Goal: Communication & Community: Answer question/provide support

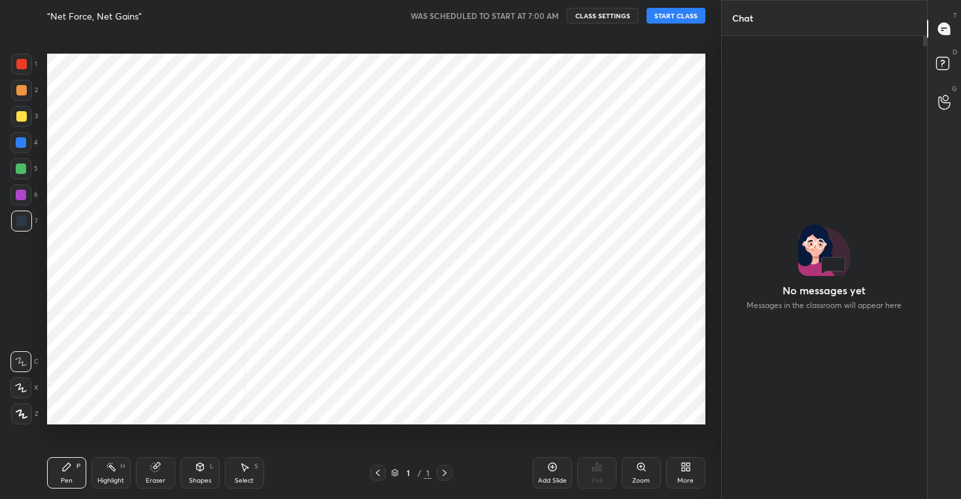
scroll to position [4, 5]
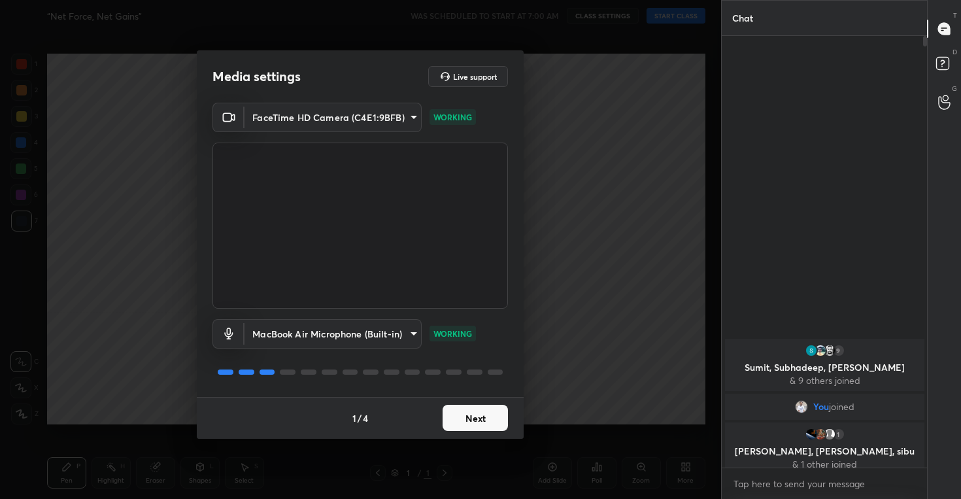
click at [465, 416] on button "Next" at bounding box center [475, 418] width 65 height 26
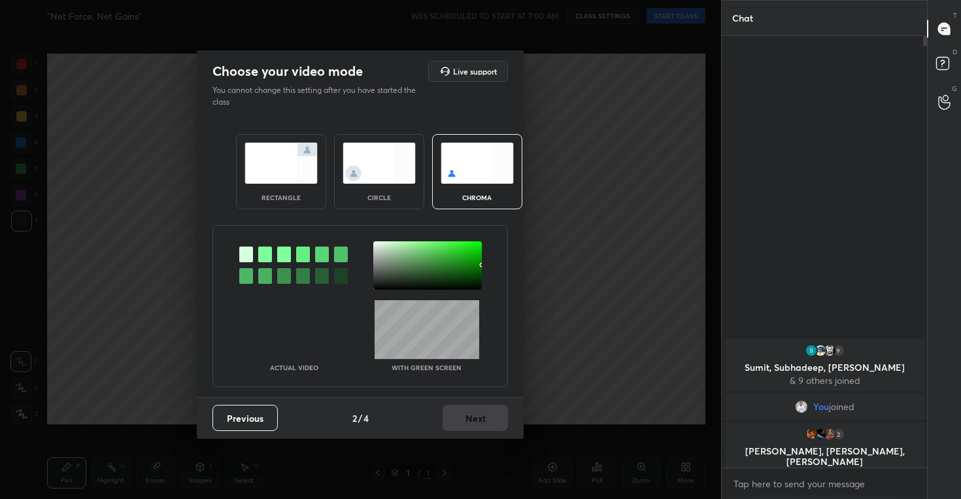
click at [363, 156] on img at bounding box center [379, 163] width 73 height 41
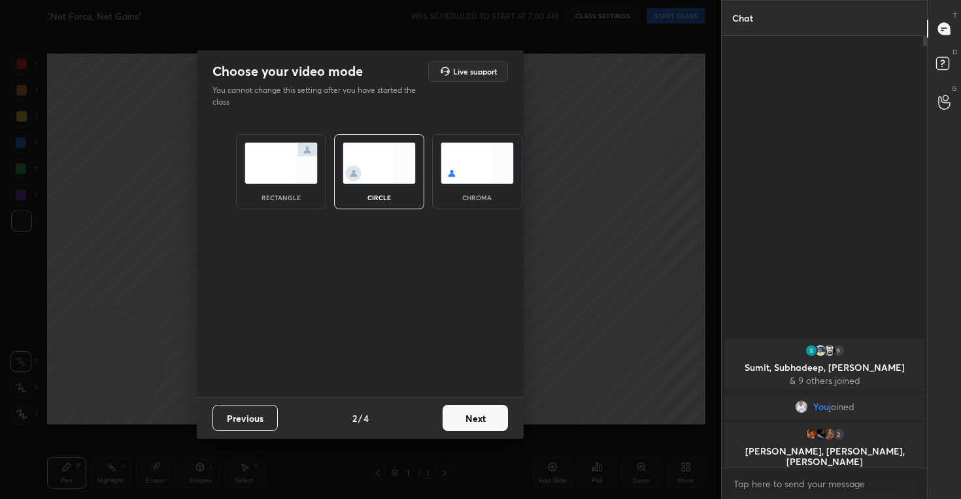
click at [475, 418] on button "Next" at bounding box center [475, 418] width 65 height 26
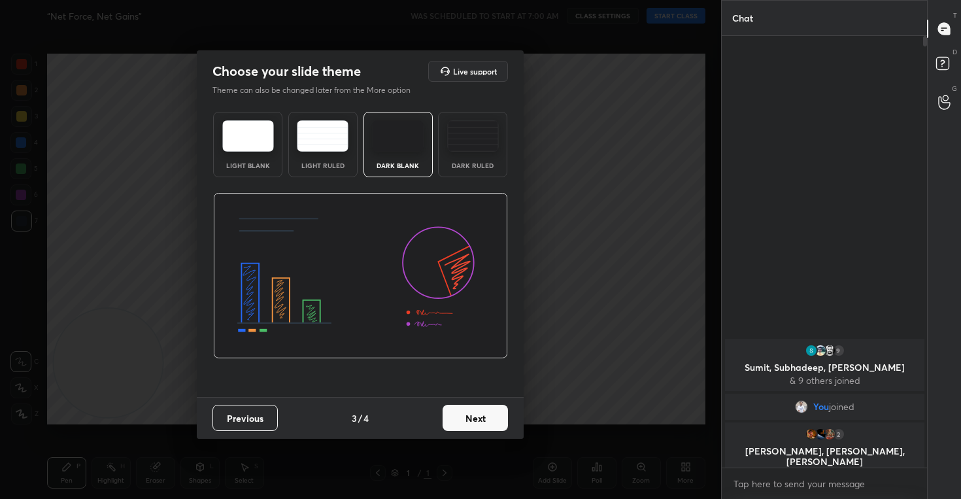
click at [475, 418] on button "Next" at bounding box center [475, 418] width 65 height 26
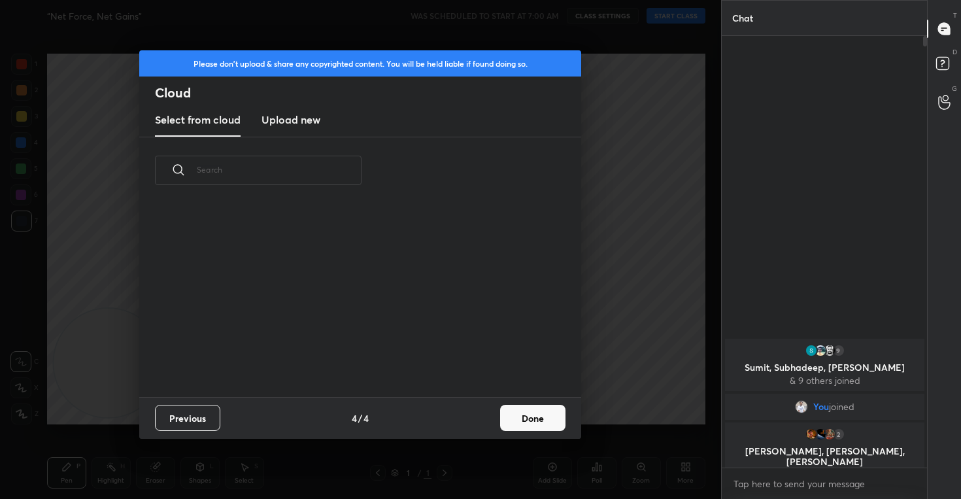
scroll to position [193, 420]
click at [275, 118] on h3 "Upload new" at bounding box center [291, 120] width 59 height 16
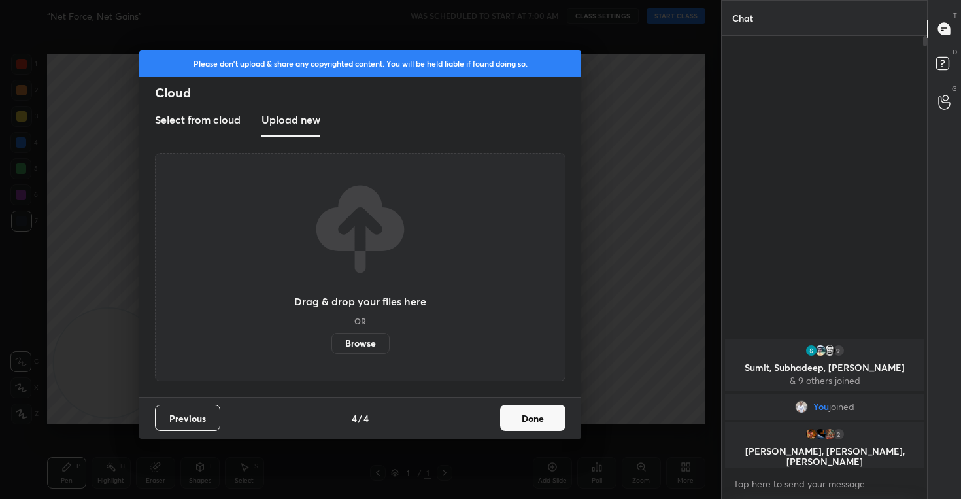
click at [361, 342] on label "Browse" at bounding box center [360, 343] width 58 height 21
click at [331, 342] on input "Browse" at bounding box center [331, 343] width 0 height 21
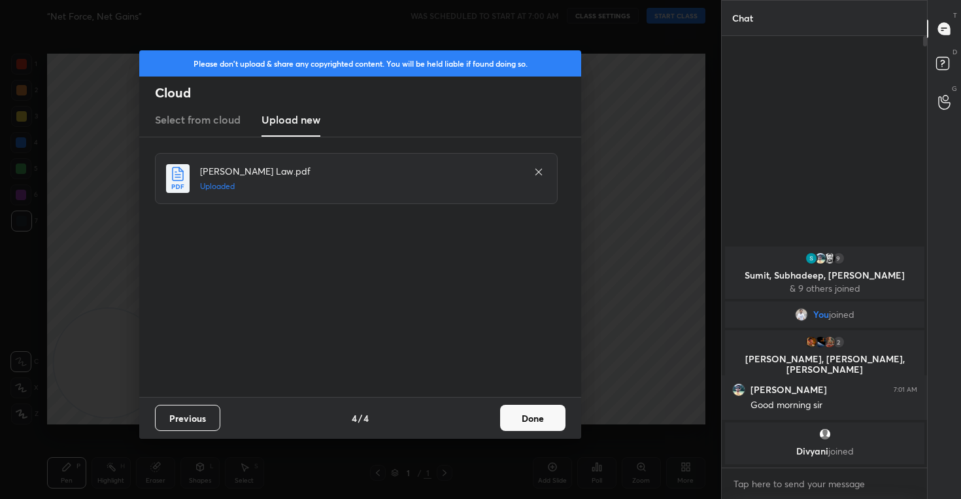
click at [521, 422] on button "Done" at bounding box center [532, 418] width 65 height 26
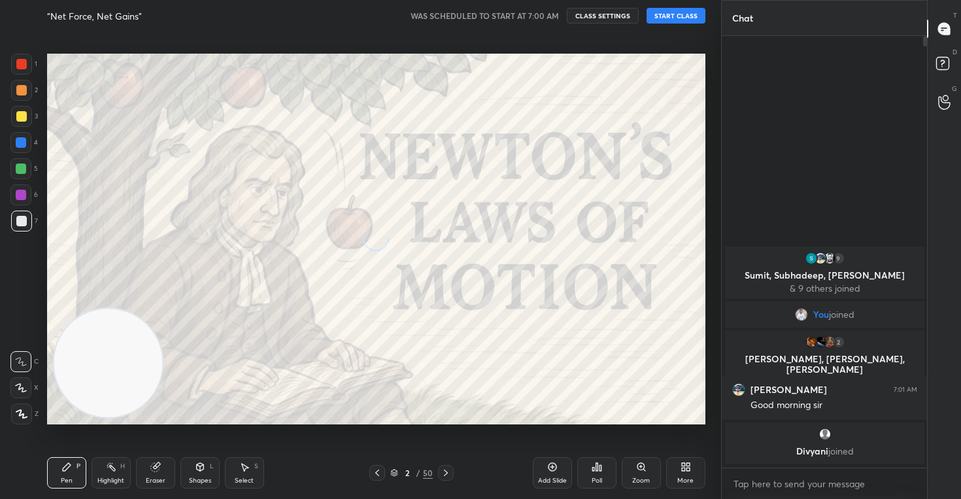
click at [676, 19] on button "START CLASS" at bounding box center [676, 16] width 59 height 16
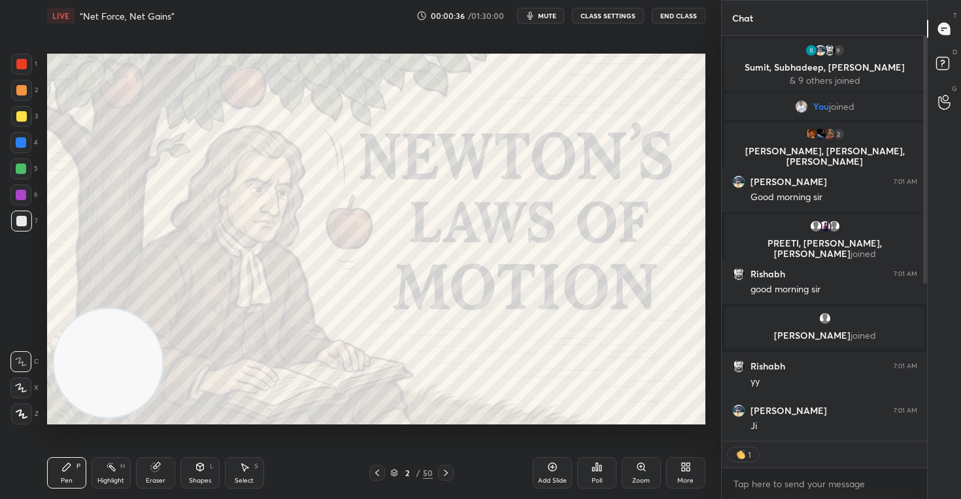
scroll to position [5, 5]
type textarea "x"
click at [24, 388] on icon at bounding box center [21, 387] width 12 height 9
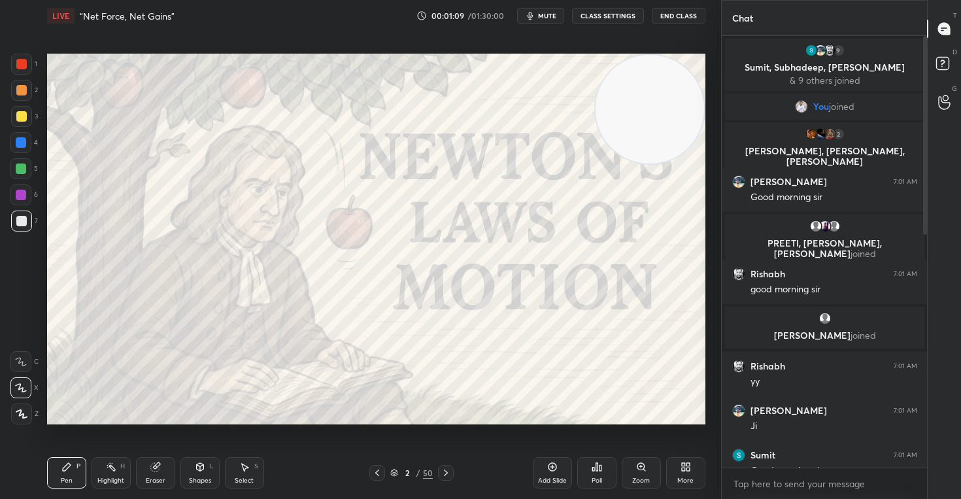
drag, startPoint x: 106, startPoint y: 402, endPoint x: 753, endPoint y: 85, distance: 720.2
click at [751, 85] on div "1 2 3 4 5 6 7 C X Z C X Z E E Erase all H H LIVE “Net Force, Net Gains” 00:01:0…" at bounding box center [480, 249] width 961 height 499
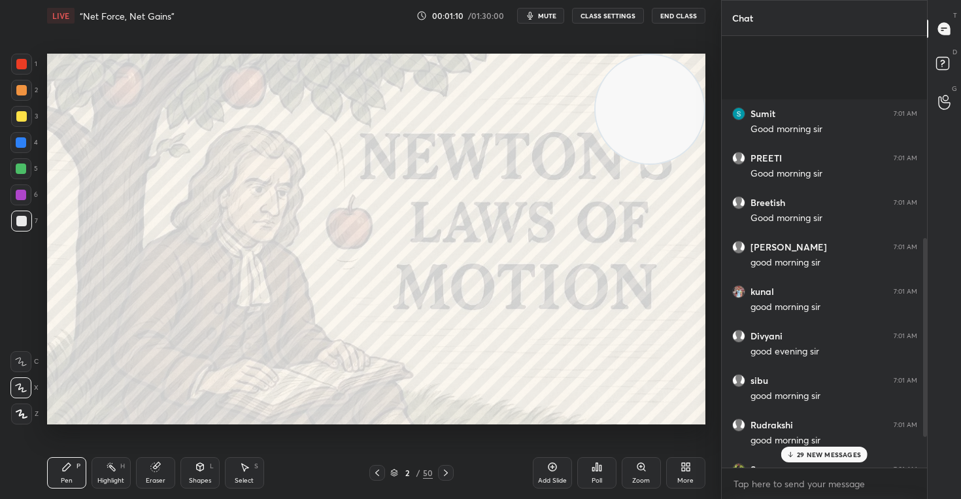
scroll to position [558, 0]
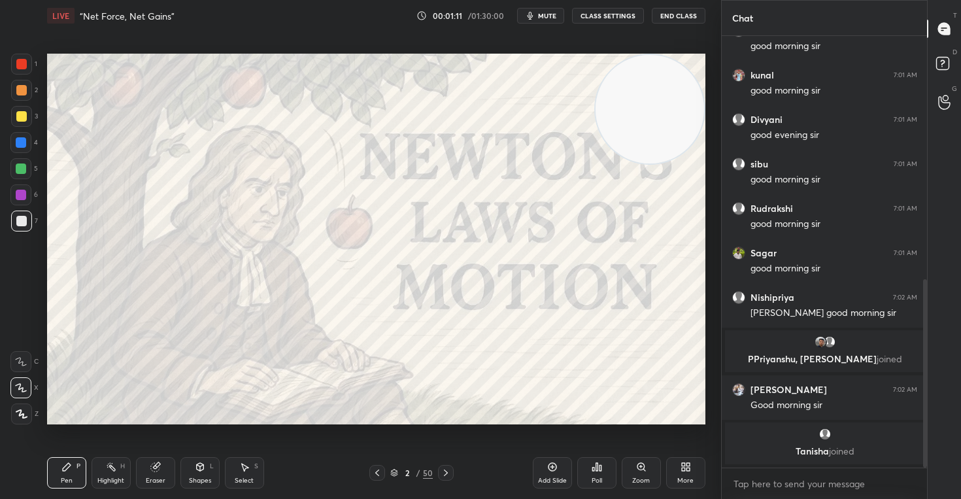
click at [602, 12] on button "CLASS SETTINGS" at bounding box center [608, 16] width 72 height 16
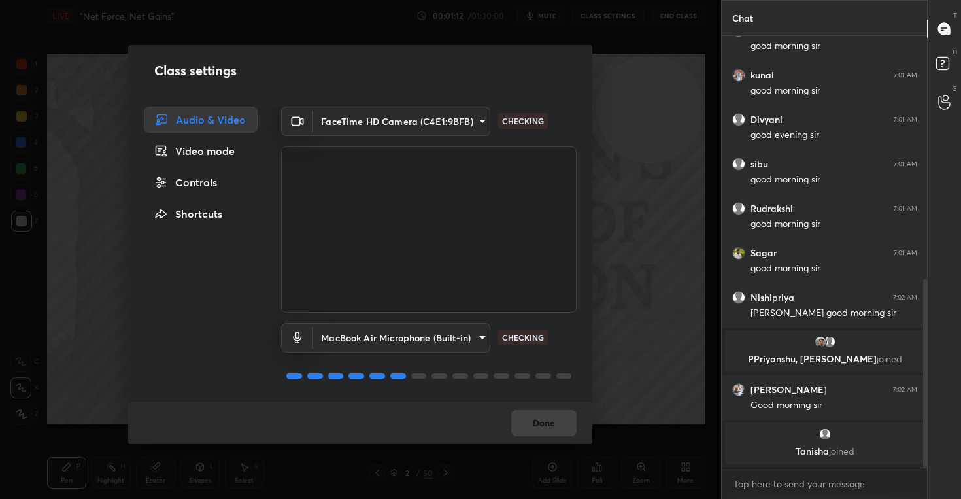
click at [186, 187] on div "Controls" at bounding box center [201, 182] width 114 height 26
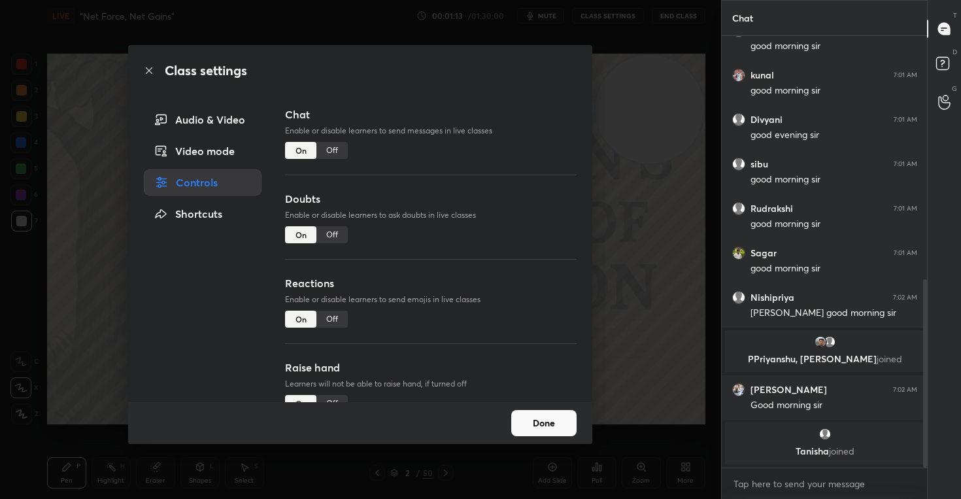
click at [328, 320] on div "Off" at bounding box center [331, 319] width 31 height 17
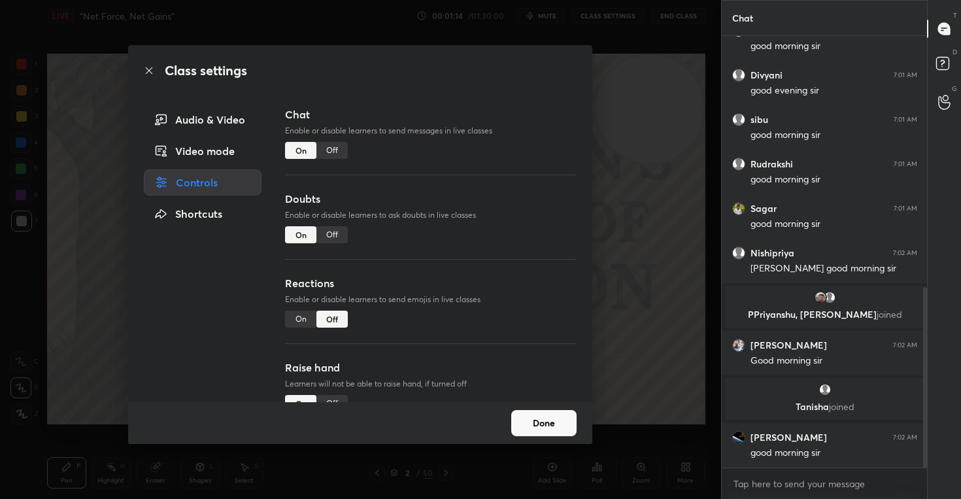
click at [548, 421] on button "Done" at bounding box center [543, 423] width 65 height 26
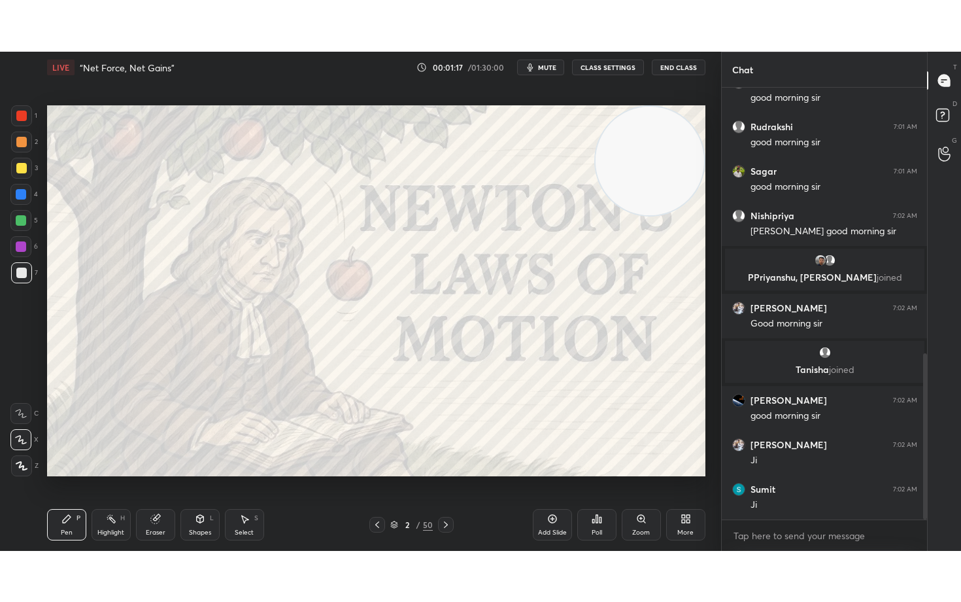
scroll to position [421, 201]
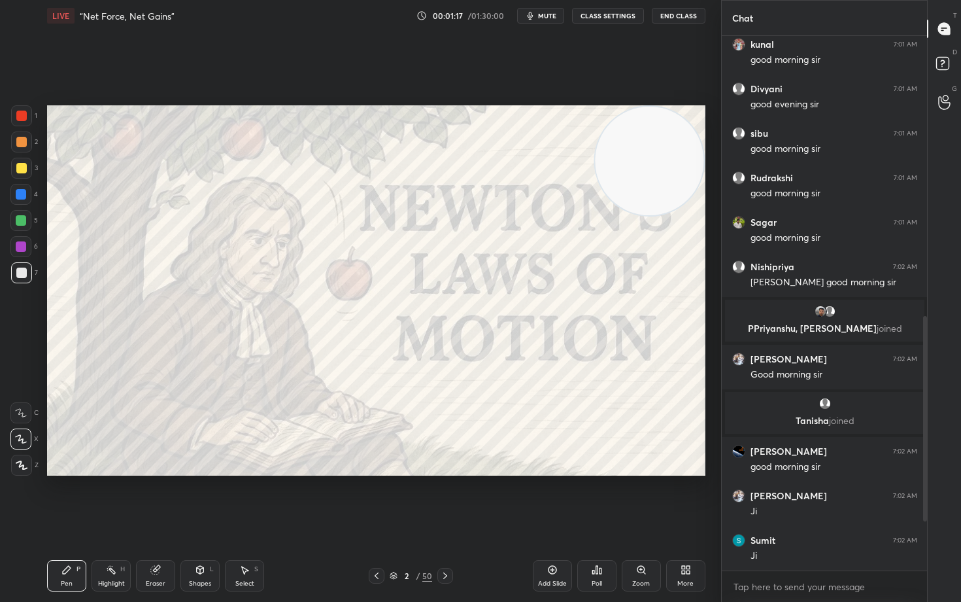
type textarea "x"
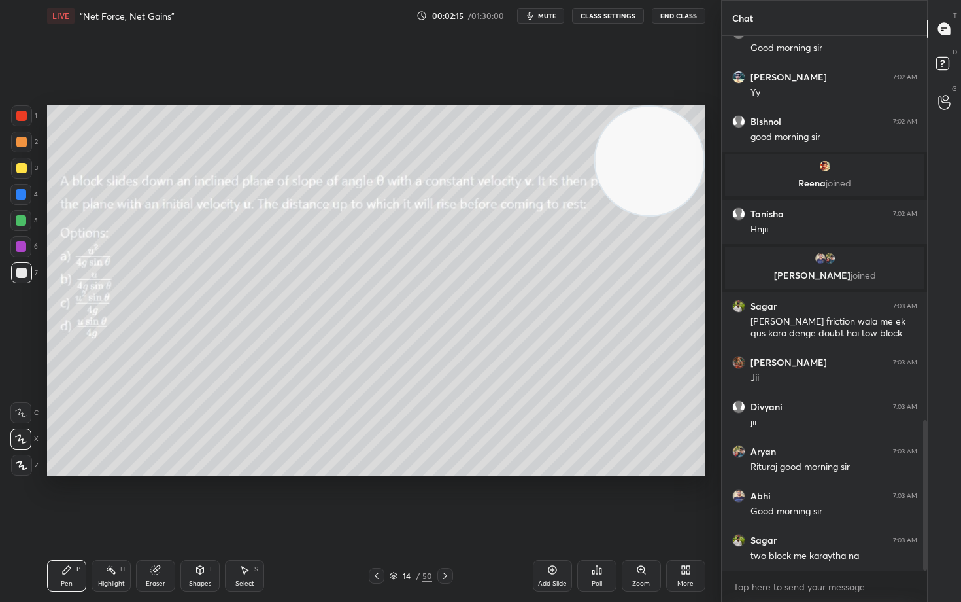
scroll to position [1363, 0]
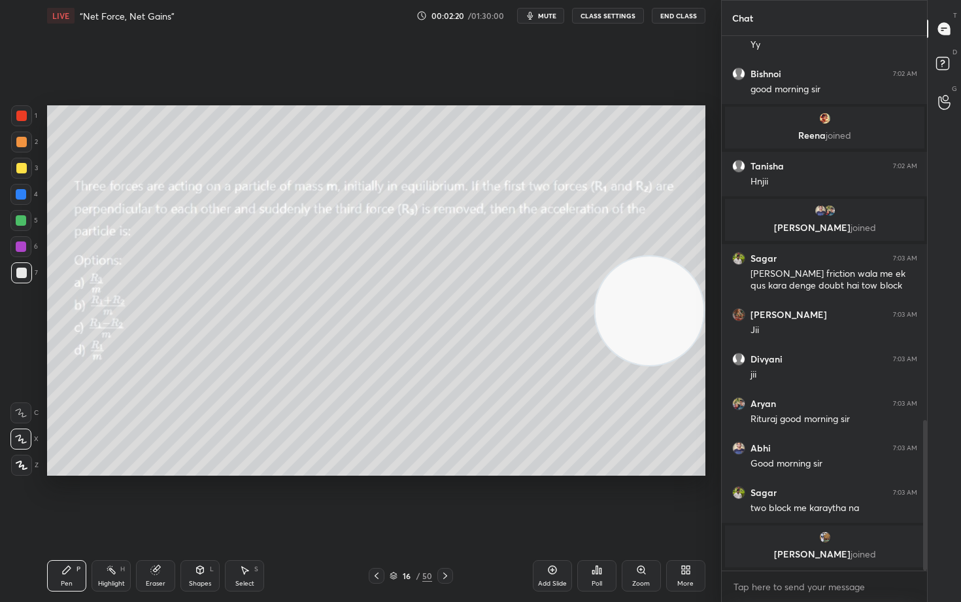
drag, startPoint x: 659, startPoint y: 146, endPoint x: 660, endPoint y: 338, distance: 192.2
click at [660, 338] on video at bounding box center [649, 310] width 109 height 109
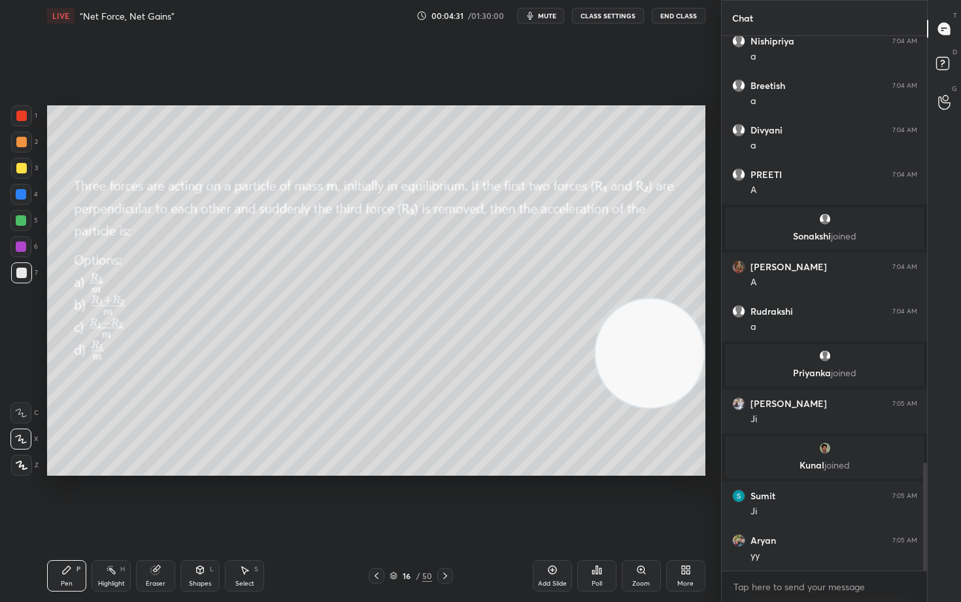
scroll to position [2150, 0]
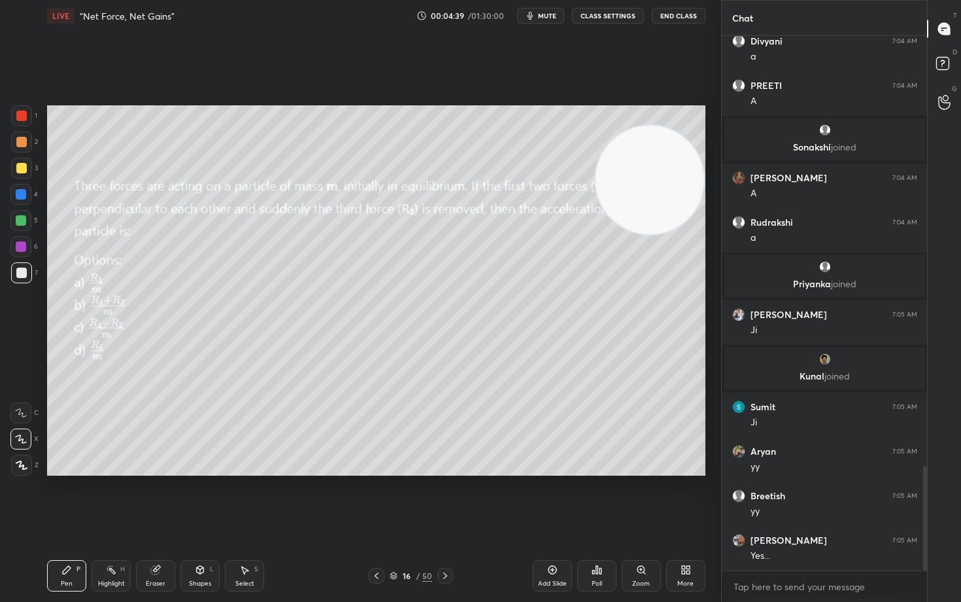
drag, startPoint x: 675, startPoint y: 384, endPoint x: 700, endPoint y: 161, distance: 225.0
click at [719, 171] on div "1 2 3 4 5 6 7 C X Z C X Z E E Erase all H H LIVE “Net Force, Net Gains” 00:04:3…" at bounding box center [360, 301] width 721 height 602
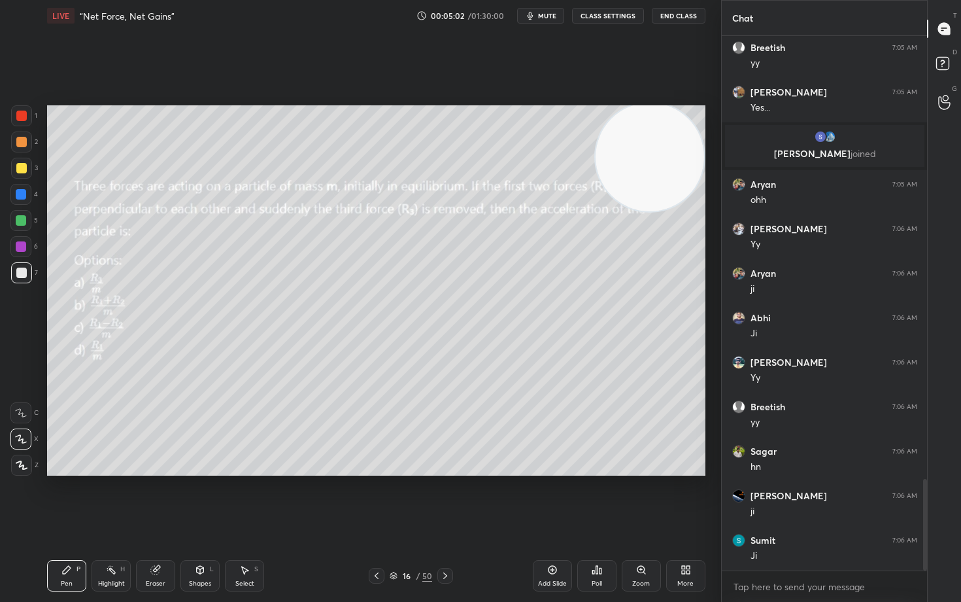
scroll to position [2625, 0]
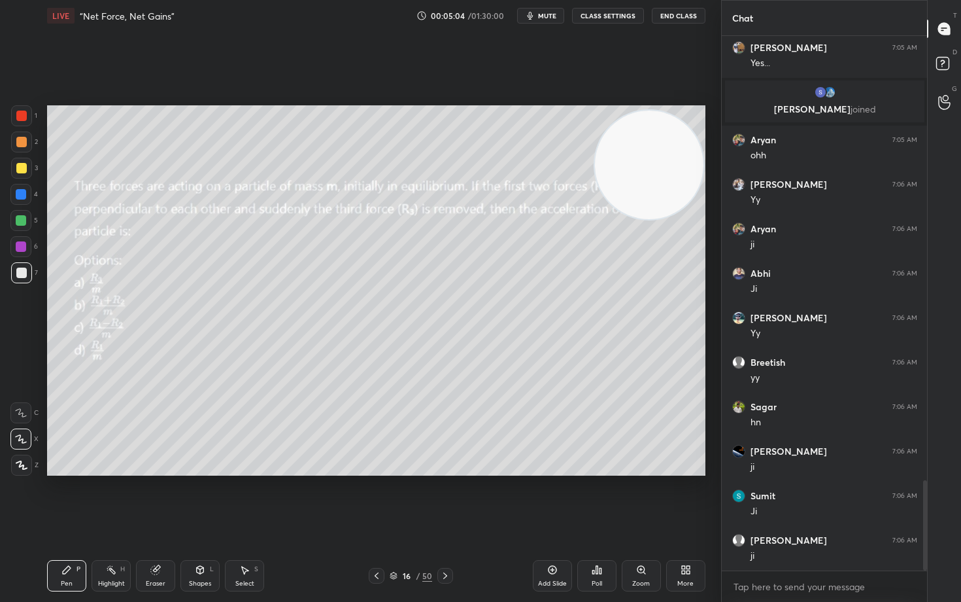
drag, startPoint x: 653, startPoint y: 174, endPoint x: 666, endPoint y: 304, distance: 130.7
click at [669, 219] on video at bounding box center [649, 164] width 109 height 109
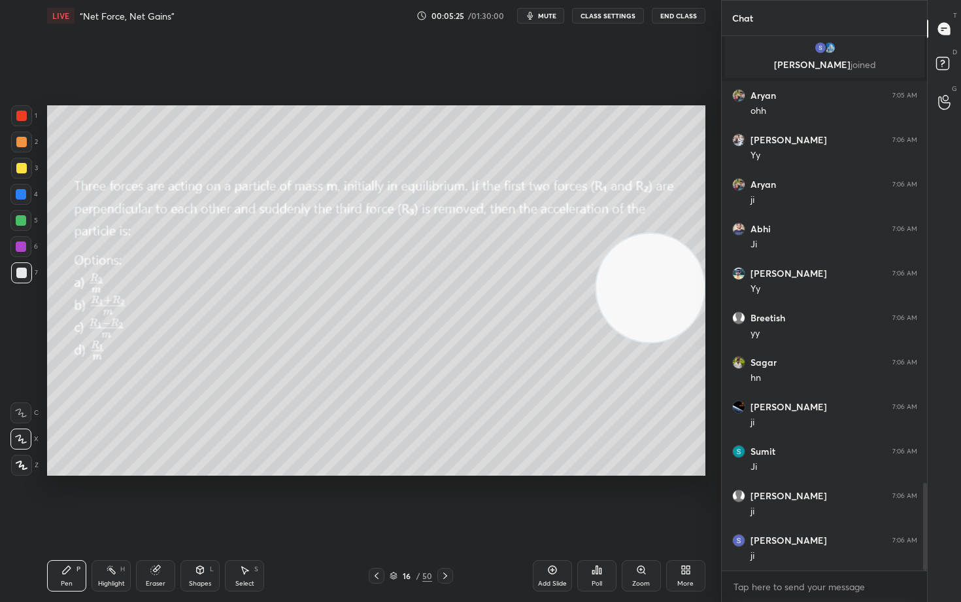
scroll to position [2714, 0]
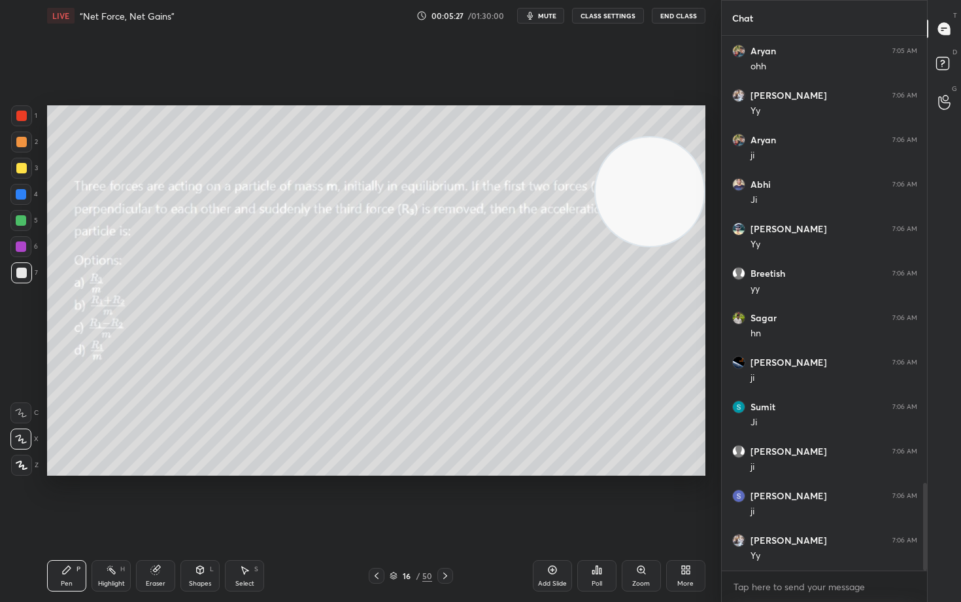
drag, startPoint x: 647, startPoint y: 307, endPoint x: 639, endPoint y: 226, distance: 81.4
click at [664, 199] on video at bounding box center [650, 191] width 109 height 109
drag, startPoint x: 653, startPoint y: 186, endPoint x: 460, endPoint y: 139, distance: 198.7
click at [594, 143] on video at bounding box center [648, 176] width 109 height 109
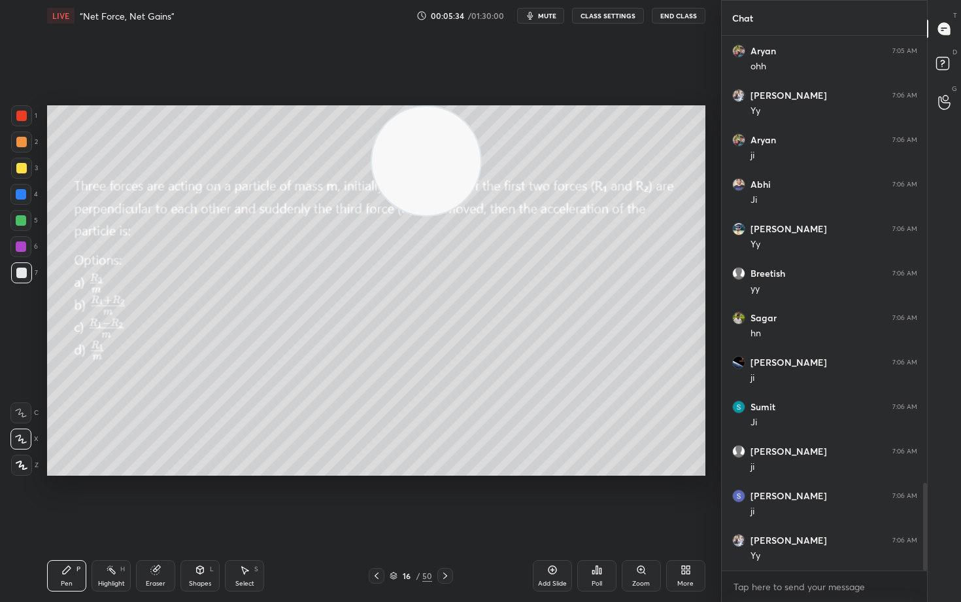
drag, startPoint x: 424, startPoint y: 141, endPoint x: 340, endPoint y: 143, distance: 83.7
click at [372, 135] on video at bounding box center [426, 161] width 109 height 109
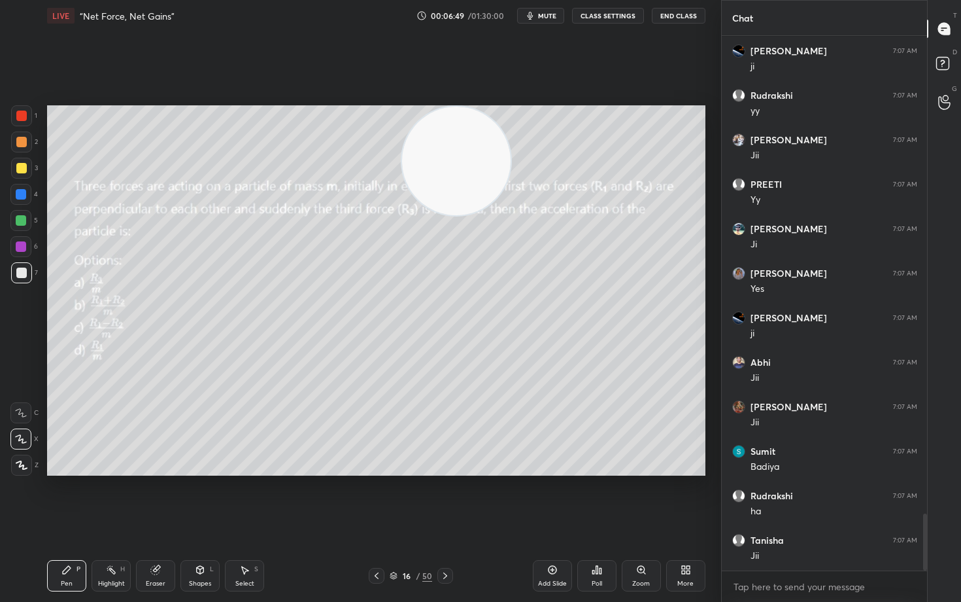
scroll to position [4488, 0]
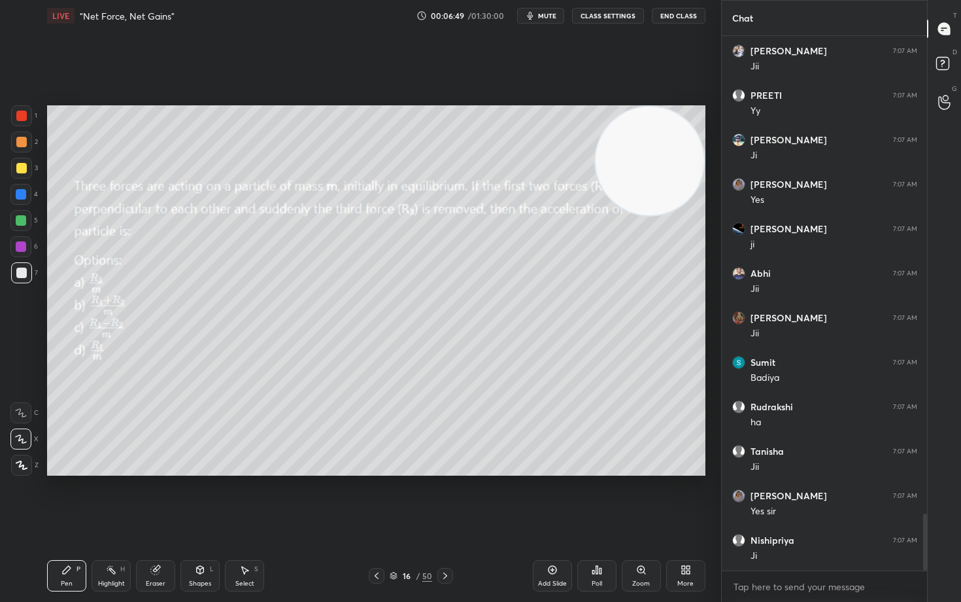
drag, startPoint x: 302, startPoint y: 186, endPoint x: 653, endPoint y: 151, distance: 352.8
click at [653, 151] on video at bounding box center [650, 161] width 109 height 109
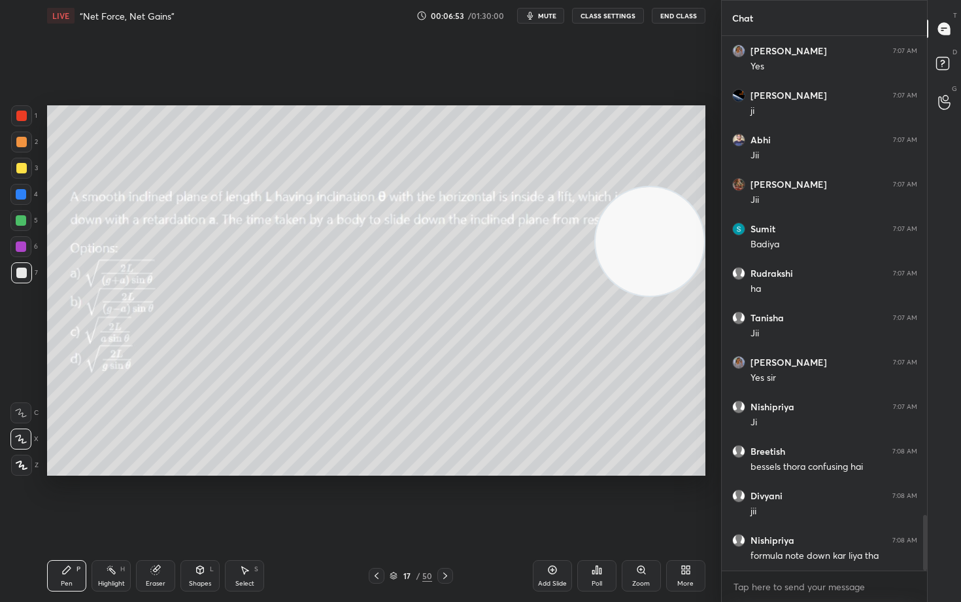
scroll to position [4677, 0]
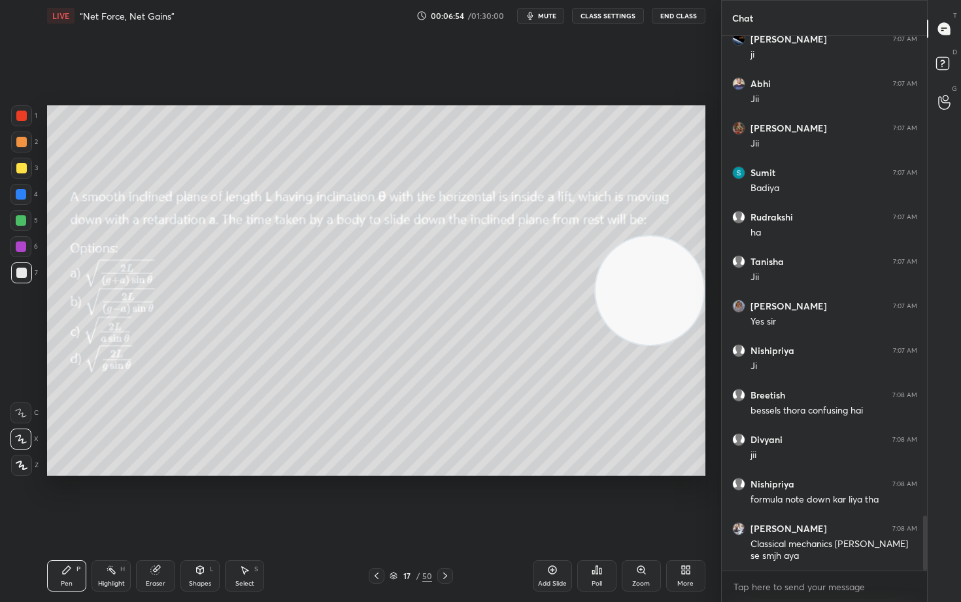
drag, startPoint x: 657, startPoint y: 168, endPoint x: 665, endPoint y: 301, distance: 133.0
click at [665, 301] on video at bounding box center [650, 290] width 109 height 109
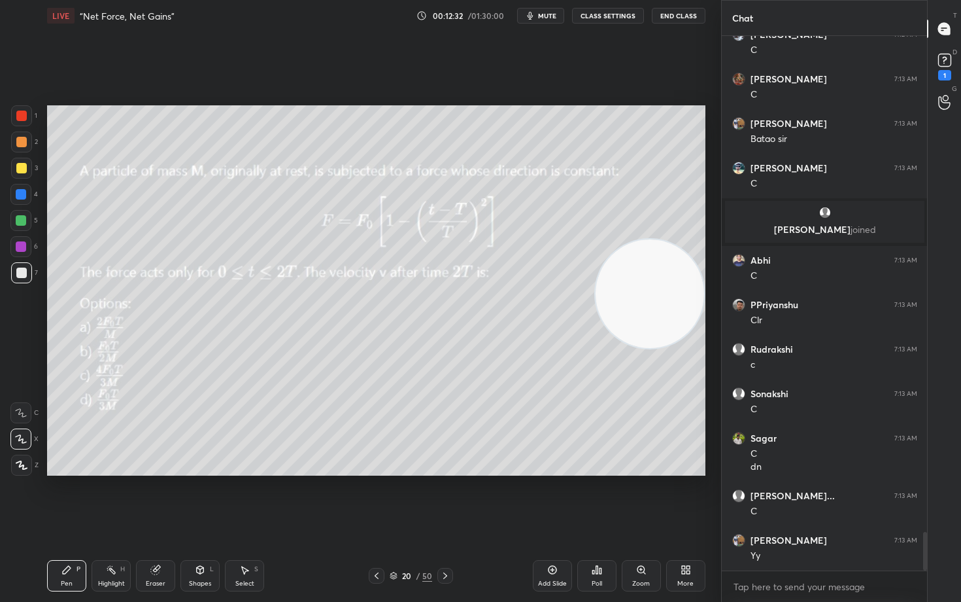
scroll to position [6920, 0]
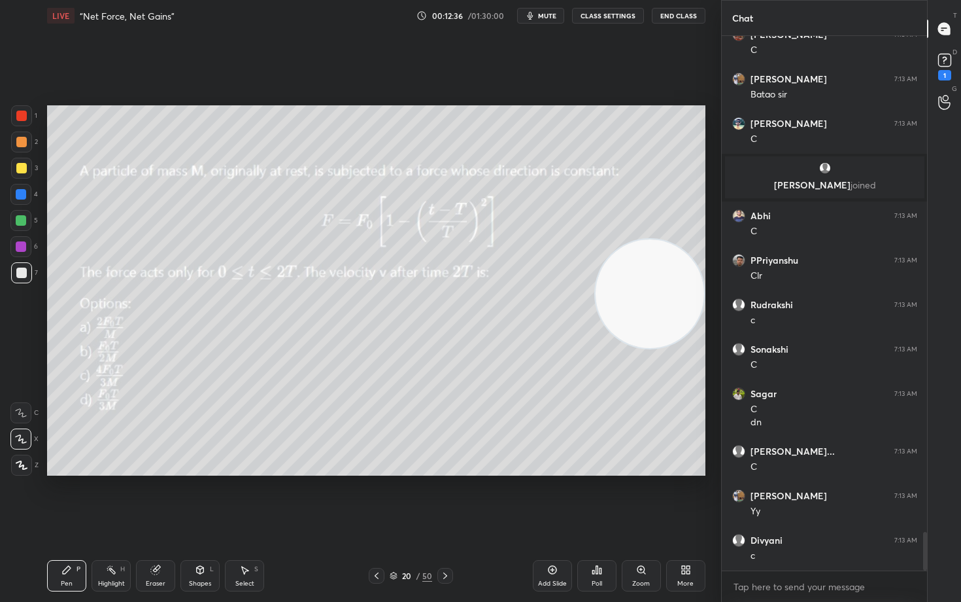
drag, startPoint x: 156, startPoint y: 577, endPoint x: 157, endPoint y: 566, distance: 11.2
click at [156, 498] on div "Eraser" at bounding box center [155, 575] width 39 height 31
click at [57, 498] on div "Pen P" at bounding box center [66, 575] width 39 height 31
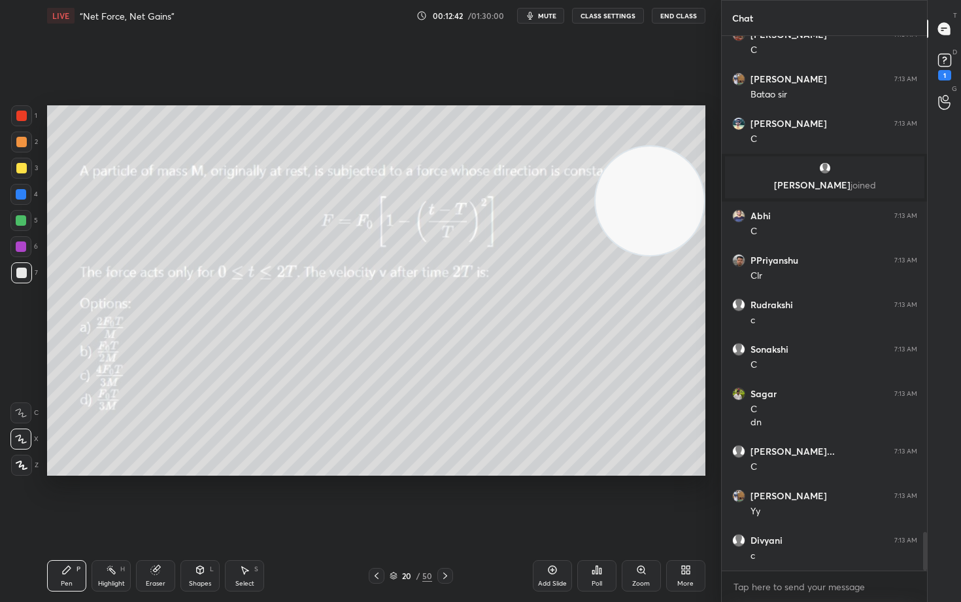
drag, startPoint x: 689, startPoint y: 224, endPoint x: 631, endPoint y: 235, distance: 59.2
click at [692, 205] on video at bounding box center [650, 200] width 109 height 109
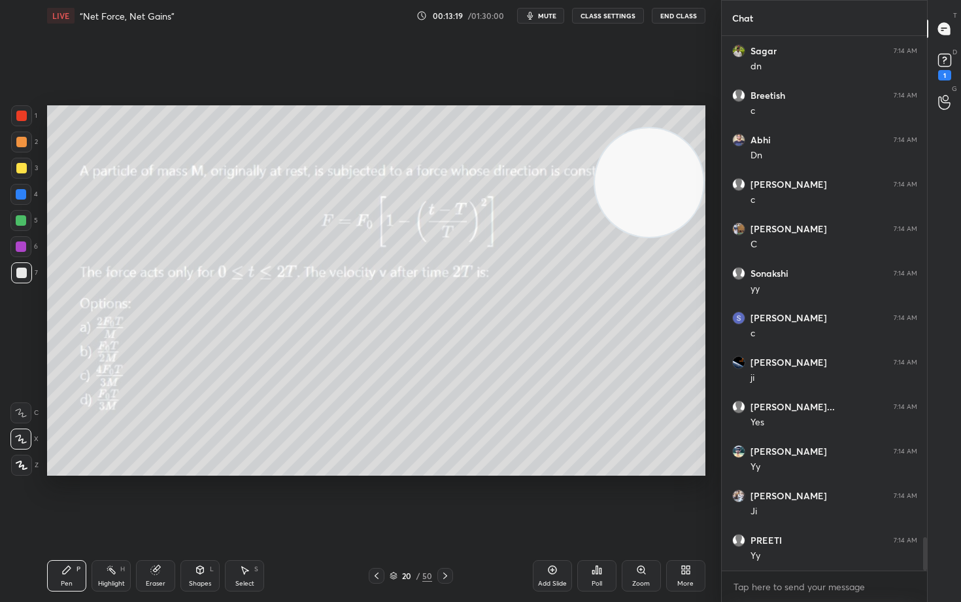
scroll to position [8120, 0]
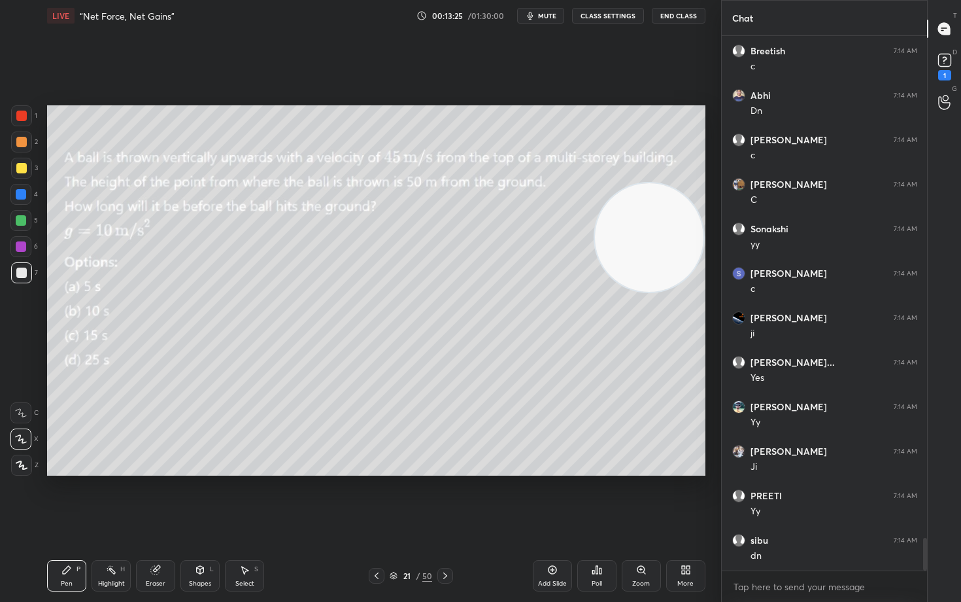
drag, startPoint x: 645, startPoint y: 180, endPoint x: 653, endPoint y: 324, distance: 144.7
click at [653, 292] on video at bounding box center [649, 237] width 109 height 109
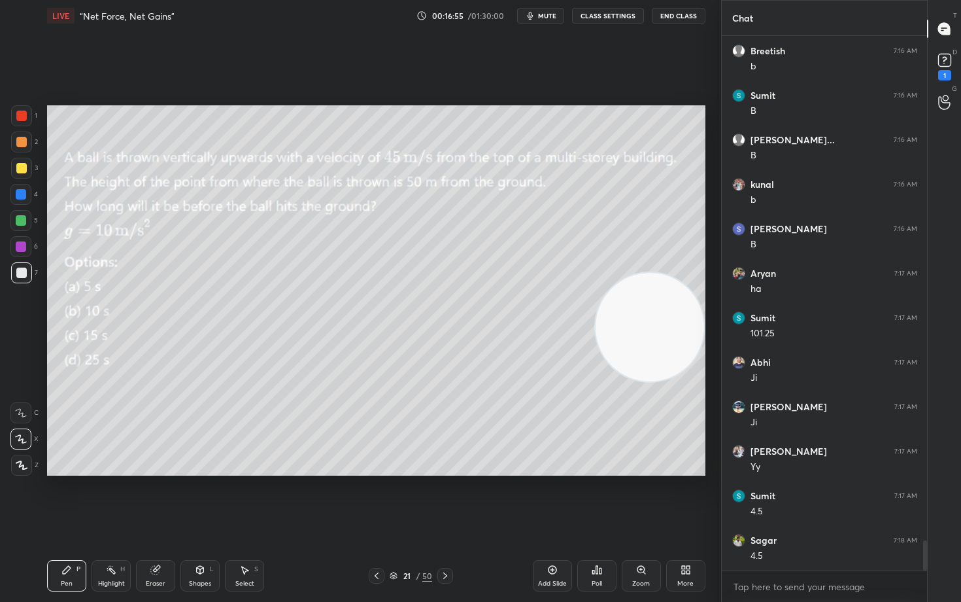
scroll to position [9099, 0]
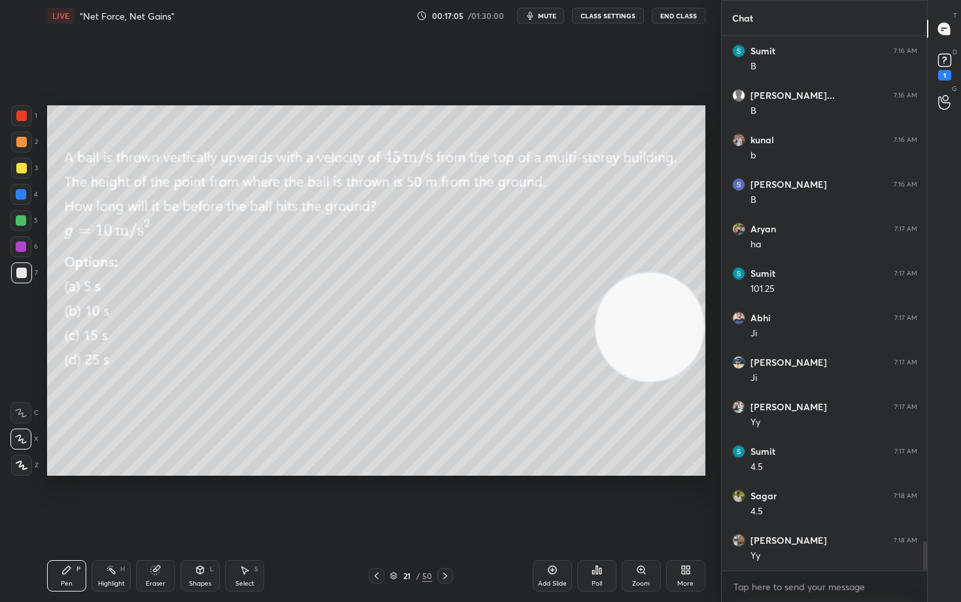
drag, startPoint x: 661, startPoint y: 320, endPoint x: 670, endPoint y: 292, distance: 29.6
click at [671, 294] on video at bounding box center [650, 327] width 109 height 109
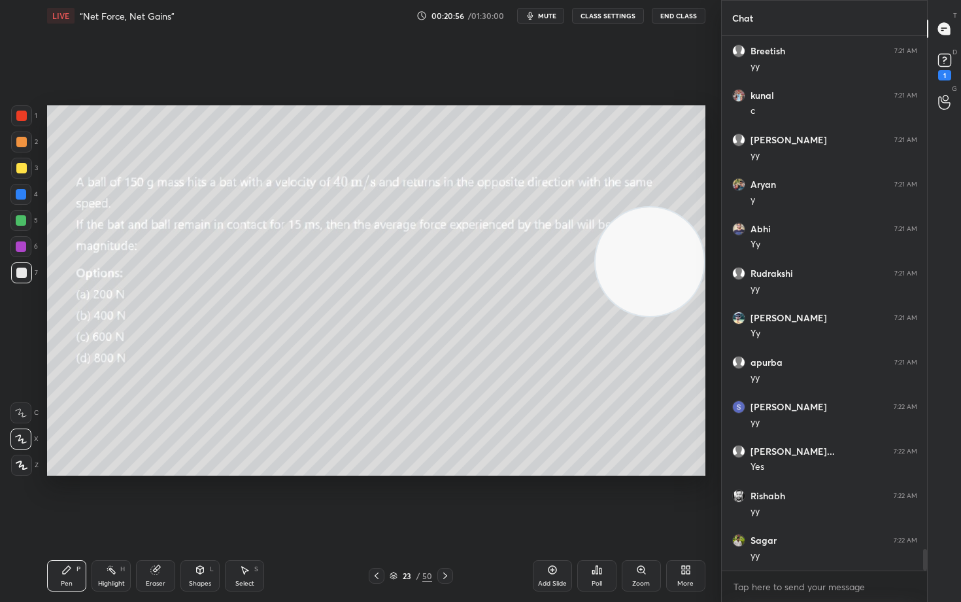
scroll to position [12574, 0]
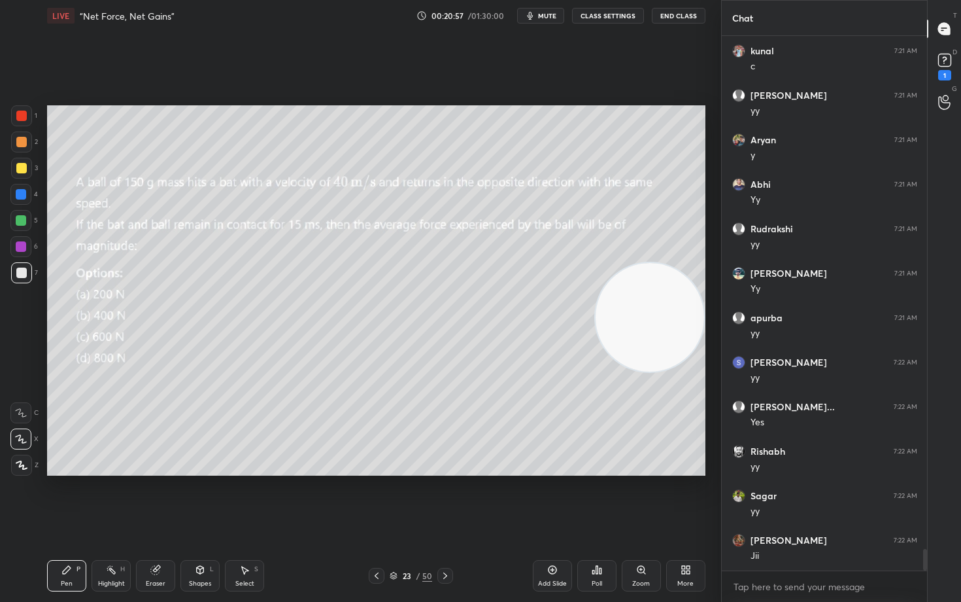
drag, startPoint x: 658, startPoint y: 258, endPoint x: 658, endPoint y: 314, distance: 56.2
click at [658, 314] on video at bounding box center [650, 317] width 109 height 109
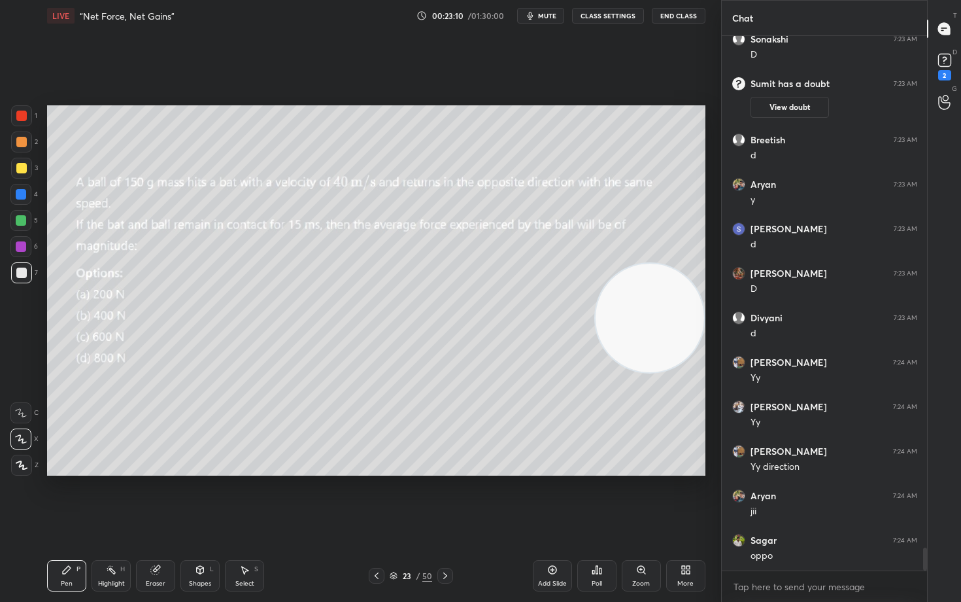
scroll to position [11843, 0]
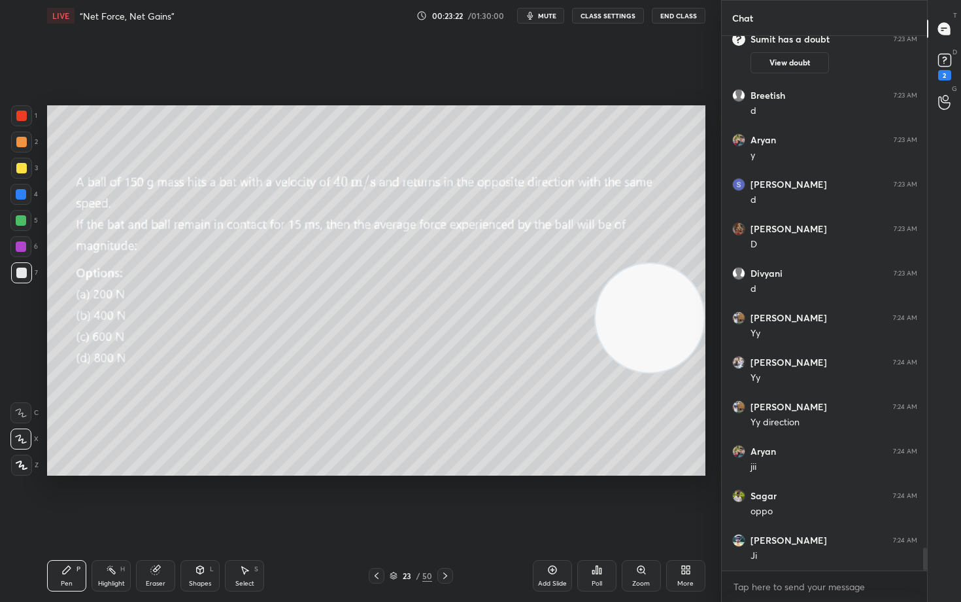
drag, startPoint x: 648, startPoint y: 318, endPoint x: 651, endPoint y: 271, distance: 47.8
click at [658, 271] on video at bounding box center [650, 317] width 109 height 109
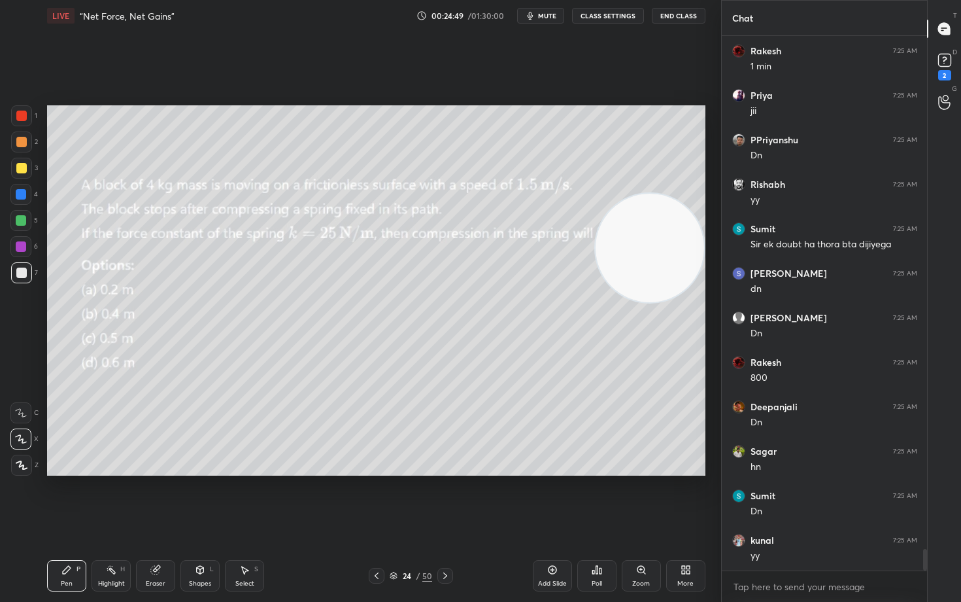
scroll to position [12842, 0]
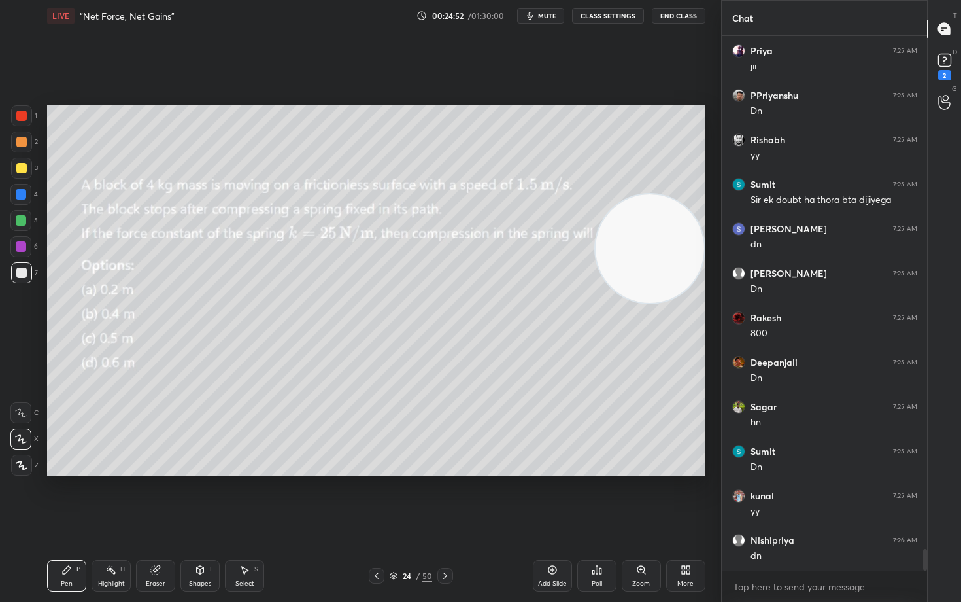
drag, startPoint x: 641, startPoint y: 275, endPoint x: 645, endPoint y: 320, distance: 46.0
click at [645, 303] on video at bounding box center [650, 248] width 109 height 109
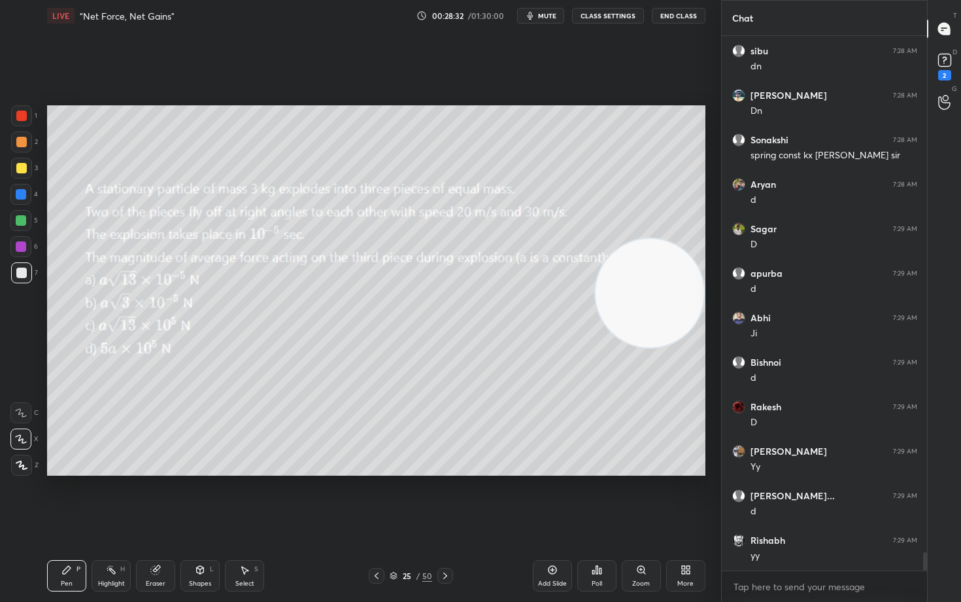
scroll to position [15256, 0]
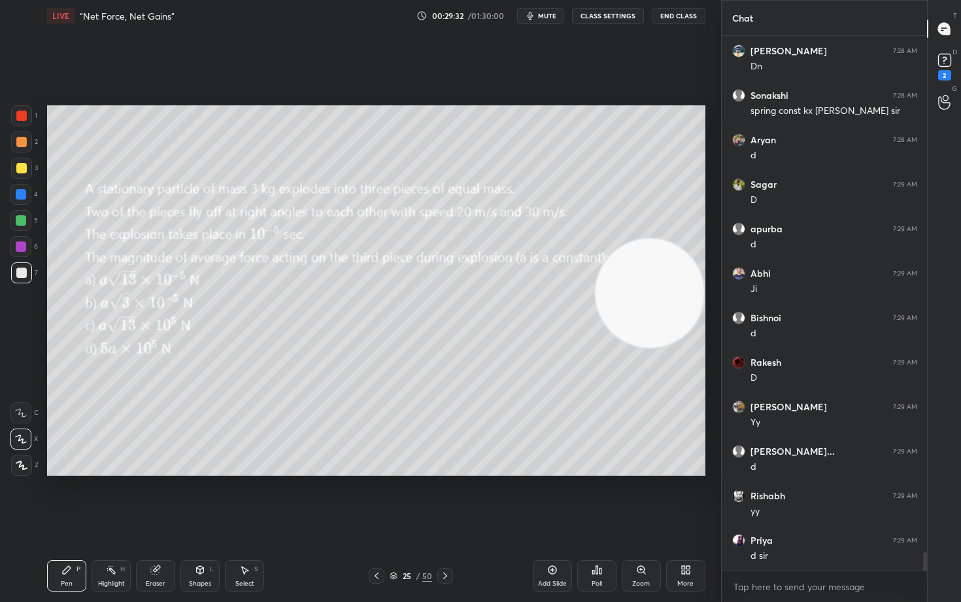
click at [534, 10] on icon "button" at bounding box center [530, 15] width 10 height 10
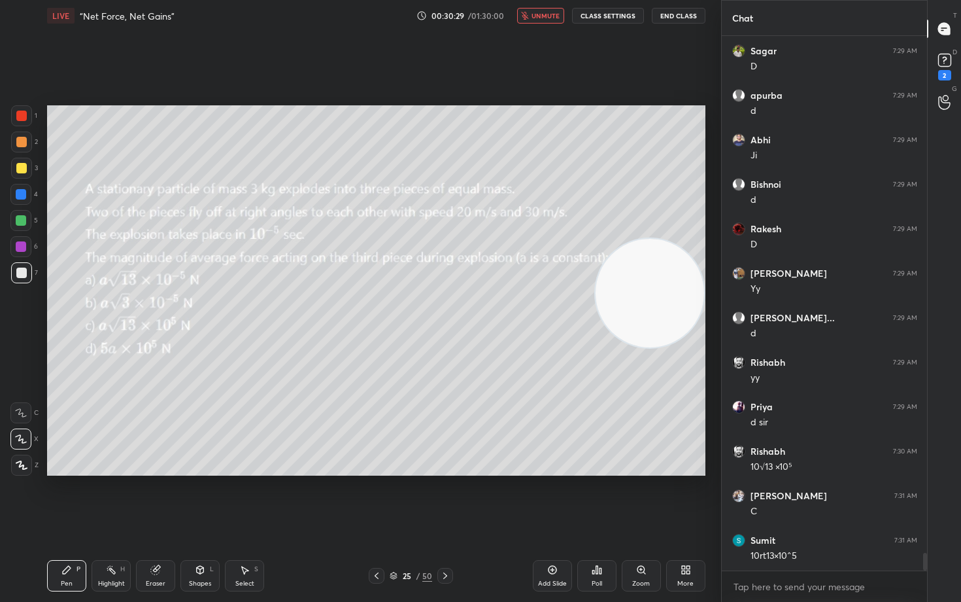
scroll to position [15433, 0]
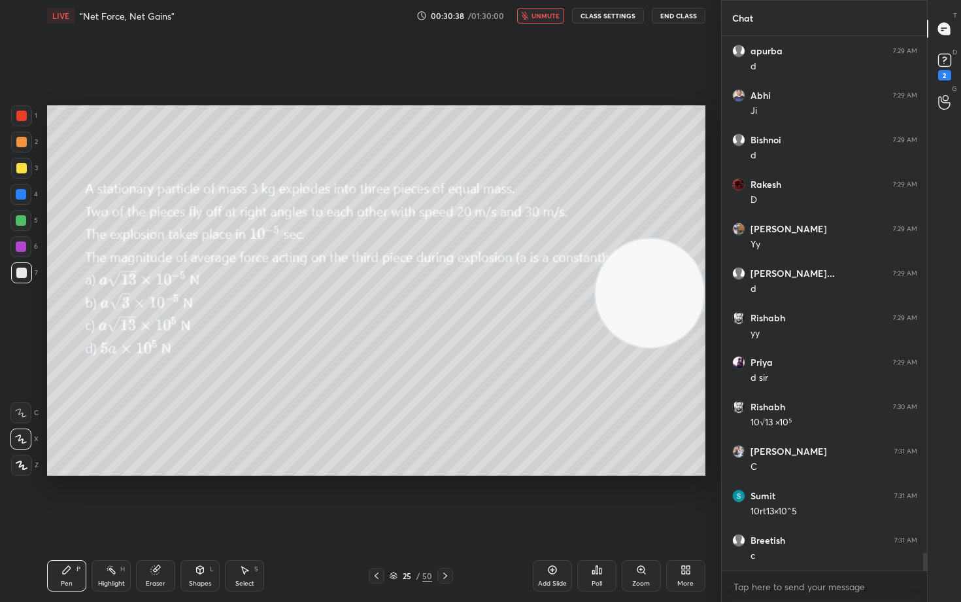
click at [534, 10] on button "unmute" at bounding box center [540, 16] width 47 height 16
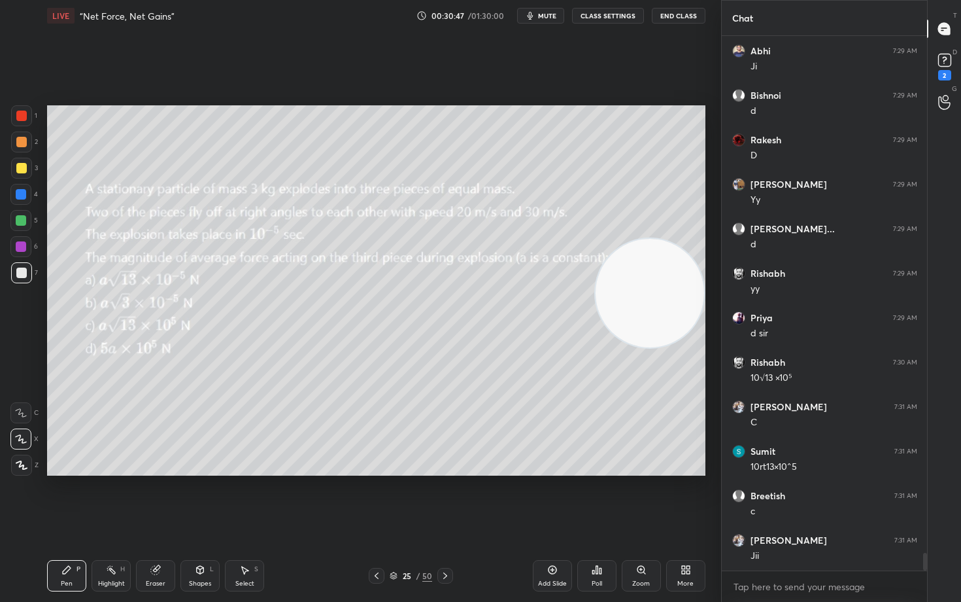
drag, startPoint x: 659, startPoint y: 332, endPoint x: 693, endPoint y: 163, distance: 172.7
click at [696, 239] on video at bounding box center [650, 293] width 109 height 109
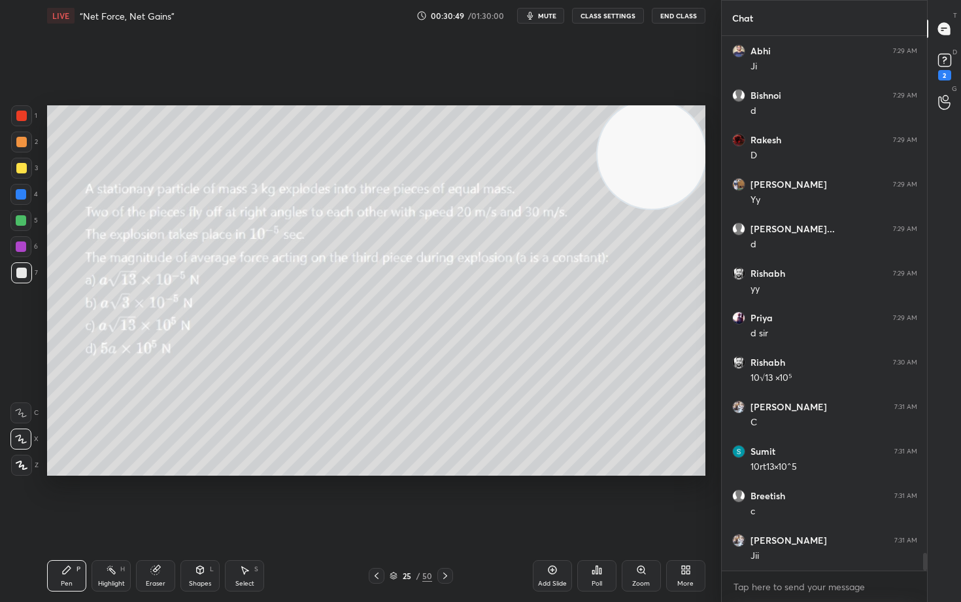
click at [555, 498] on icon at bounding box center [552, 569] width 10 height 10
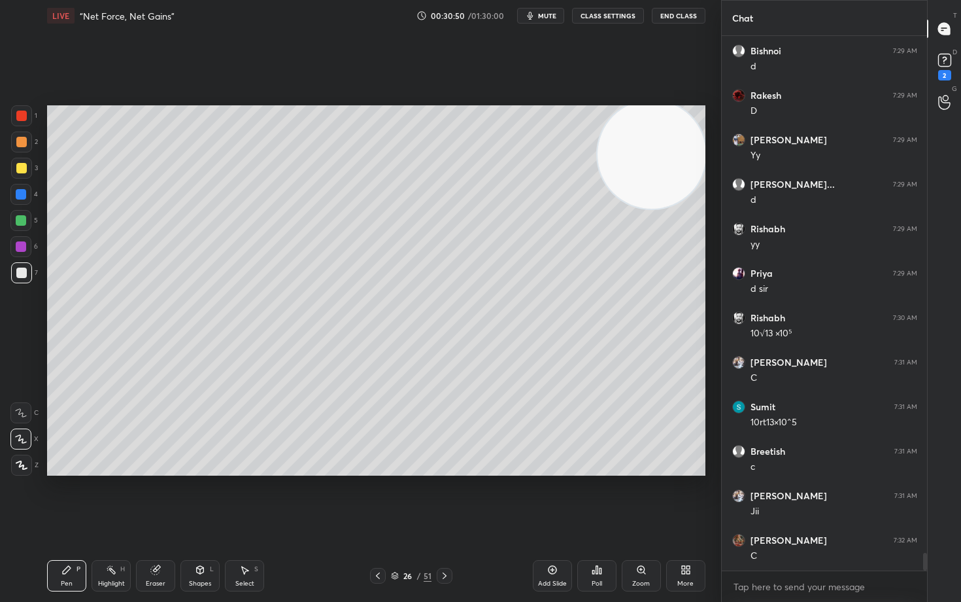
click at [21, 168] on div at bounding box center [21, 168] width 10 height 10
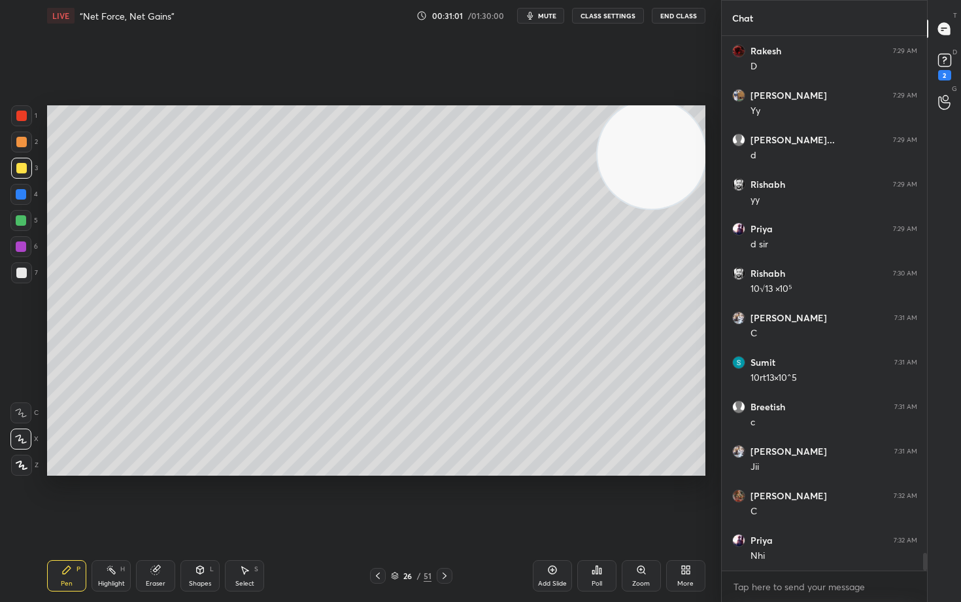
scroll to position [15611, 0]
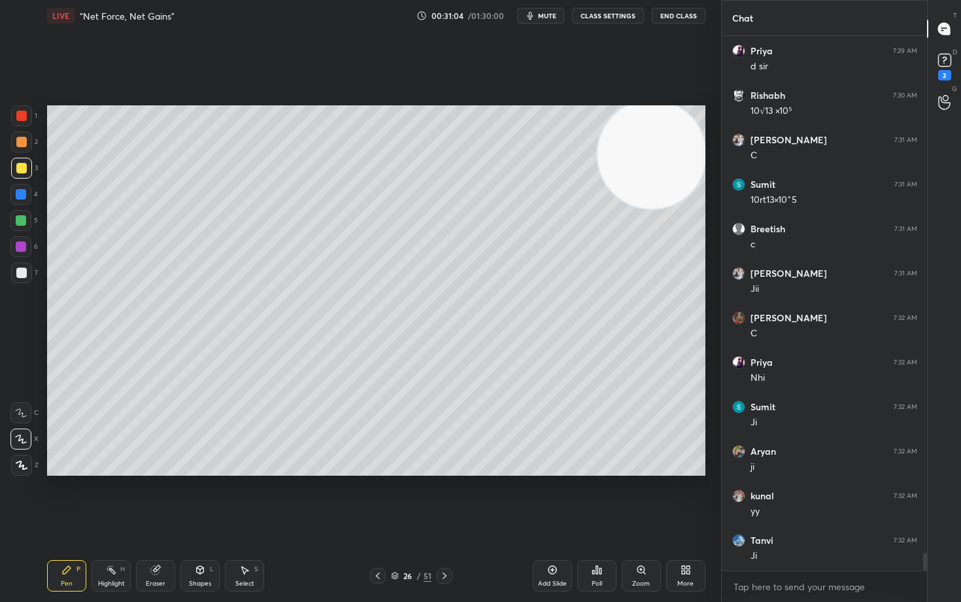
click at [23, 143] on div at bounding box center [21, 142] width 10 height 10
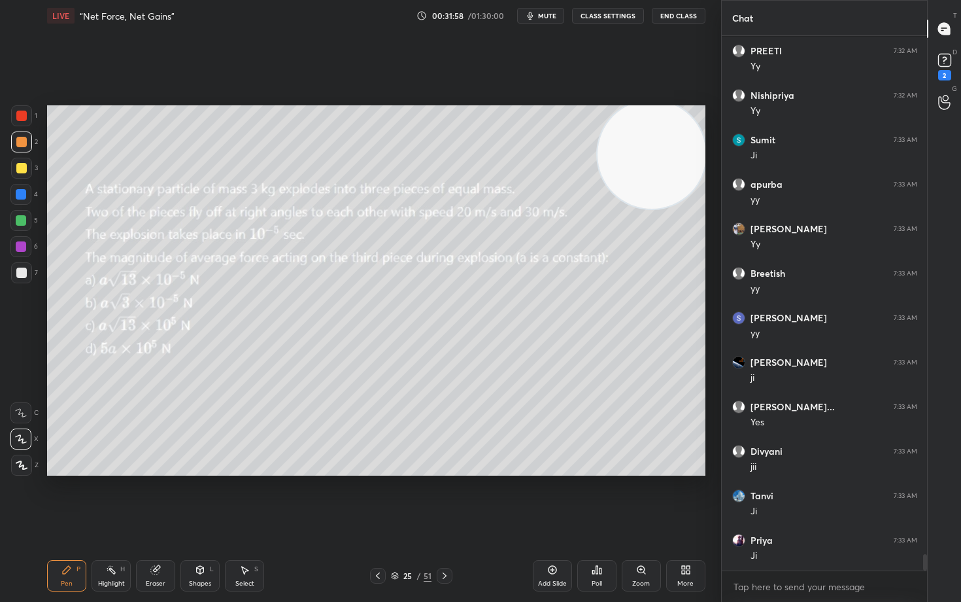
scroll to position [16767, 0]
click at [146, 498] on div "Eraser" at bounding box center [155, 575] width 39 height 31
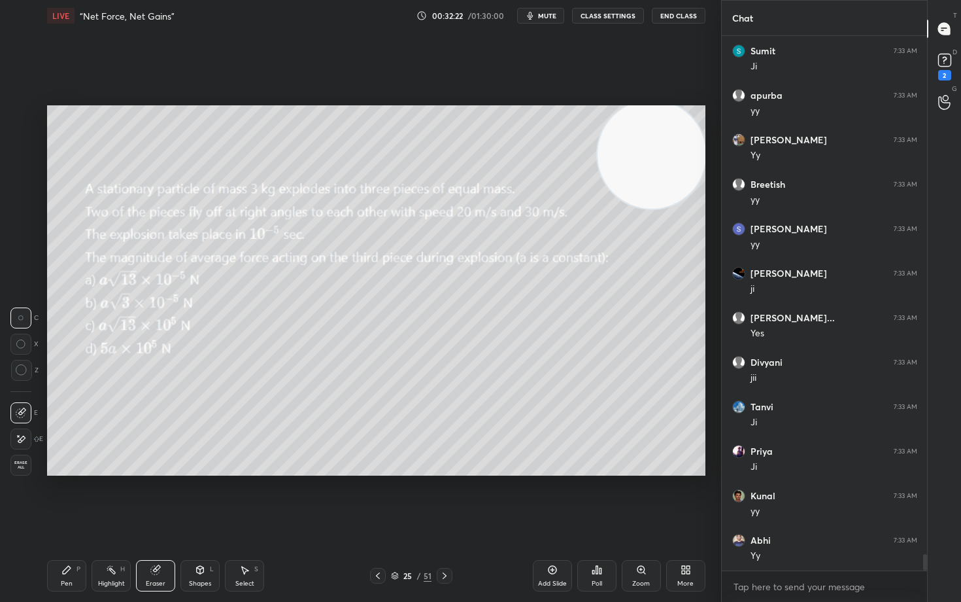
click at [64, 498] on icon at bounding box center [67, 570] width 8 height 8
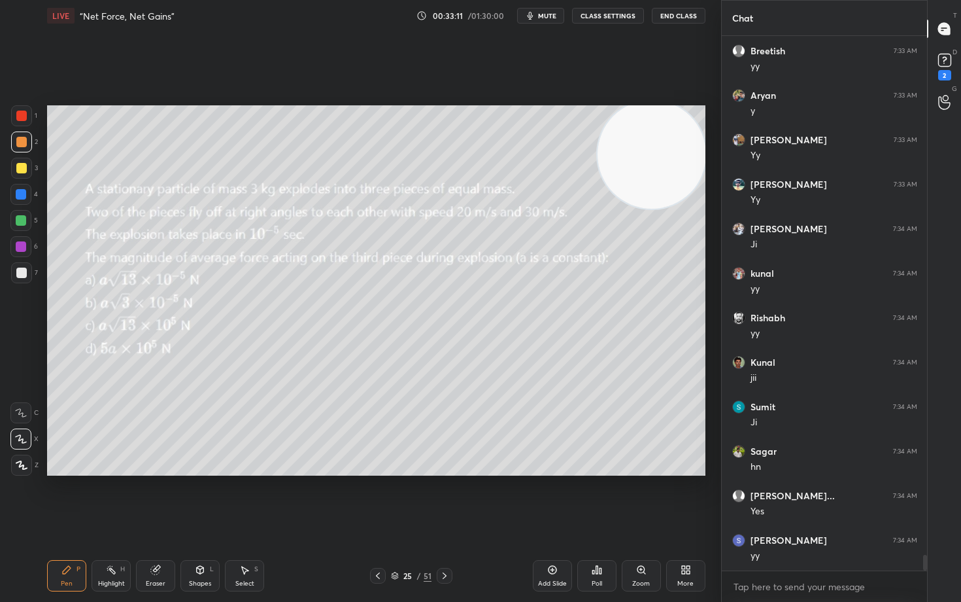
scroll to position [17390, 0]
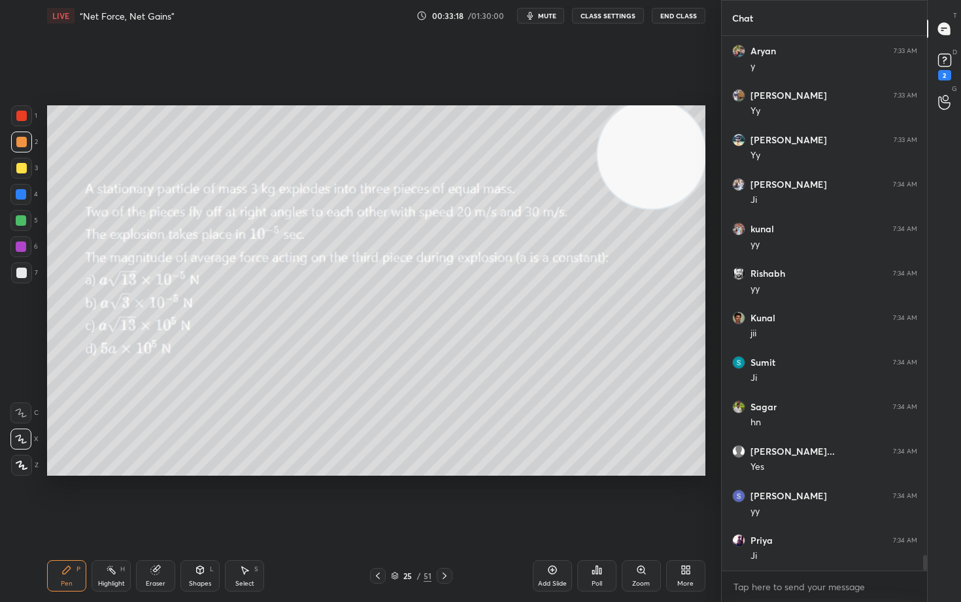
click at [21, 271] on div at bounding box center [21, 272] width 10 height 10
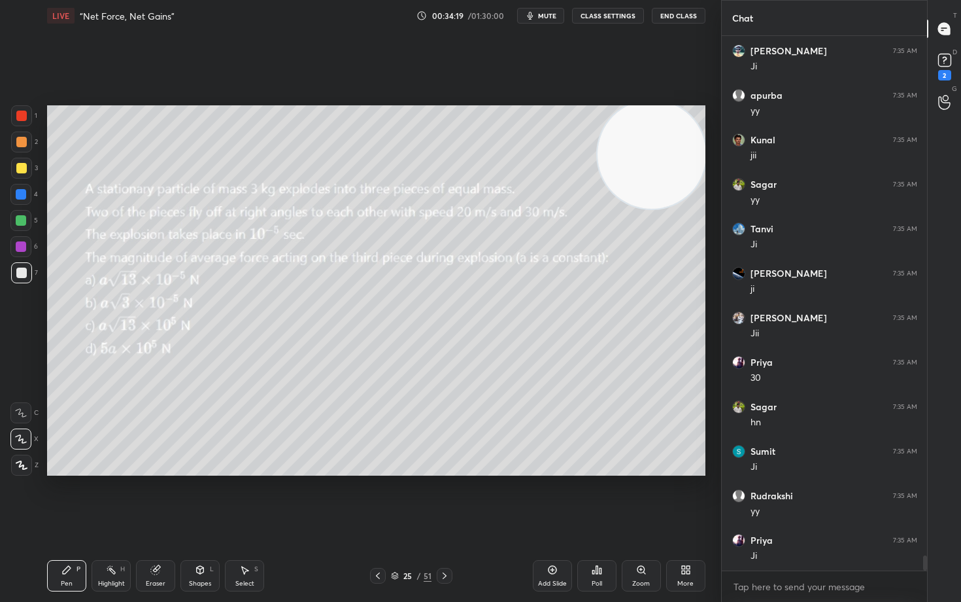
scroll to position [18279, 0]
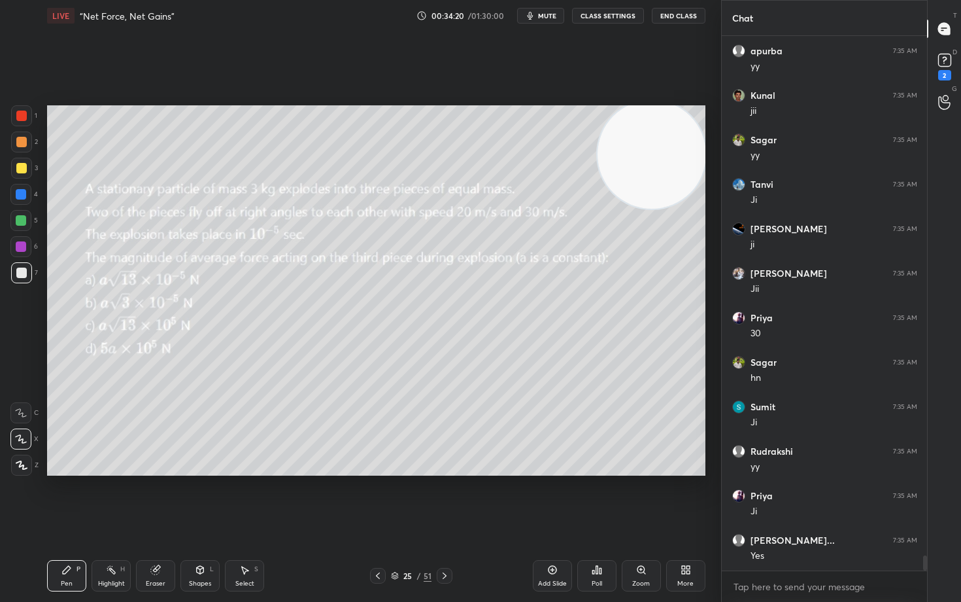
click at [160, 498] on div "Eraser" at bounding box center [155, 575] width 39 height 31
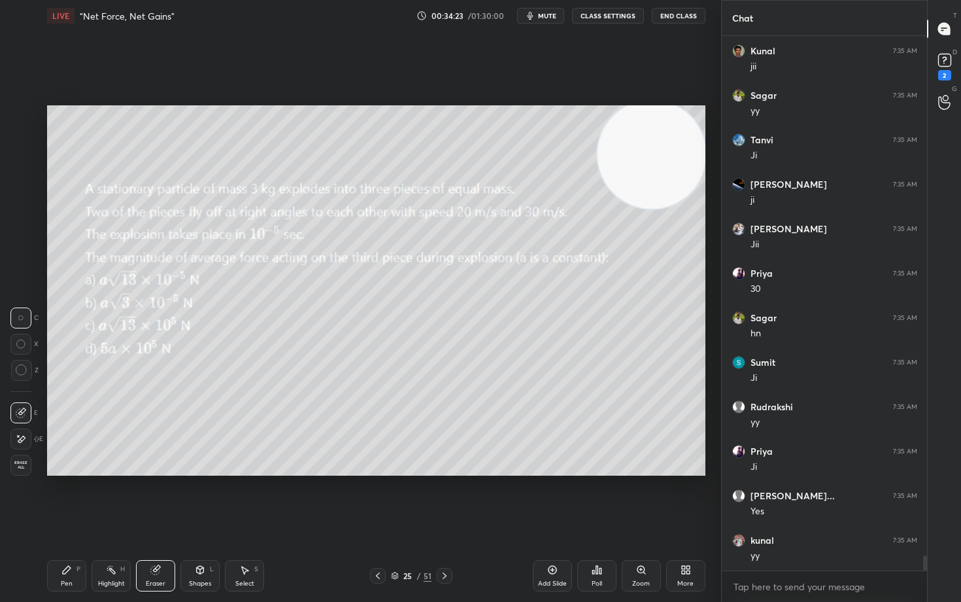
drag, startPoint x: 70, startPoint y: 574, endPoint x: 178, endPoint y: 535, distance: 115.4
click at [72, 498] on div "Pen P" at bounding box center [66, 575] width 39 height 31
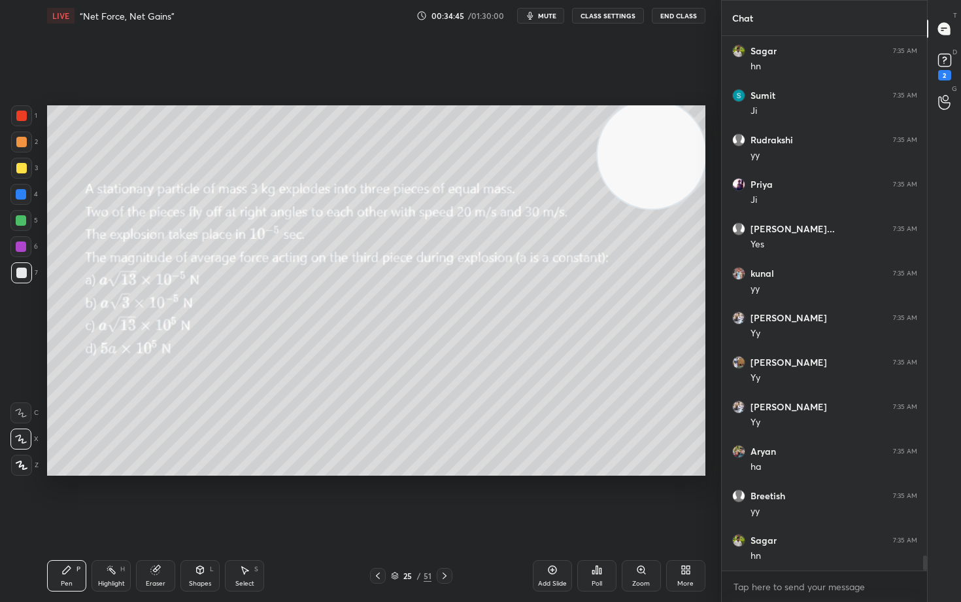
scroll to position [18634, 0]
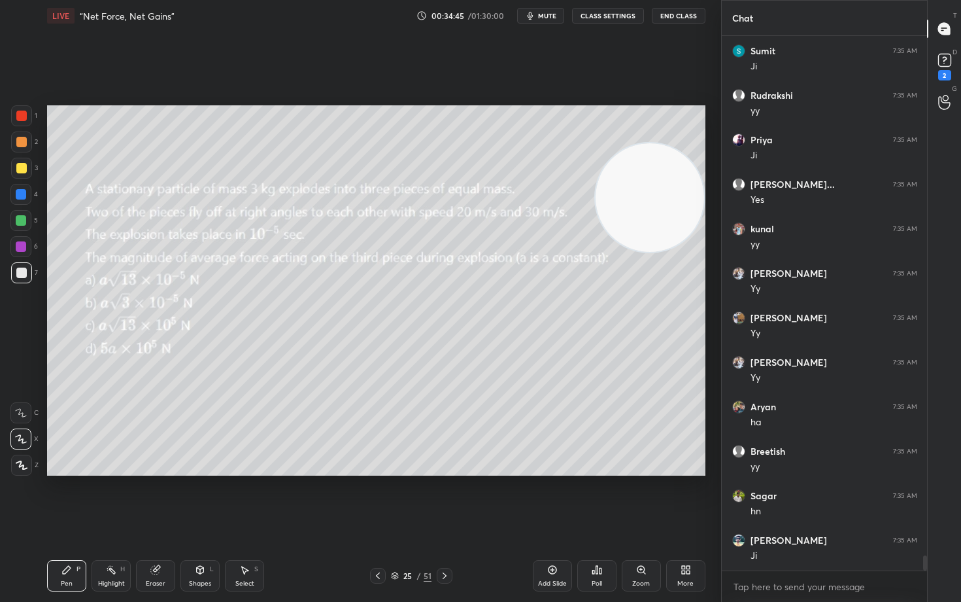
drag, startPoint x: 653, startPoint y: 209, endPoint x: 626, endPoint y: 325, distance: 119.4
click at [655, 252] on video at bounding box center [650, 197] width 109 height 109
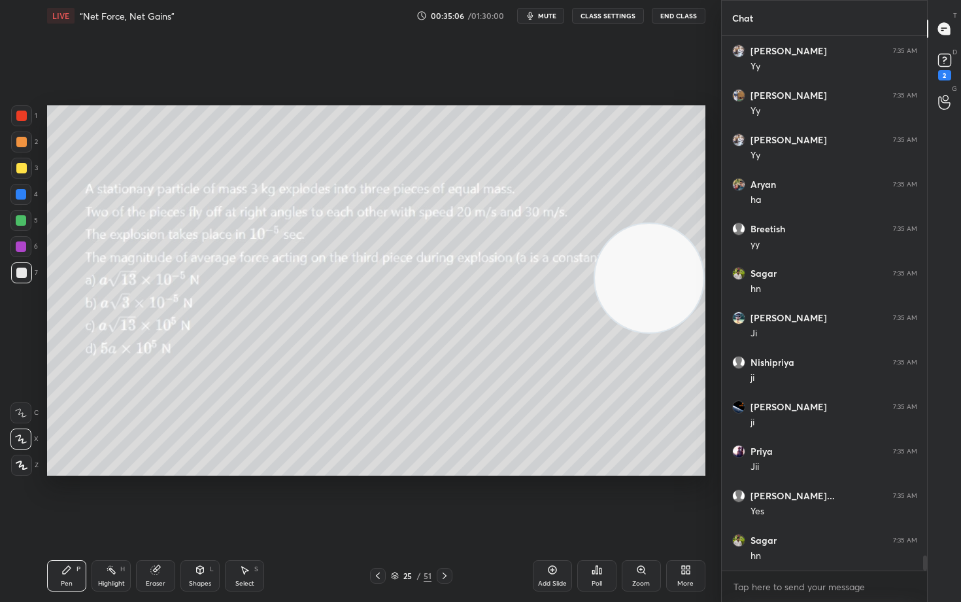
scroll to position [18901, 0]
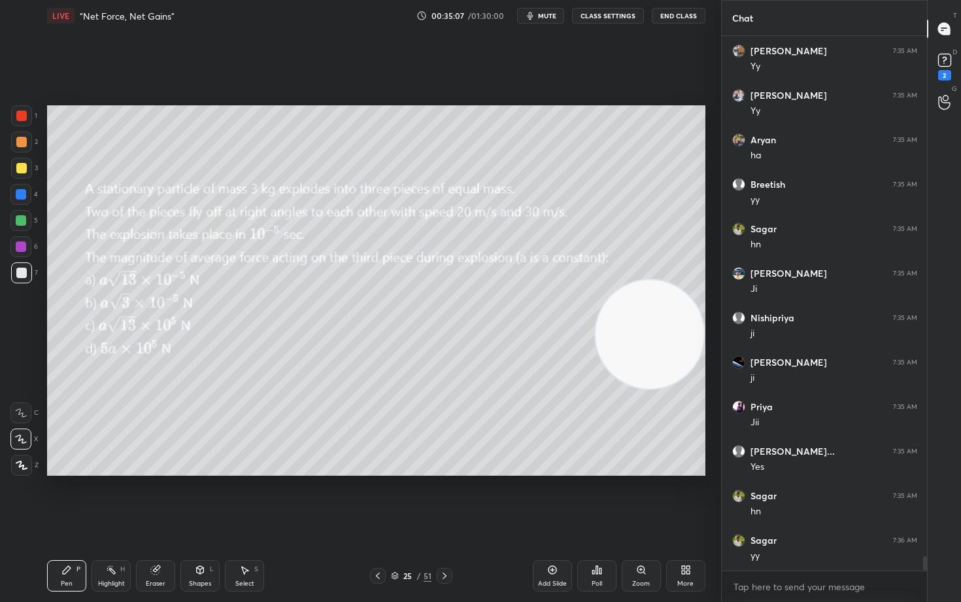
drag, startPoint x: 654, startPoint y: 340, endPoint x: 645, endPoint y: 439, distance: 99.8
click at [667, 388] on video at bounding box center [650, 334] width 109 height 109
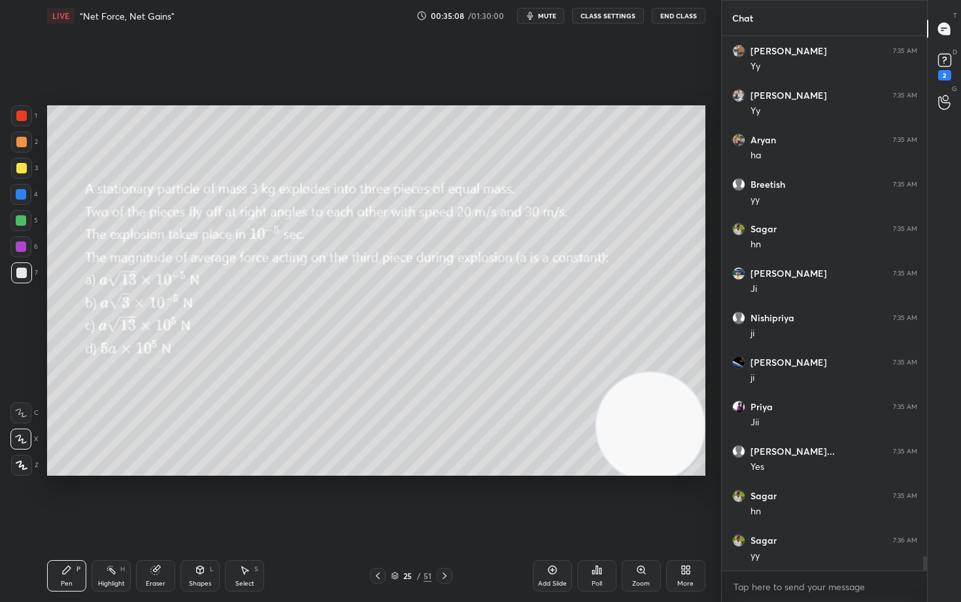
scroll to position [18946, 0]
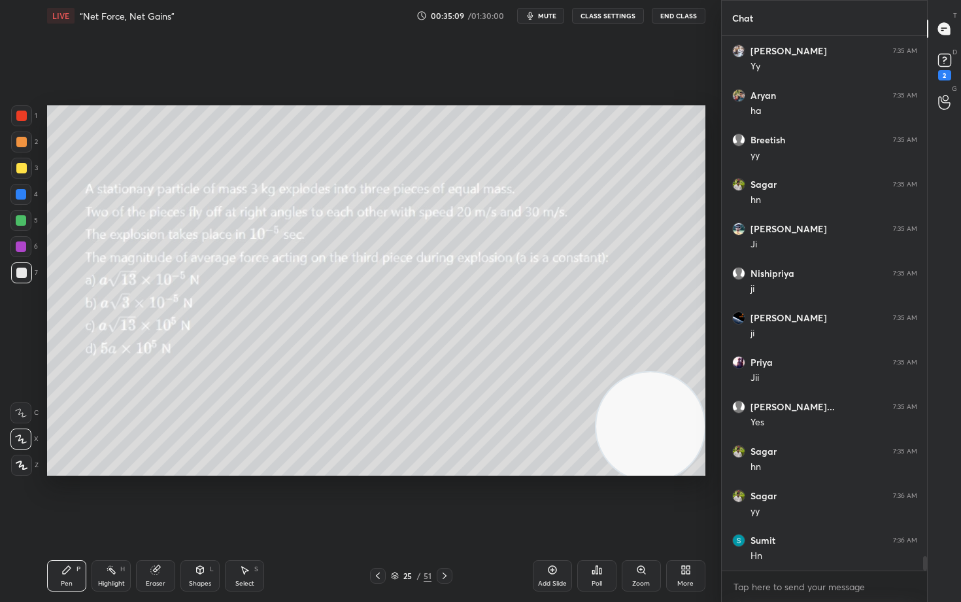
click at [22, 170] on div at bounding box center [21, 168] width 10 height 10
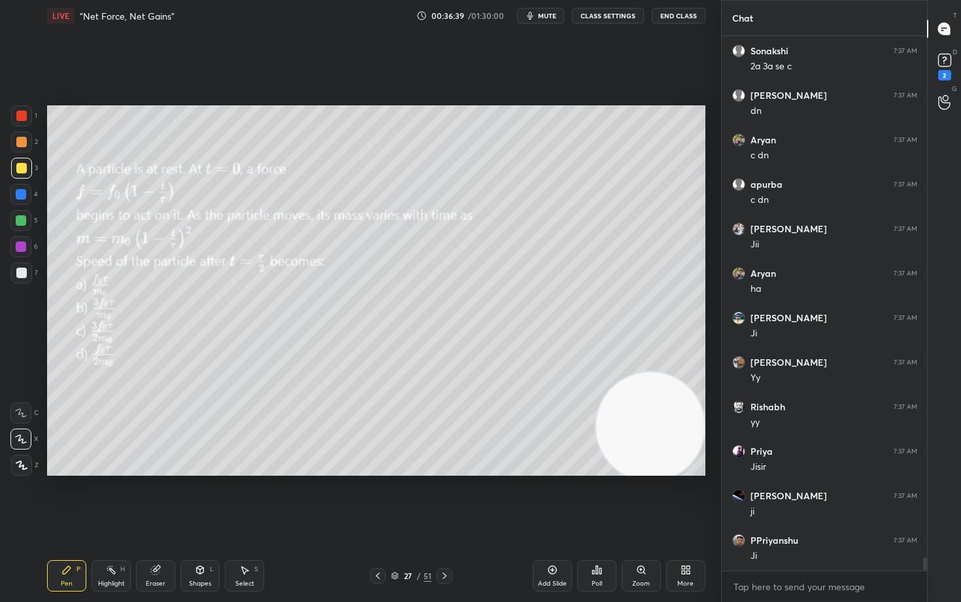
scroll to position [20946, 0]
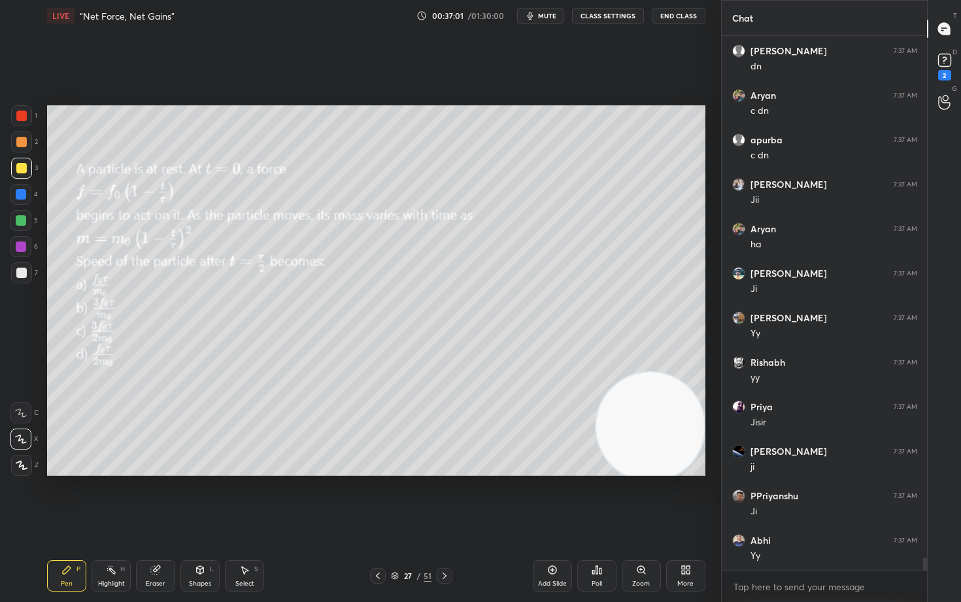
click at [545, 13] on span "mute" at bounding box center [547, 15] width 18 height 9
click at [545, 13] on span "unmute" at bounding box center [546, 15] width 28 height 9
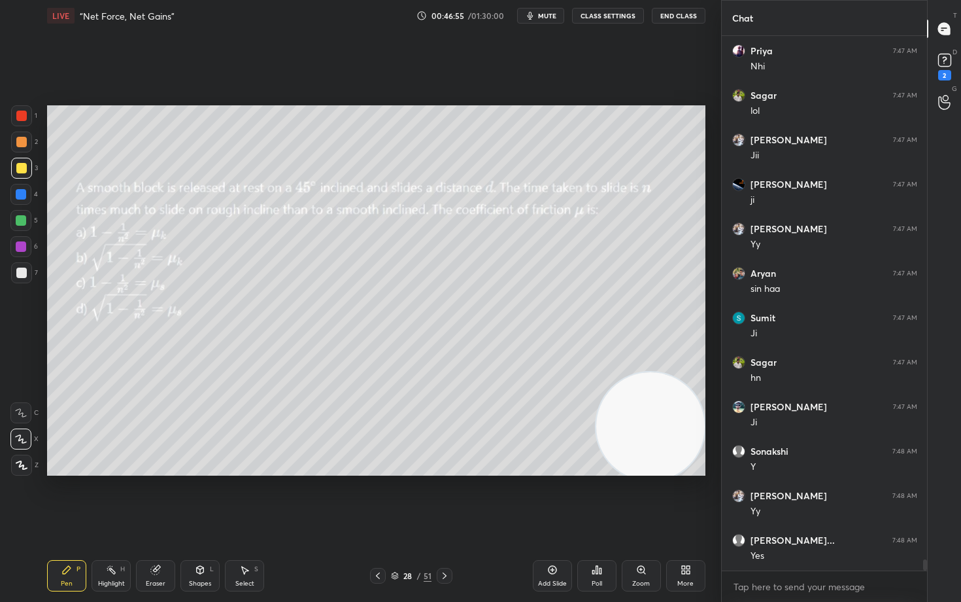
scroll to position [24892, 0]
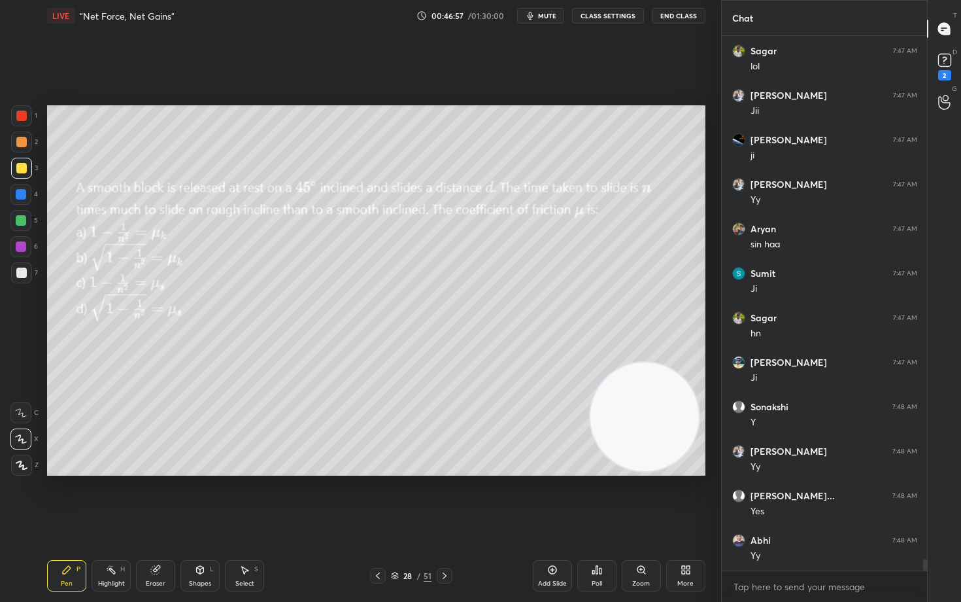
drag, startPoint x: 668, startPoint y: 453, endPoint x: 652, endPoint y: 229, distance: 224.9
click at [653, 362] on video at bounding box center [644, 416] width 109 height 109
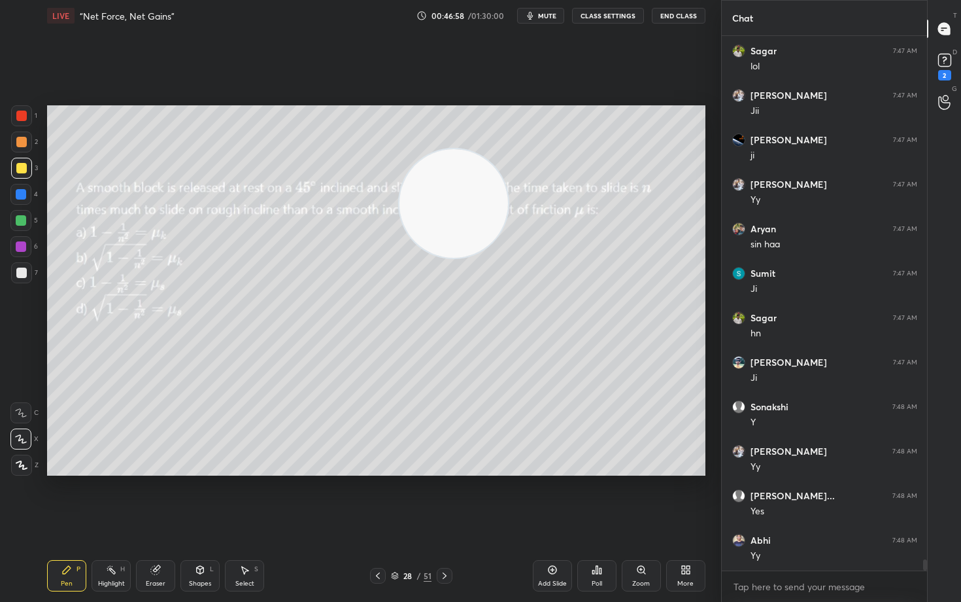
drag, startPoint x: 625, startPoint y: 230, endPoint x: 420, endPoint y: 184, distance: 209.7
click at [441, 209] on video at bounding box center [453, 203] width 109 height 109
click at [469, 152] on video at bounding box center [435, 197] width 109 height 109
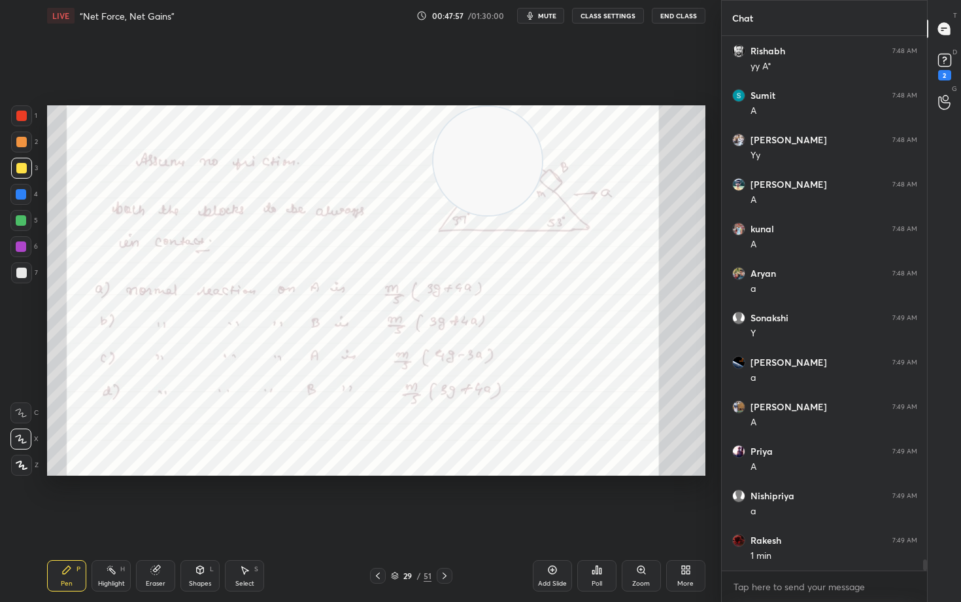
scroll to position [25692, 0]
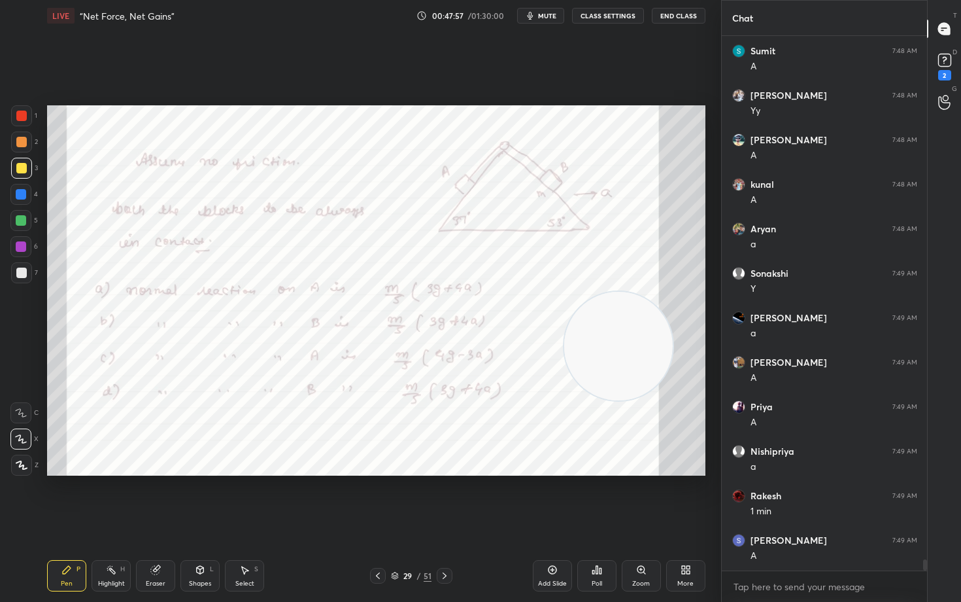
drag, startPoint x: 500, startPoint y: 165, endPoint x: 658, endPoint y: 388, distance: 273.5
click at [658, 388] on video at bounding box center [618, 346] width 109 height 109
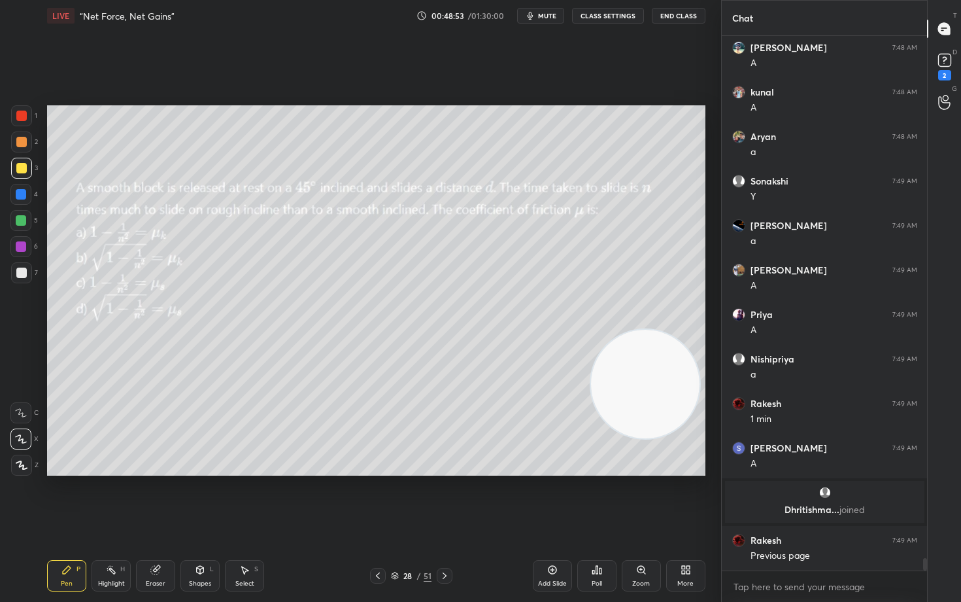
scroll to position [22266, 0]
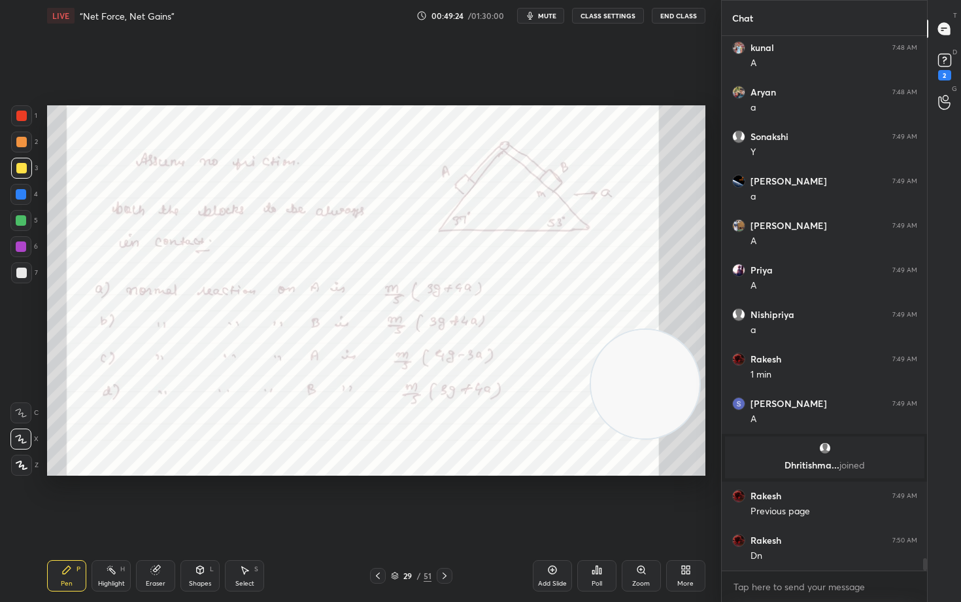
drag, startPoint x: 597, startPoint y: 399, endPoint x: 601, endPoint y: 366, distance: 32.9
click at [591, 392] on video at bounding box center [645, 384] width 109 height 109
click at [20, 116] on div at bounding box center [21, 115] width 10 height 10
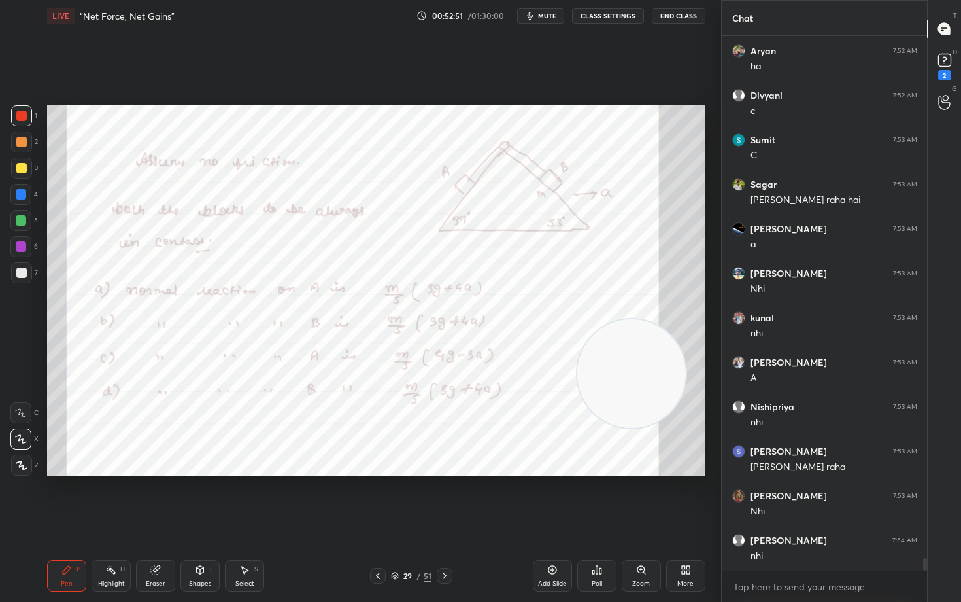
scroll to position [22978, 0]
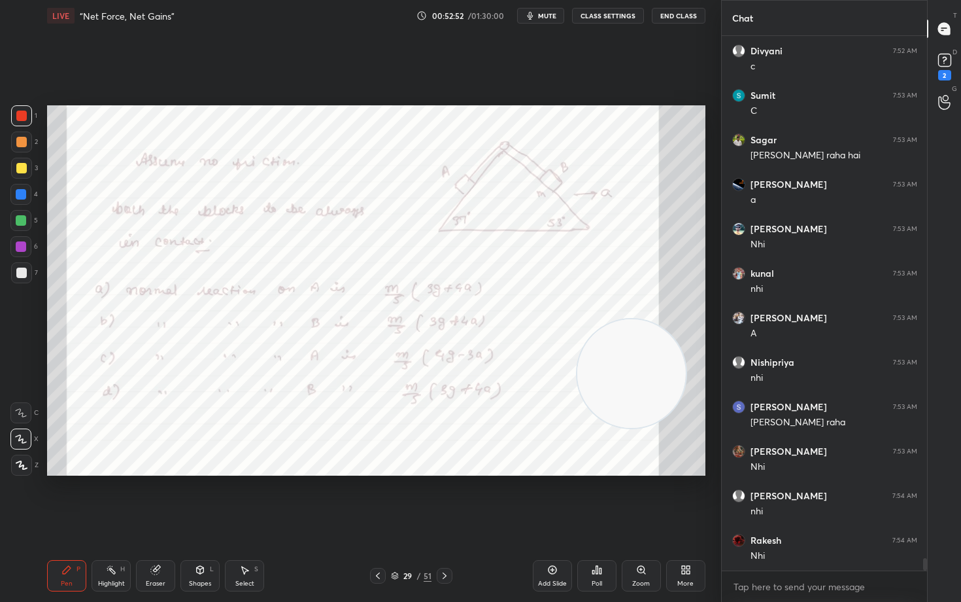
click at [550, 498] on div "Add Slide" at bounding box center [552, 575] width 39 height 31
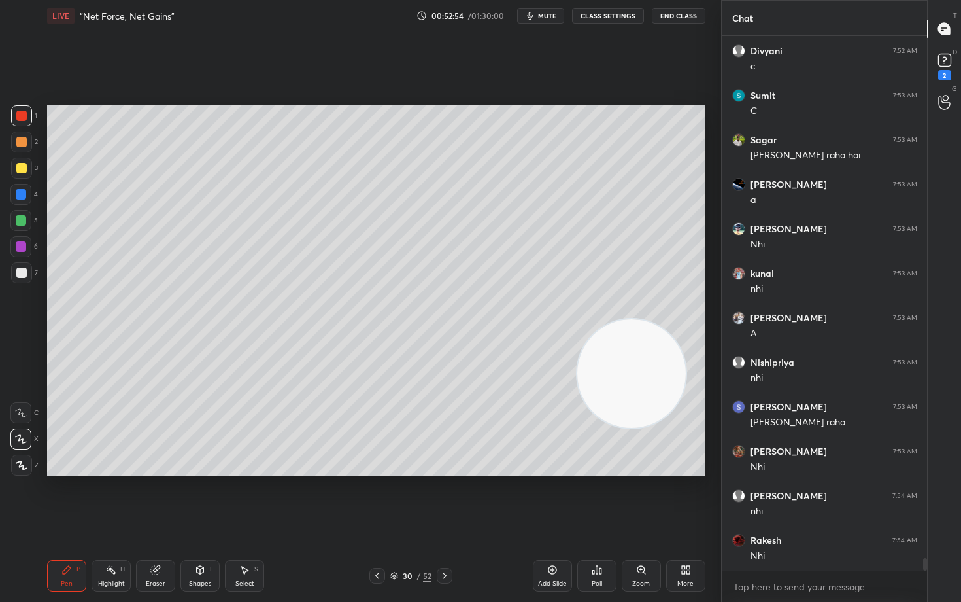
click at [17, 170] on div at bounding box center [21, 168] width 10 height 10
click at [22, 272] on div at bounding box center [21, 272] width 10 height 10
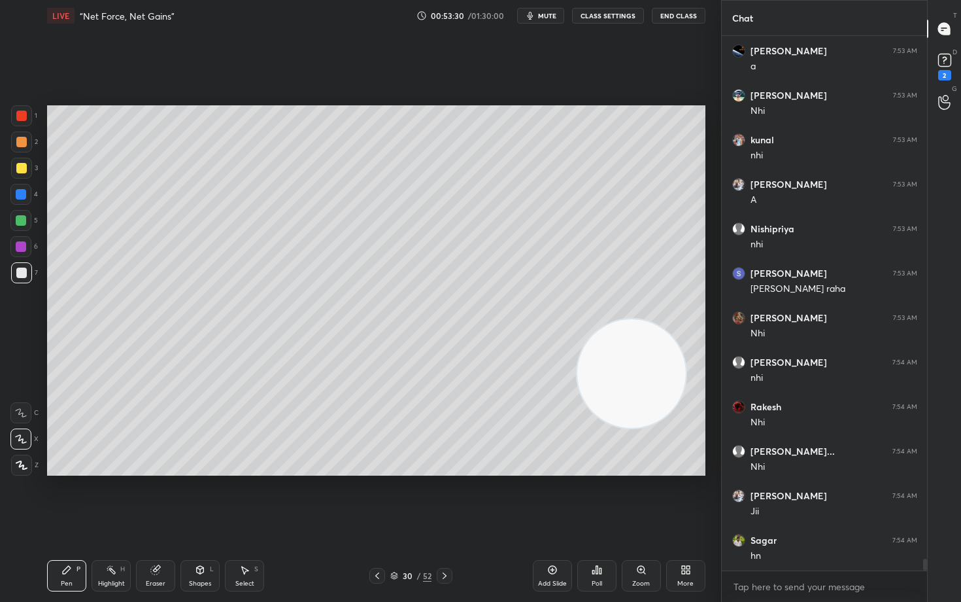
scroll to position [23156, 0]
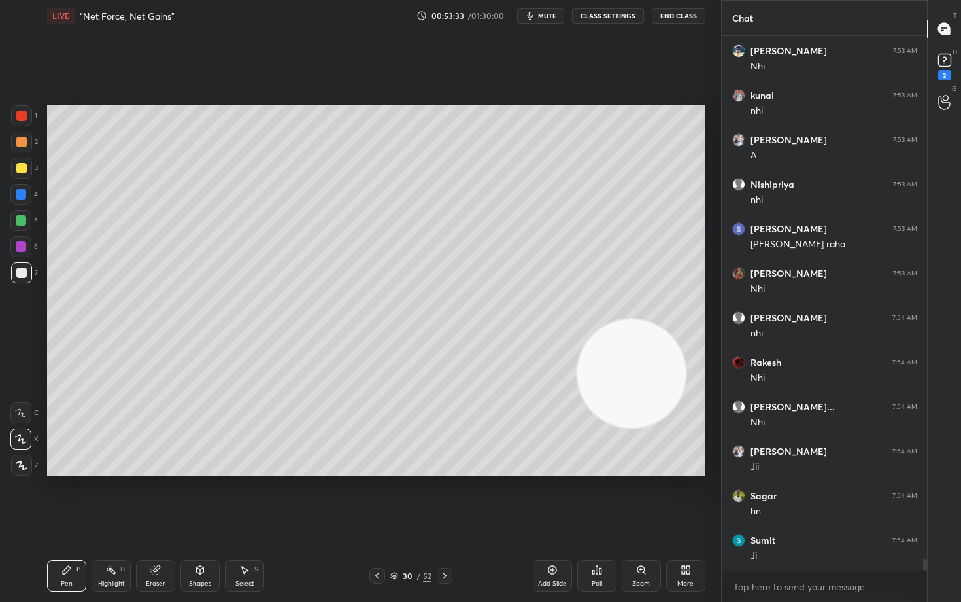
click at [24, 116] on div at bounding box center [21, 115] width 10 height 10
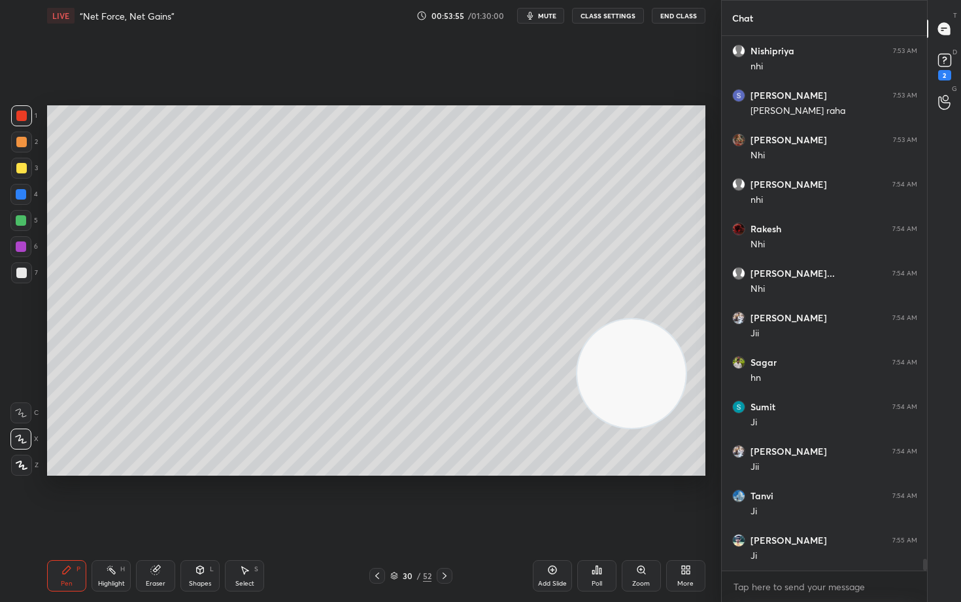
scroll to position [23333, 0]
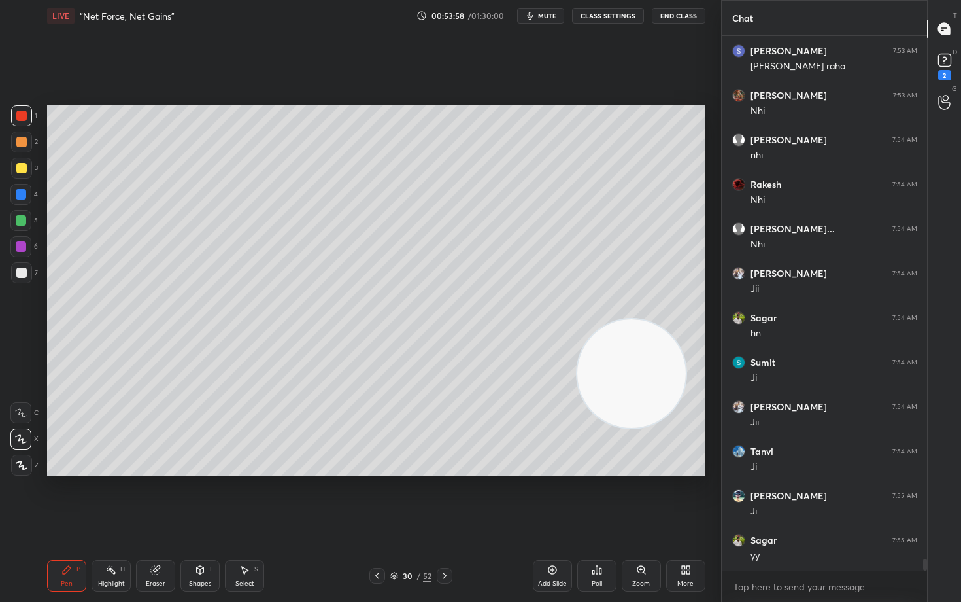
click at [21, 267] on div at bounding box center [21, 272] width 21 height 21
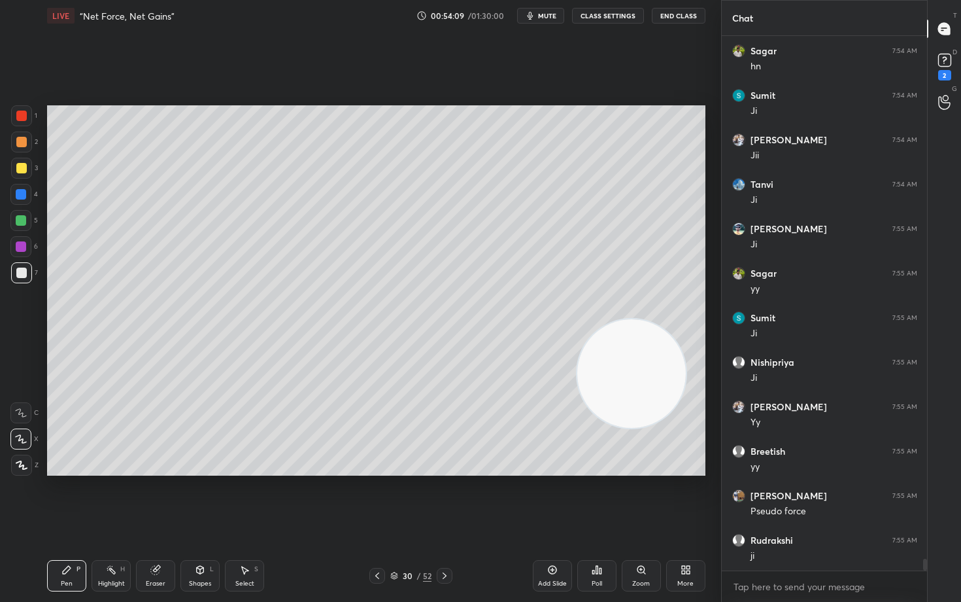
scroll to position [23645, 0]
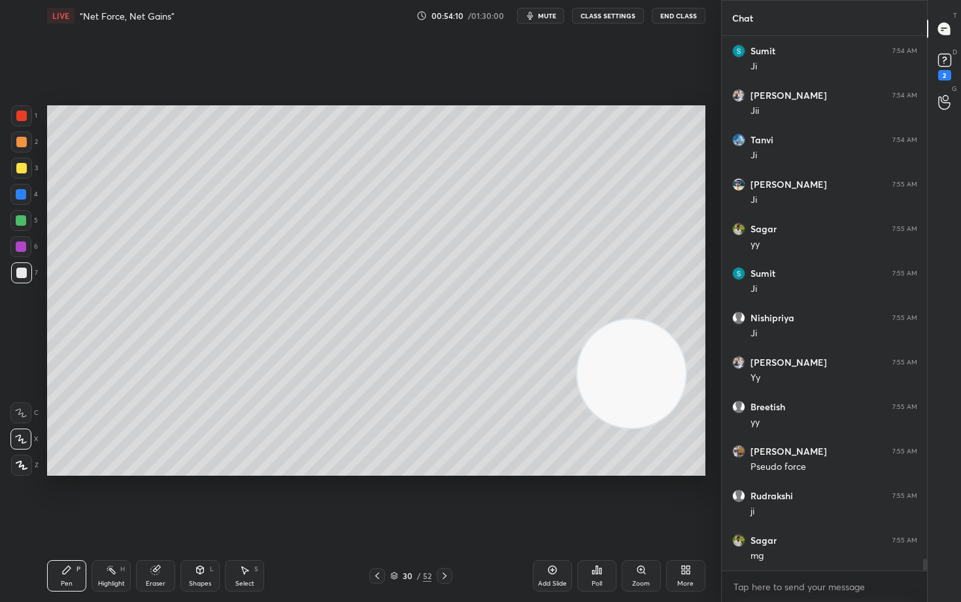
drag, startPoint x: 163, startPoint y: 574, endPoint x: 181, endPoint y: 539, distance: 38.9
click at [161, 498] on div "Eraser" at bounding box center [155, 575] width 39 height 31
click at [76, 498] on div "P" at bounding box center [78, 569] width 4 height 7
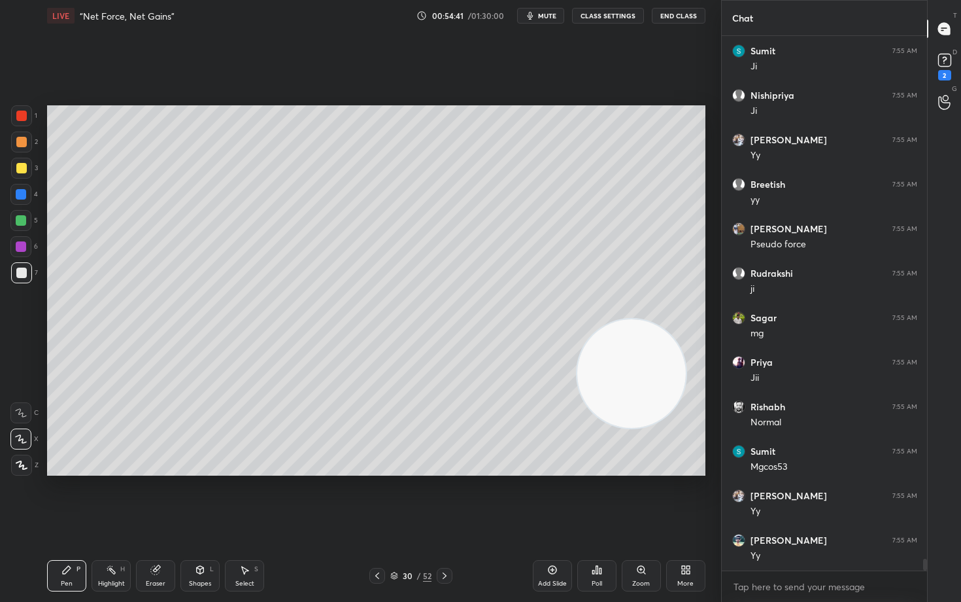
scroll to position [23911, 0]
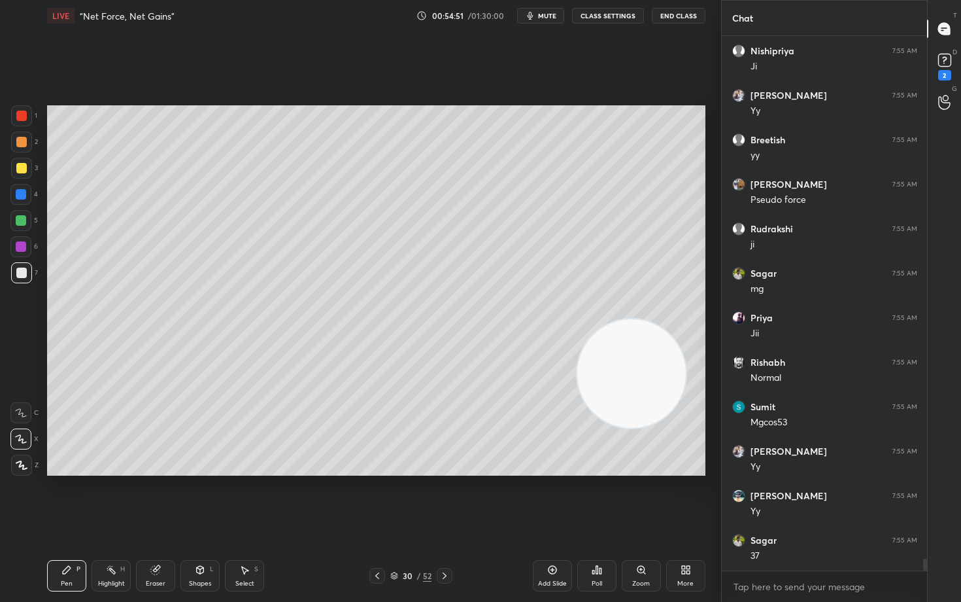
drag, startPoint x: 160, startPoint y: 566, endPoint x: 250, endPoint y: 486, distance: 120.9
click at [159, 498] on icon at bounding box center [156, 568] width 7 height 7
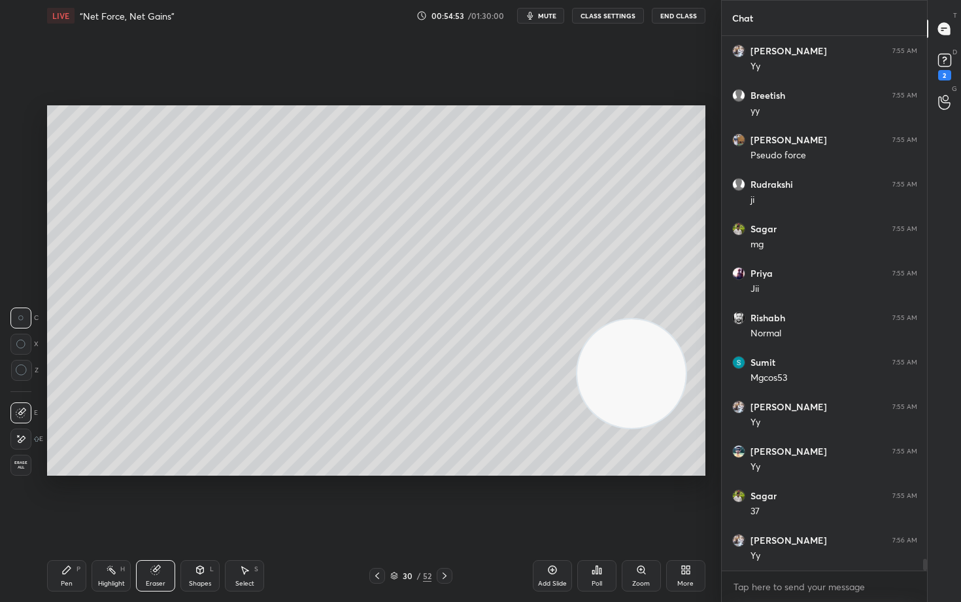
scroll to position [24000, 0]
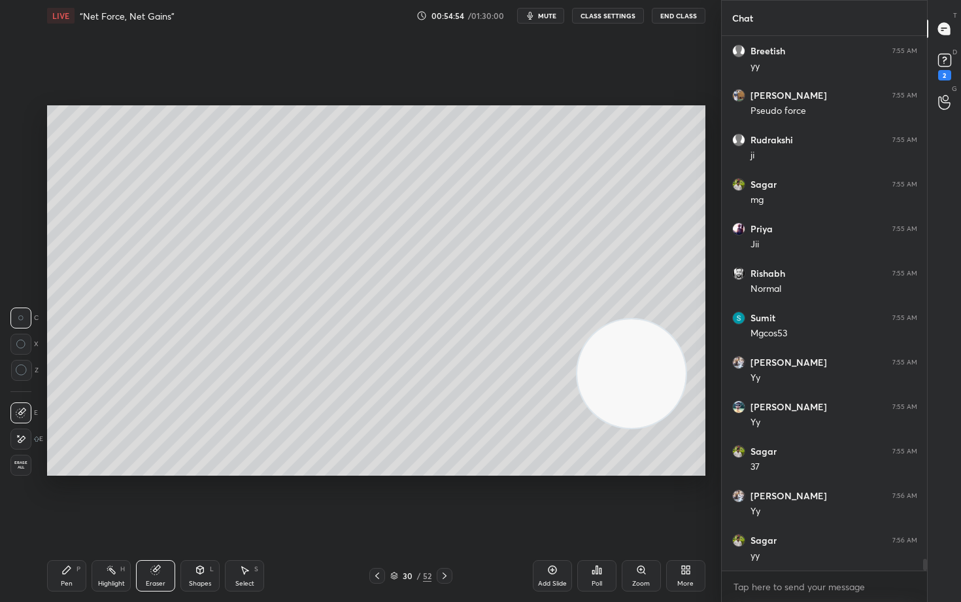
click at [68, 498] on icon at bounding box center [67, 570] width 8 height 8
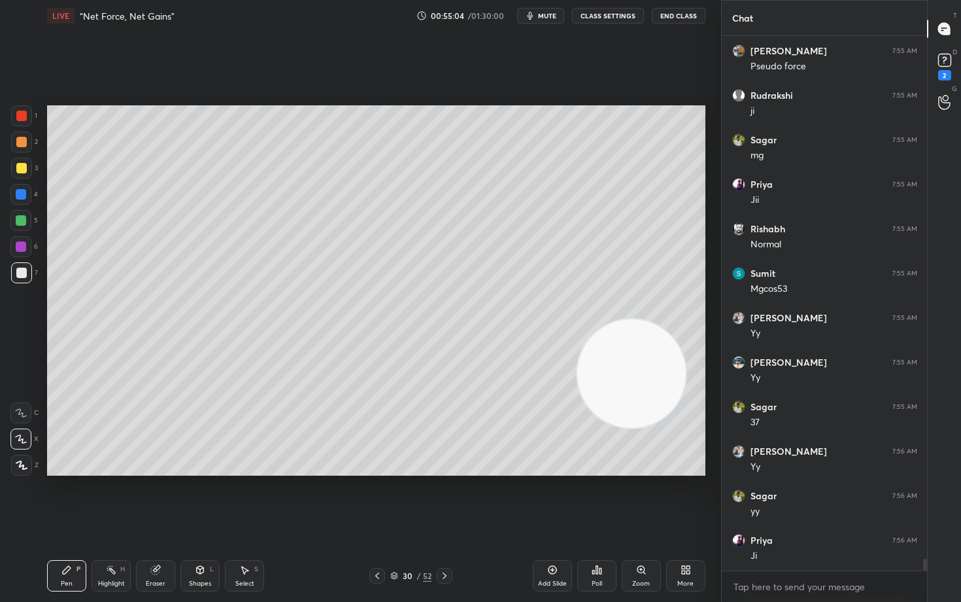
scroll to position [24089, 0]
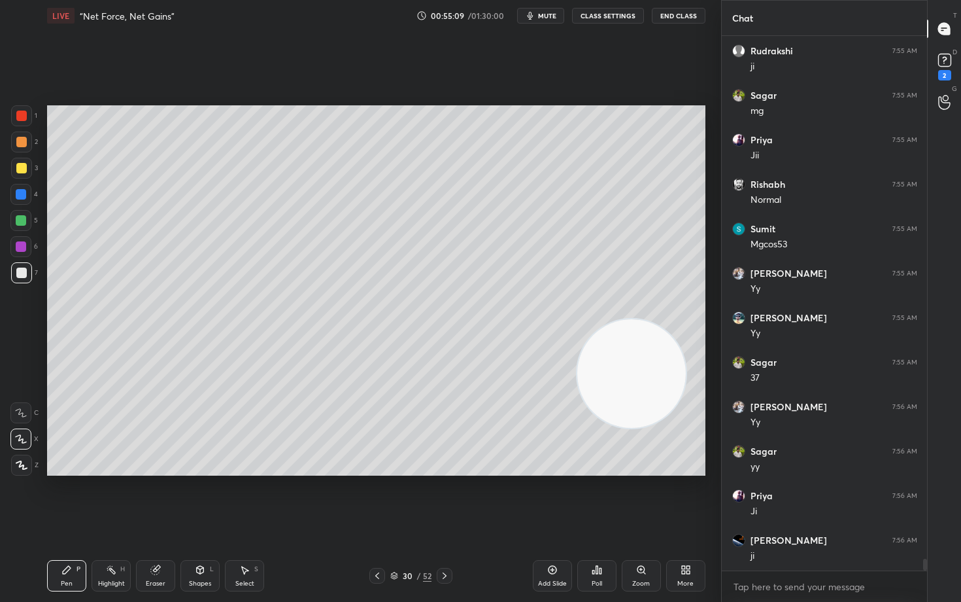
drag, startPoint x: 636, startPoint y: 375, endPoint x: 651, endPoint y: 269, distance: 107.0
click at [653, 319] on video at bounding box center [631, 373] width 109 height 109
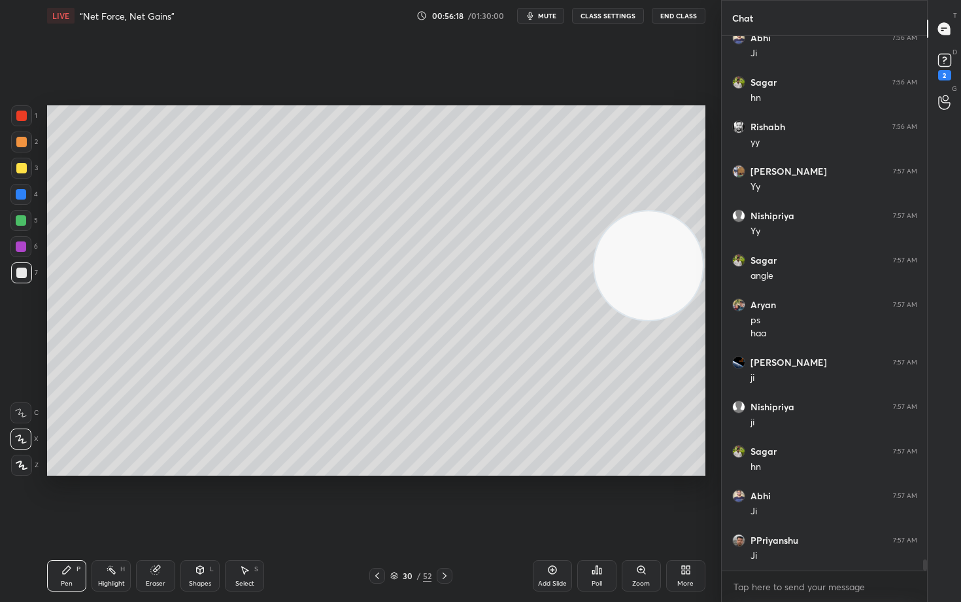
scroll to position [25583, 0]
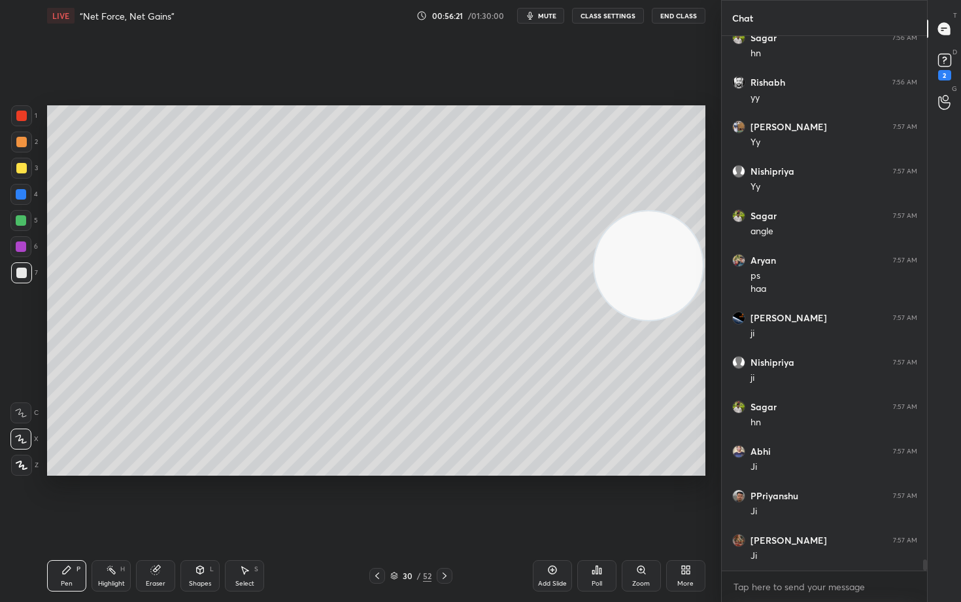
drag, startPoint x: 548, startPoint y: 14, endPoint x: 540, endPoint y: 13, distance: 7.9
click at [546, 14] on span "mute" at bounding box center [547, 15] width 18 height 9
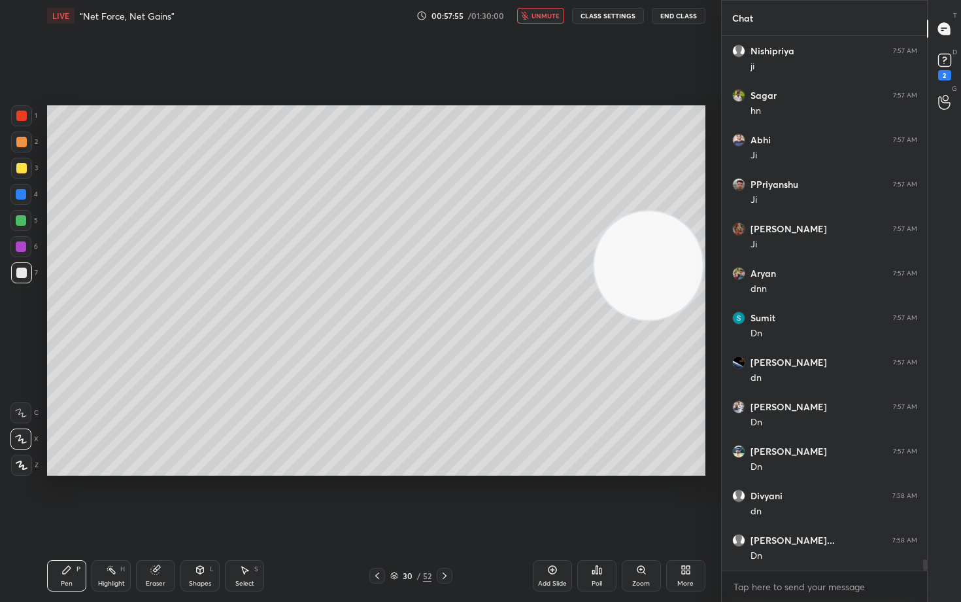
scroll to position [25938, 0]
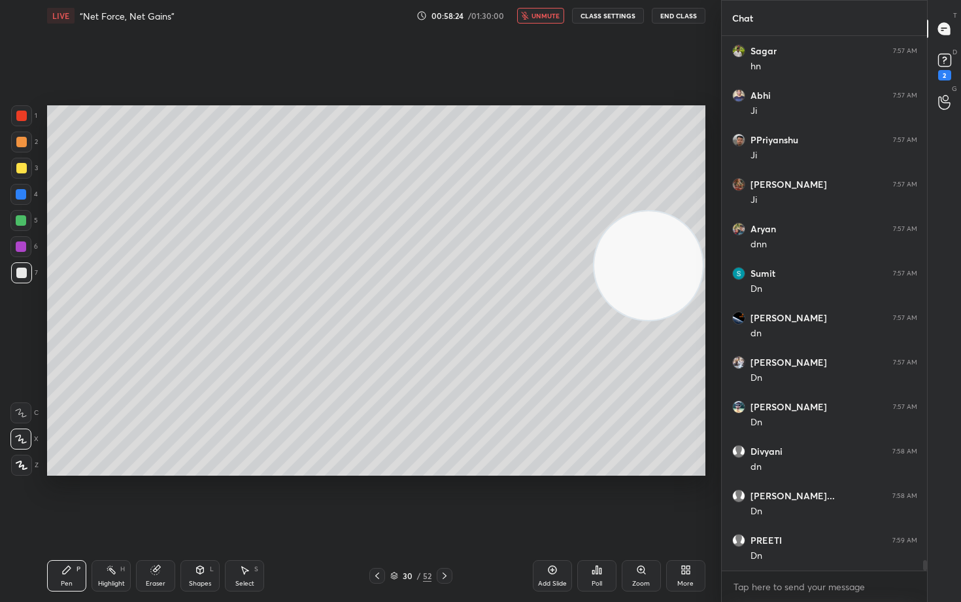
click at [545, 15] on span "unmute" at bounding box center [546, 15] width 28 height 9
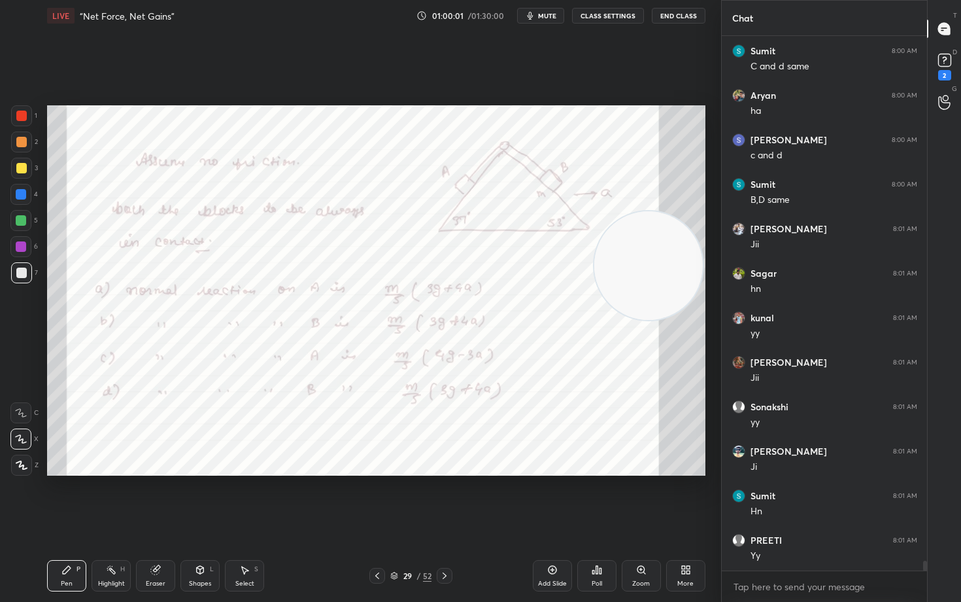
scroll to position [27850, 0]
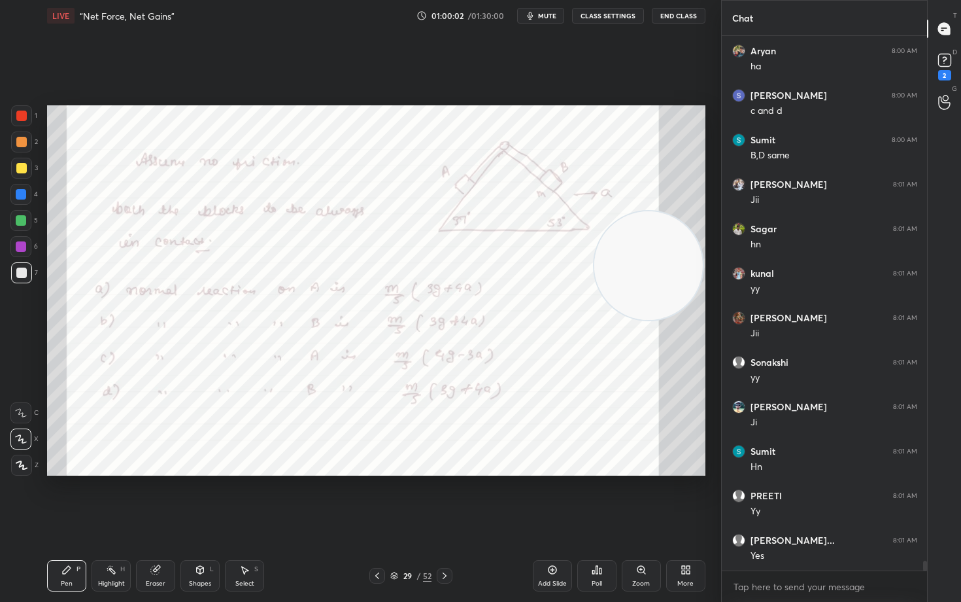
click at [16, 117] on div at bounding box center [21, 115] width 10 height 10
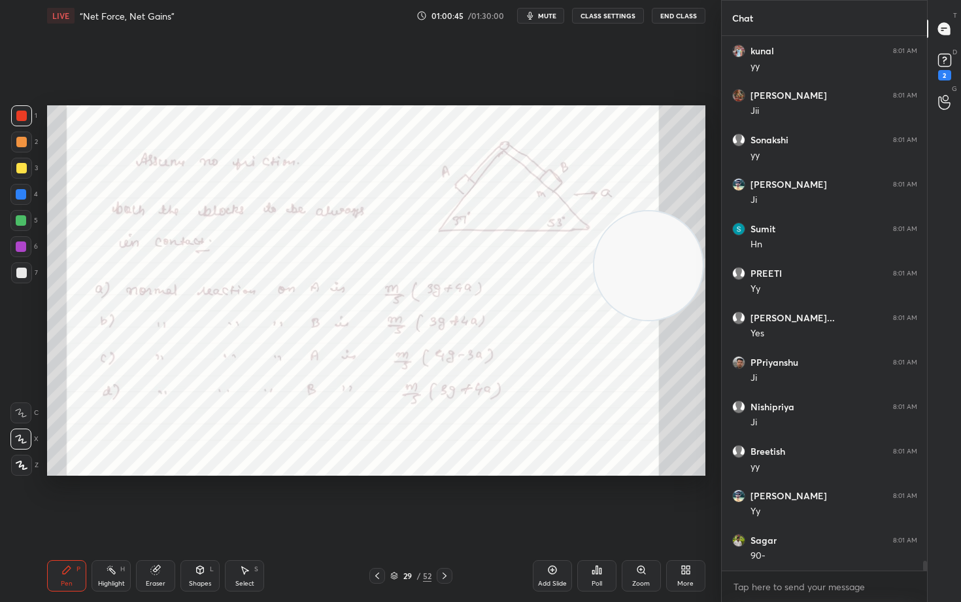
scroll to position [28117, 0]
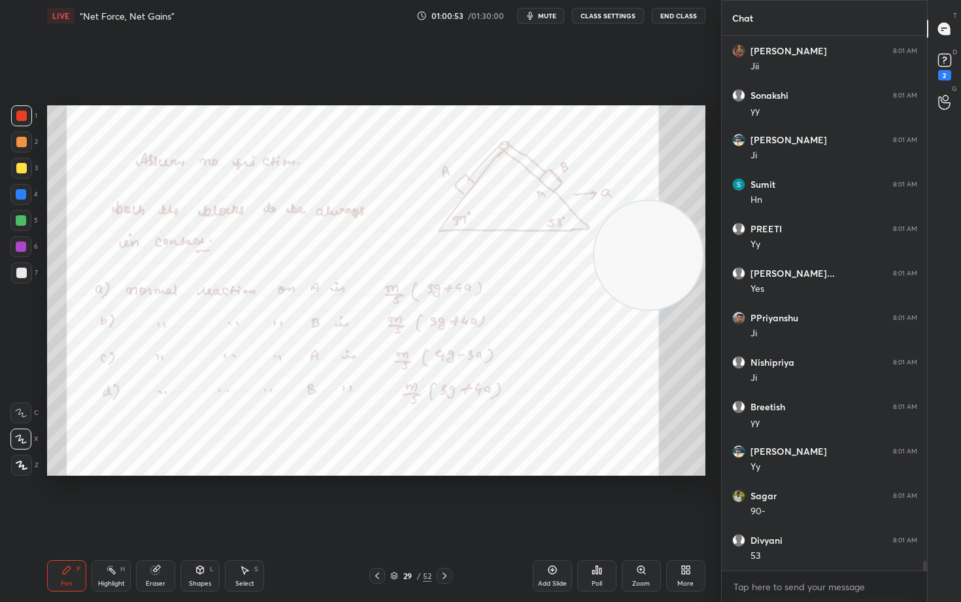
drag, startPoint x: 641, startPoint y: 264, endPoint x: 617, endPoint y: 179, distance: 88.6
click at [650, 201] on video at bounding box center [648, 255] width 109 height 109
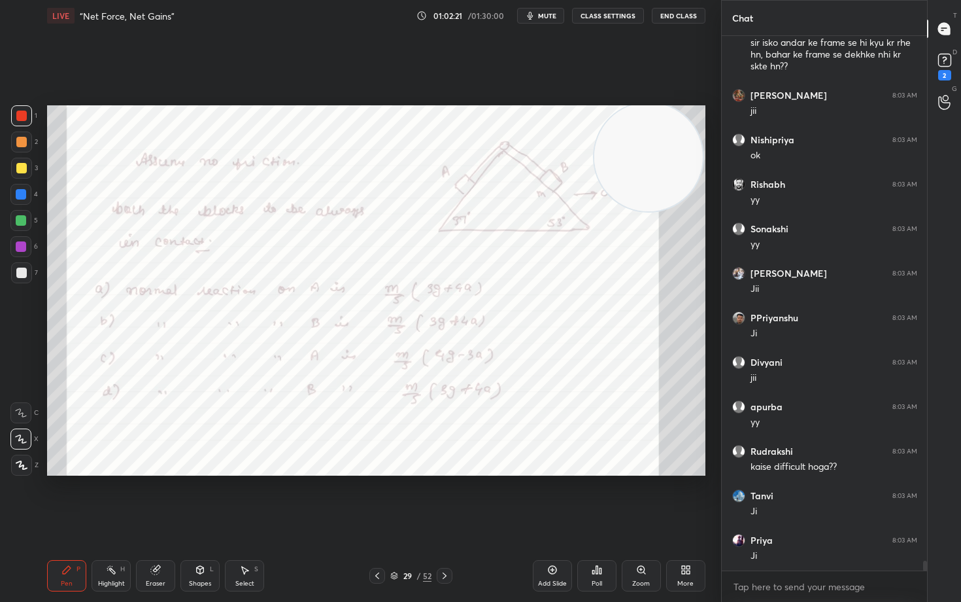
scroll to position [27859, 0]
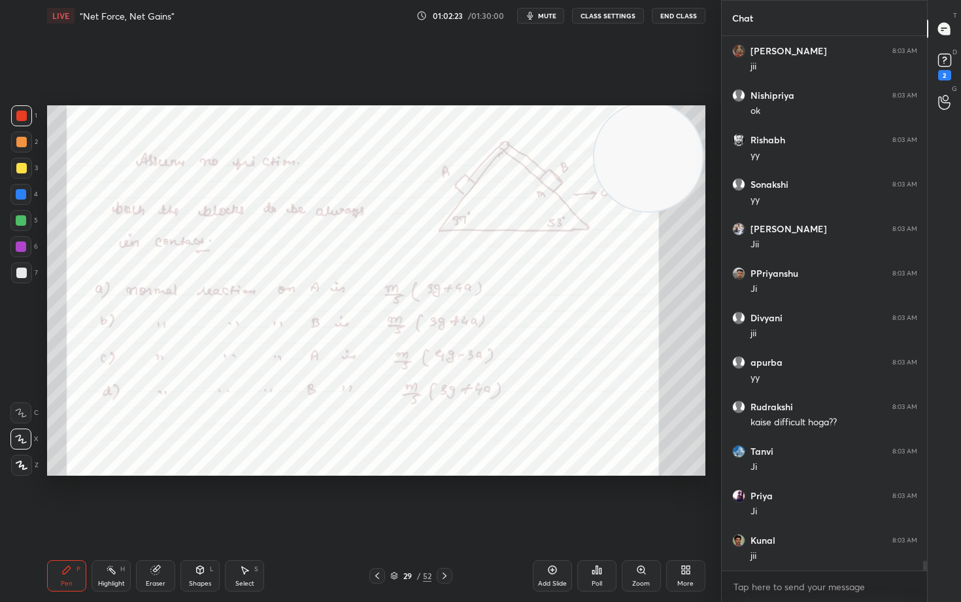
click at [556, 498] on icon at bounding box center [552, 569] width 10 height 10
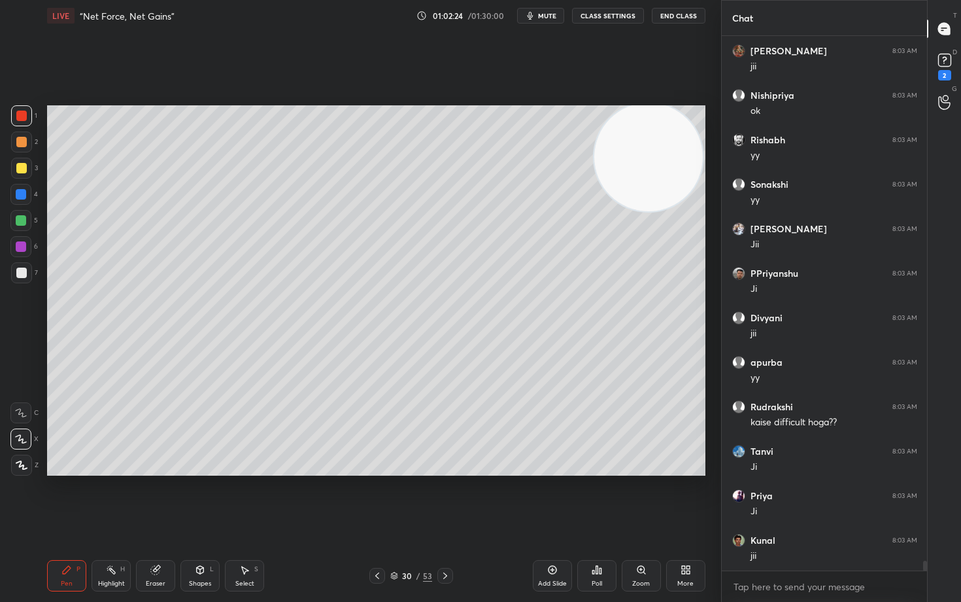
drag, startPoint x: 20, startPoint y: 274, endPoint x: 37, endPoint y: 264, distance: 20.2
click at [18, 273] on div at bounding box center [21, 272] width 10 height 10
click at [22, 170] on div at bounding box center [21, 168] width 10 height 10
drag, startPoint x: 662, startPoint y: 165, endPoint x: 664, endPoint y: 231, distance: 66.0
click at [664, 219] on video at bounding box center [648, 164] width 109 height 109
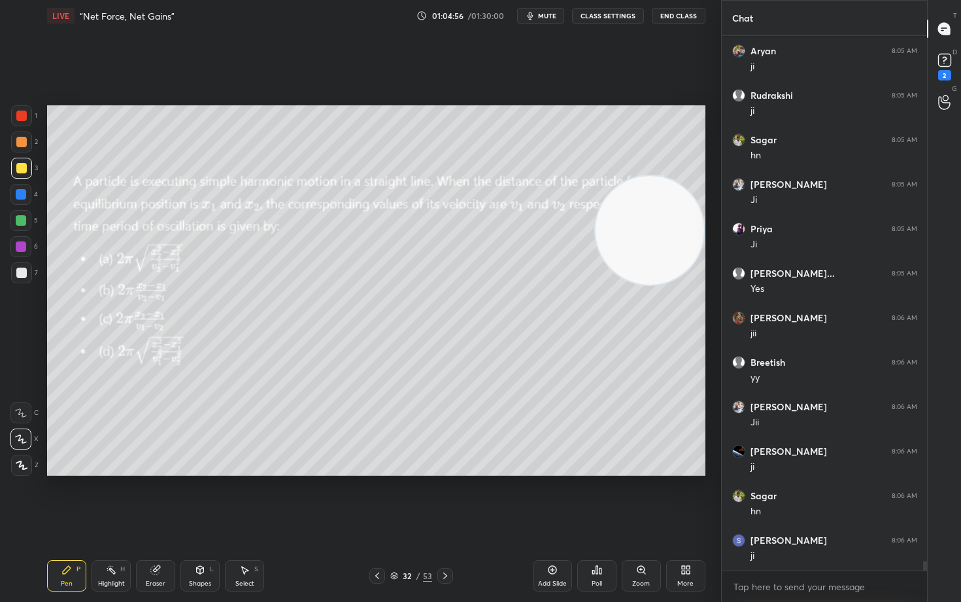
scroll to position [28837, 0]
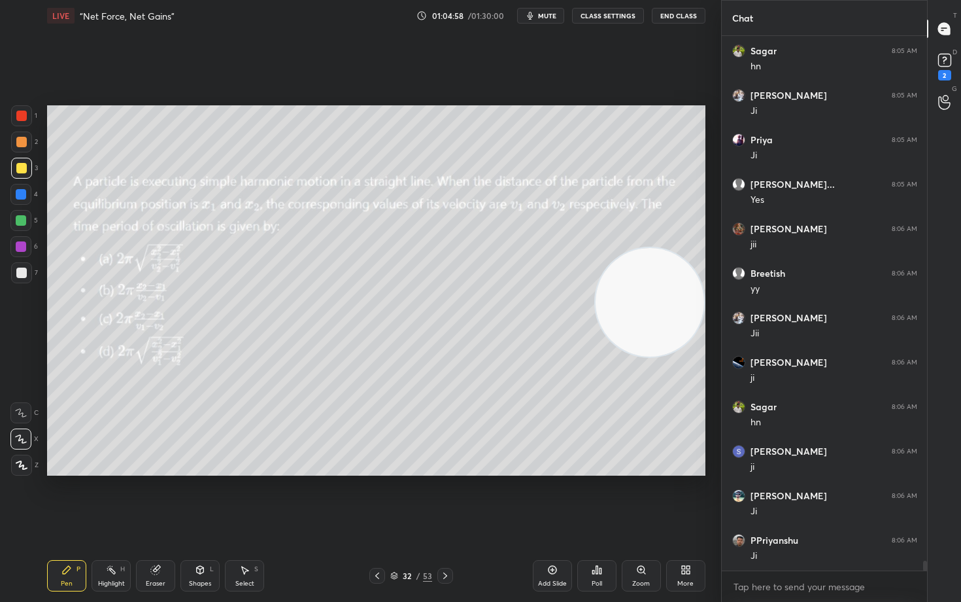
drag, startPoint x: 639, startPoint y: 207, endPoint x: 646, endPoint y: 302, distance: 95.0
click at [646, 301] on video at bounding box center [650, 302] width 109 height 109
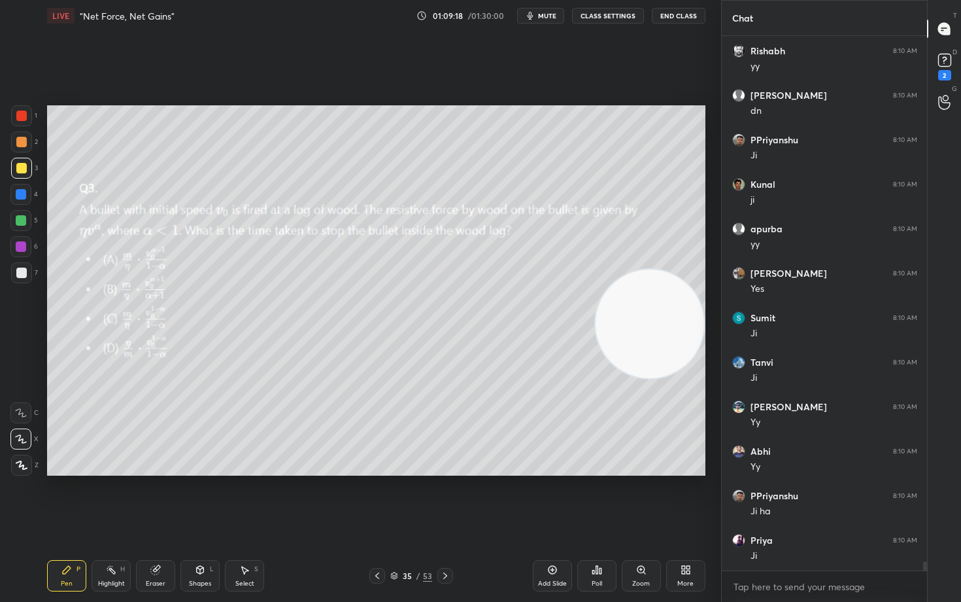
scroll to position [31072, 0]
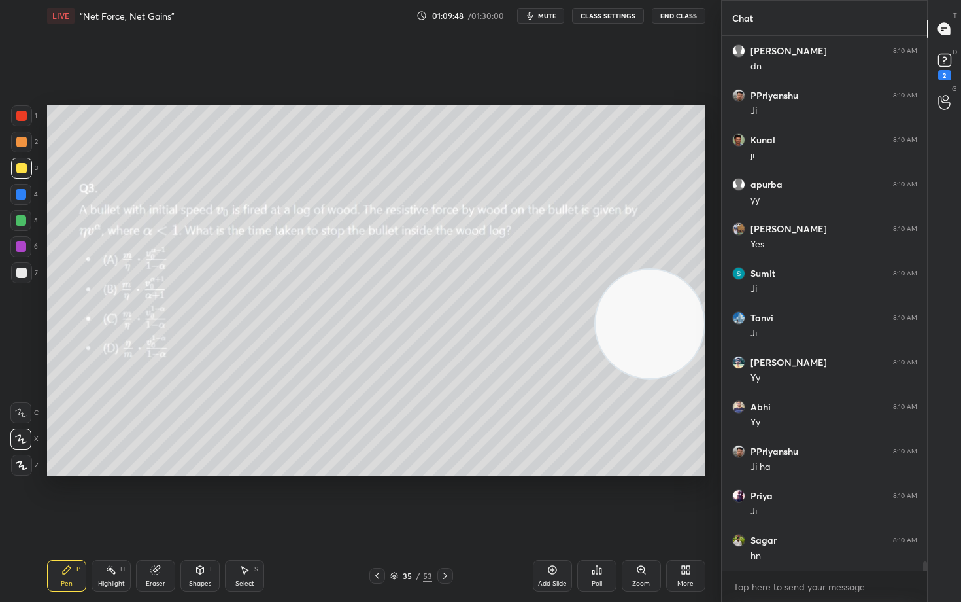
click at [688, 498] on icon at bounding box center [688, 567] width 3 height 3
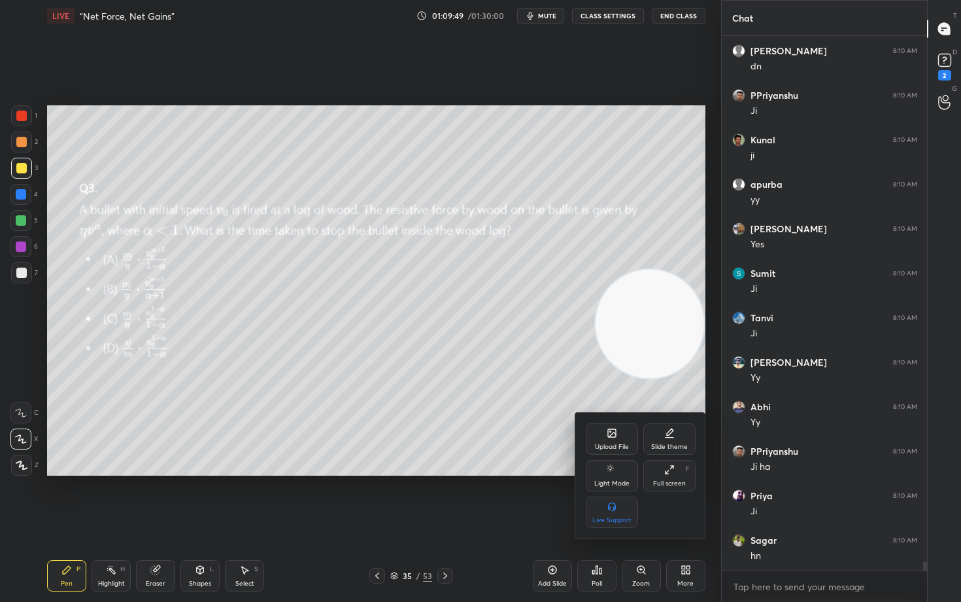
click at [613, 433] on icon at bounding box center [612, 434] width 7 height 5
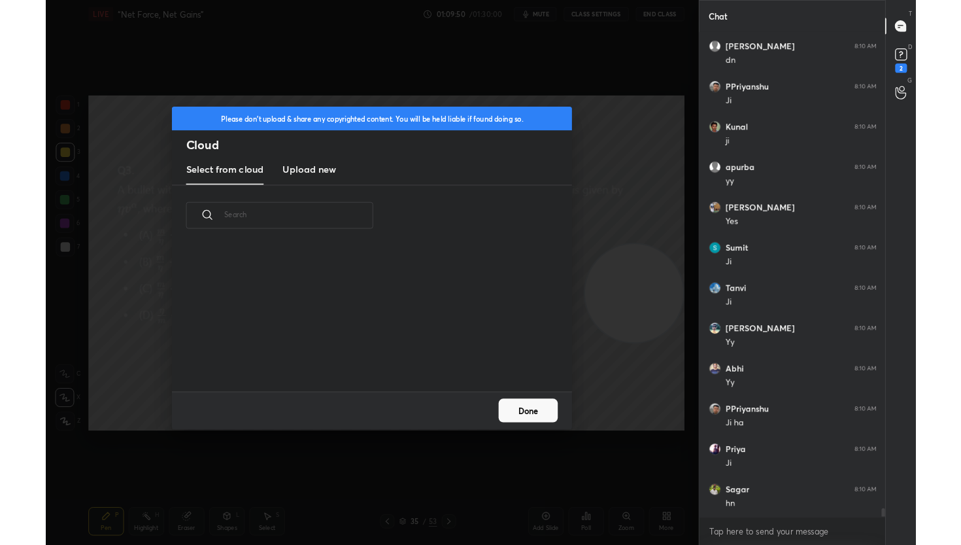
scroll to position [161, 420]
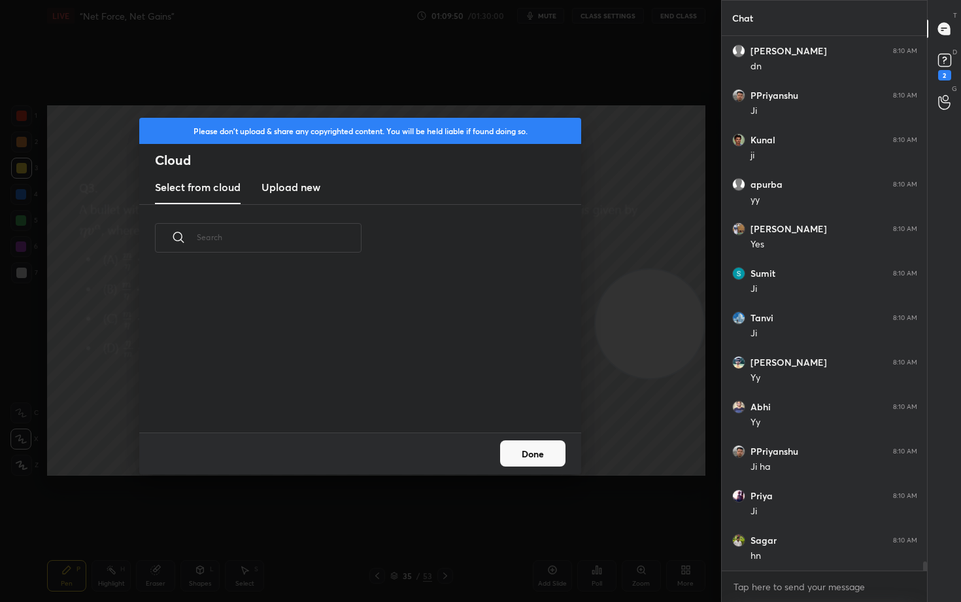
click at [294, 186] on h3 "Upload new" at bounding box center [291, 187] width 59 height 16
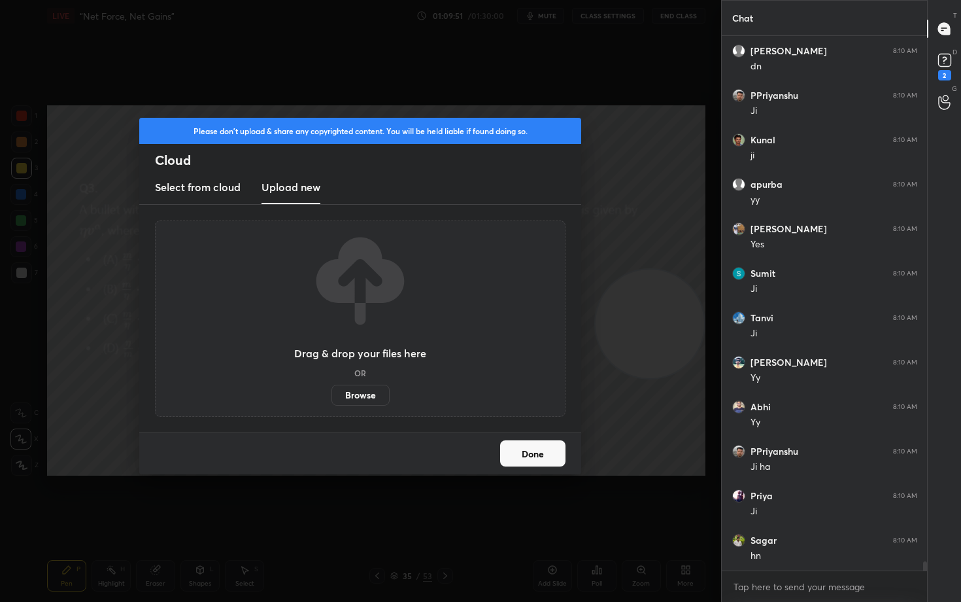
click at [362, 402] on label "Browse" at bounding box center [360, 394] width 58 height 21
click at [331, 402] on input "Browse" at bounding box center [331, 394] width 0 height 21
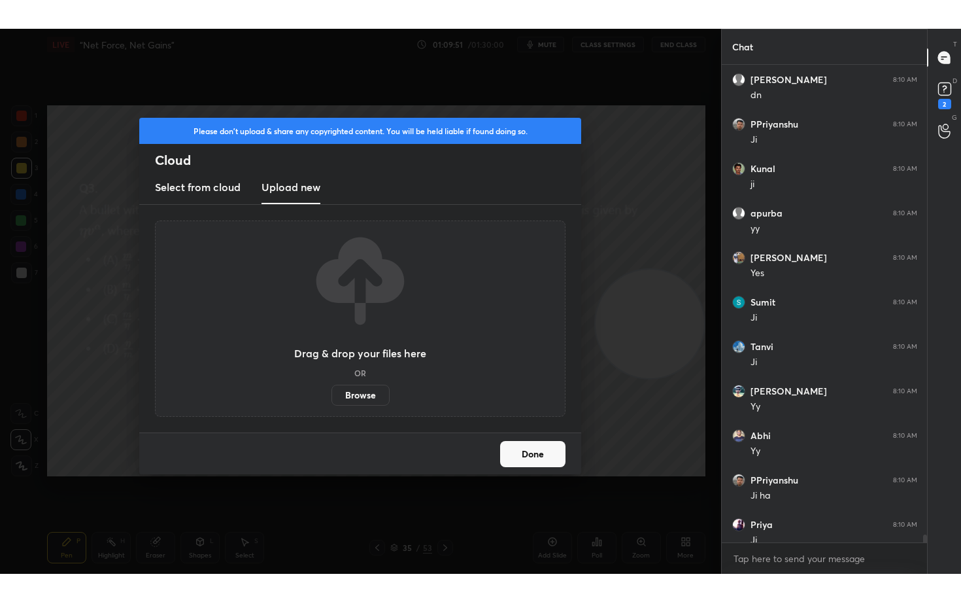
scroll to position [64967, 64713]
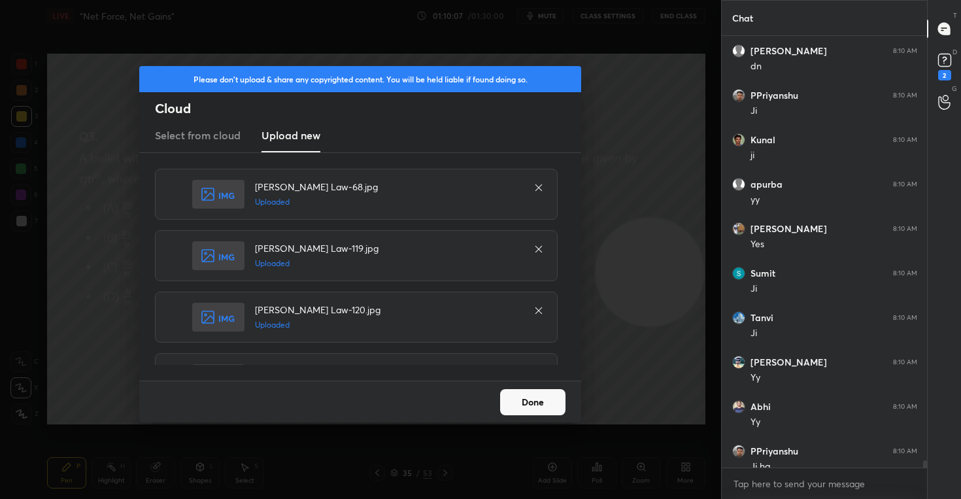
click at [531, 394] on button "Done" at bounding box center [532, 402] width 65 height 26
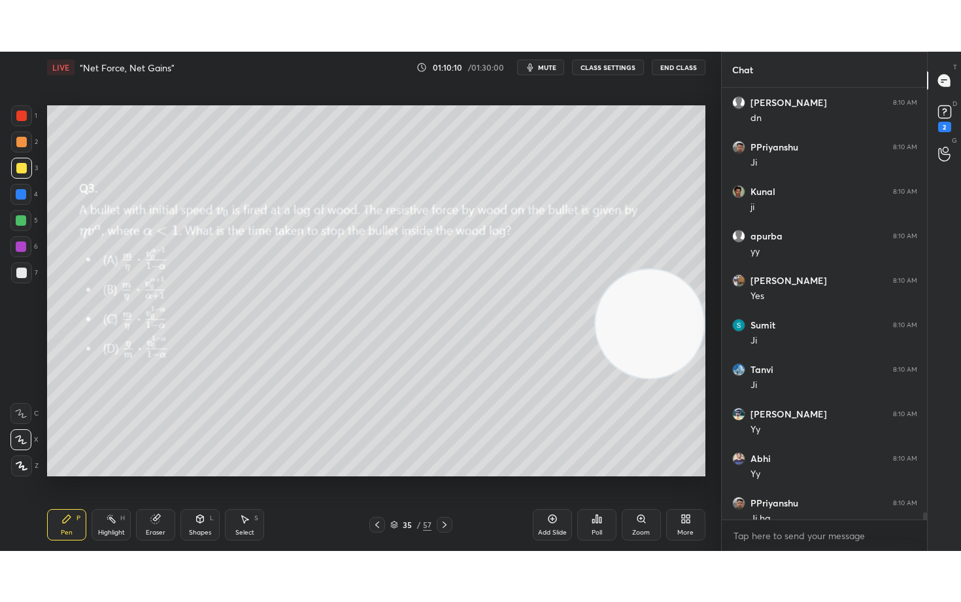
scroll to position [421, 201]
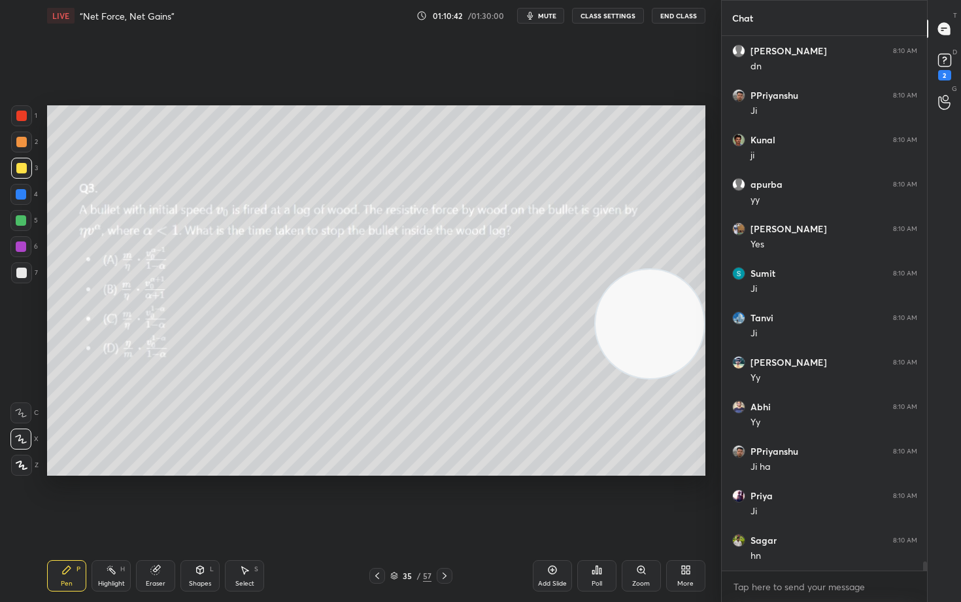
click at [548, 11] on span "mute" at bounding box center [547, 15] width 18 height 9
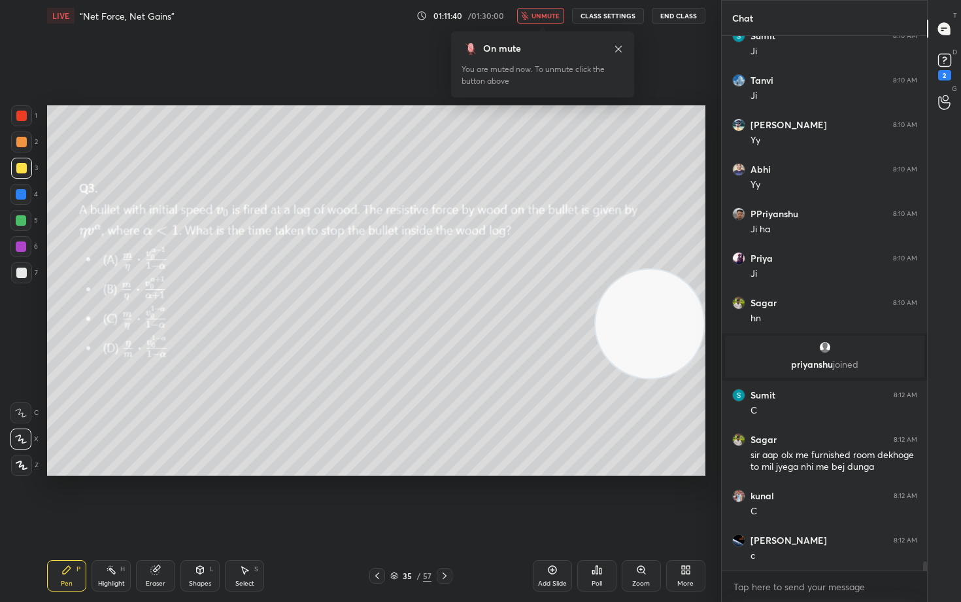
scroll to position [30127, 0]
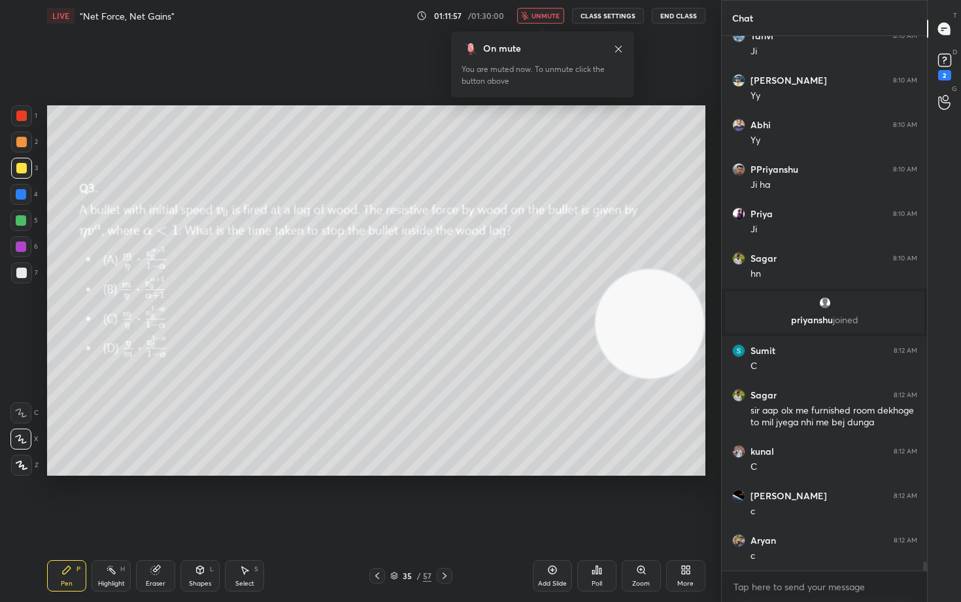
click at [548, 11] on span "unmute" at bounding box center [546, 15] width 28 height 9
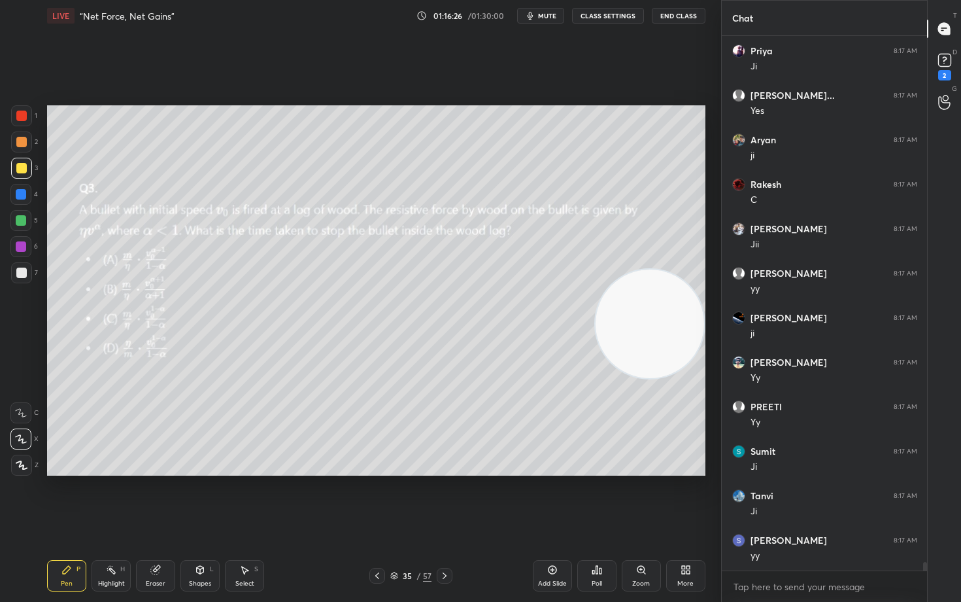
scroll to position [32865, 0]
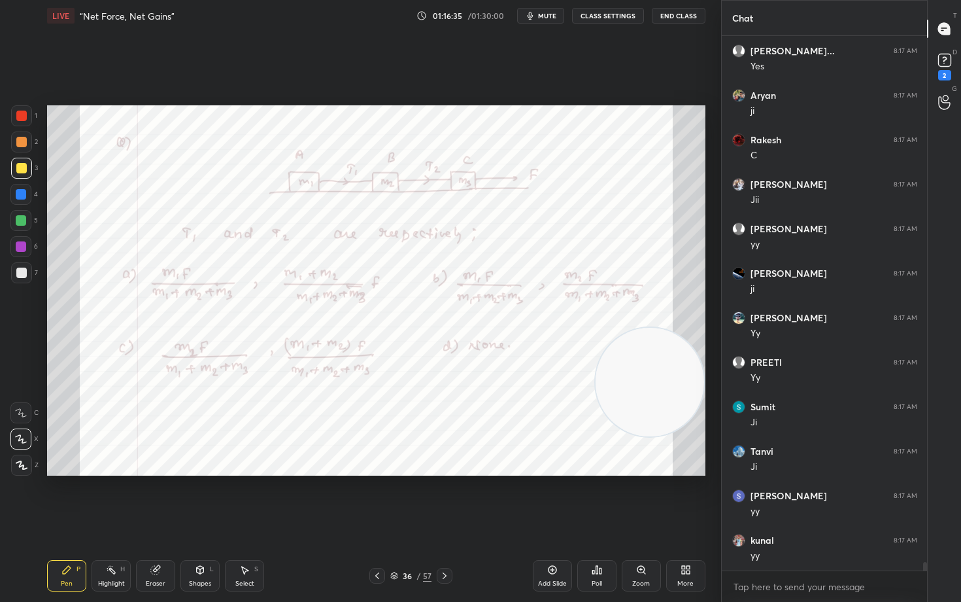
drag, startPoint x: 632, startPoint y: 323, endPoint x: 647, endPoint y: 413, distance: 90.8
click at [647, 412] on video at bounding box center [650, 382] width 109 height 109
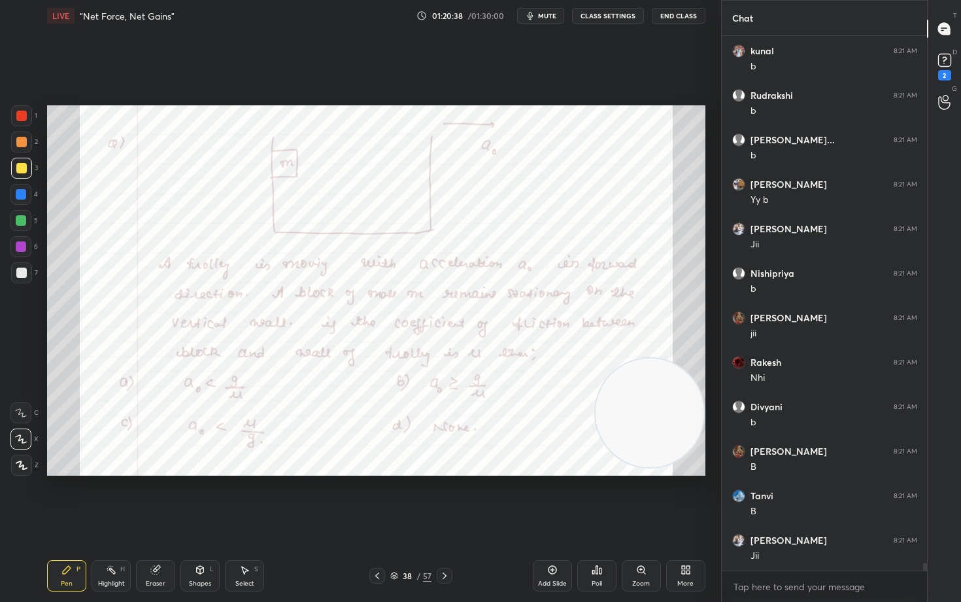
scroll to position [36333, 0]
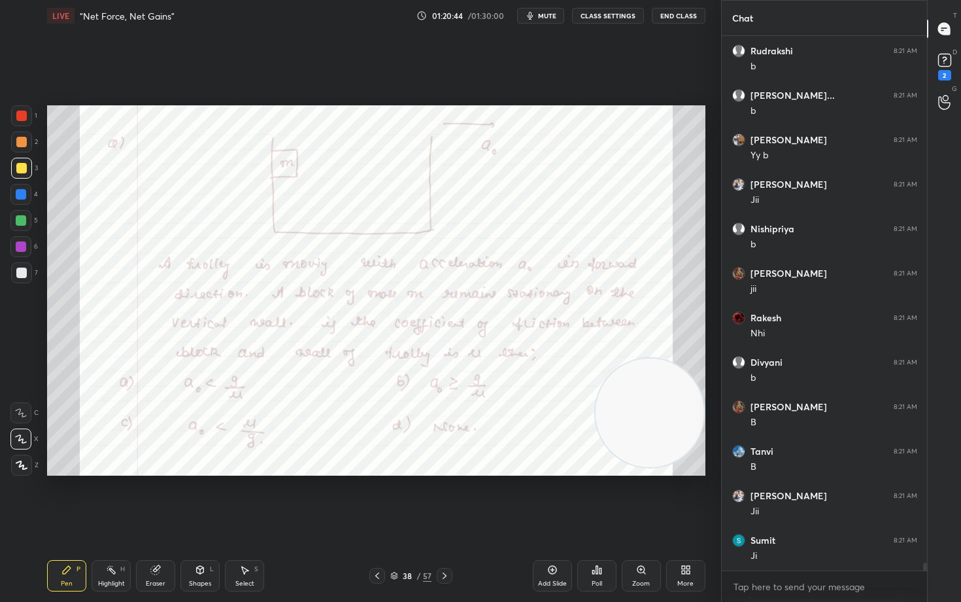
click at [19, 115] on div at bounding box center [21, 115] width 10 height 10
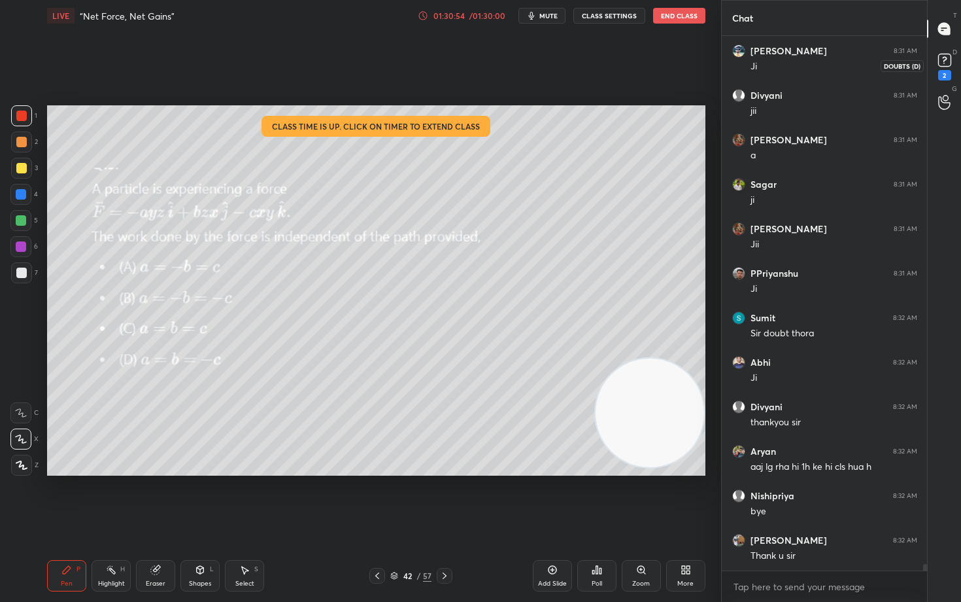
scroll to position [42237, 0]
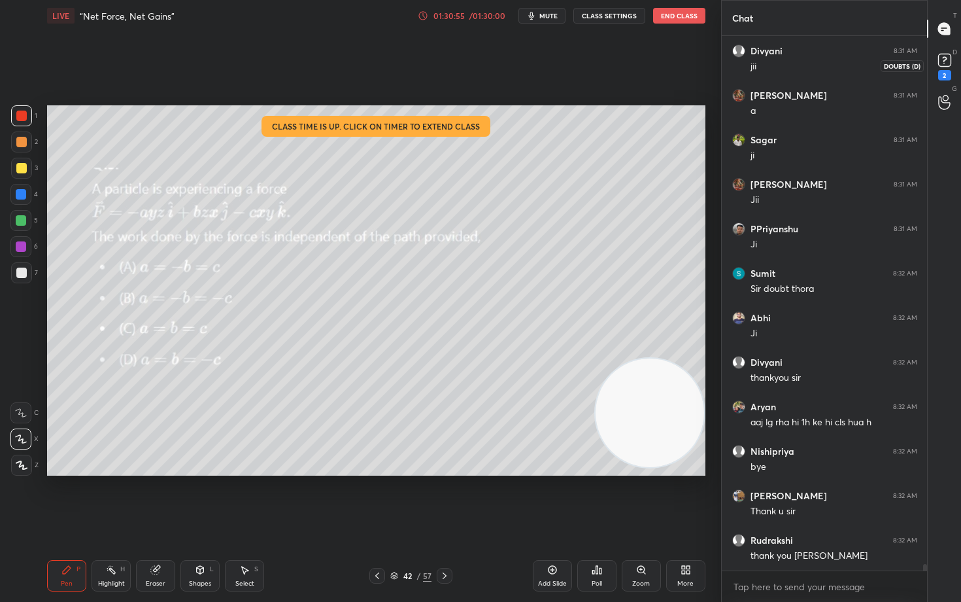
click at [943, 59] on icon at bounding box center [945, 60] width 20 height 20
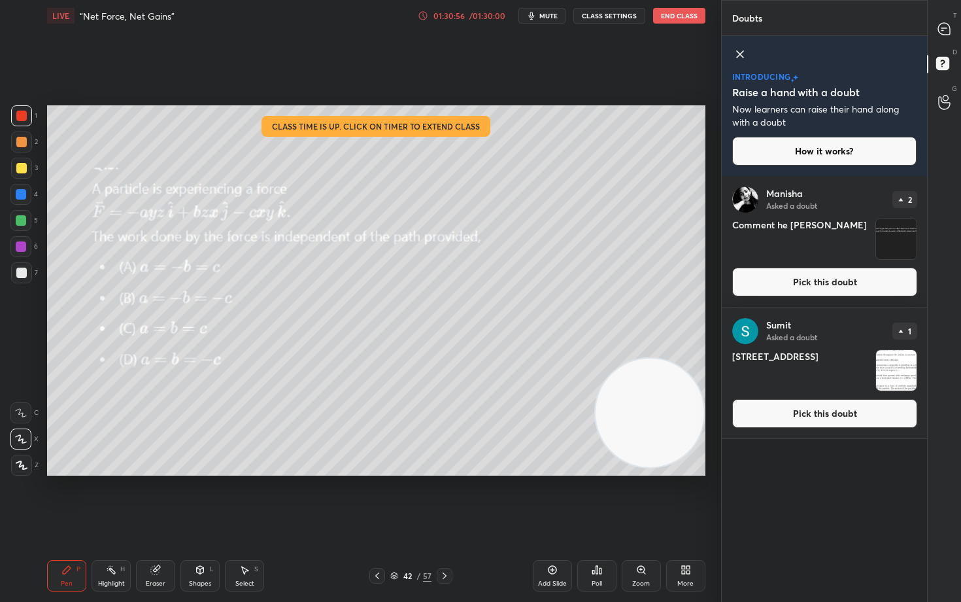
click at [824, 279] on button "Pick this doubt" at bounding box center [824, 281] width 185 height 29
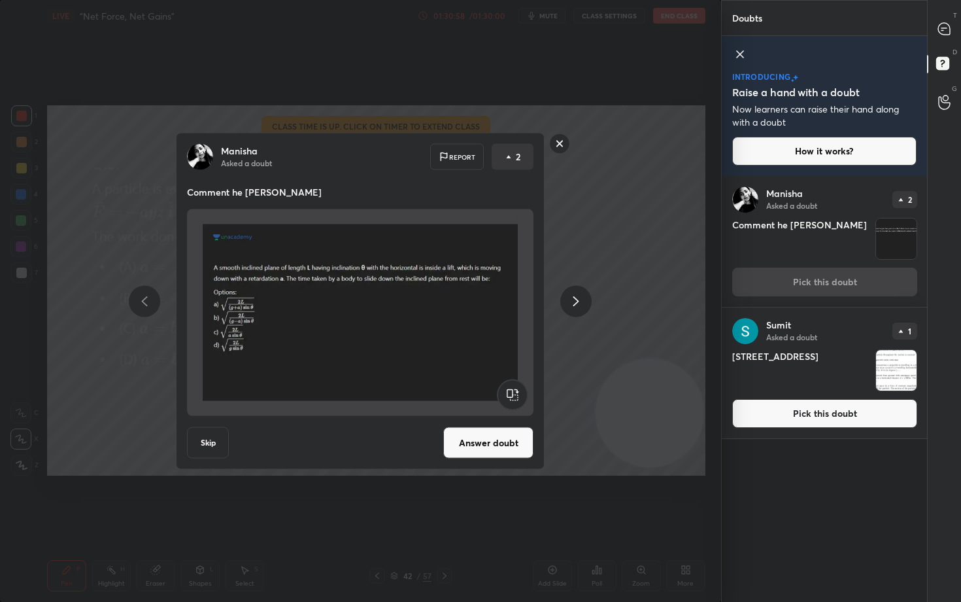
click at [490, 441] on button "Answer doubt" at bounding box center [488, 442] width 90 height 31
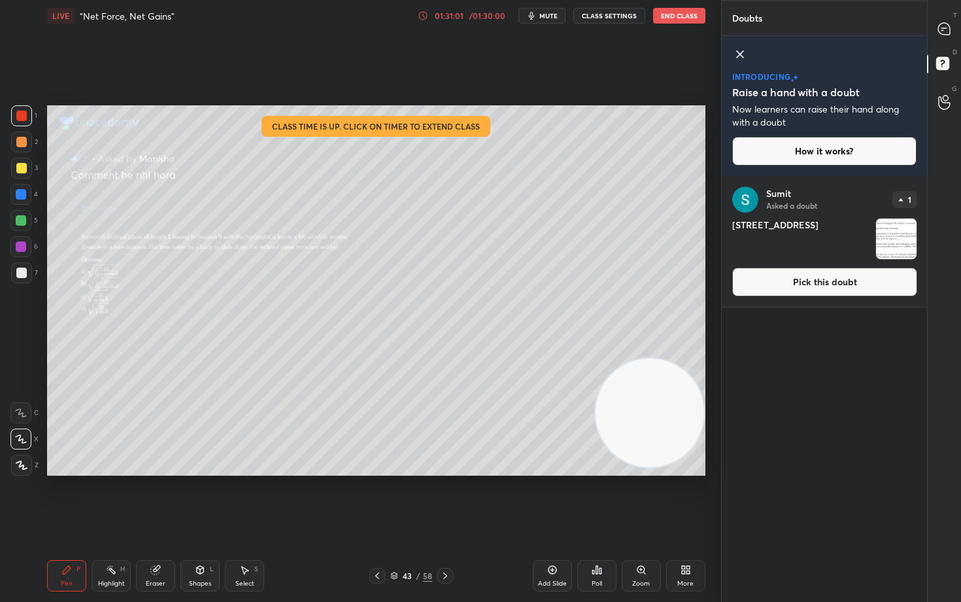
click at [823, 286] on button "Pick this doubt" at bounding box center [824, 281] width 185 height 29
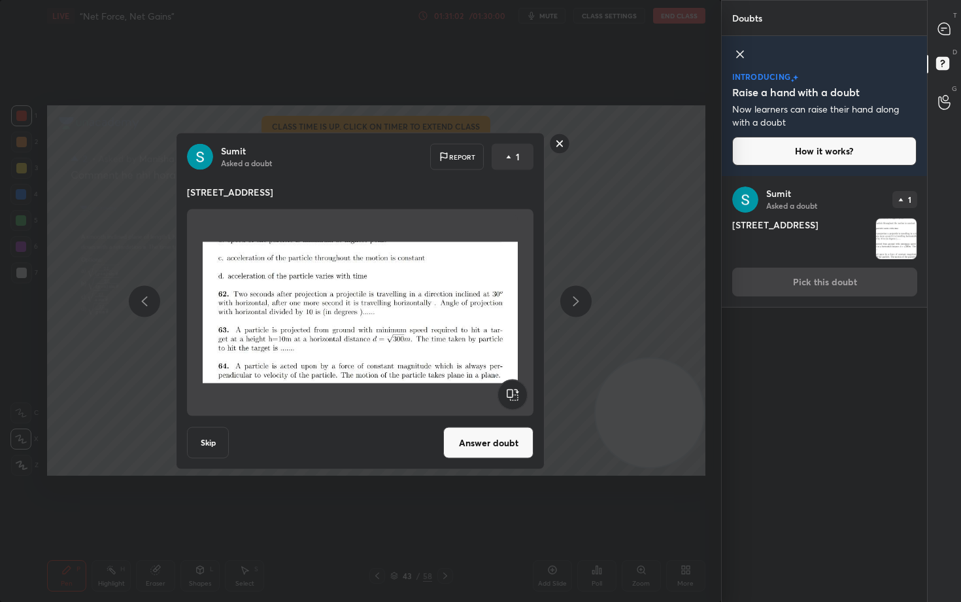
click at [466, 445] on button "Answer doubt" at bounding box center [488, 442] width 90 height 31
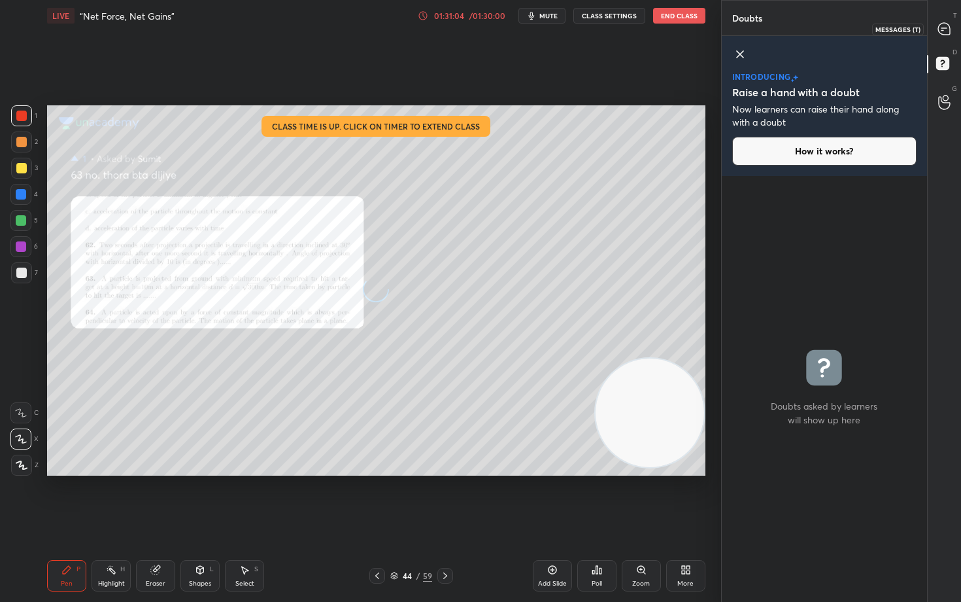
click at [945, 28] on icon at bounding box center [944, 29] width 12 height 12
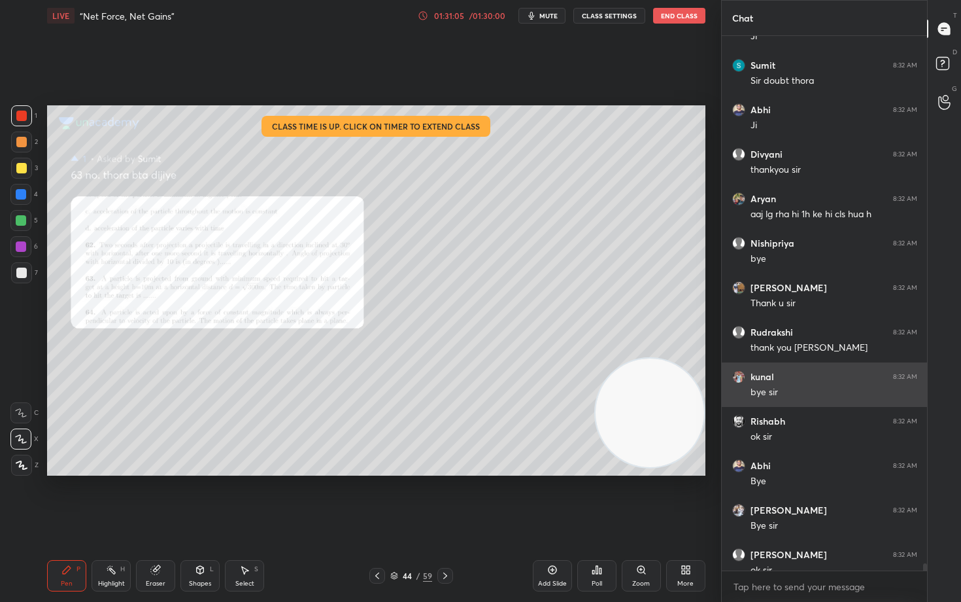
scroll to position [42806, 0]
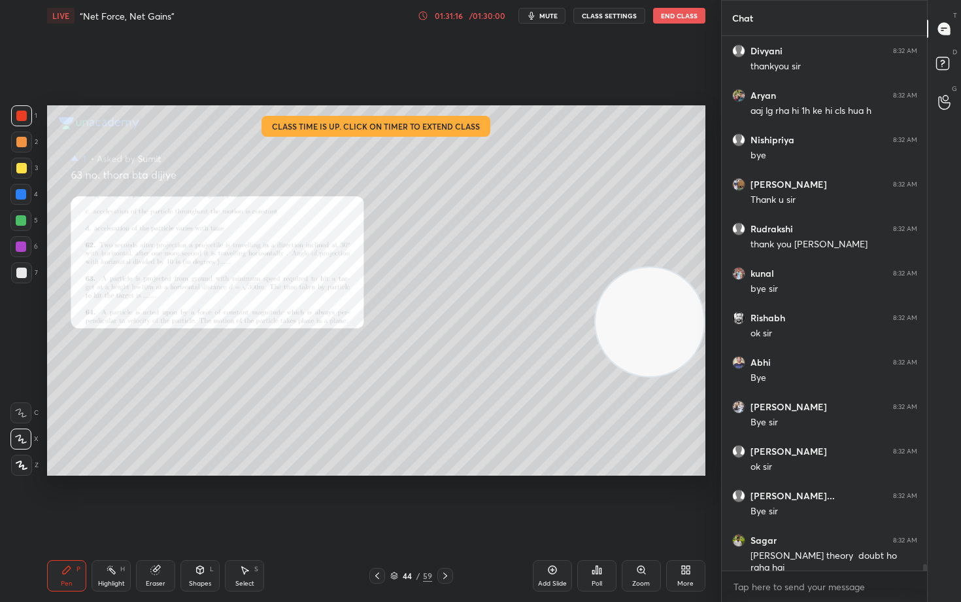
drag, startPoint x: 668, startPoint y: 432, endPoint x: 695, endPoint y: 180, distance: 252.6
click at [705, 210] on div "Setting up your live class Class time is up. Click on timer to extend class Pol…" at bounding box center [376, 290] width 669 height 518
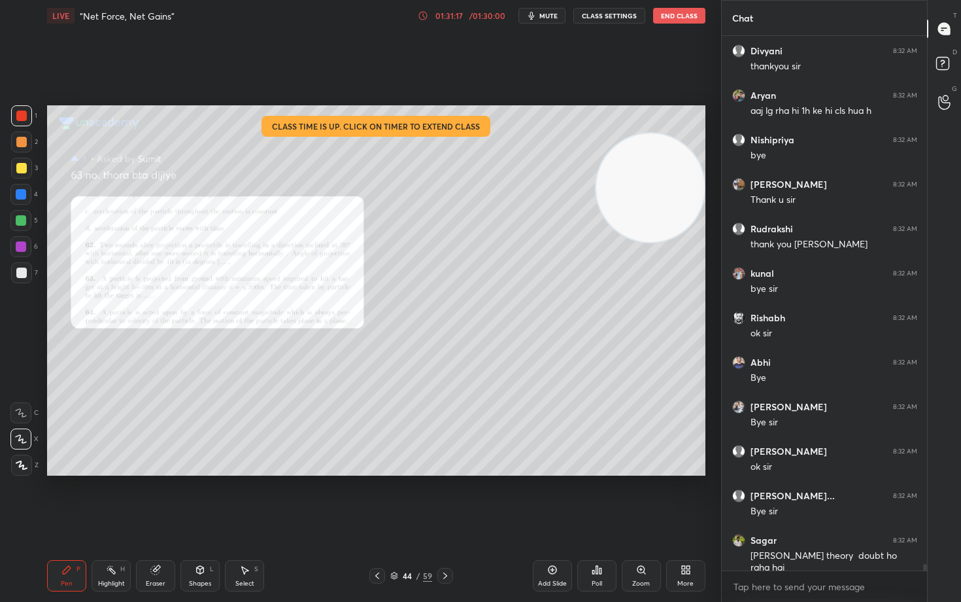
drag, startPoint x: 673, startPoint y: 211, endPoint x: 677, endPoint y: 138, distance: 72.7
click at [683, 147] on video at bounding box center [650, 187] width 109 height 109
click at [25, 273] on div at bounding box center [21, 272] width 10 height 10
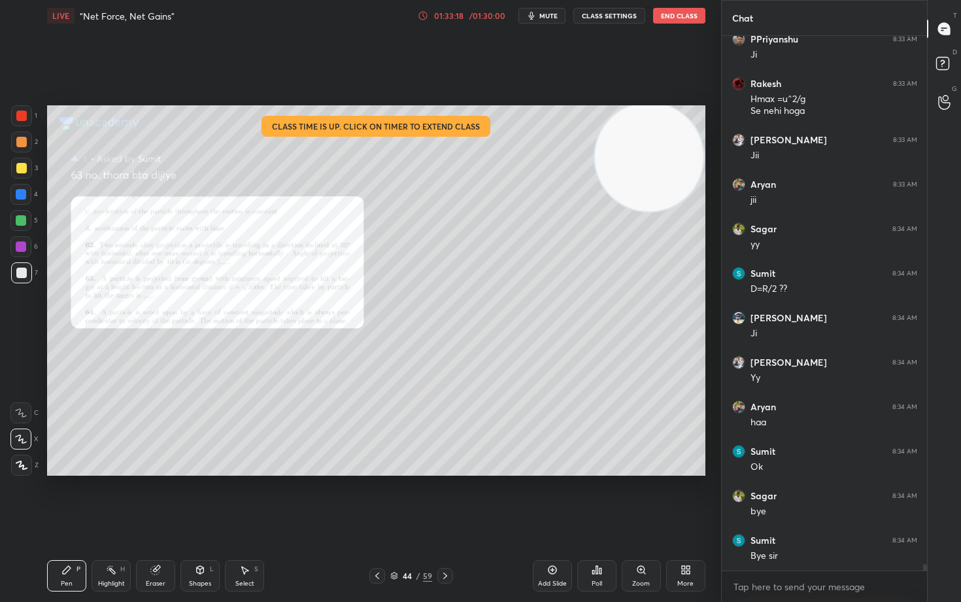
scroll to position [43574, 0]
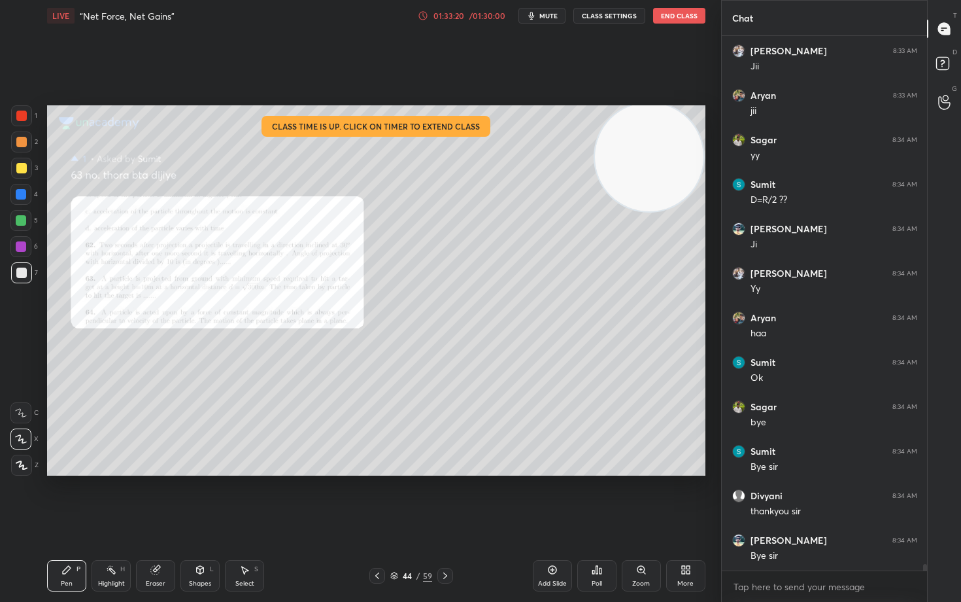
click at [682, 14] on button "End Class" at bounding box center [679, 16] width 52 height 16
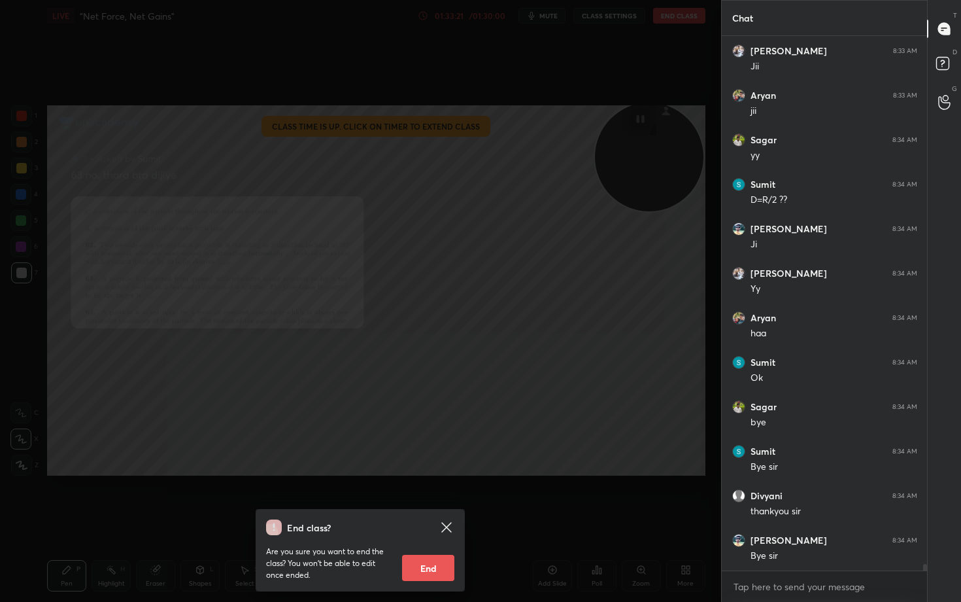
click at [418, 498] on button "End" at bounding box center [428, 567] width 52 height 26
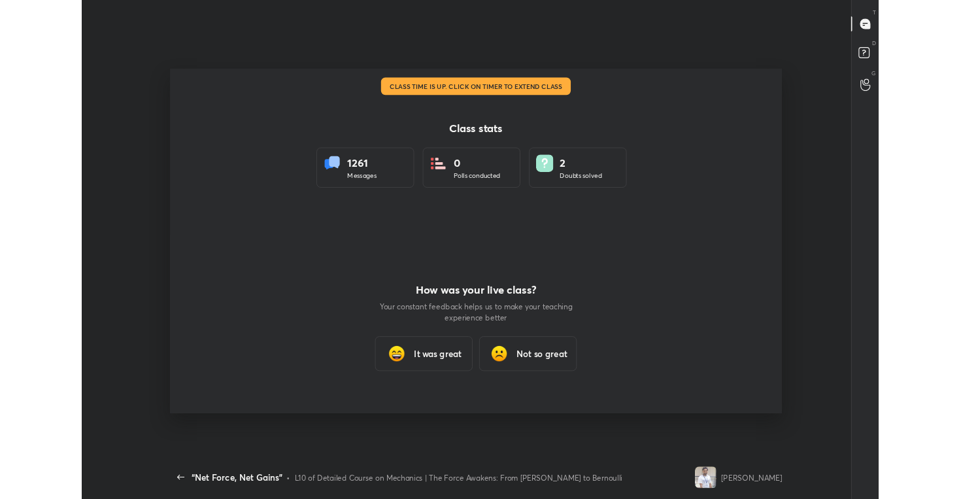
scroll to position [415, 951]
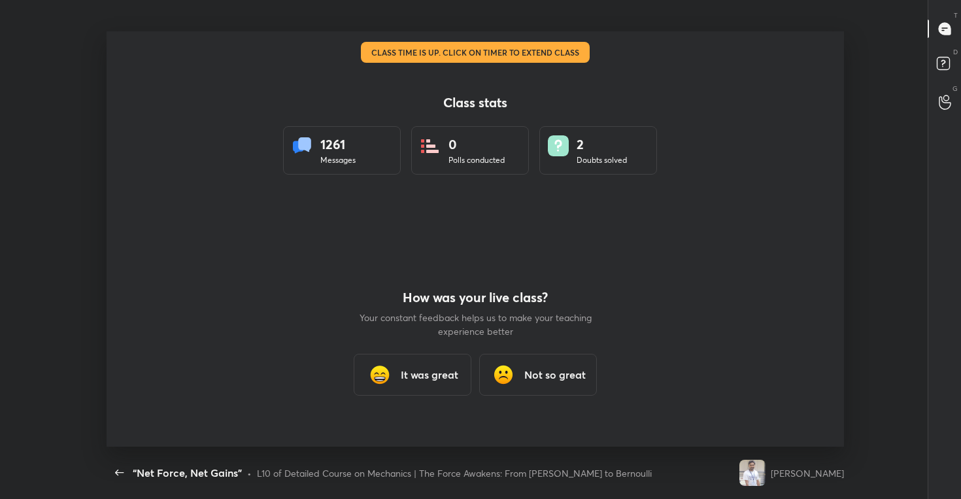
type textarea "x"
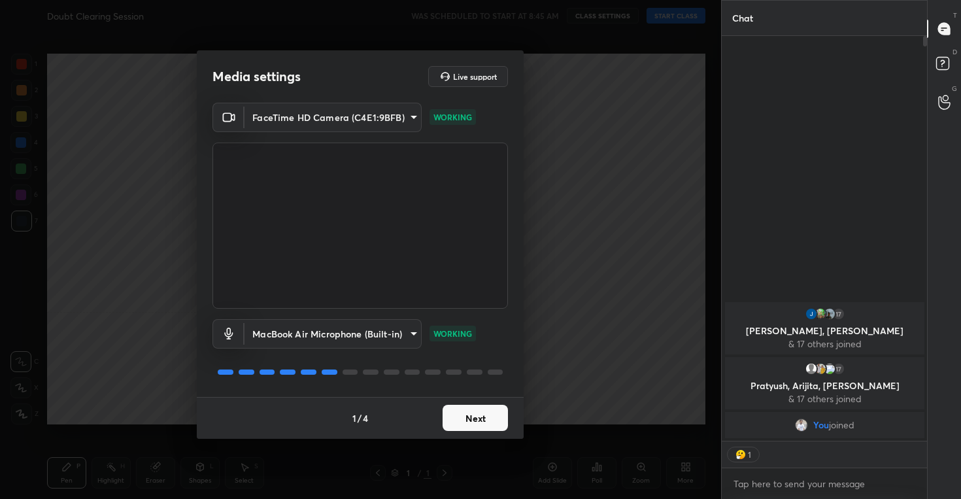
scroll to position [428, 201]
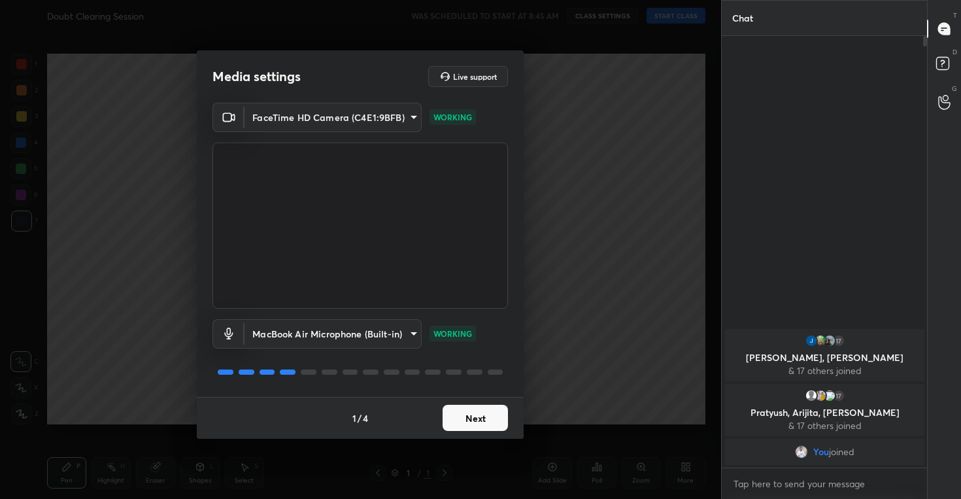
click at [487, 409] on button "Next" at bounding box center [475, 418] width 65 height 26
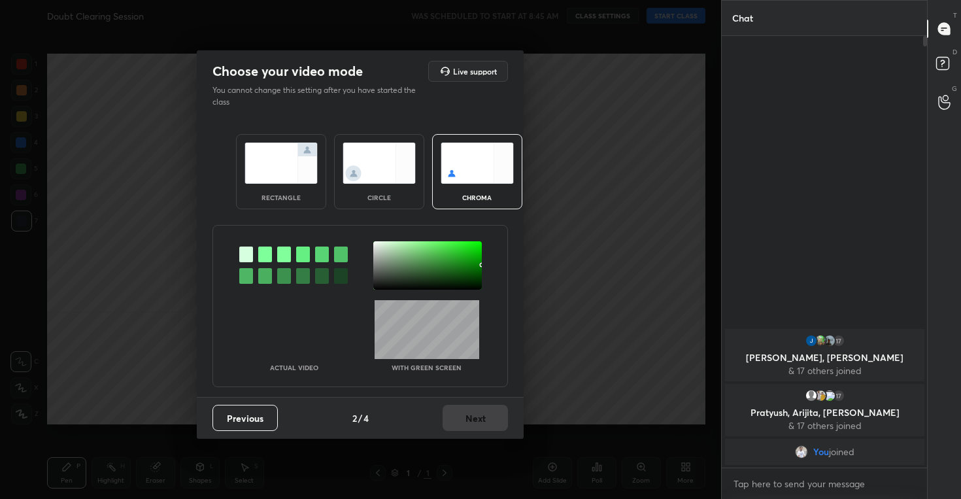
click at [381, 153] on img at bounding box center [379, 163] width 73 height 41
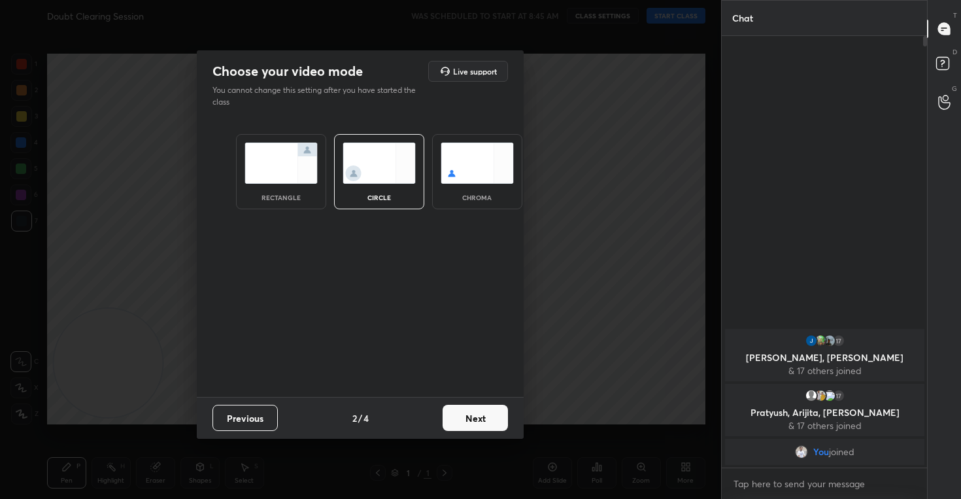
click at [469, 422] on button "Next" at bounding box center [475, 418] width 65 height 26
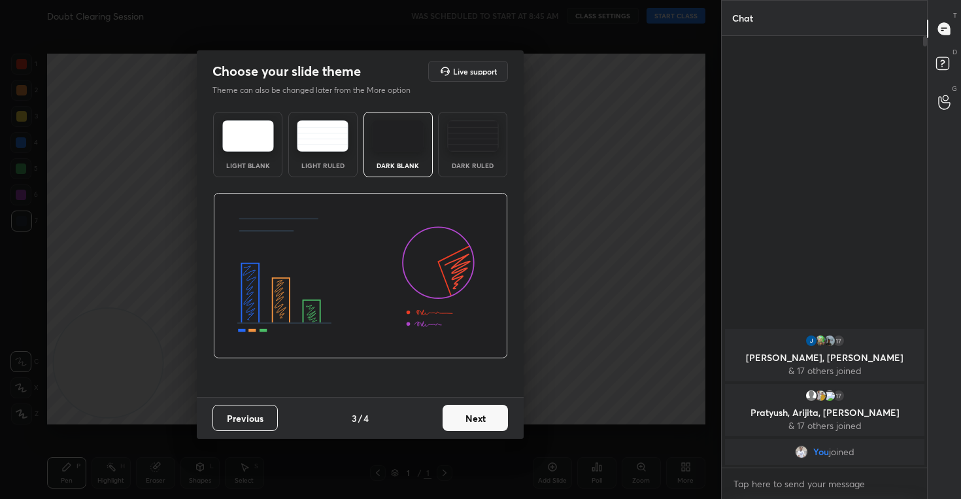
click at [472, 422] on button "Next" at bounding box center [475, 418] width 65 height 26
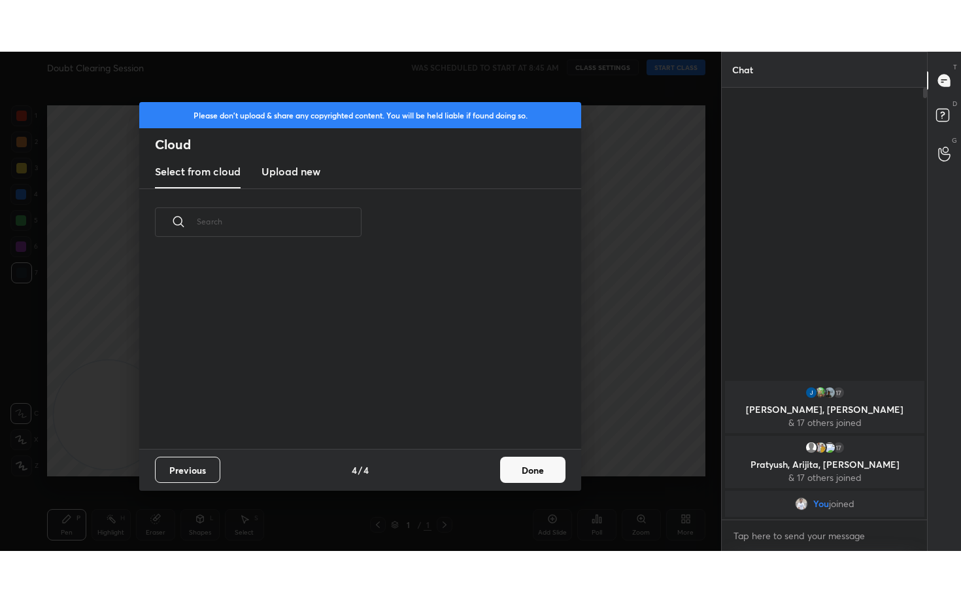
scroll to position [5, 7]
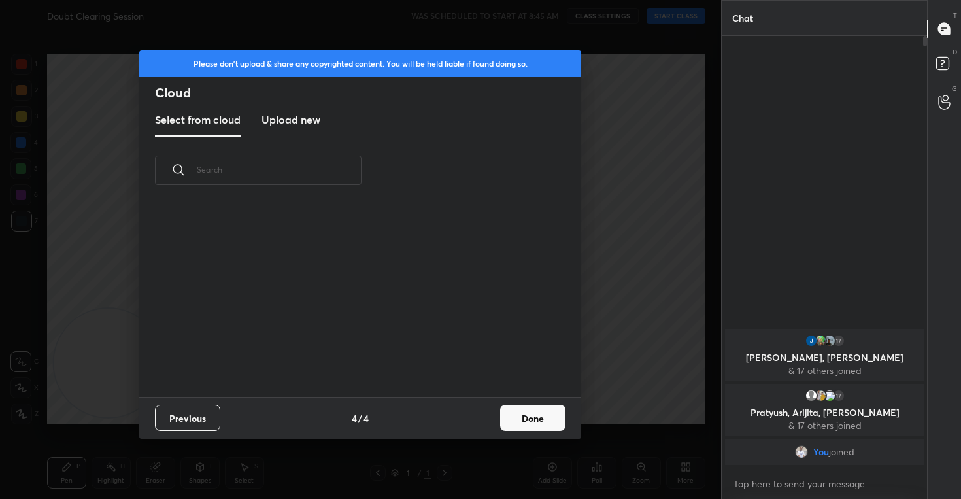
click at [301, 122] on h3 "Upload new" at bounding box center [291, 120] width 59 height 16
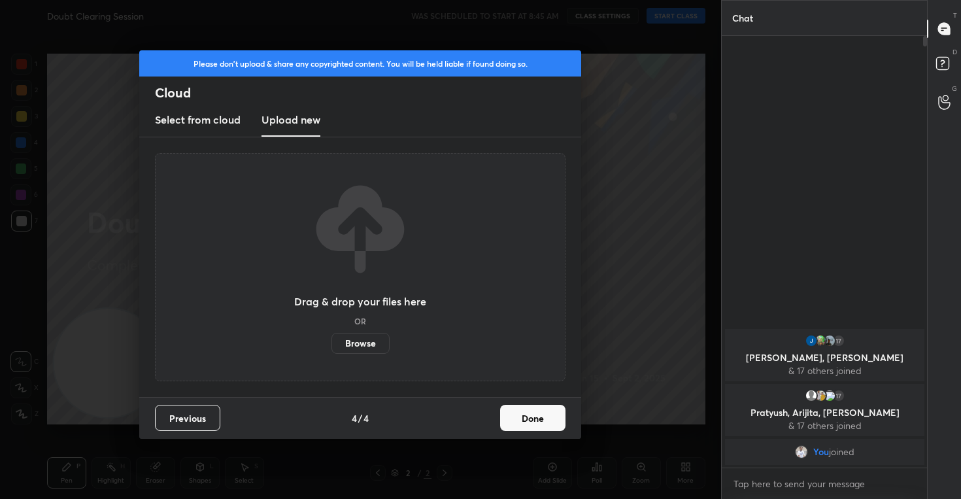
click at [516, 418] on button "Done" at bounding box center [532, 418] width 65 height 26
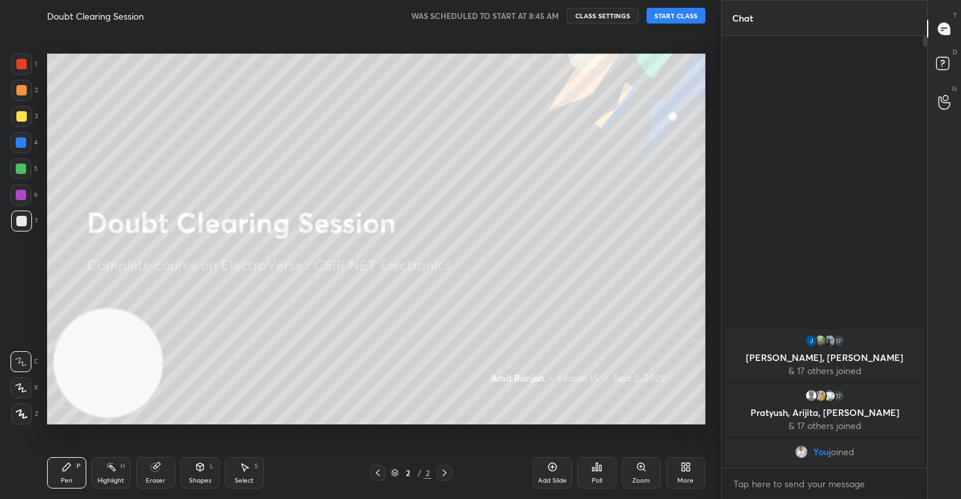
click at [21, 384] on icon at bounding box center [21, 388] width 10 height 8
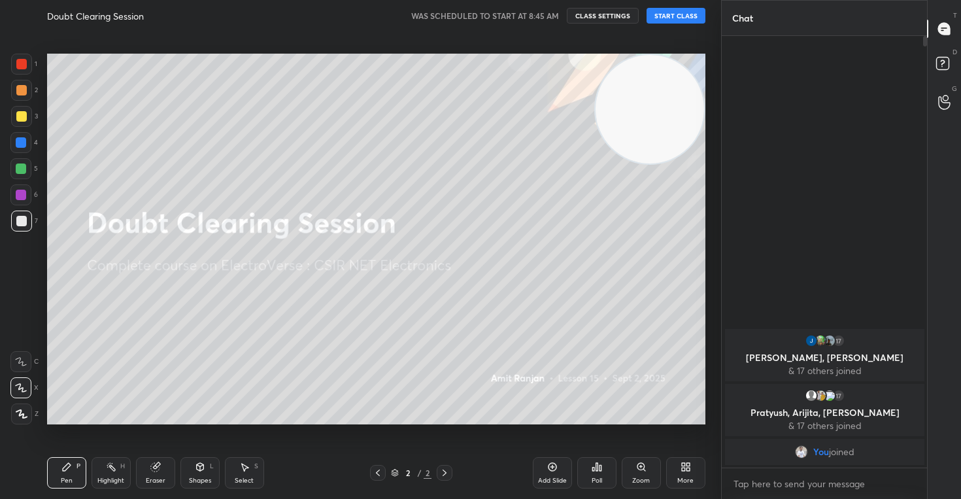
drag, startPoint x: 97, startPoint y: 382, endPoint x: 664, endPoint y: 101, distance: 633.3
click at [664, 101] on video at bounding box center [650, 109] width 109 height 109
click at [605, 13] on button "CLASS SETTINGS" at bounding box center [603, 16] width 72 height 16
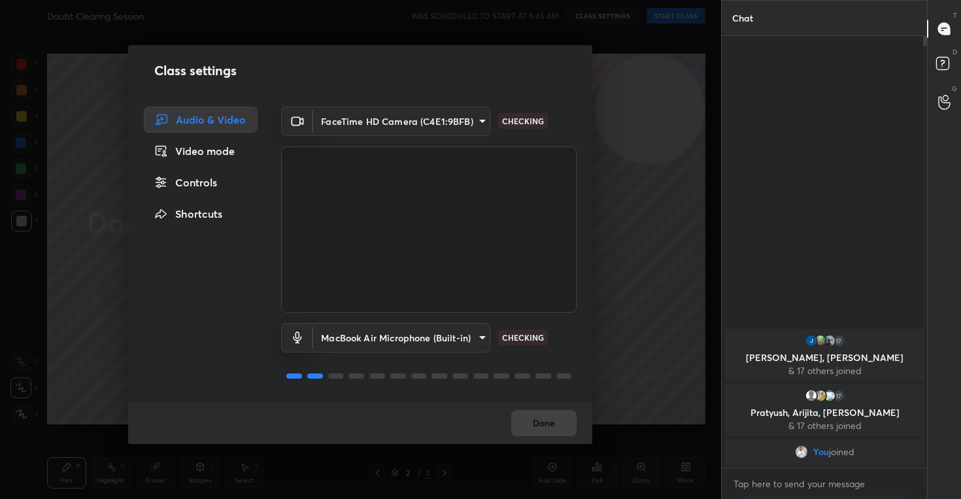
click at [212, 183] on div "Controls" at bounding box center [201, 182] width 114 height 26
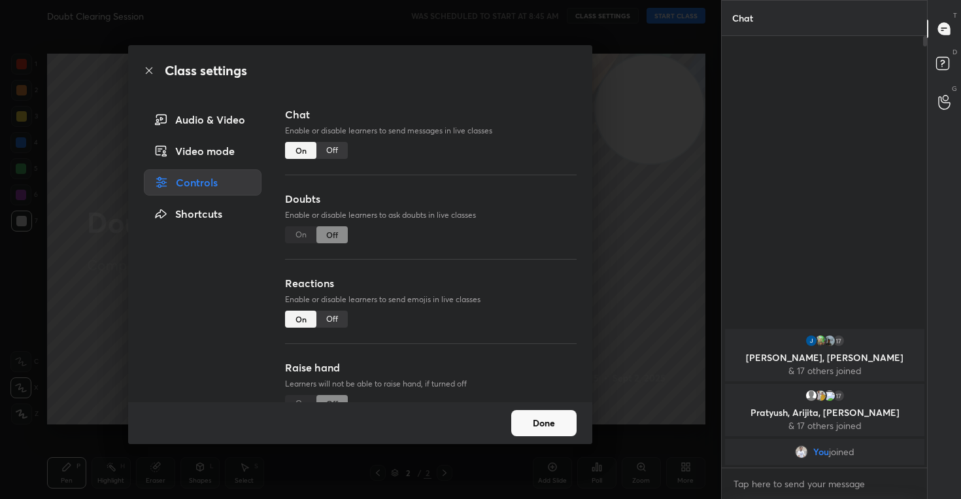
click at [329, 324] on div "Off" at bounding box center [331, 319] width 31 height 17
click at [557, 430] on button "Done" at bounding box center [543, 423] width 65 height 26
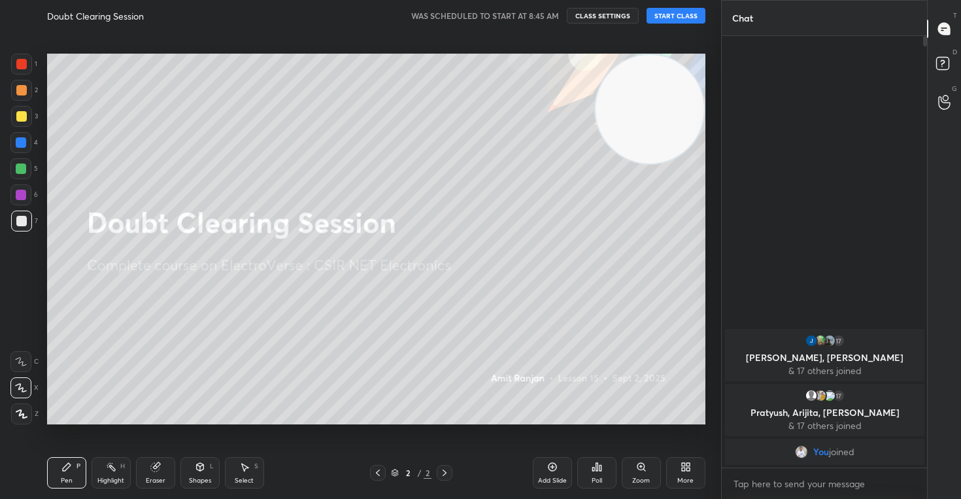
click at [672, 19] on button "START CLASS" at bounding box center [676, 16] width 59 height 16
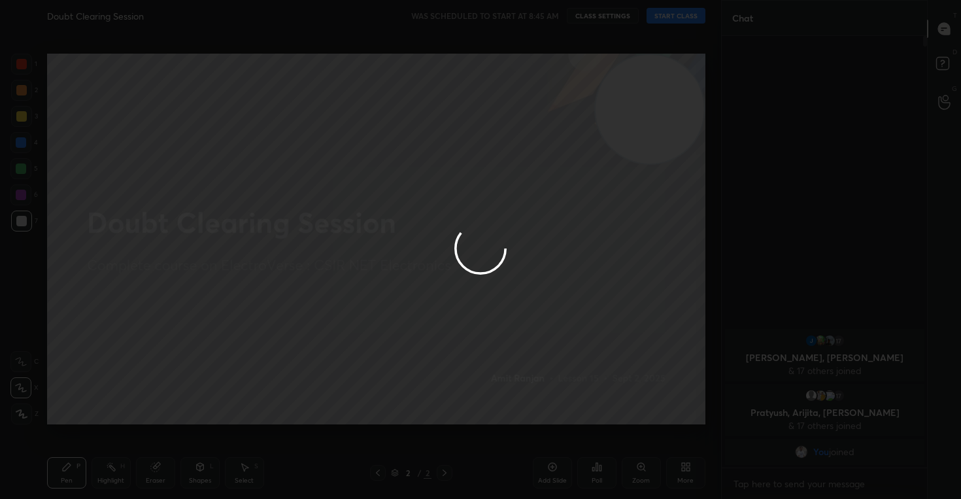
type textarea "x"
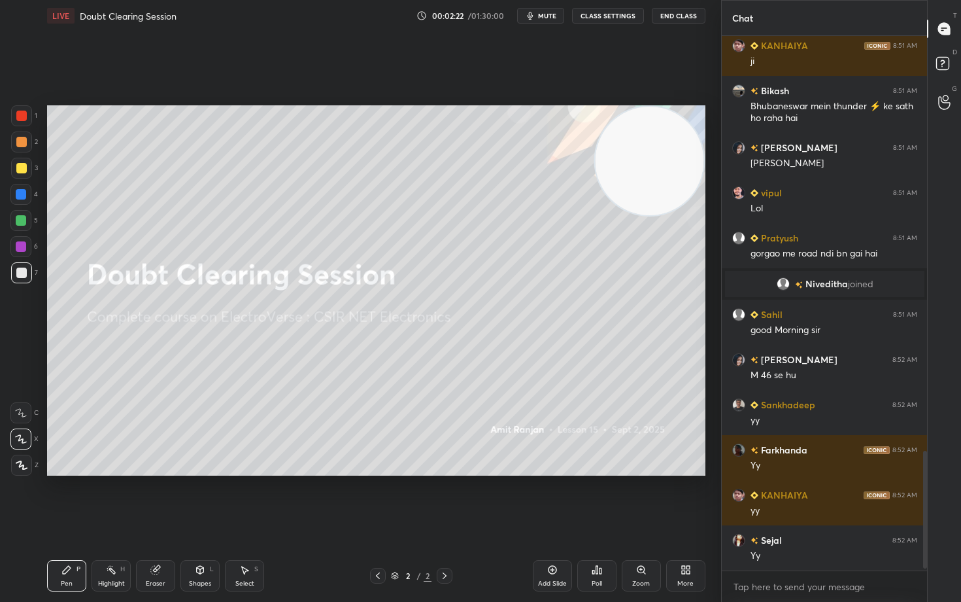
scroll to position [1895, 0]
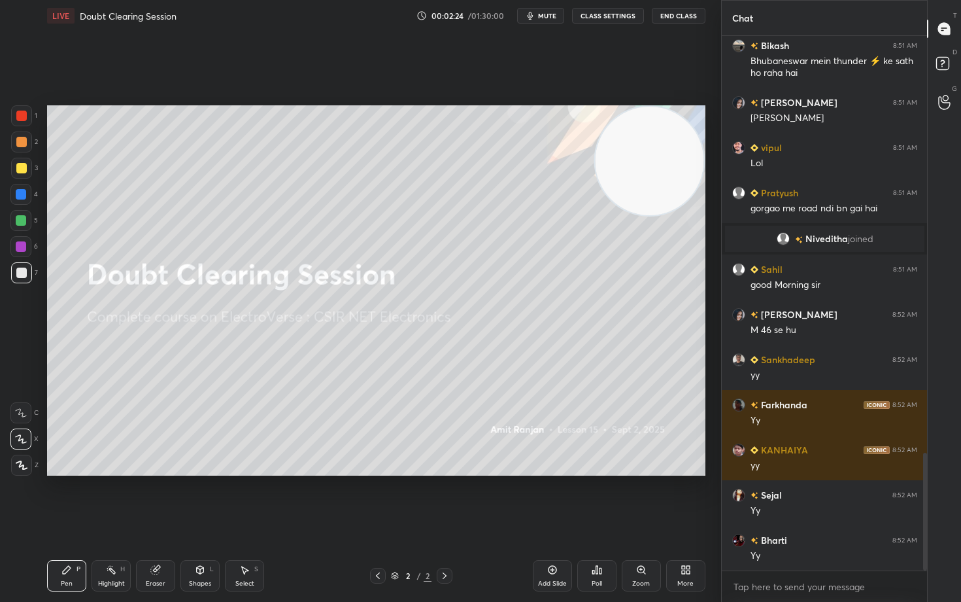
drag, startPoint x: 22, startPoint y: 167, endPoint x: 36, endPoint y: 168, distance: 14.4
click at [20, 169] on div at bounding box center [21, 168] width 10 height 10
click at [552, 498] on icon at bounding box center [552, 569] width 10 height 10
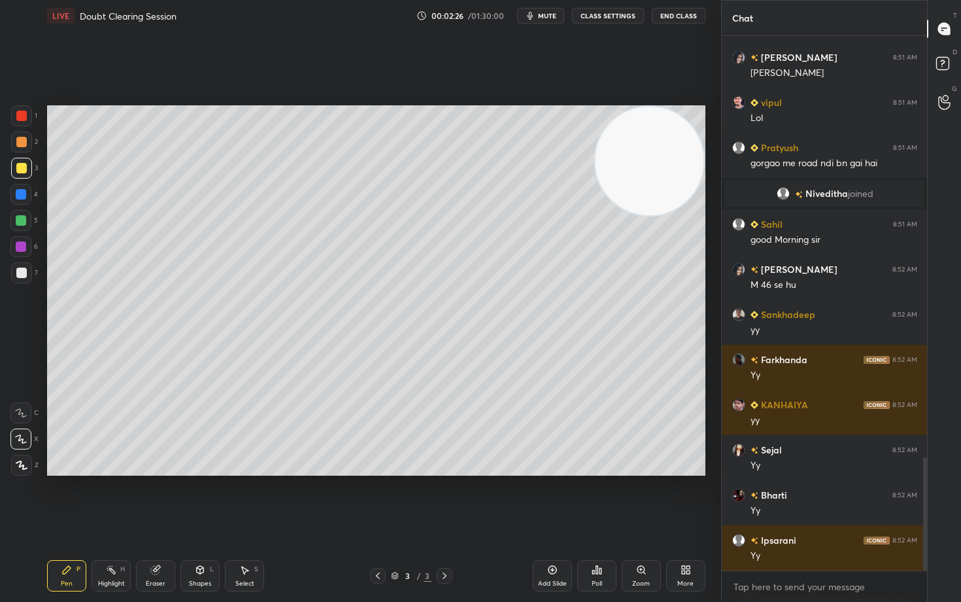
scroll to position [1985, 0]
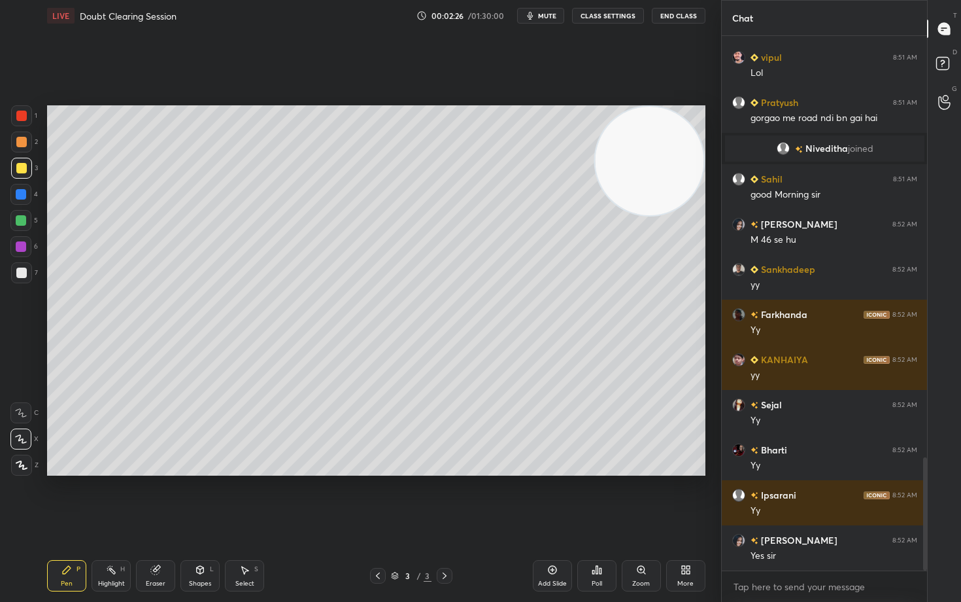
drag, startPoint x: 654, startPoint y: 170, endPoint x: 660, endPoint y: 140, distance: 30.6
click at [664, 154] on video at bounding box center [650, 161] width 109 height 109
click at [23, 144] on div at bounding box center [21, 142] width 10 height 10
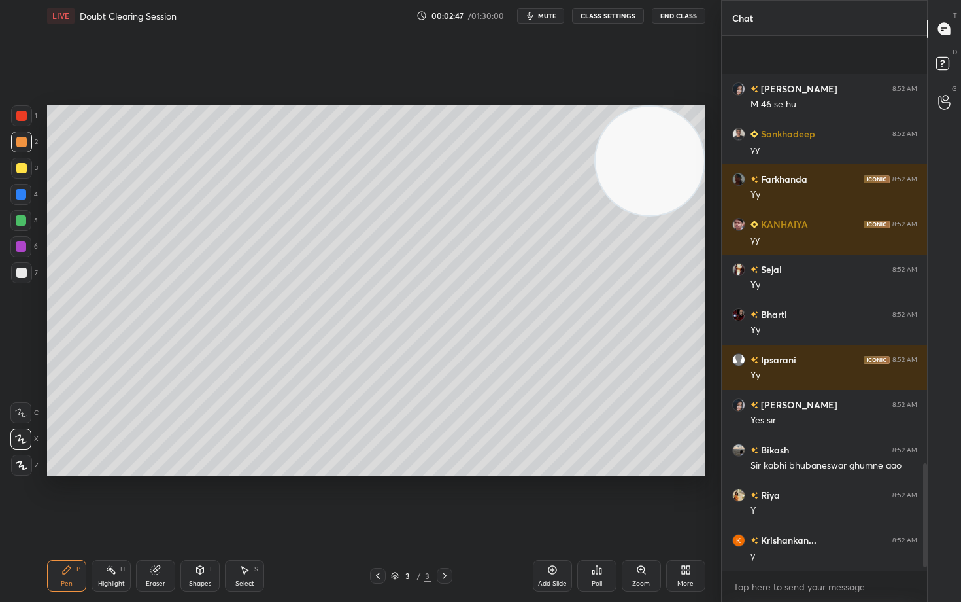
scroll to position [2211, 0]
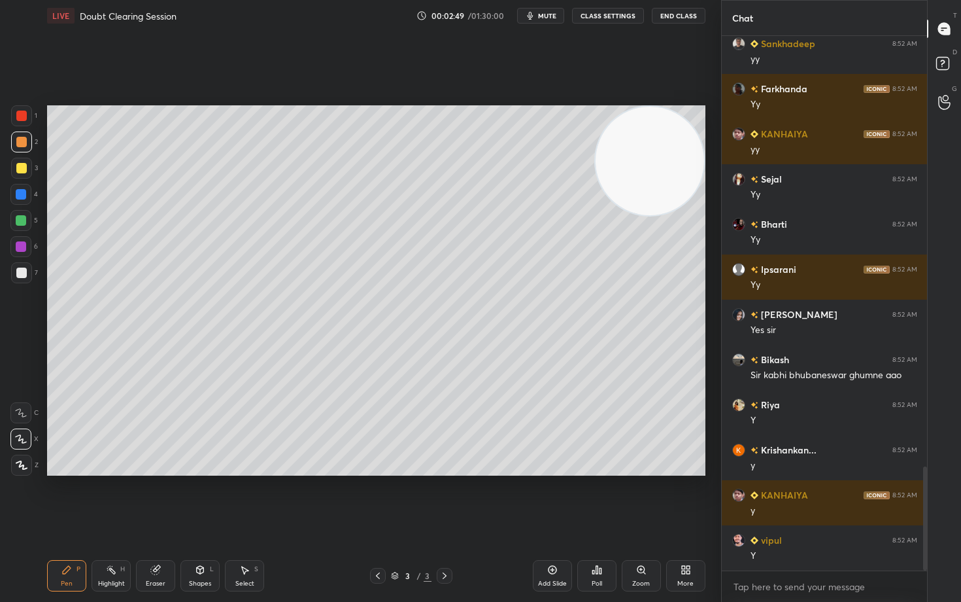
click at [20, 175] on div at bounding box center [21, 168] width 21 height 21
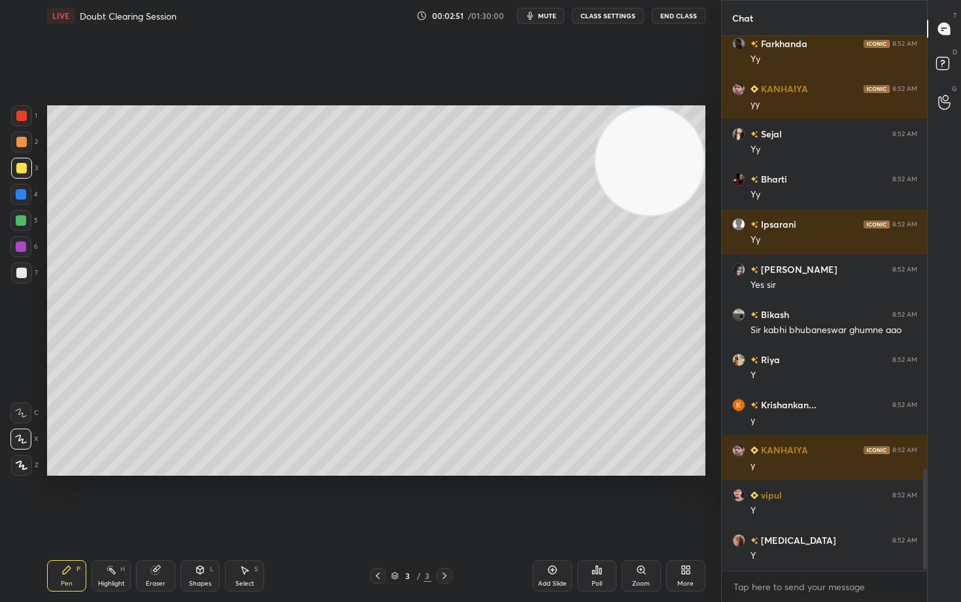
scroll to position [2301, 0]
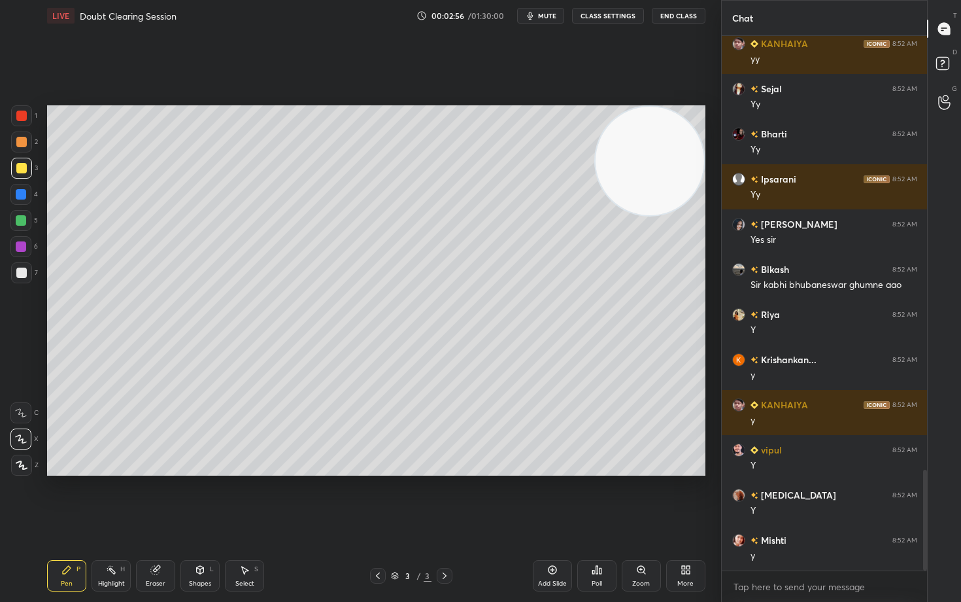
drag, startPoint x: 24, startPoint y: 273, endPoint x: 34, endPoint y: 271, distance: 10.0
click at [24, 273] on div at bounding box center [21, 272] width 10 height 10
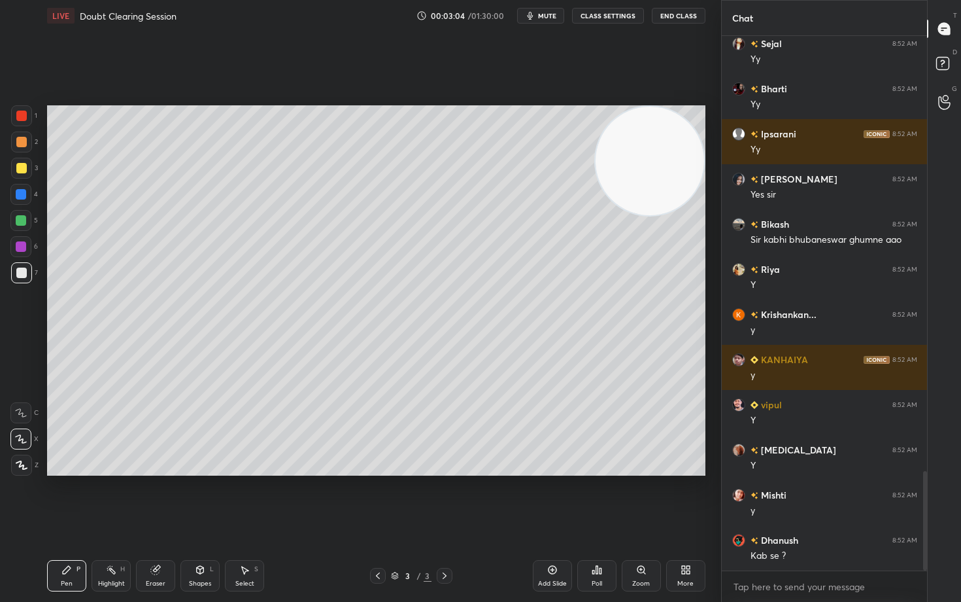
scroll to position [2391, 0]
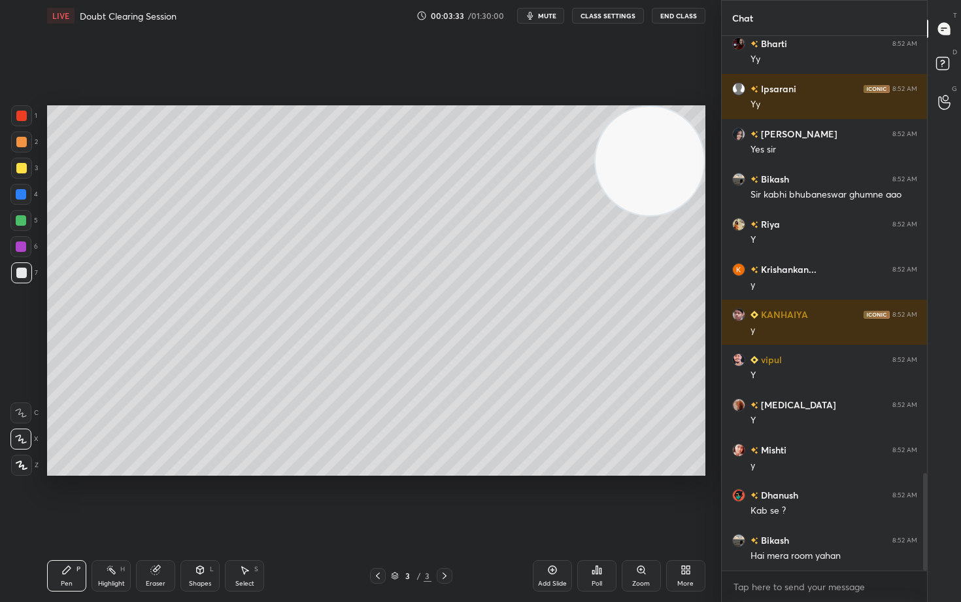
drag, startPoint x: 24, startPoint y: 165, endPoint x: 39, endPoint y: 165, distance: 15.0
click at [23, 165] on div at bounding box center [21, 168] width 10 height 10
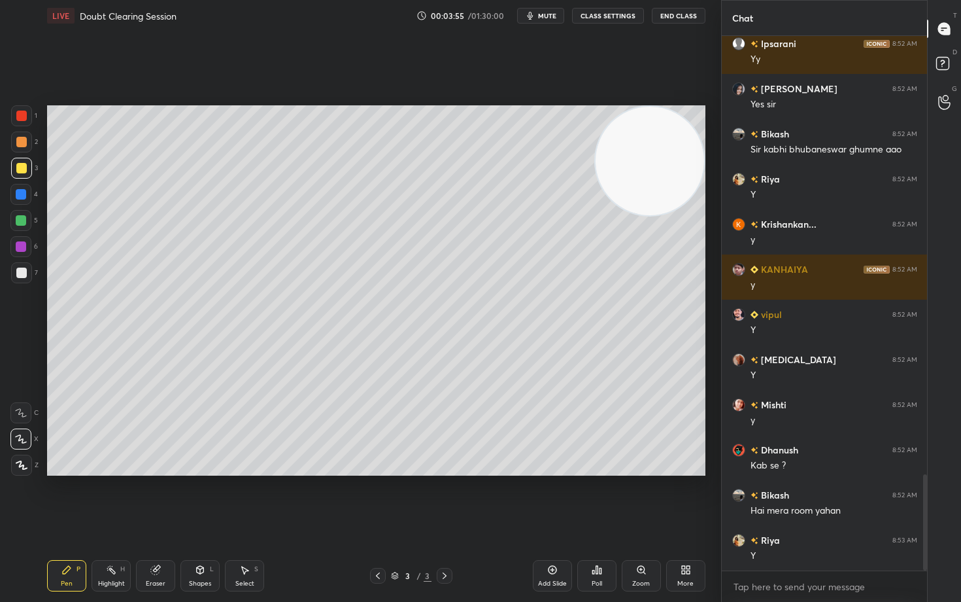
click at [158, 498] on icon at bounding box center [155, 570] width 8 height 8
click at [19, 371] on icon at bounding box center [22, 370] width 12 height 12
click at [67, 498] on icon at bounding box center [67, 570] width 8 height 8
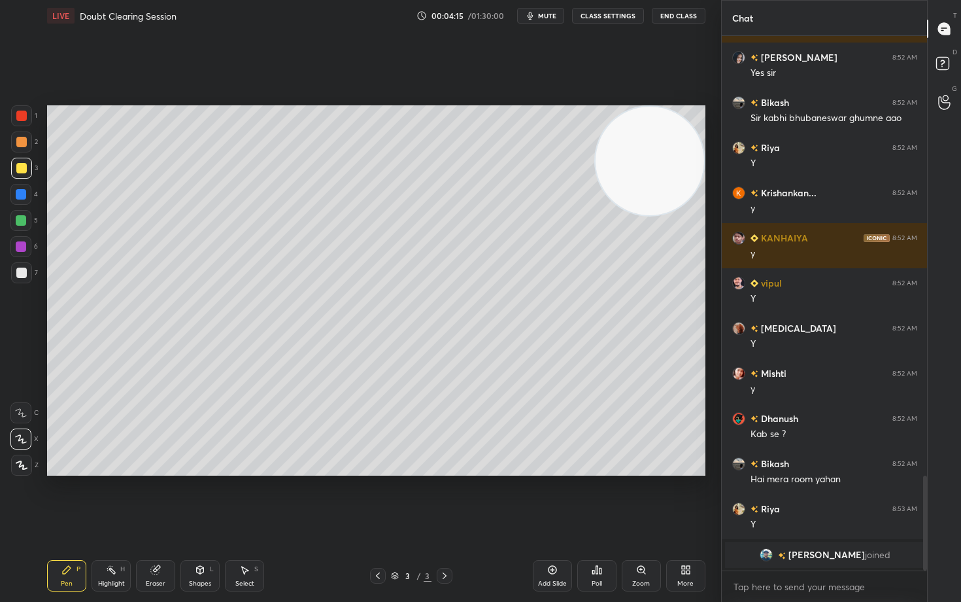
scroll to position [2266, 0]
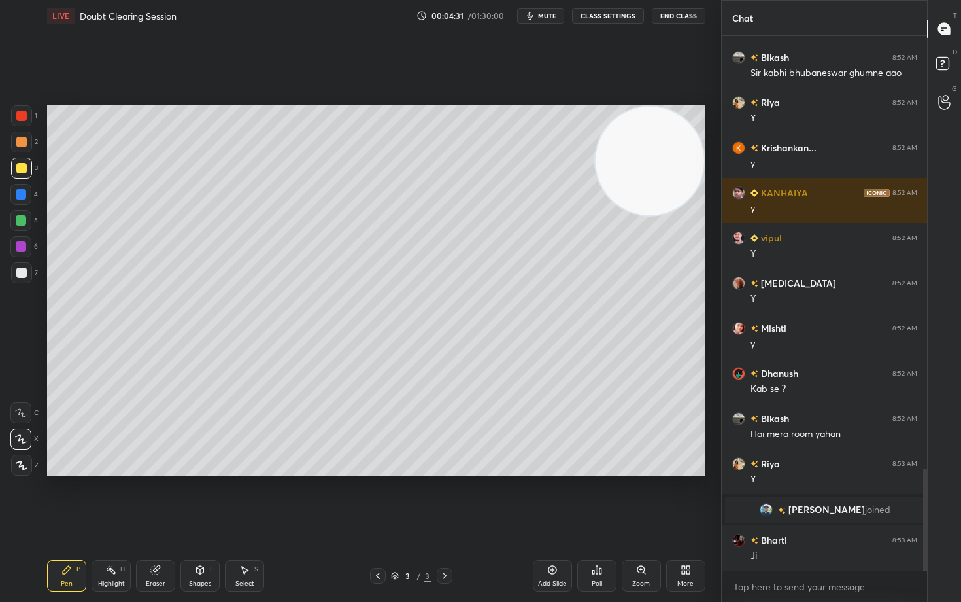
click at [551, 498] on icon at bounding box center [552, 569] width 10 height 10
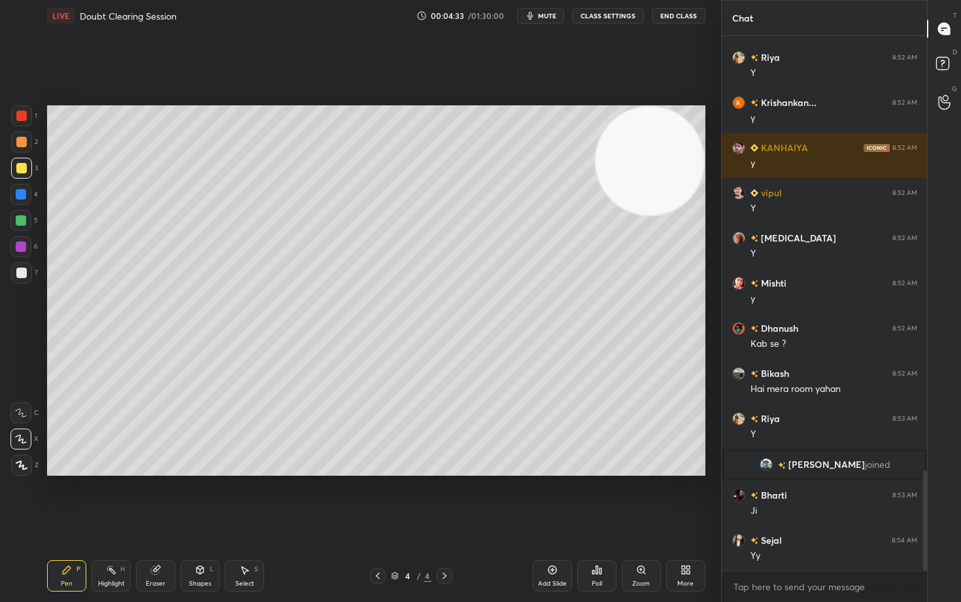
click at [23, 146] on div at bounding box center [21, 141] width 21 height 21
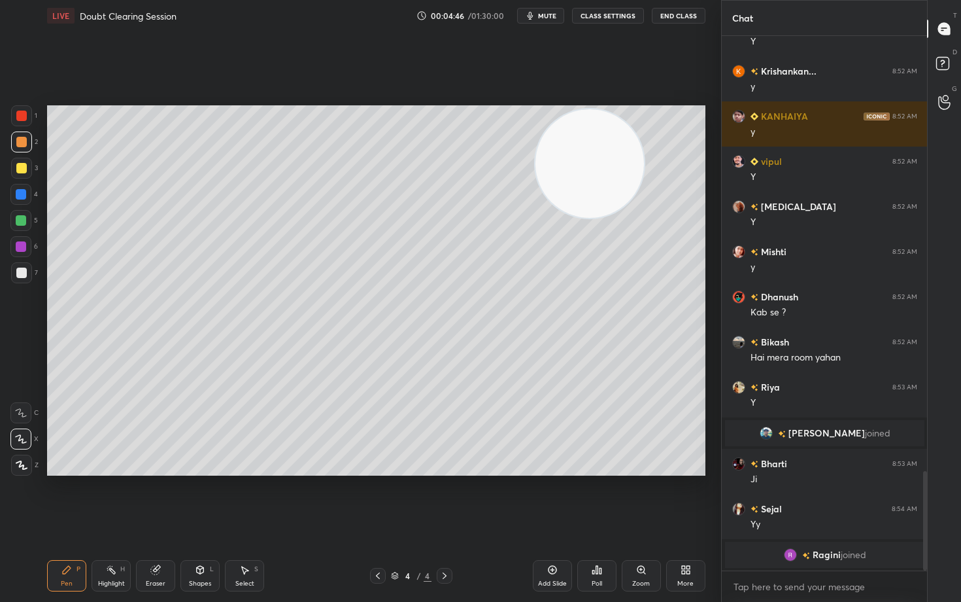
drag, startPoint x: 654, startPoint y: 159, endPoint x: 356, endPoint y: 163, distance: 298.8
click at [535, 177] on video at bounding box center [589, 163] width 109 height 109
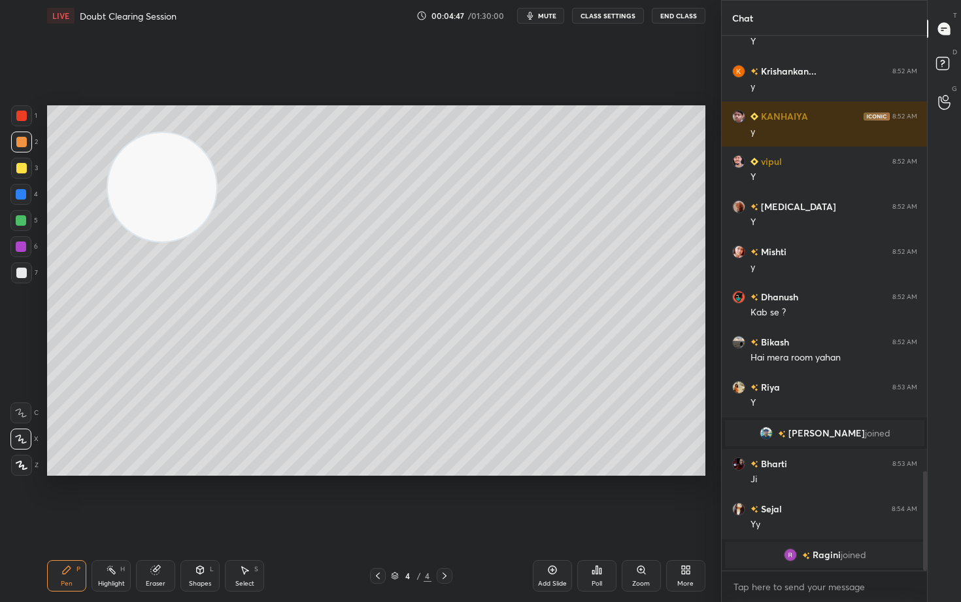
drag, startPoint x: 175, startPoint y: 183, endPoint x: 173, endPoint y: 176, distance: 7.5
click at [142, 185] on video at bounding box center [162, 187] width 109 height 109
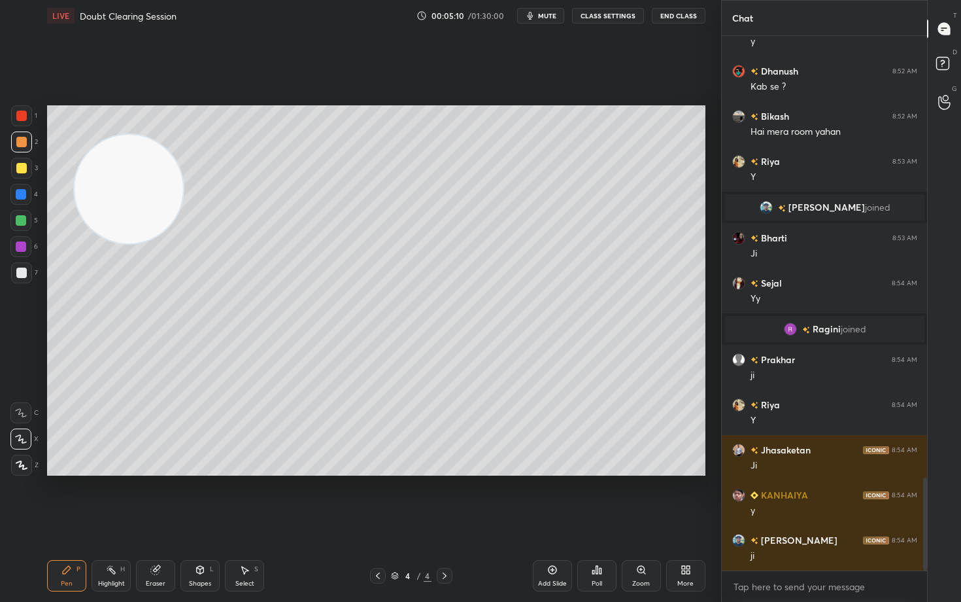
scroll to position [2621, 0]
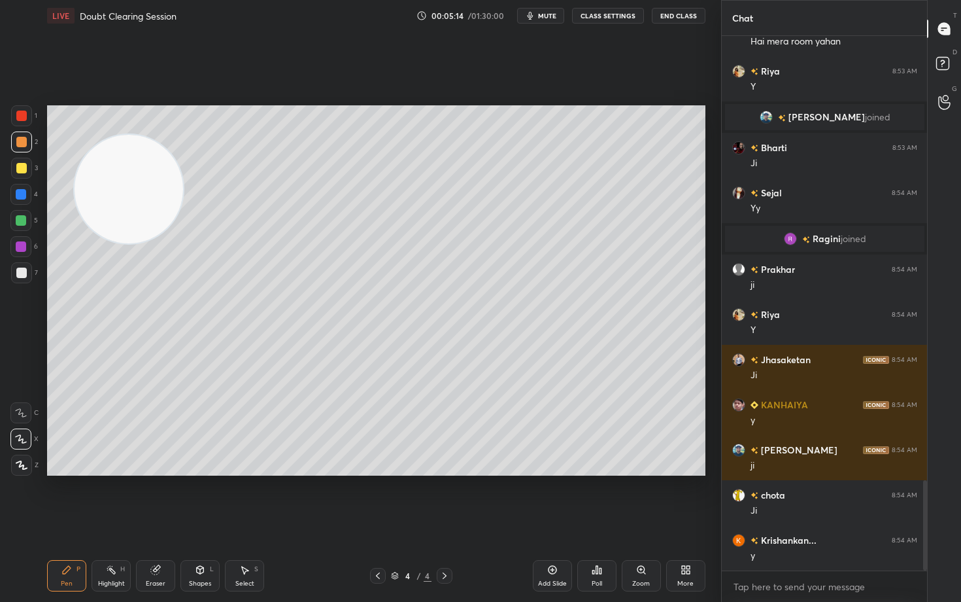
click at [24, 167] on div at bounding box center [21, 168] width 10 height 10
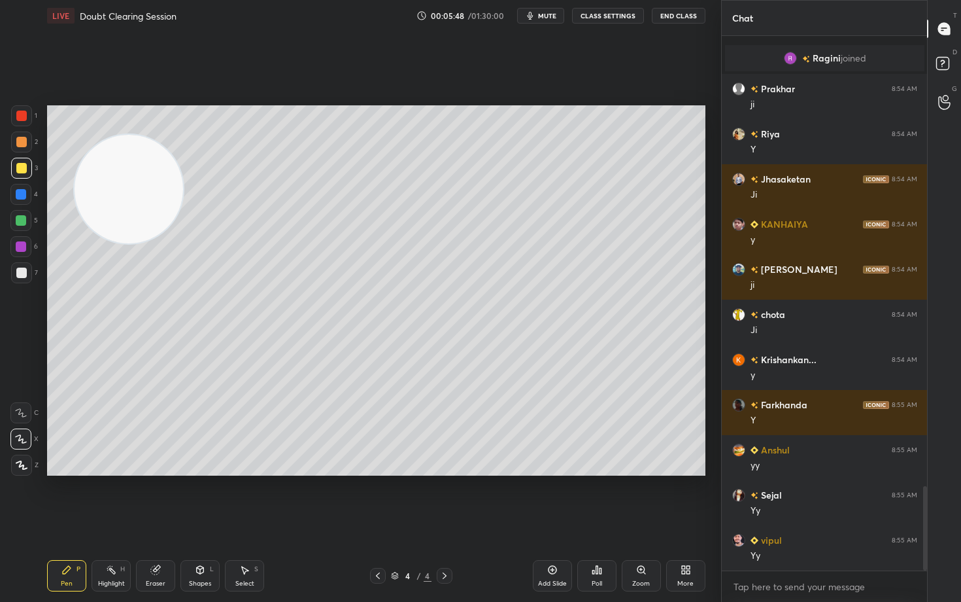
scroll to position [2847, 0]
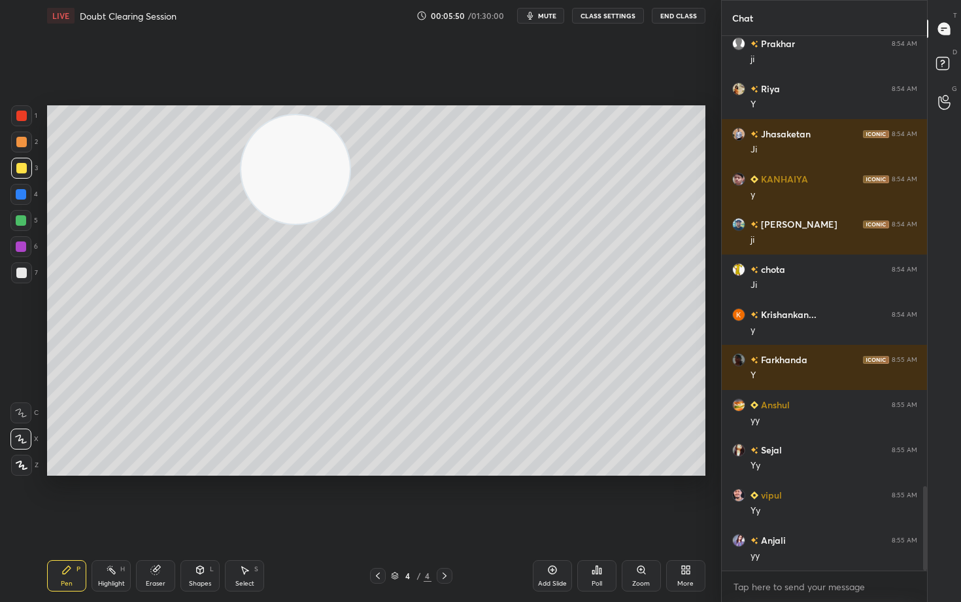
drag, startPoint x: 194, startPoint y: 193, endPoint x: 528, endPoint y: 186, distance: 334.2
click at [350, 192] on video at bounding box center [295, 169] width 109 height 109
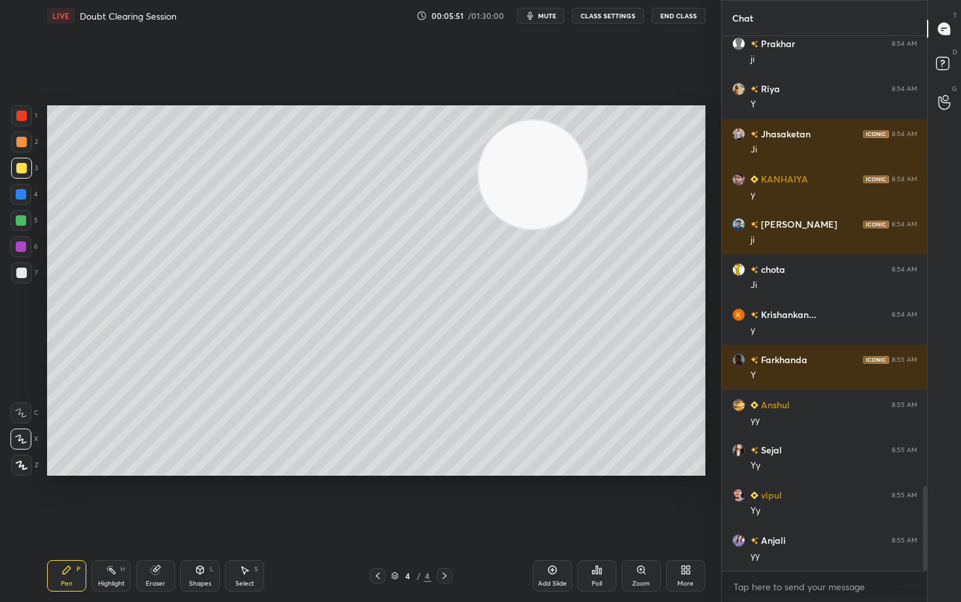
drag, startPoint x: 513, startPoint y: 179, endPoint x: 643, endPoint y: 143, distance: 135.6
click at [587, 145] on video at bounding box center [533, 174] width 109 height 109
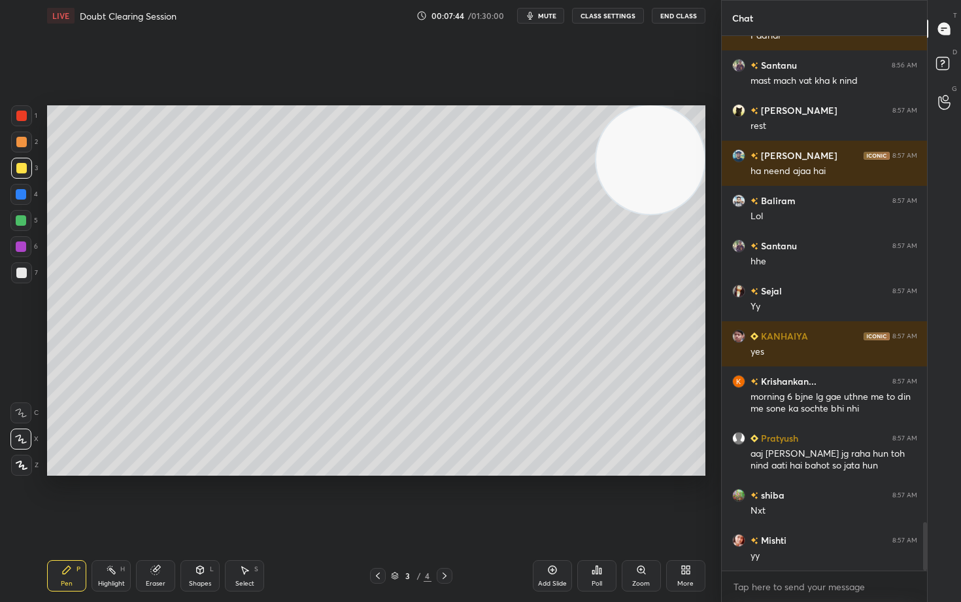
scroll to position [5397, 0]
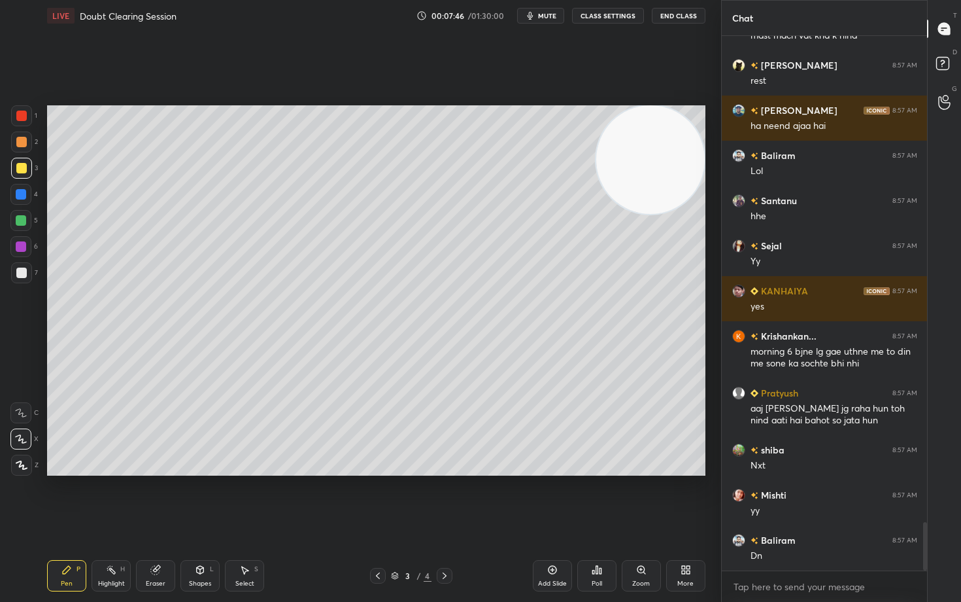
click at [552, 498] on icon at bounding box center [552, 569] width 10 height 10
drag, startPoint x: 655, startPoint y: 195, endPoint x: 661, endPoint y: 168, distance: 27.4
click at [664, 171] on video at bounding box center [650, 159] width 109 height 109
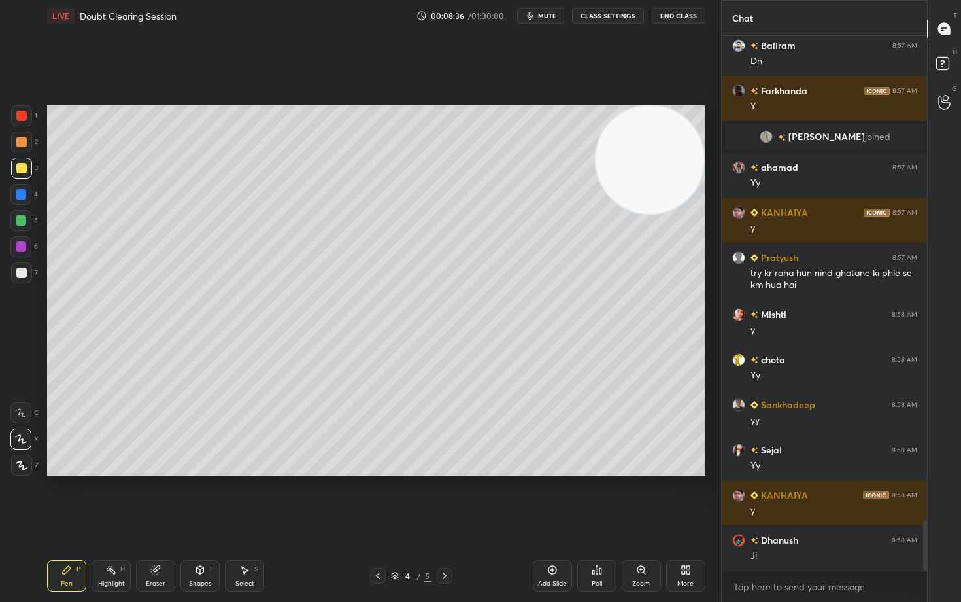
scroll to position [5108, 0]
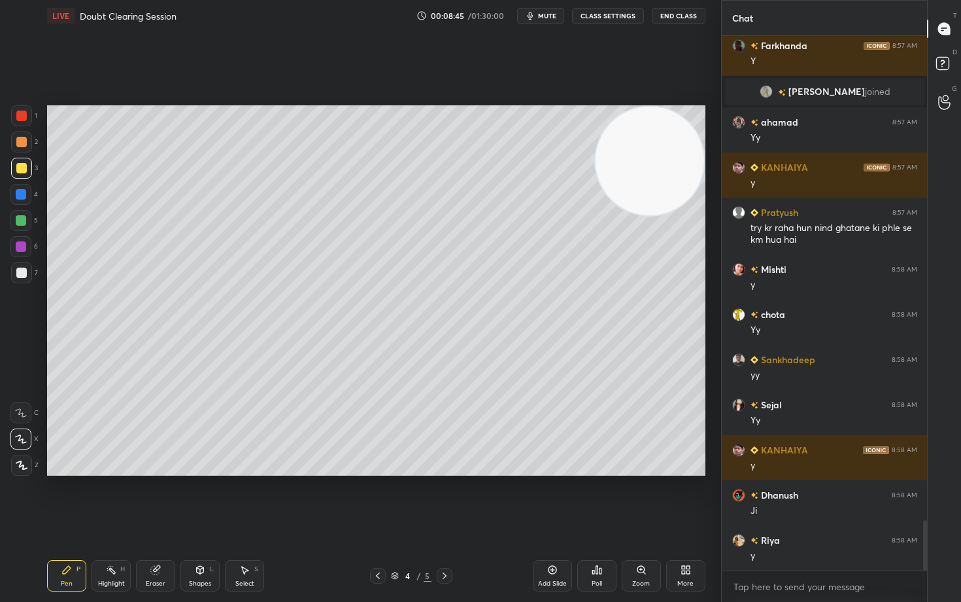
drag, startPoint x: 656, startPoint y: 162, endPoint x: 605, endPoint y: 316, distance: 162.1
click at [624, 215] on video at bounding box center [650, 161] width 109 height 109
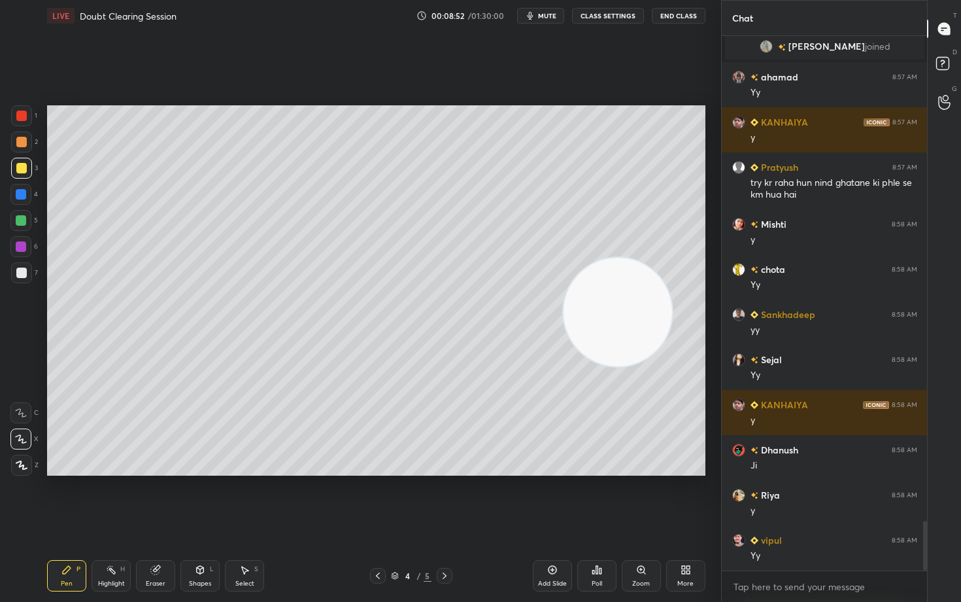
scroll to position [5198, 0]
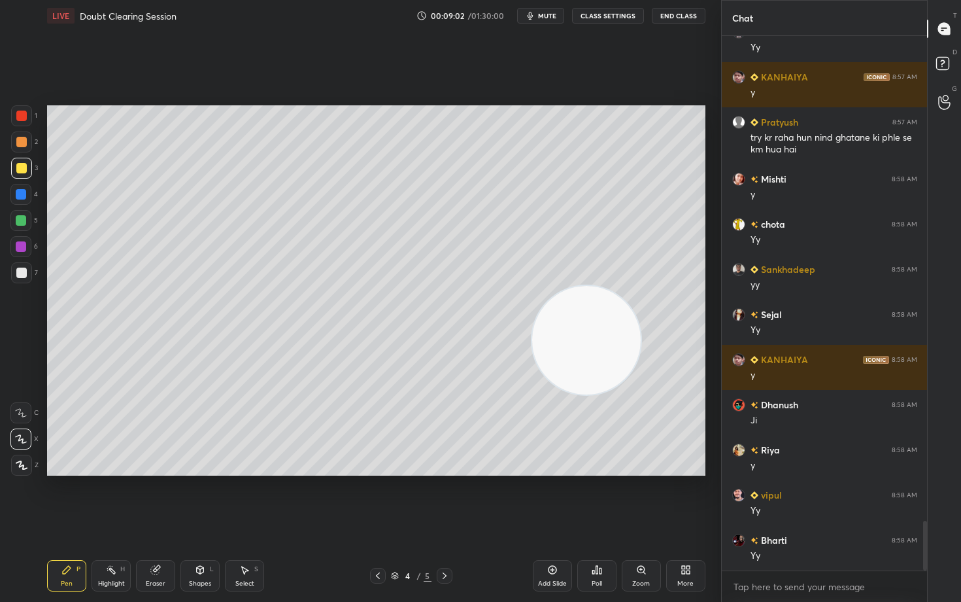
drag, startPoint x: 598, startPoint y: 345, endPoint x: 398, endPoint y: 375, distance: 202.9
click at [532, 394] on video at bounding box center [586, 340] width 109 height 109
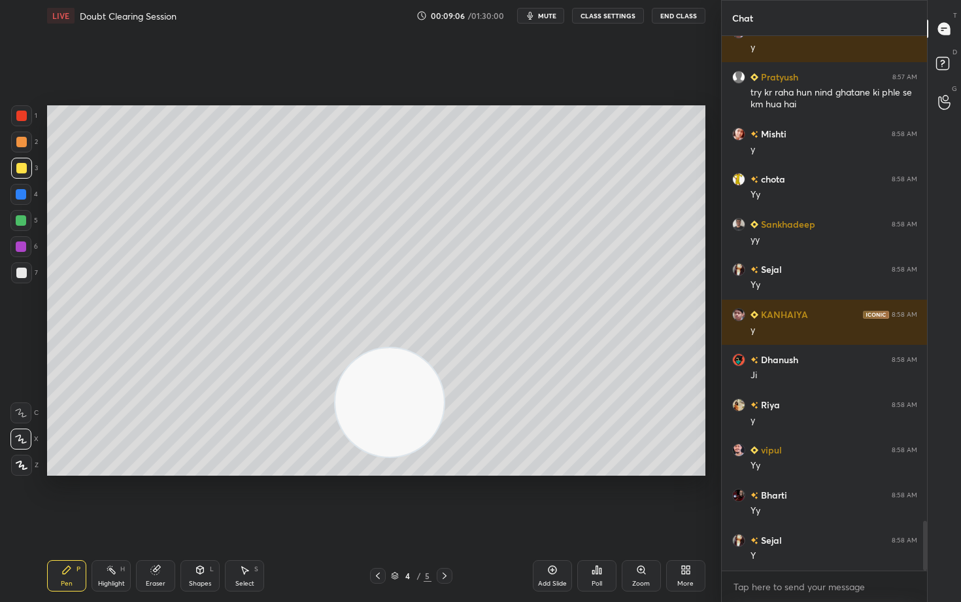
scroll to position [5333, 0]
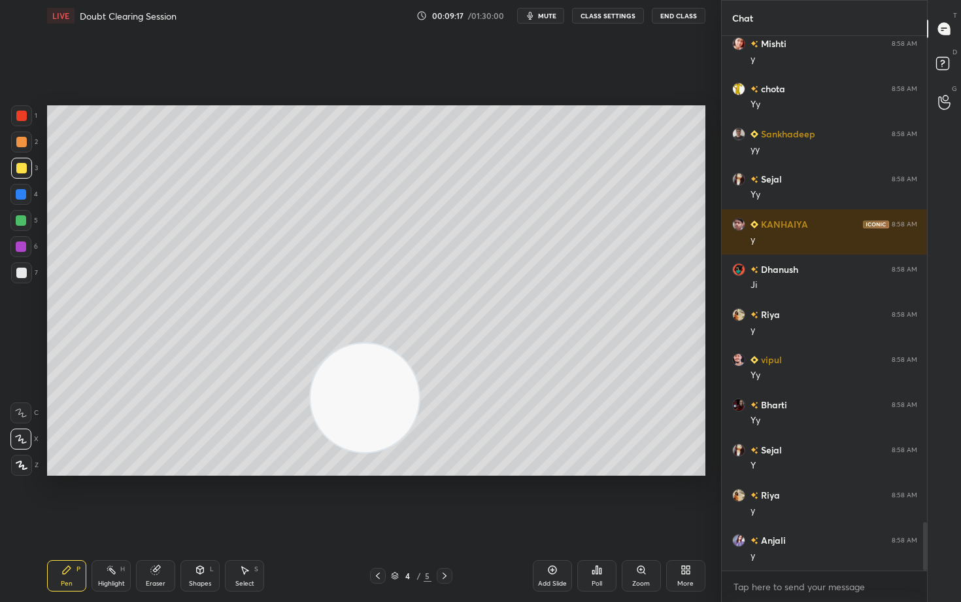
drag, startPoint x: 378, startPoint y: 407, endPoint x: 298, endPoint y: 380, distance: 84.4
click at [311, 383] on video at bounding box center [365, 397] width 109 height 109
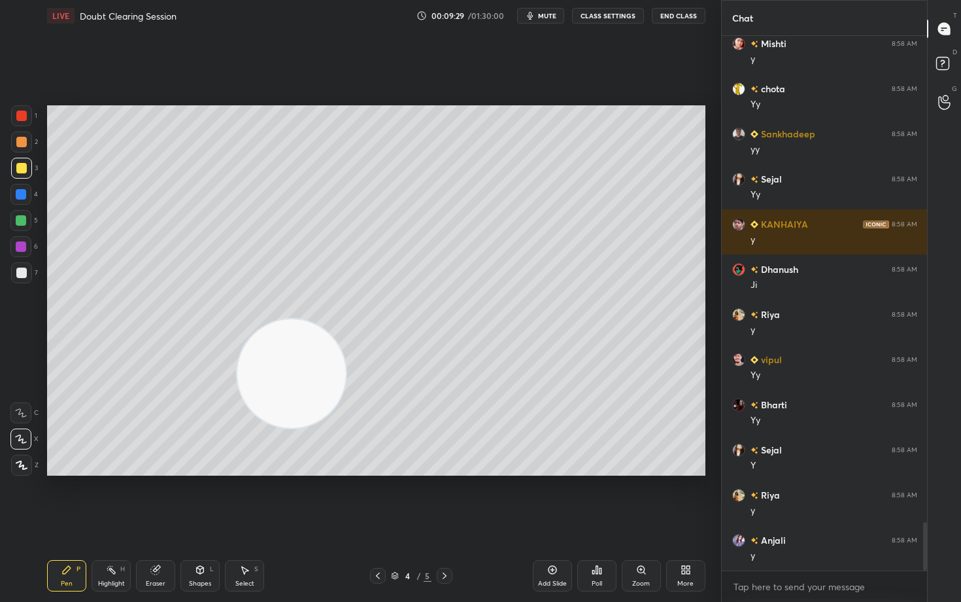
scroll to position [5365, 0]
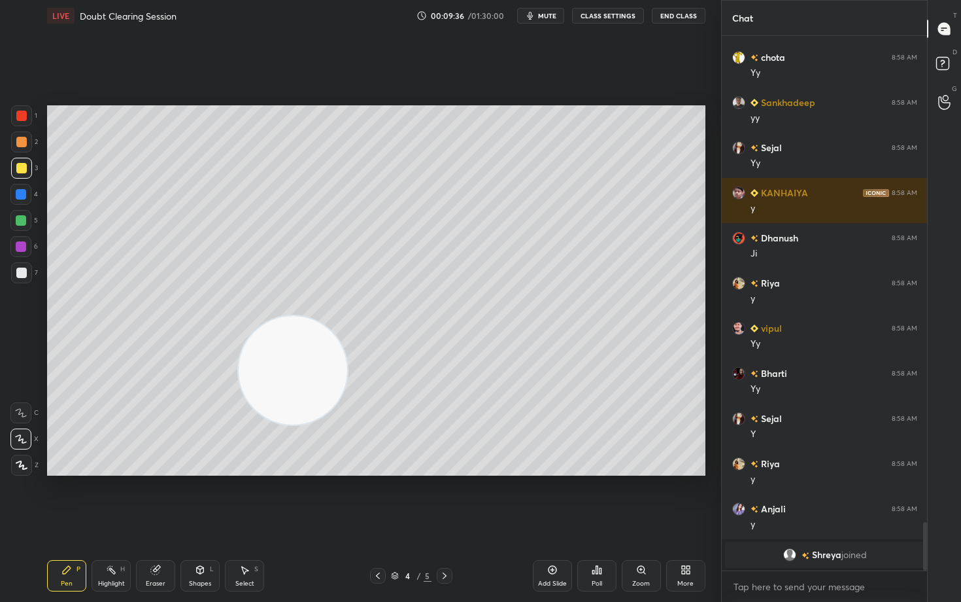
drag, startPoint x: 299, startPoint y: 379, endPoint x: 609, endPoint y: 171, distance: 372.6
click at [347, 316] on video at bounding box center [293, 370] width 109 height 109
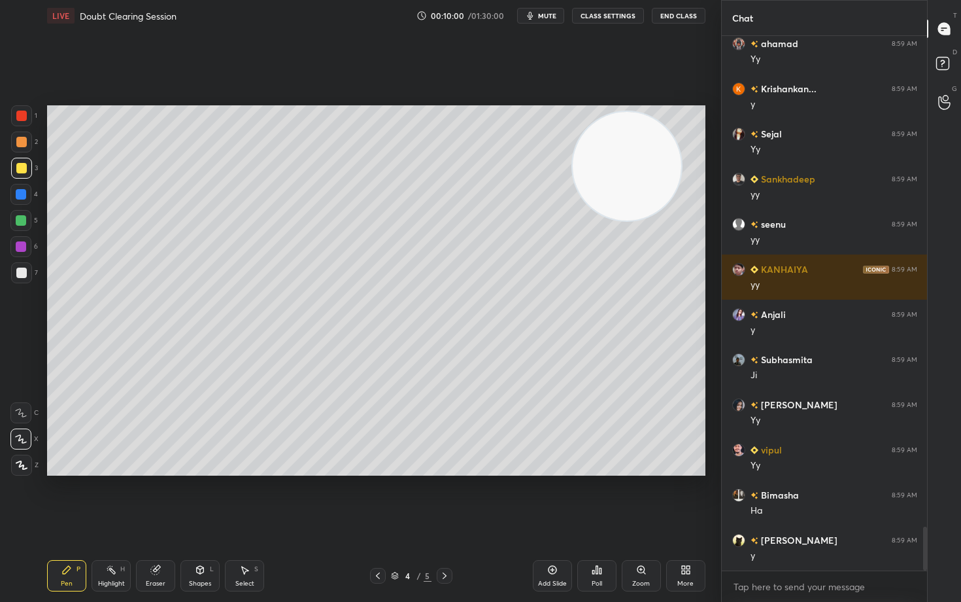
scroll to position [6068, 0]
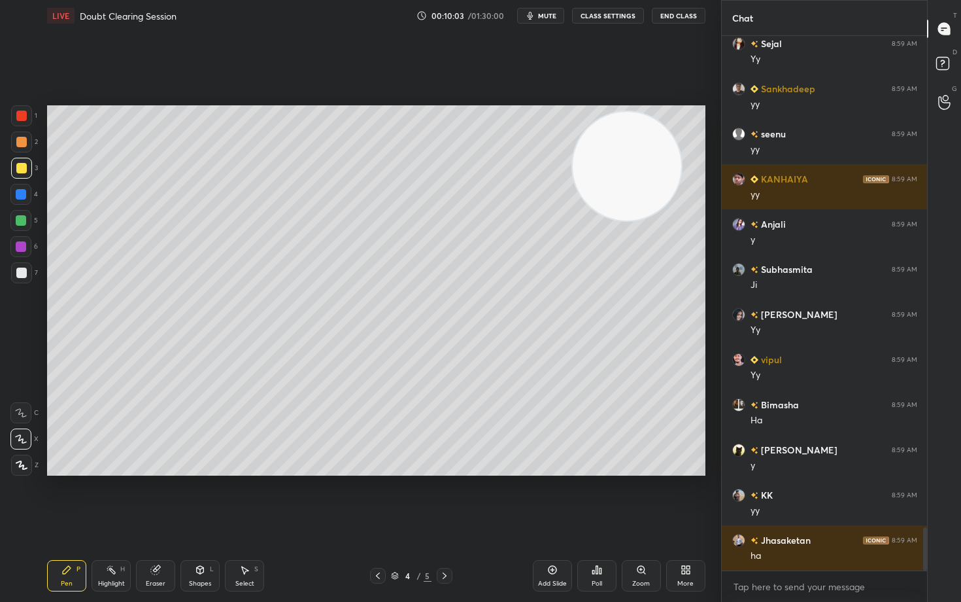
click at [552, 498] on icon at bounding box center [552, 569] width 10 height 10
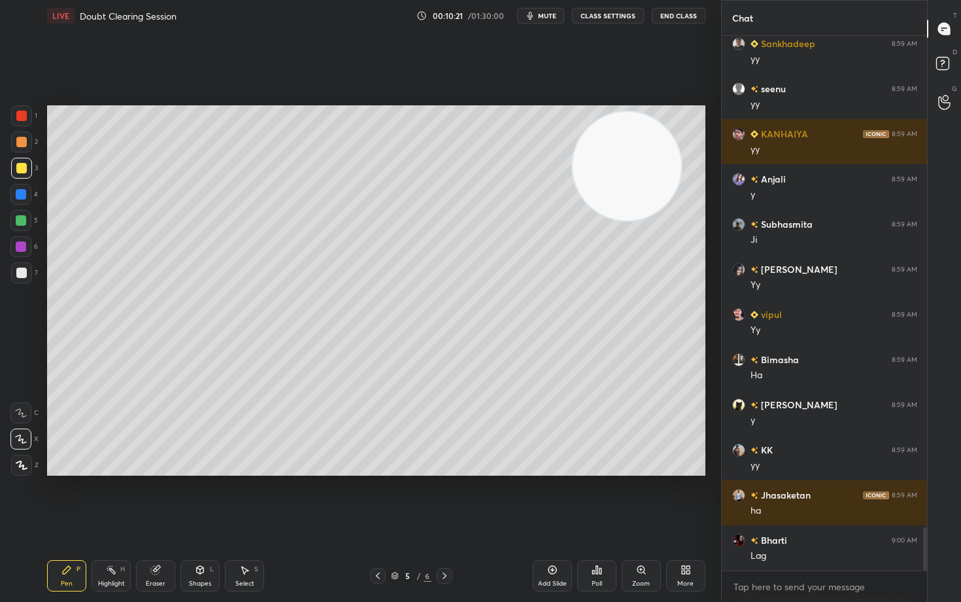
click at [23, 271] on div at bounding box center [21, 272] width 10 height 10
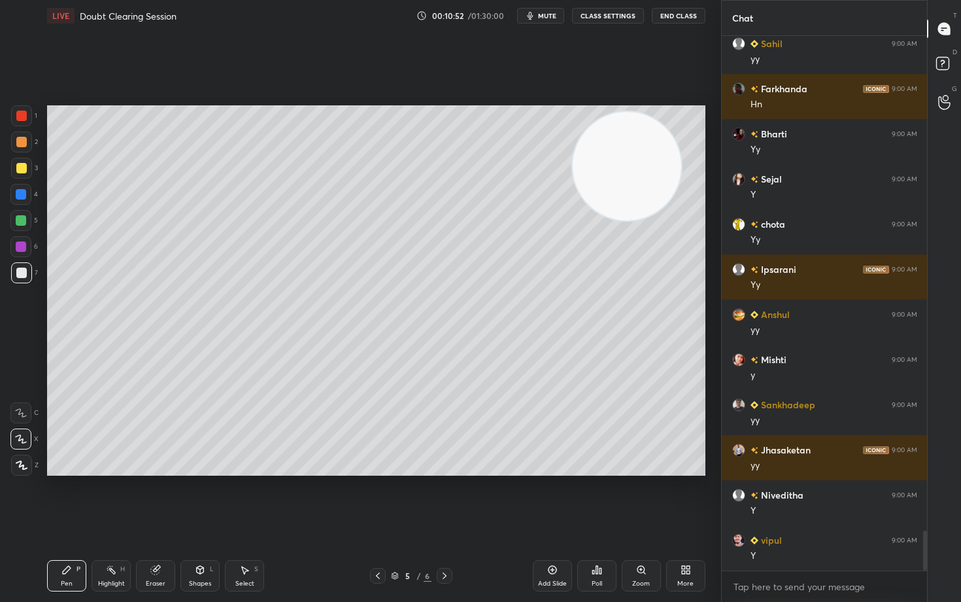
scroll to position [6707, 0]
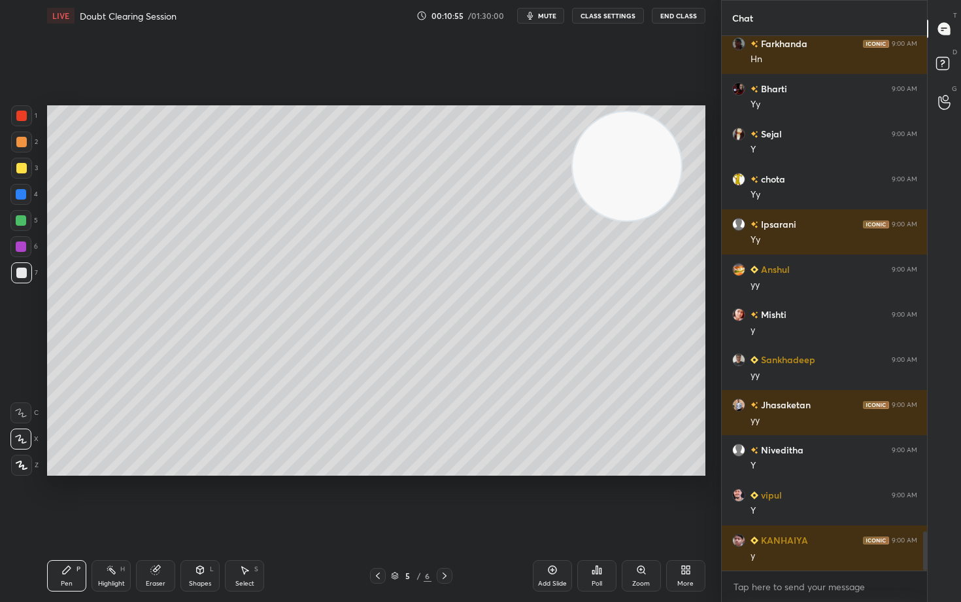
drag, startPoint x: 155, startPoint y: 577, endPoint x: 162, endPoint y: 550, distance: 28.4
click at [154, 498] on div "Eraser" at bounding box center [155, 575] width 39 height 31
click at [64, 498] on icon at bounding box center [67, 570] width 8 height 8
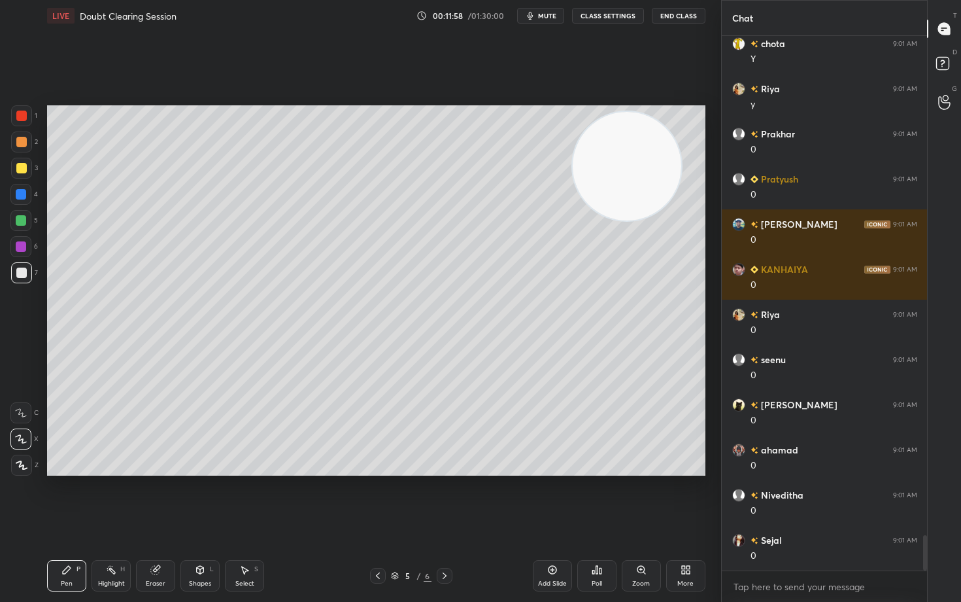
scroll to position [7519, 0]
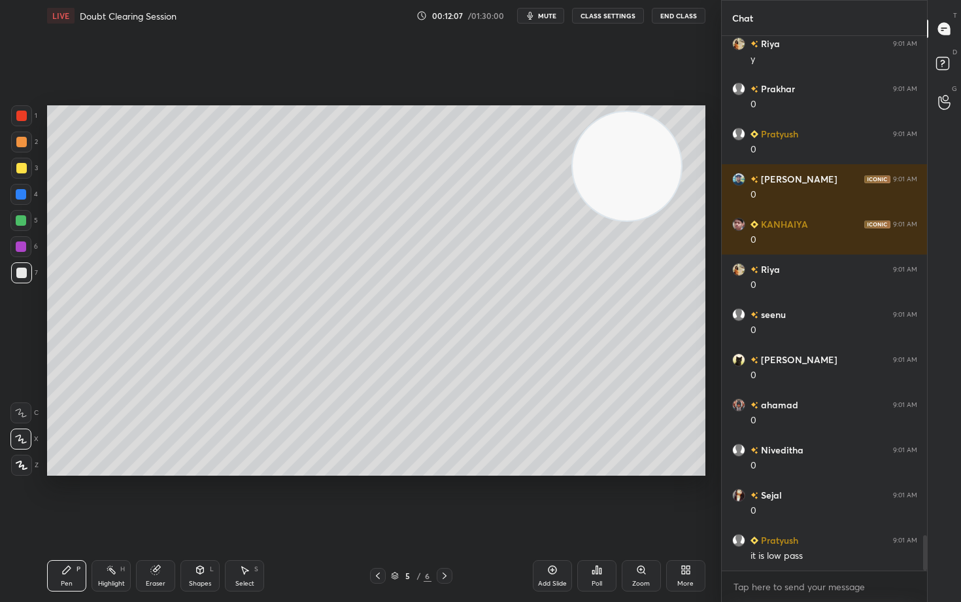
drag, startPoint x: 611, startPoint y: 164, endPoint x: 386, endPoint y: 205, distance: 229.3
click at [573, 205] on video at bounding box center [627, 166] width 109 height 109
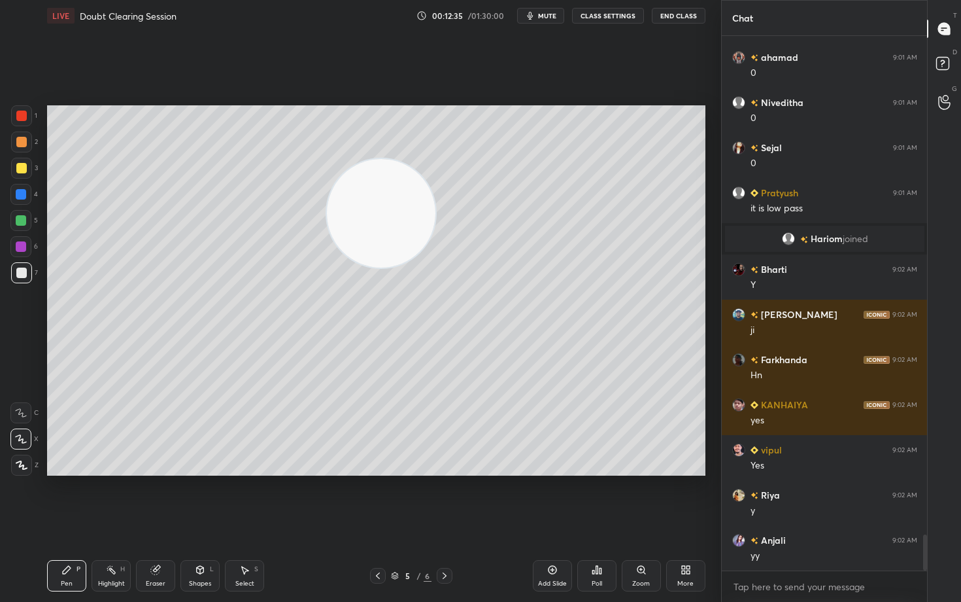
scroll to position [7467, 0]
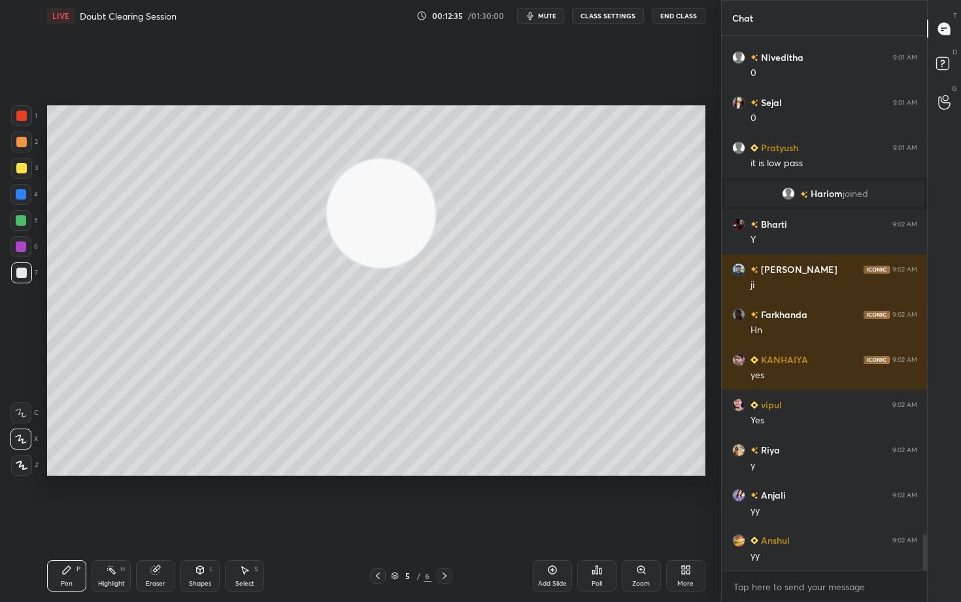
click at [22, 147] on div at bounding box center [21, 141] width 21 height 21
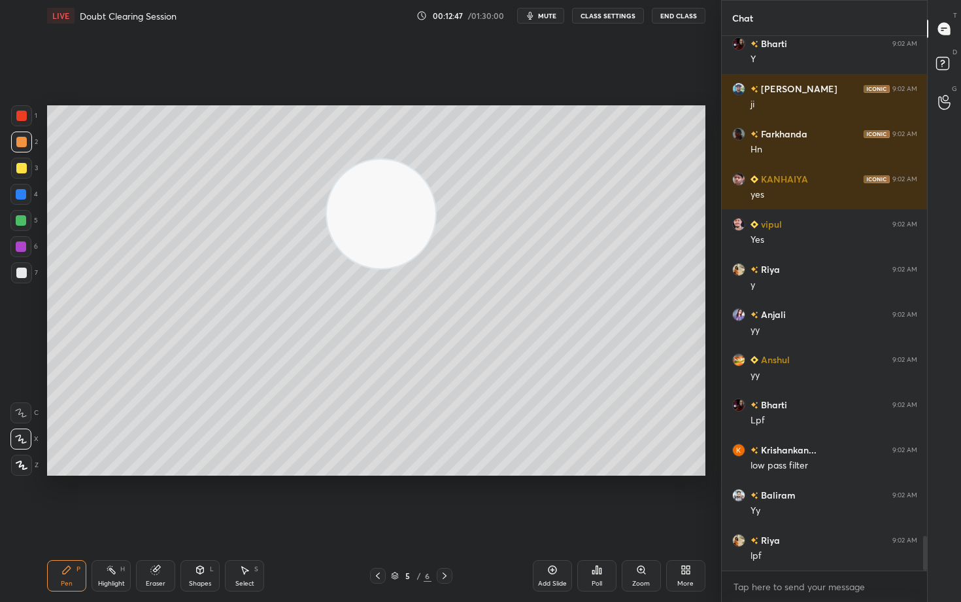
scroll to position [7692, 0]
drag, startPoint x: 380, startPoint y: 224, endPoint x: 651, endPoint y: 125, distance: 288.3
click at [435, 160] on video at bounding box center [381, 214] width 109 height 109
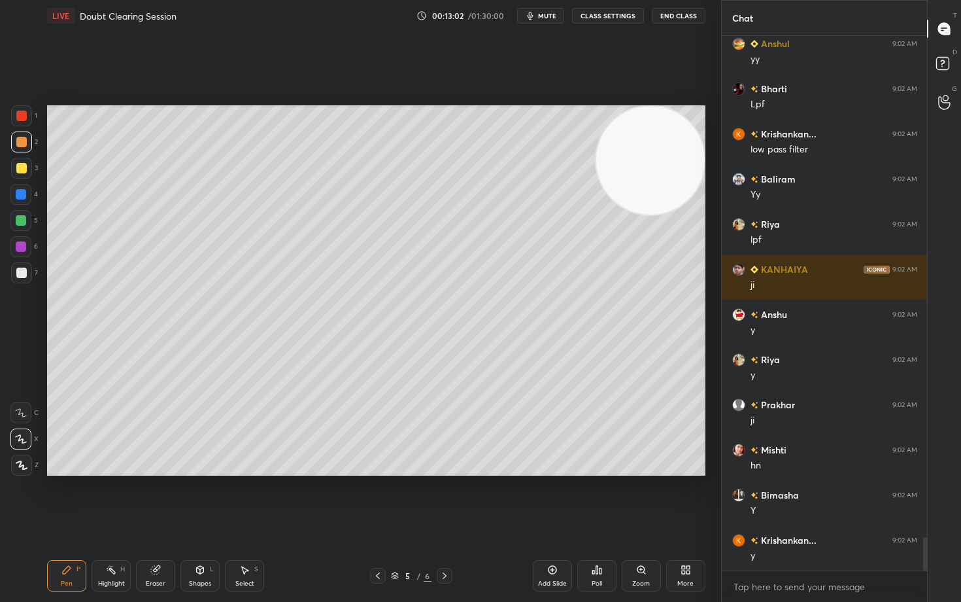
scroll to position [8008, 0]
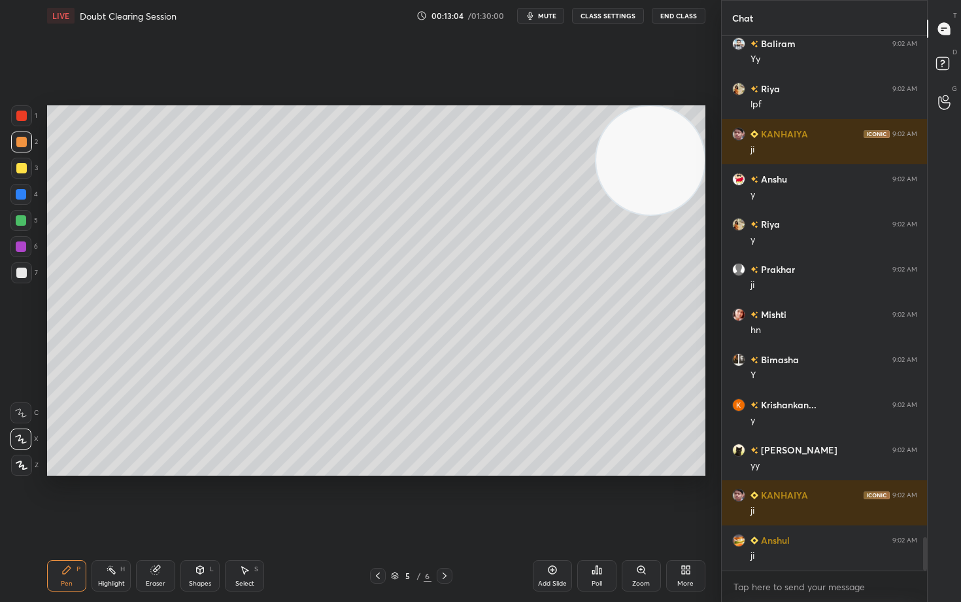
click at [546, 498] on div "Add Slide" at bounding box center [552, 575] width 39 height 31
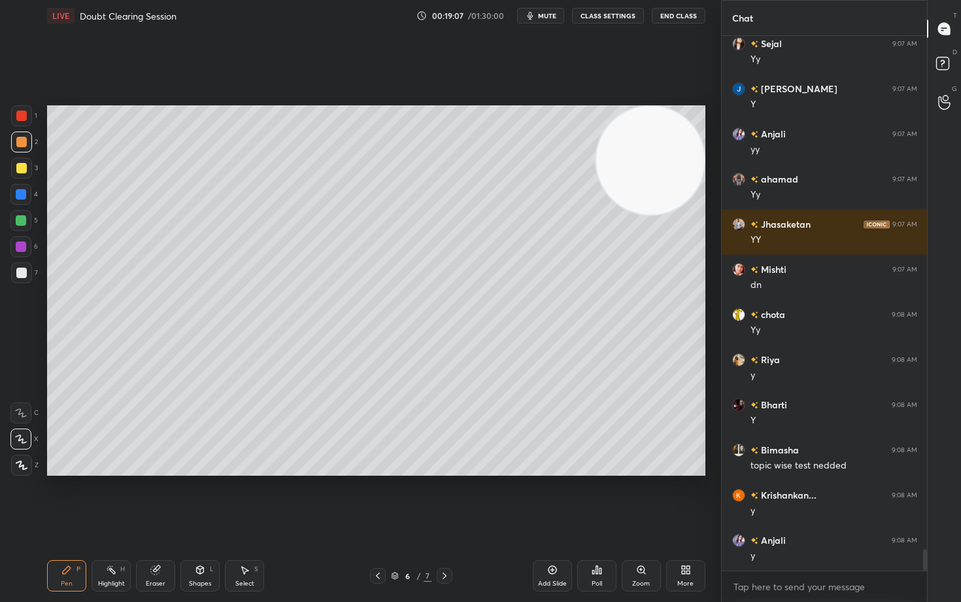
scroll to position [12649, 0]
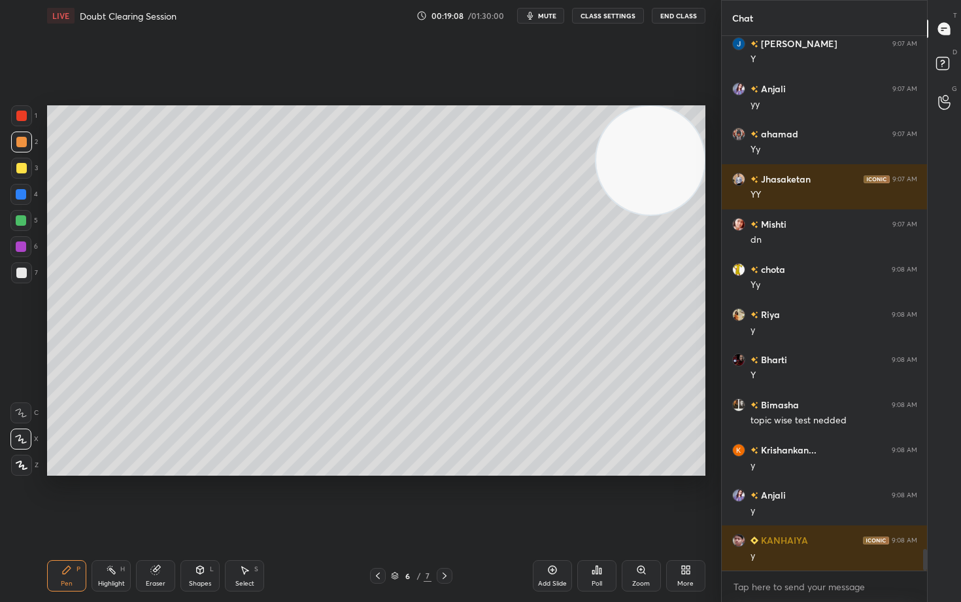
click at [552, 498] on icon at bounding box center [552, 569] width 10 height 10
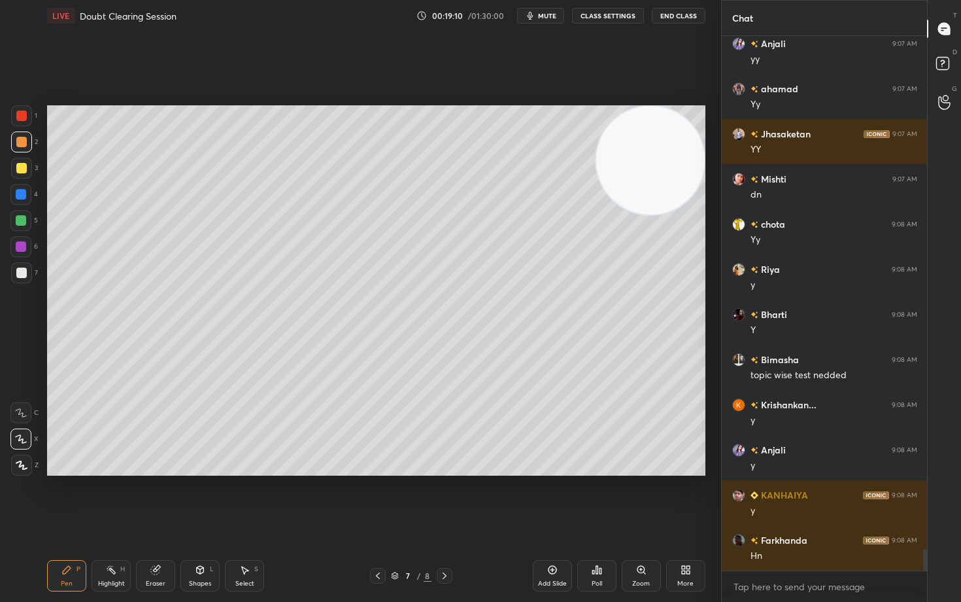
click at [24, 269] on div at bounding box center [21, 272] width 10 height 10
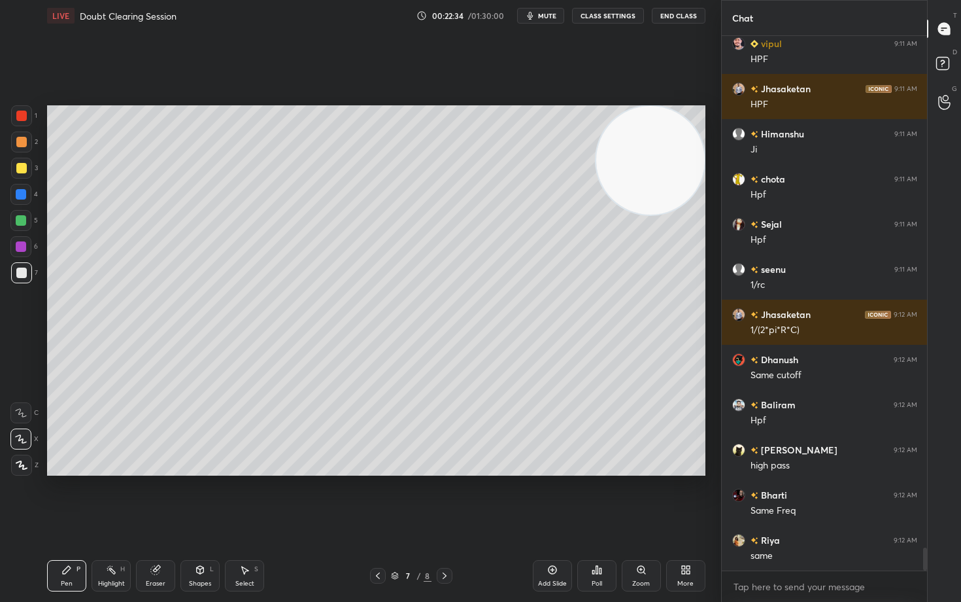
scroll to position [12044, 0]
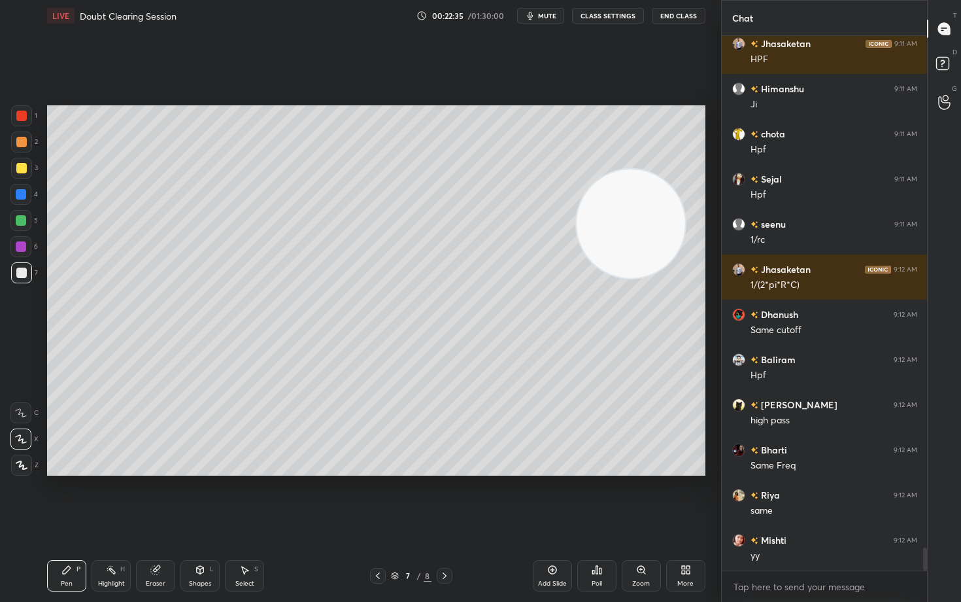
drag, startPoint x: 661, startPoint y: 227, endPoint x: 530, endPoint y: 432, distance: 242.9
click at [586, 278] on video at bounding box center [631, 223] width 109 height 109
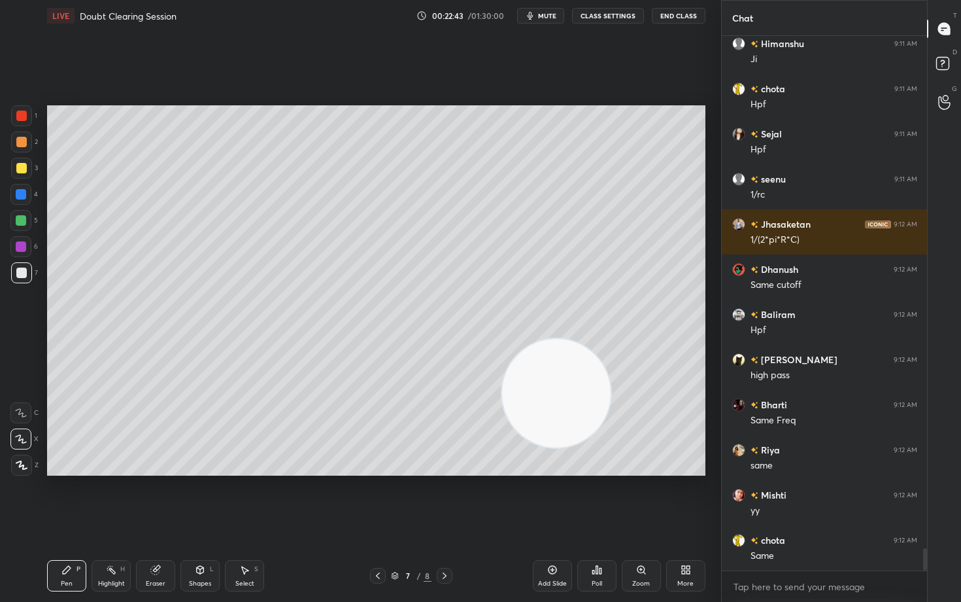
scroll to position [12134, 0]
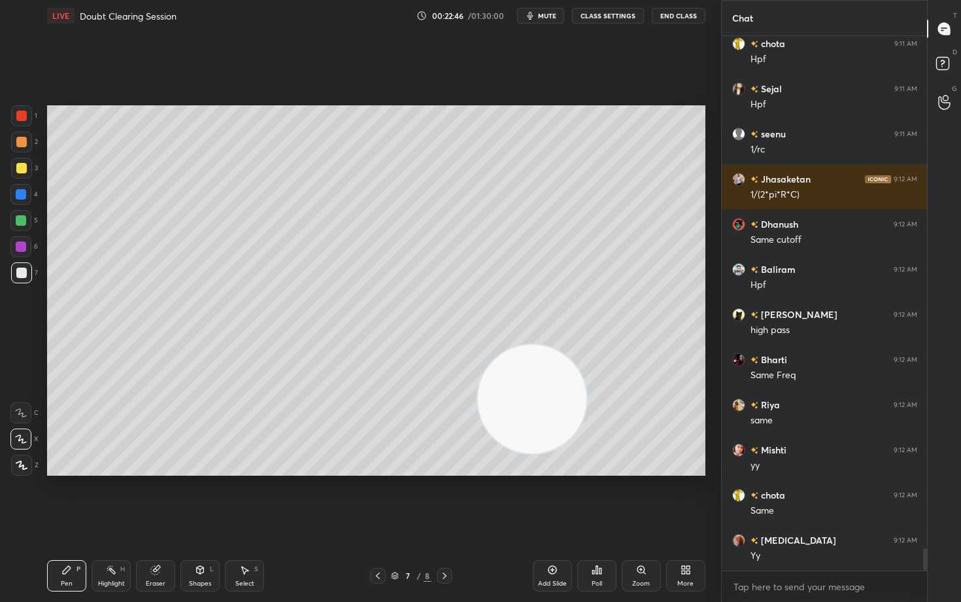
drag, startPoint x: 552, startPoint y: 403, endPoint x: 383, endPoint y: 415, distance: 169.7
click at [478, 417] on video at bounding box center [532, 399] width 109 height 109
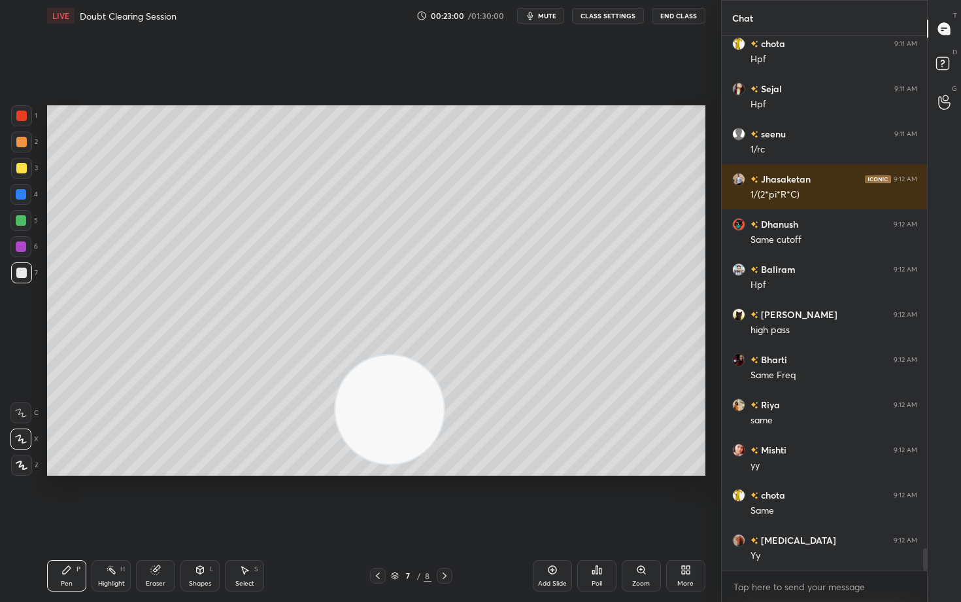
click at [162, 498] on div "Eraser" at bounding box center [155, 575] width 39 height 31
drag, startPoint x: 59, startPoint y: 578, endPoint x: 69, endPoint y: 565, distance: 16.7
click at [59, 498] on div "Pen P" at bounding box center [66, 575] width 39 height 31
drag, startPoint x: 381, startPoint y: 412, endPoint x: 302, endPoint y: 333, distance: 111.4
click at [307, 363] on video at bounding box center [361, 403] width 109 height 109
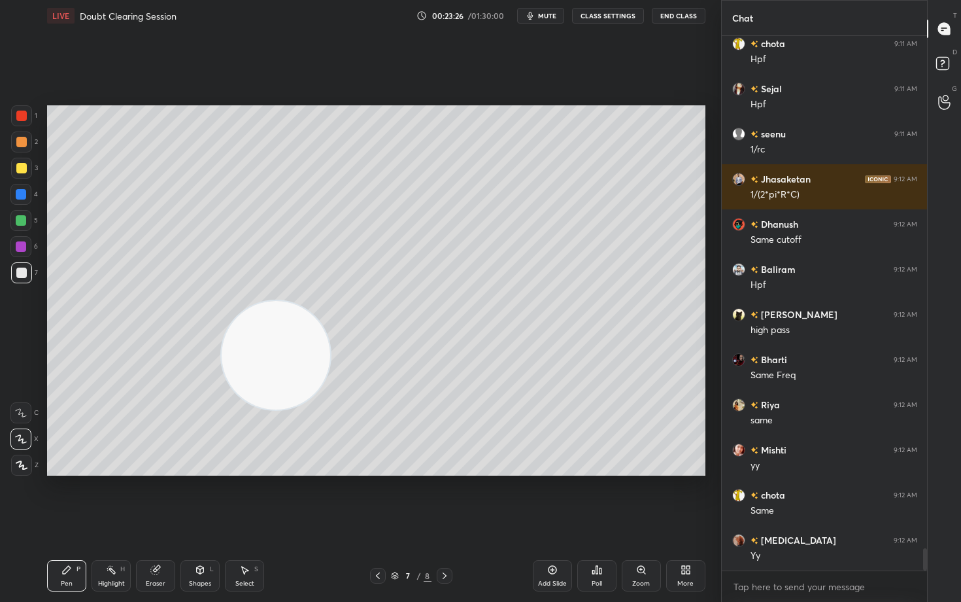
drag, startPoint x: 256, startPoint y: 391, endPoint x: 611, endPoint y: 155, distance: 426.3
click at [330, 301] on video at bounding box center [276, 355] width 109 height 109
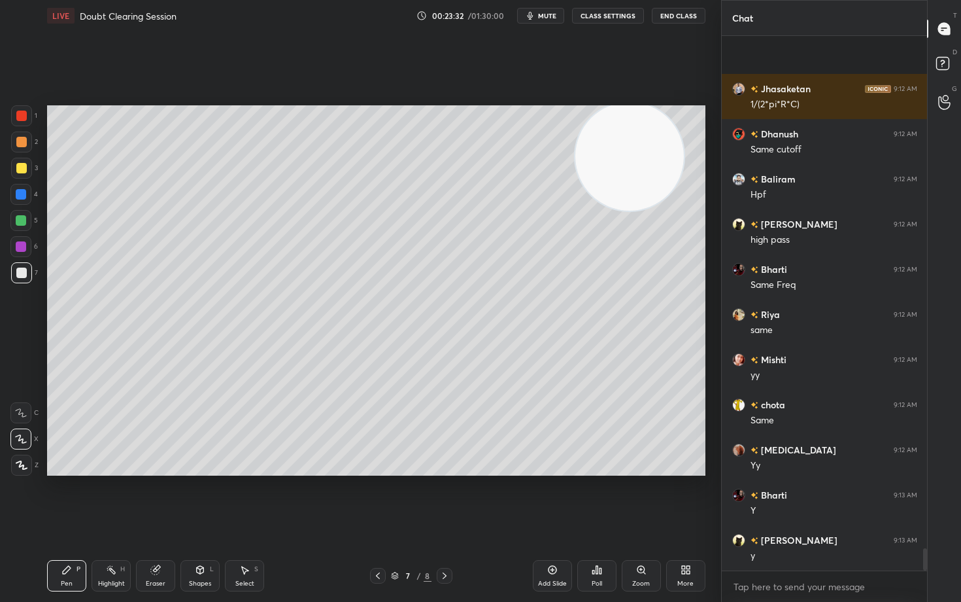
scroll to position [12315, 0]
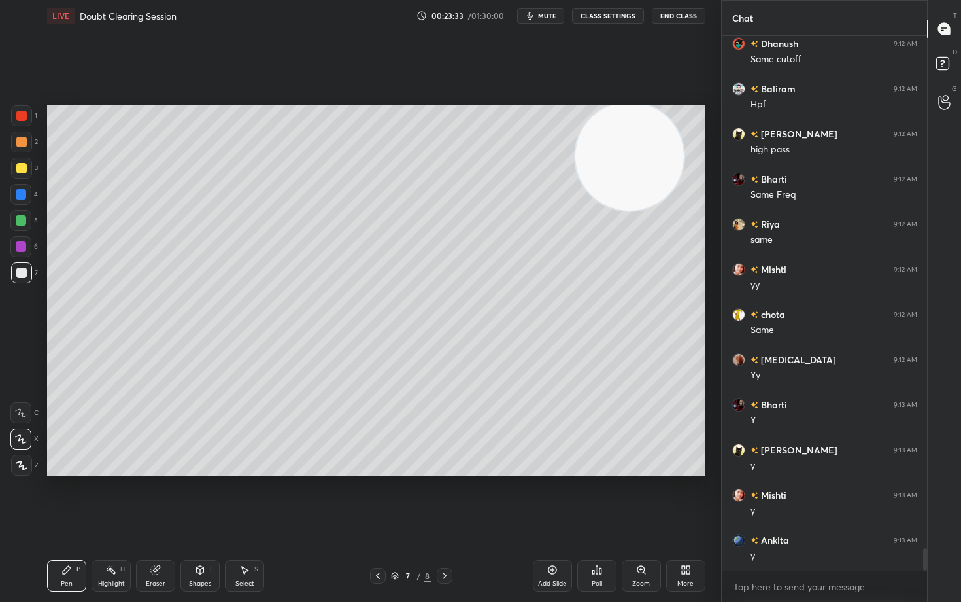
click at [22, 169] on div at bounding box center [21, 168] width 10 height 10
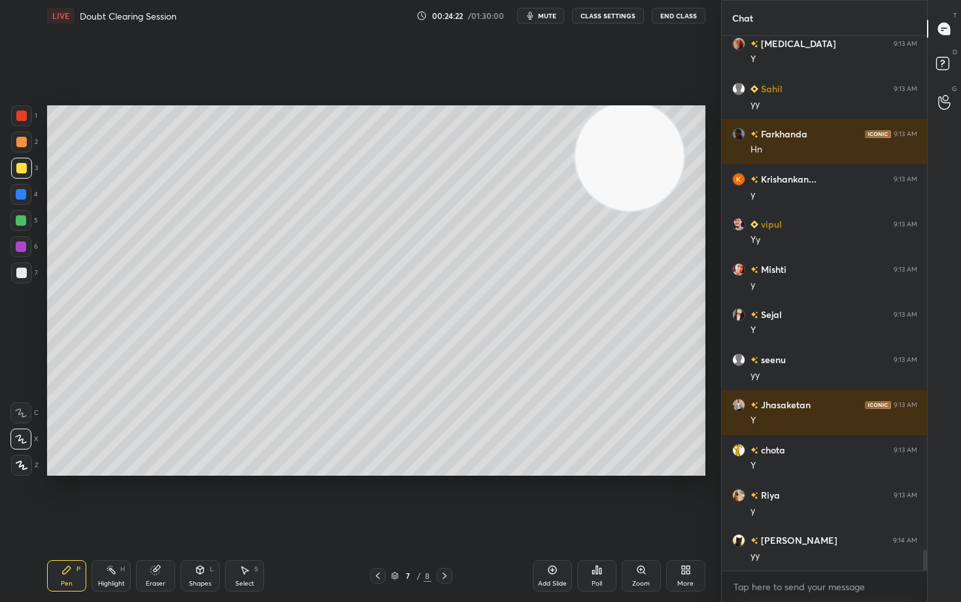
scroll to position [13172, 0]
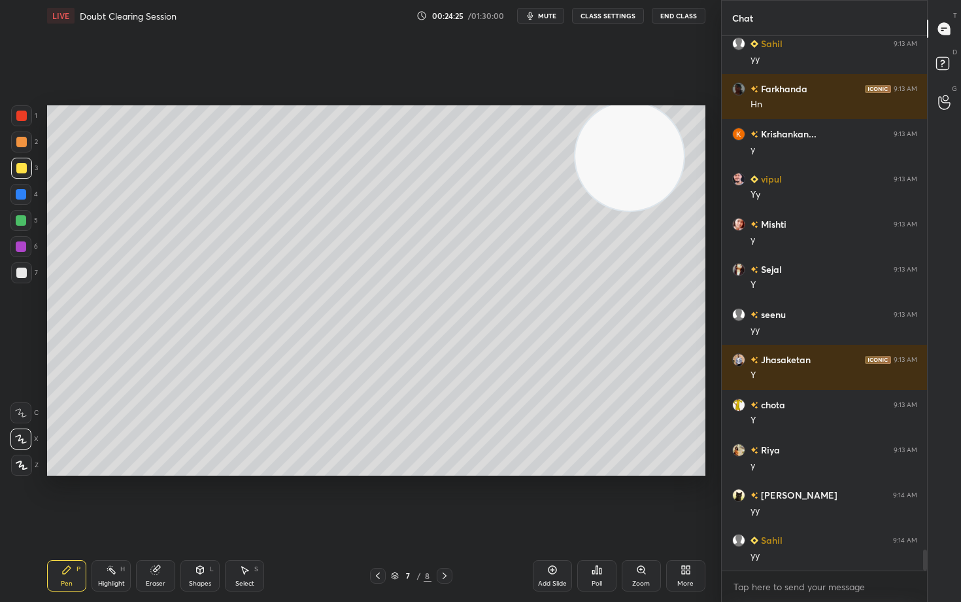
click at [552, 498] on icon at bounding box center [552, 569] width 10 height 10
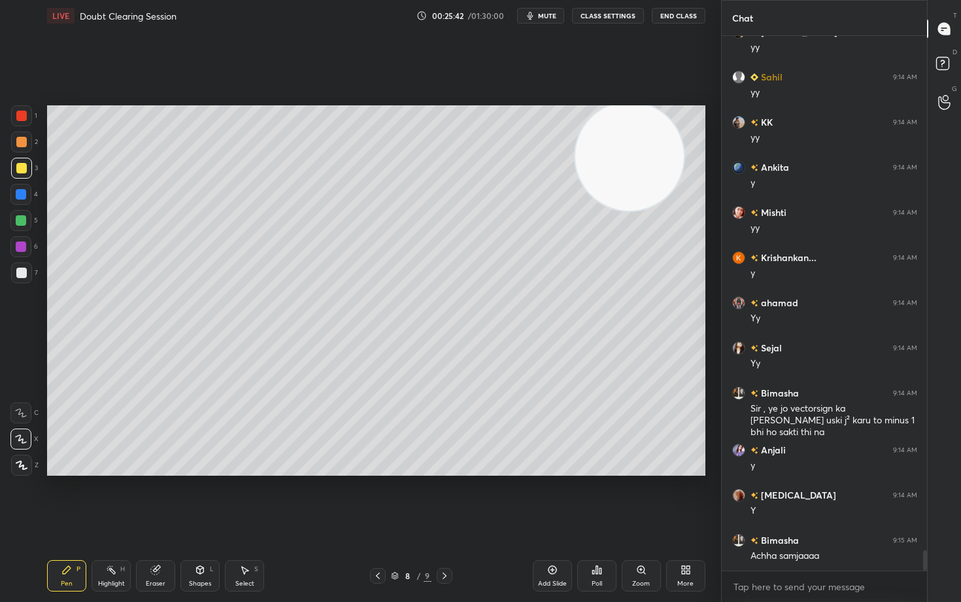
scroll to position [13680, 0]
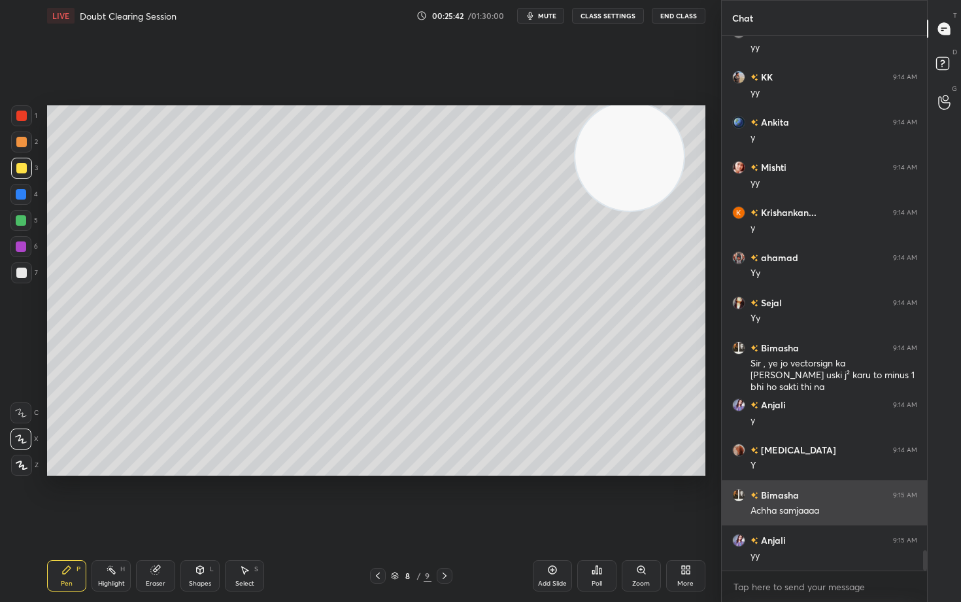
click at [778, 498] on div "Achha samjaaaa" at bounding box center [834, 509] width 167 height 16
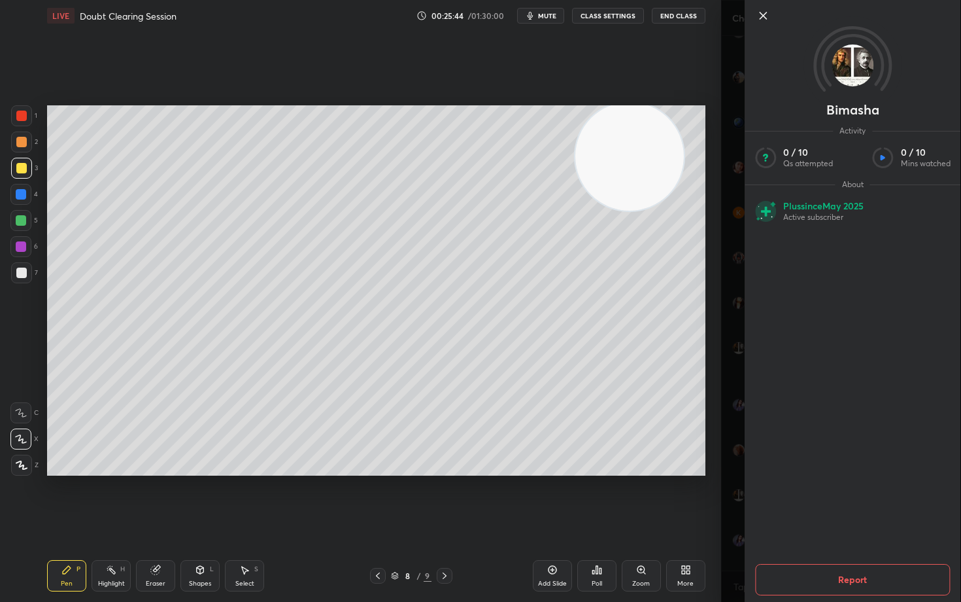
click at [762, 11] on icon at bounding box center [763, 16] width 16 height 16
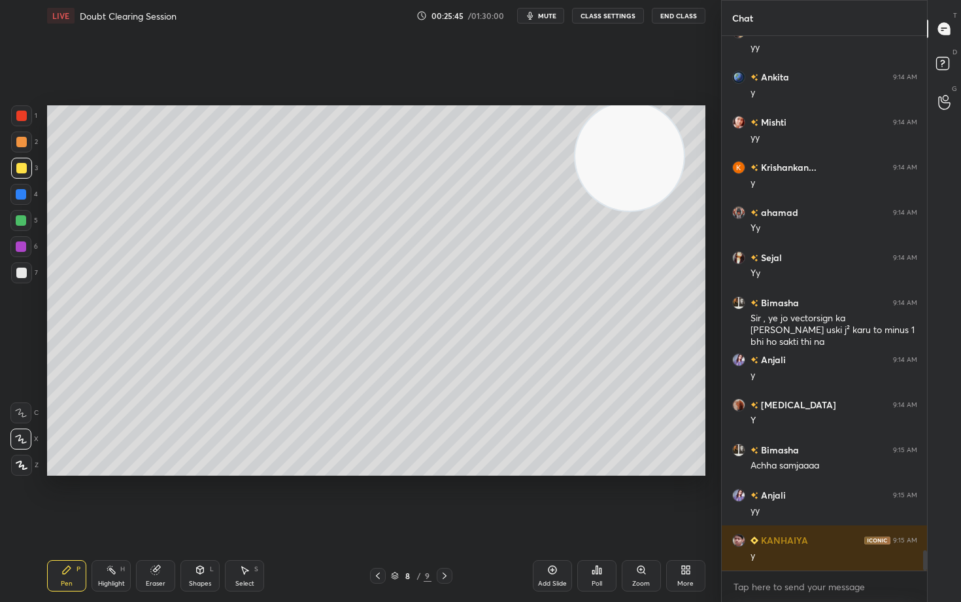
scroll to position [13770, 0]
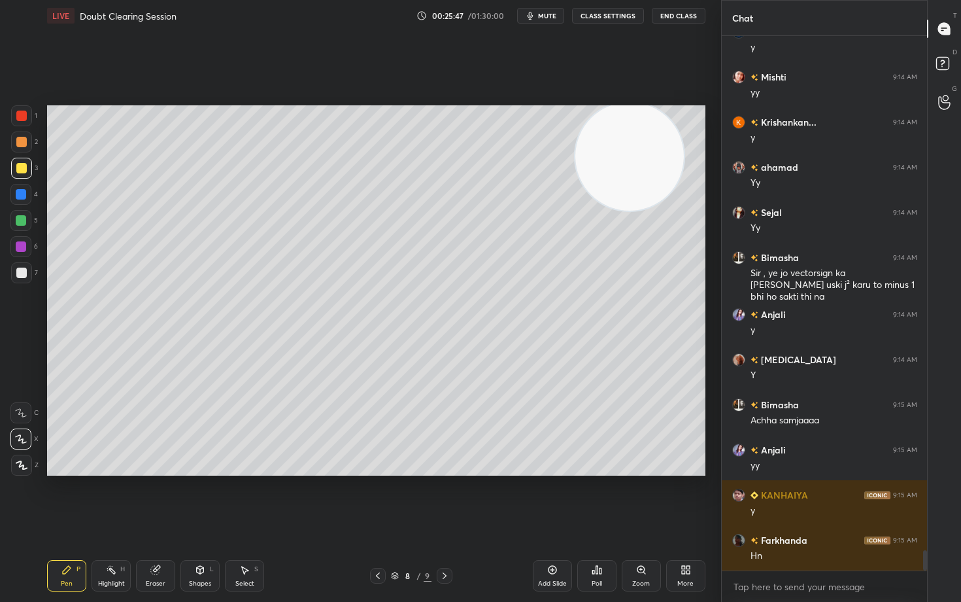
click at [555, 498] on icon at bounding box center [552, 570] width 8 height 8
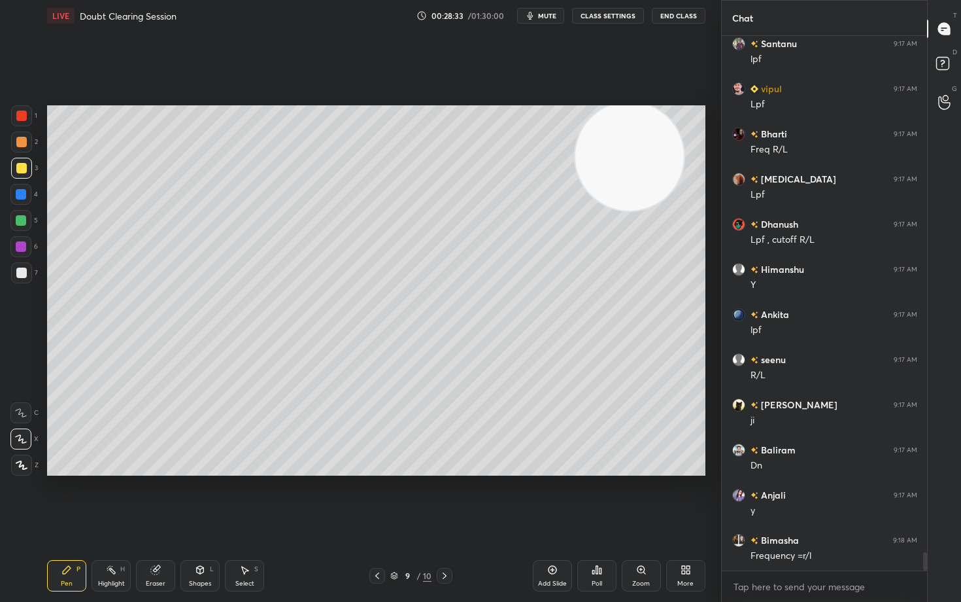
scroll to position [15137, 0]
click at [22, 272] on div at bounding box center [21, 272] width 10 height 10
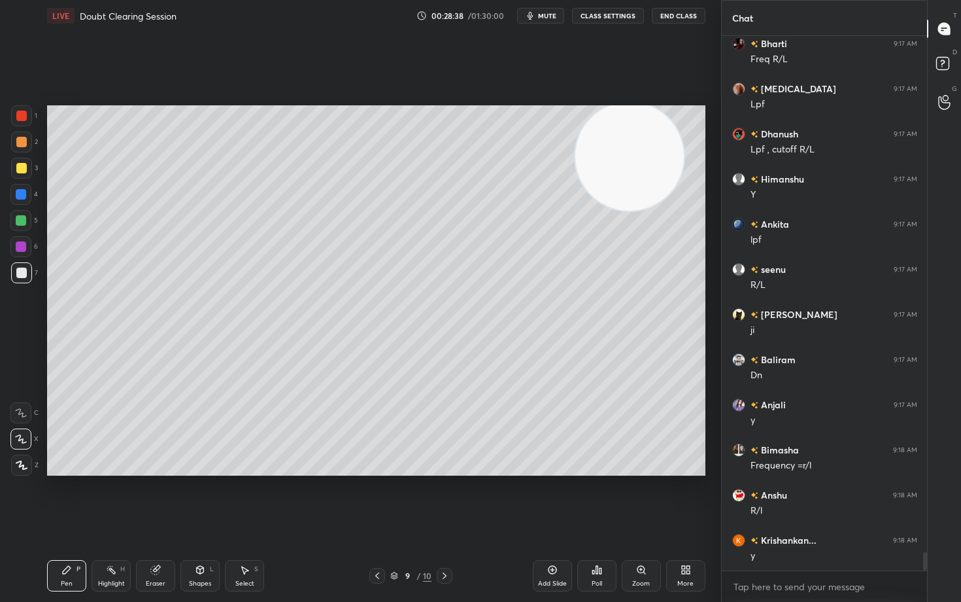
scroll to position [15227, 0]
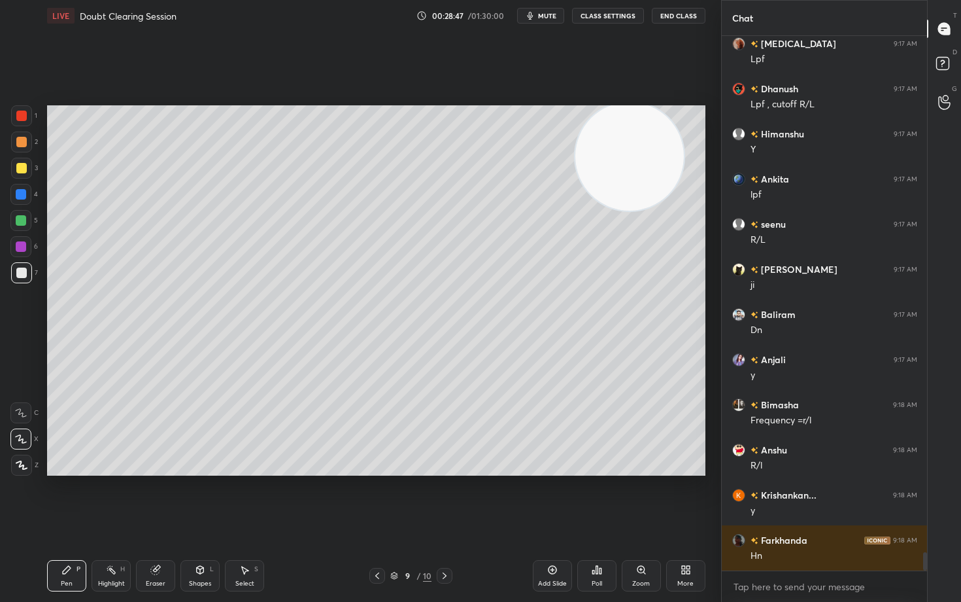
click at [550, 498] on div "Add Slide" at bounding box center [552, 575] width 39 height 31
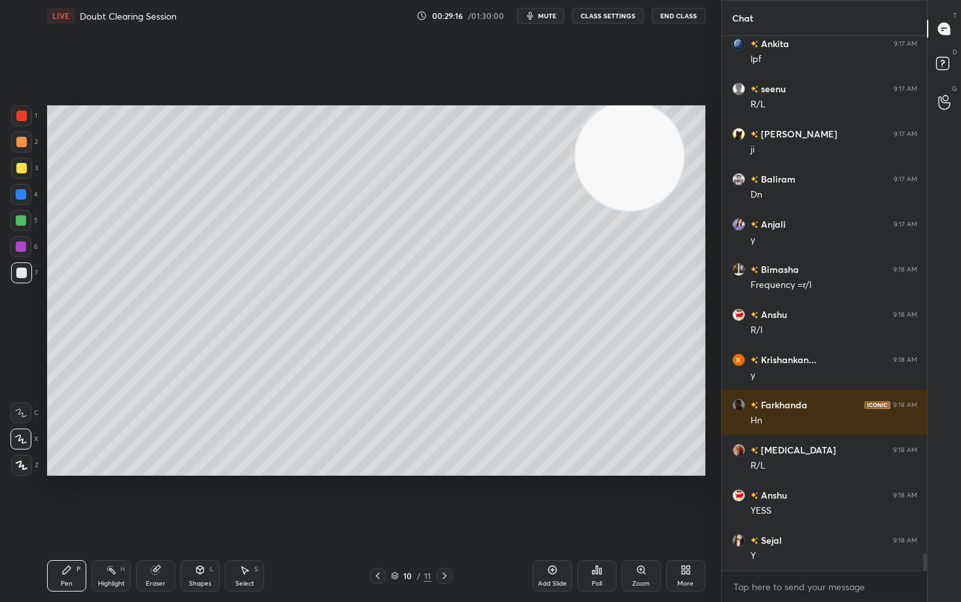
scroll to position [15452, 0]
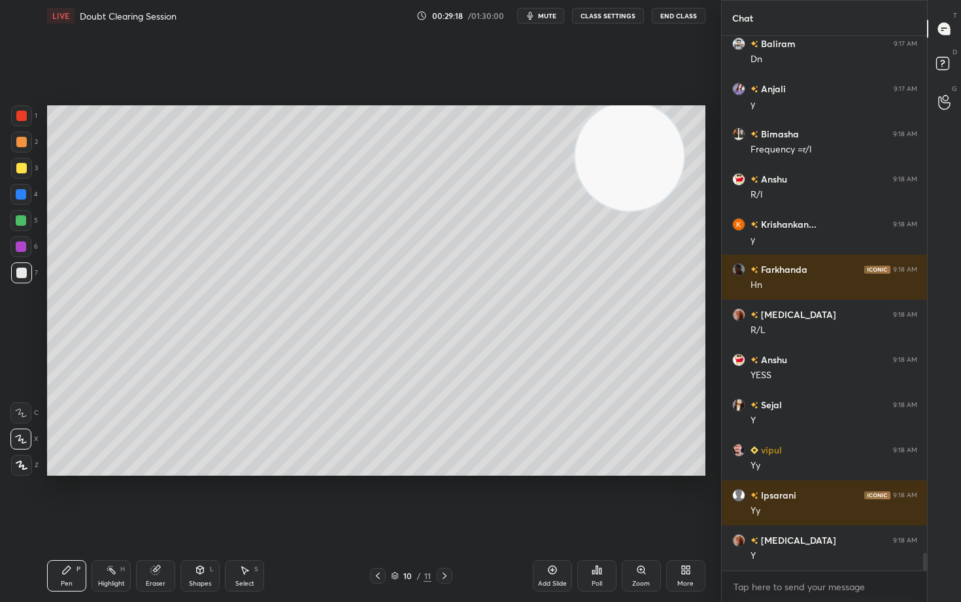
click at [556, 498] on icon at bounding box center [552, 570] width 8 height 8
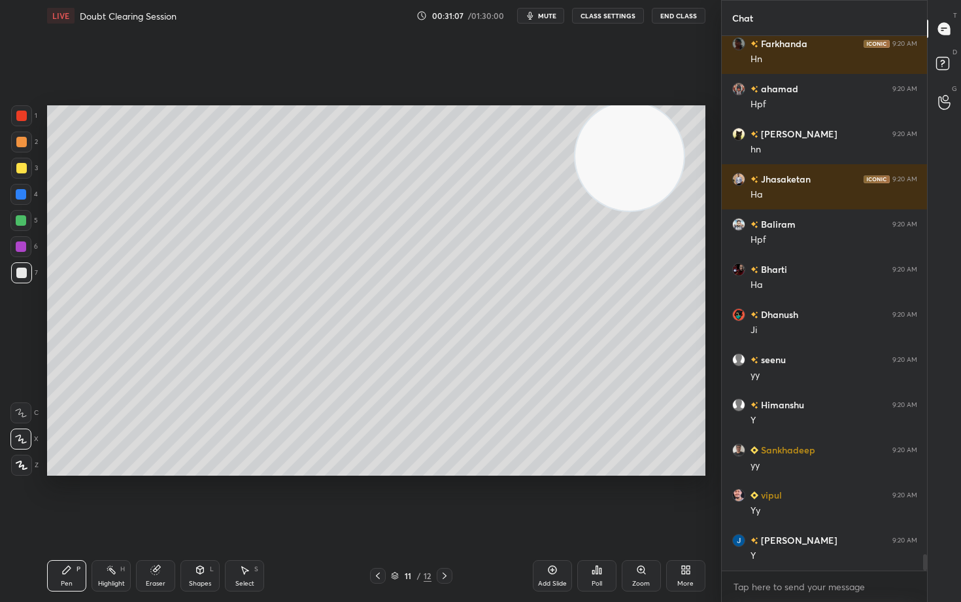
scroll to position [17044, 0]
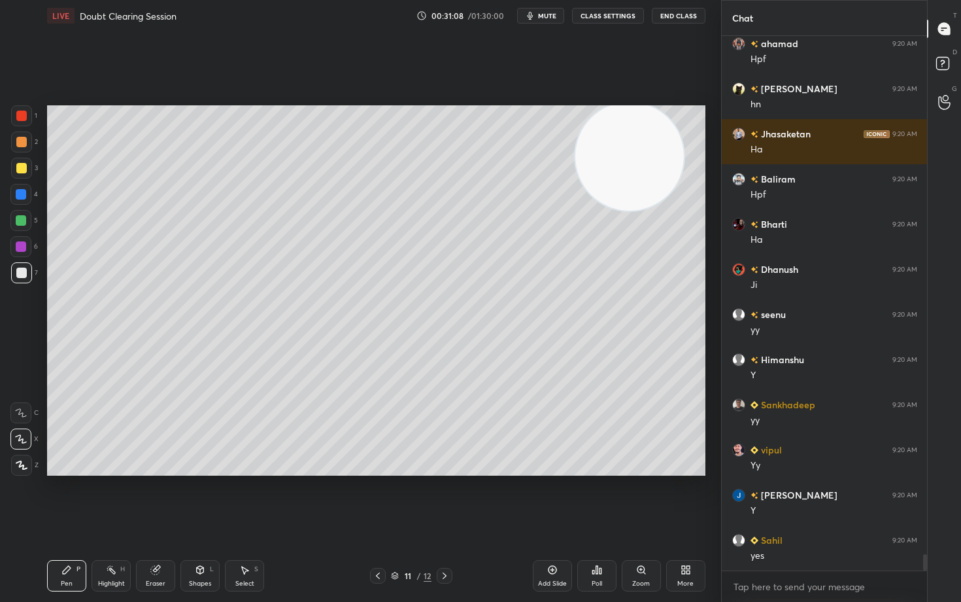
click at [552, 498] on icon at bounding box center [552, 569] width 10 height 10
click at [22, 143] on div at bounding box center [21, 142] width 10 height 10
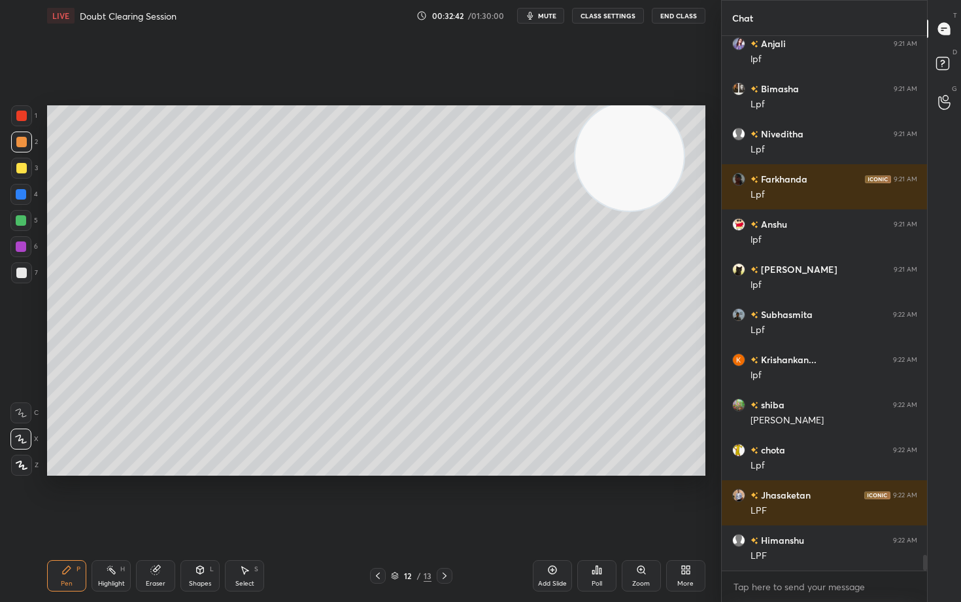
scroll to position [17915, 0]
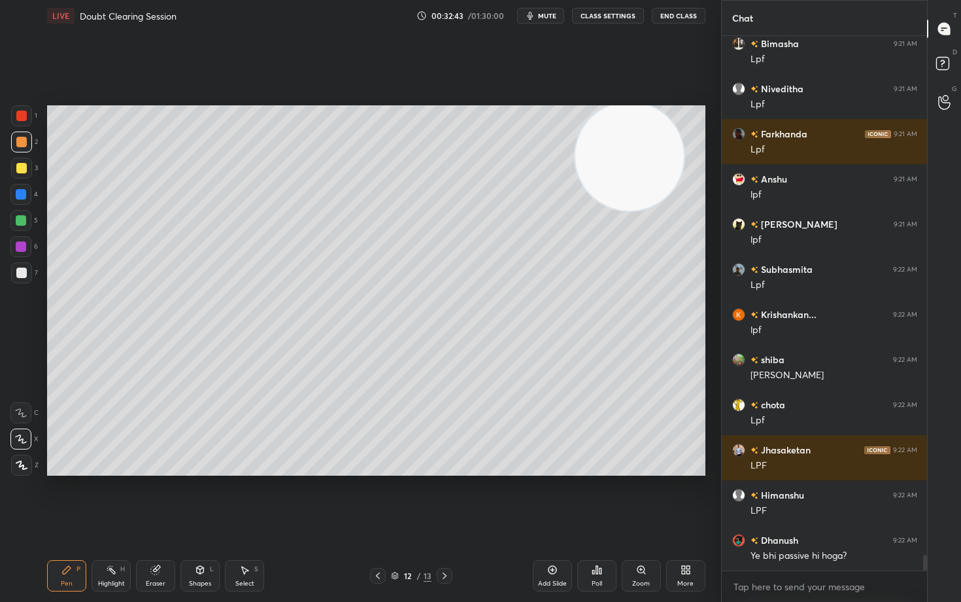
drag, startPoint x: 20, startPoint y: 273, endPoint x: 29, endPoint y: 270, distance: 10.1
click at [20, 273] on div at bounding box center [21, 272] width 10 height 10
click at [22, 169] on div at bounding box center [21, 168] width 10 height 10
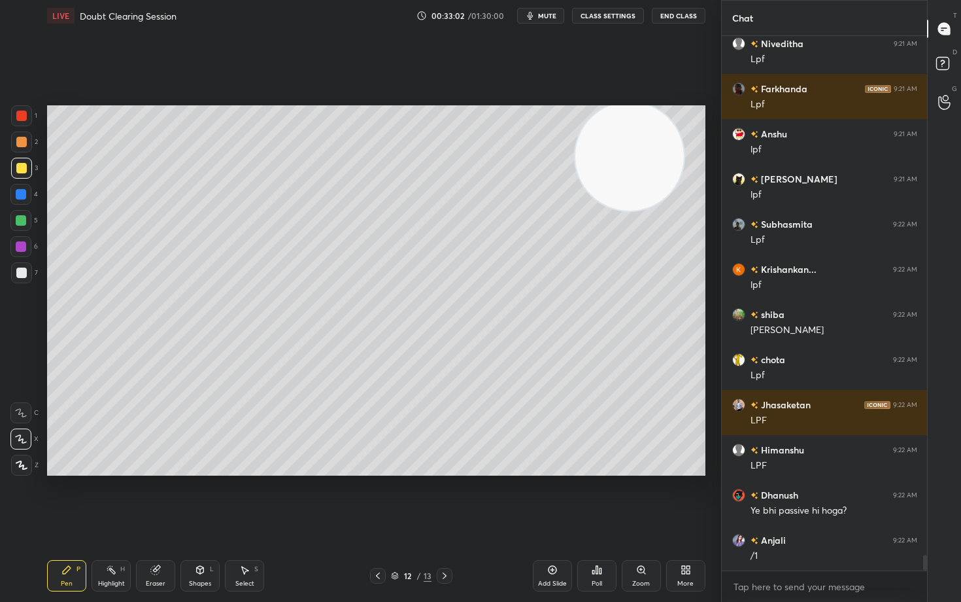
click at [152, 498] on div "Eraser" at bounding box center [155, 575] width 39 height 31
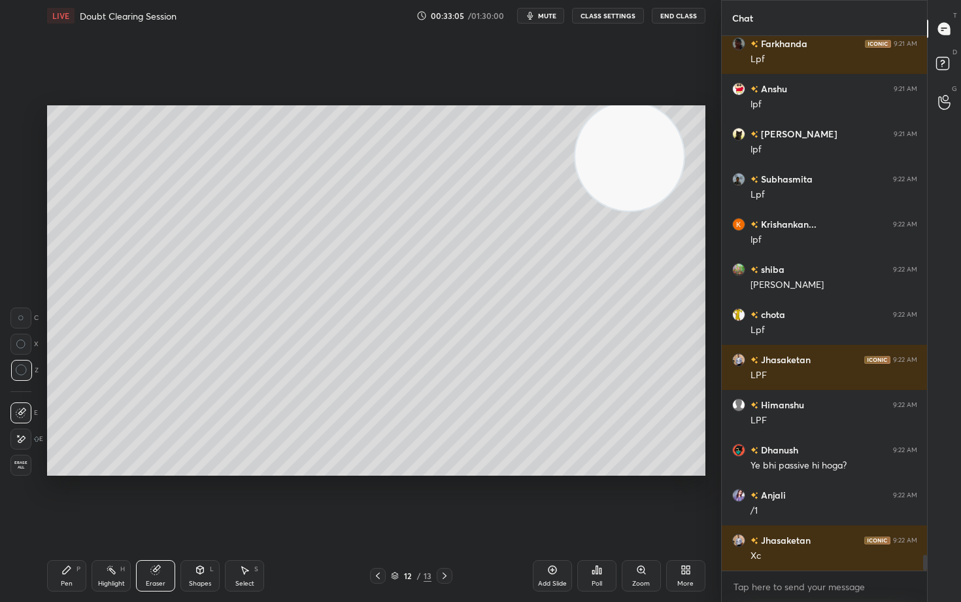
click at [64, 498] on icon at bounding box center [66, 569] width 10 height 10
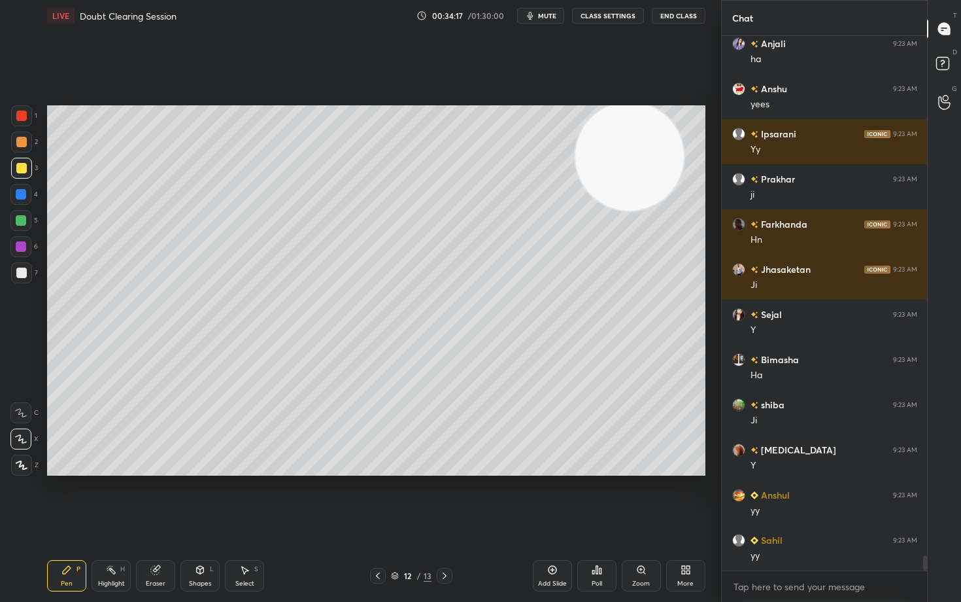
scroll to position [18862, 0]
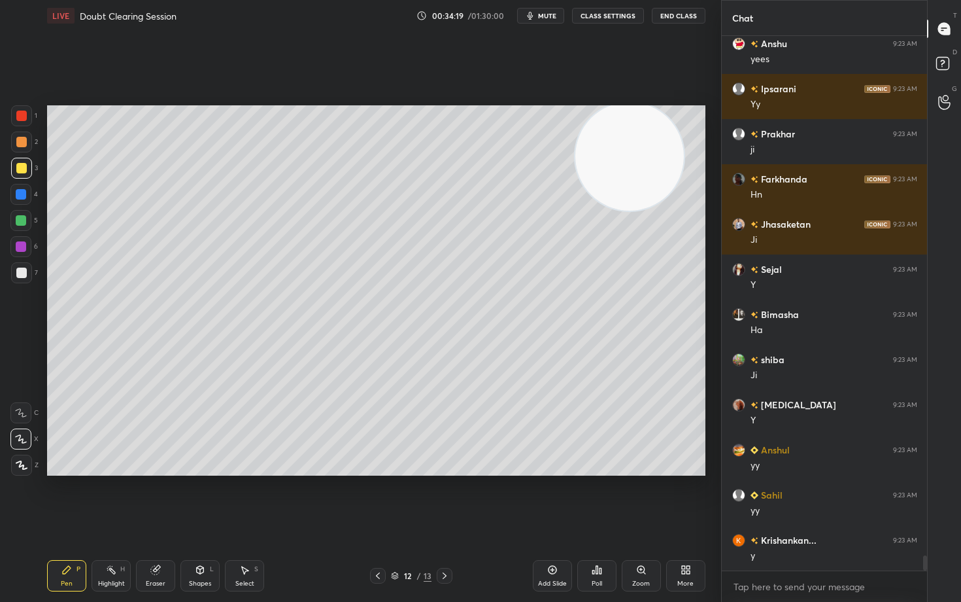
click at [23, 140] on div at bounding box center [21, 142] width 10 height 10
click at [24, 115] on div at bounding box center [21, 115] width 10 height 10
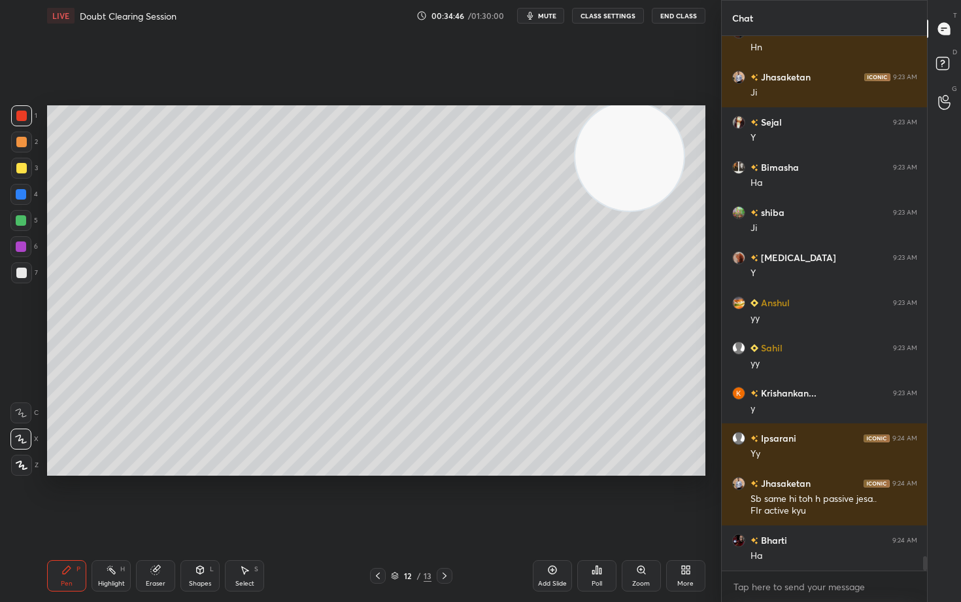
scroll to position [19054, 0]
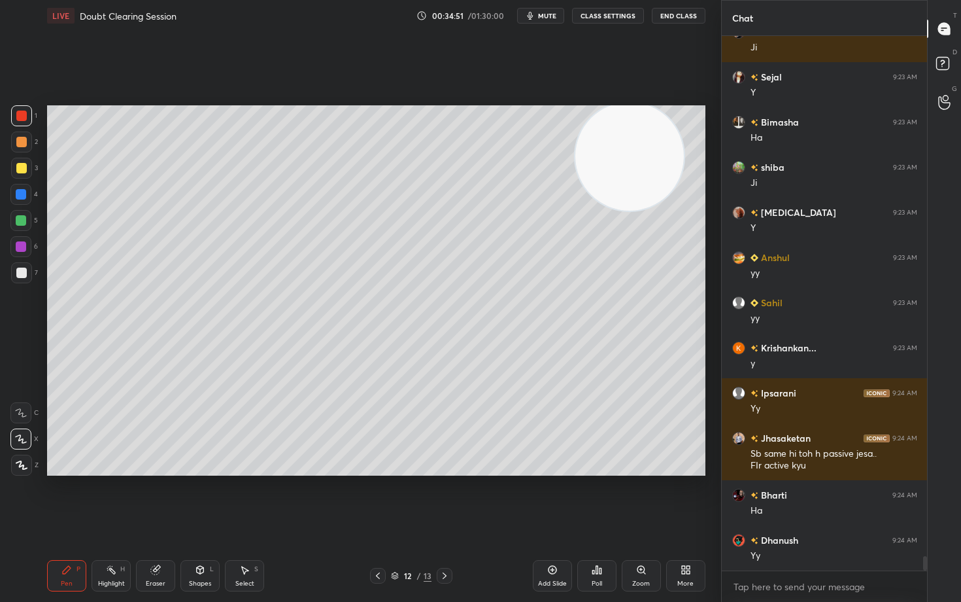
drag, startPoint x: 554, startPoint y: 562, endPoint x: 564, endPoint y: 554, distance: 13.1
click at [552, 498] on div "Add Slide" at bounding box center [552, 575] width 39 height 31
click at [20, 273] on div at bounding box center [21, 272] width 10 height 10
drag, startPoint x: 20, startPoint y: 142, endPoint x: 44, endPoint y: 158, distance: 28.8
click at [19, 143] on div at bounding box center [21, 142] width 10 height 10
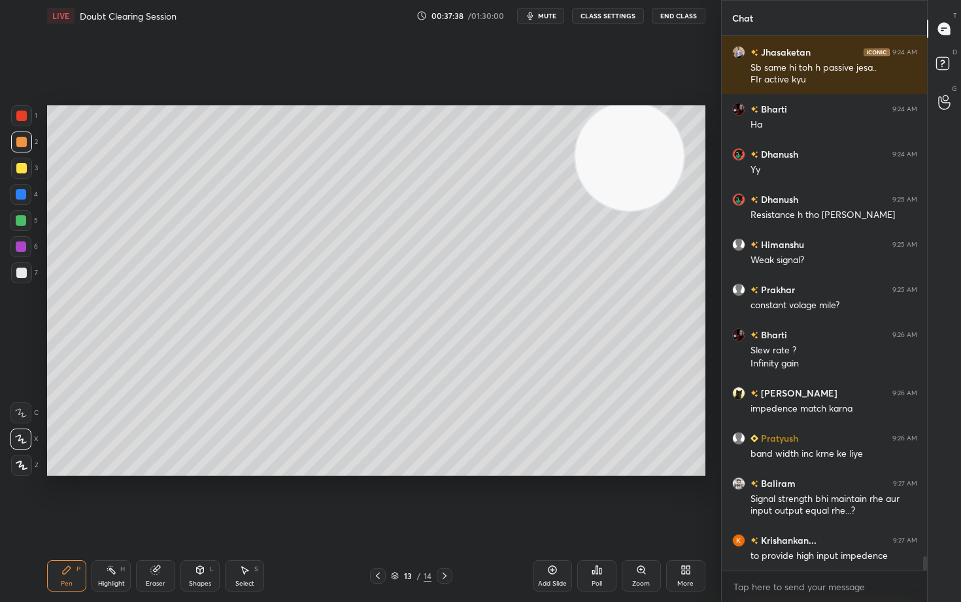
scroll to position [19485, 0]
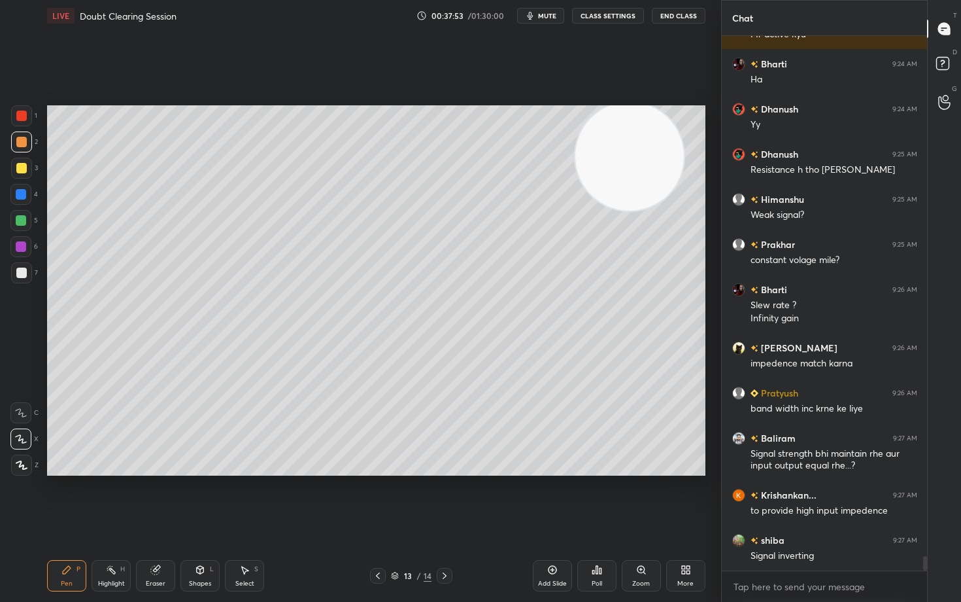
click at [552, 498] on icon at bounding box center [552, 569] width 10 height 10
click at [18, 275] on div at bounding box center [21, 272] width 10 height 10
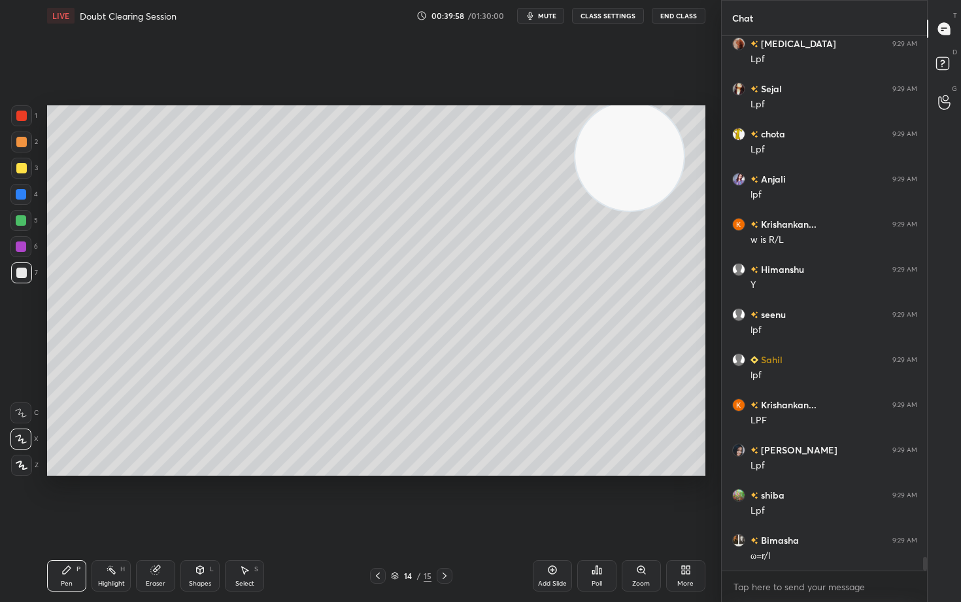
scroll to position [20523, 0]
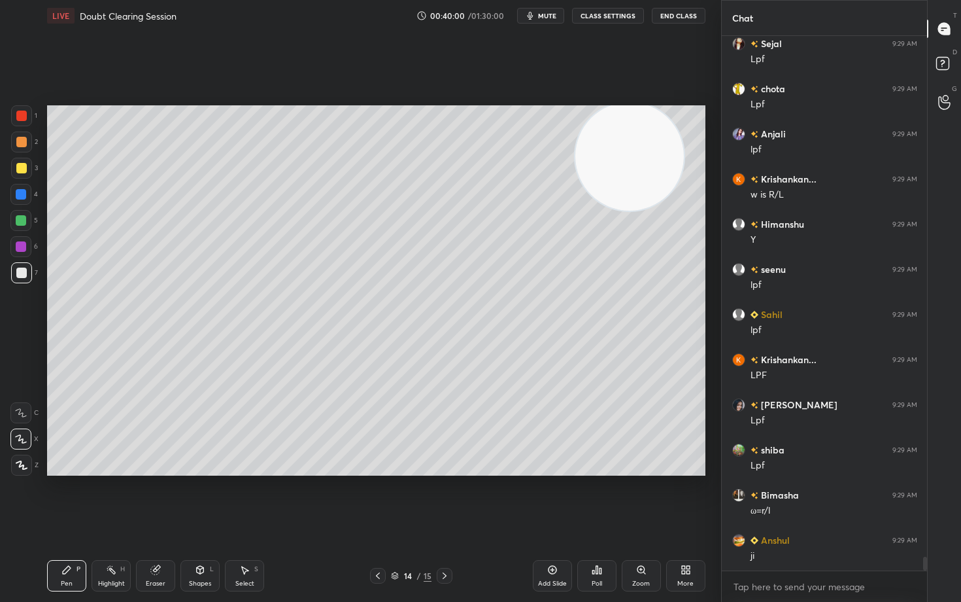
click at [551, 498] on icon at bounding box center [552, 569] width 10 height 10
click at [20, 170] on div at bounding box center [21, 168] width 10 height 10
click at [535, 13] on icon "button" at bounding box center [530, 15] width 10 height 10
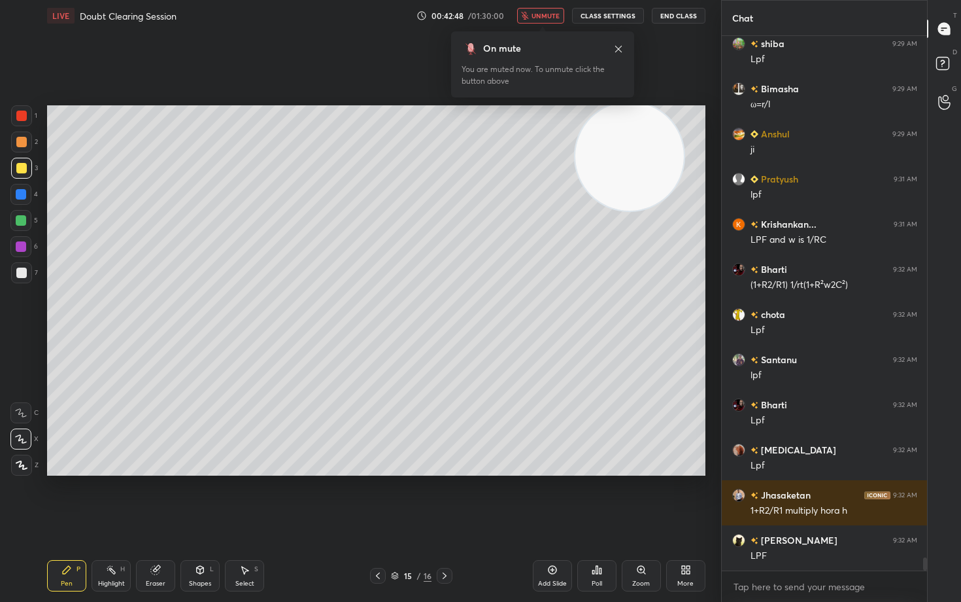
scroll to position [20974, 0]
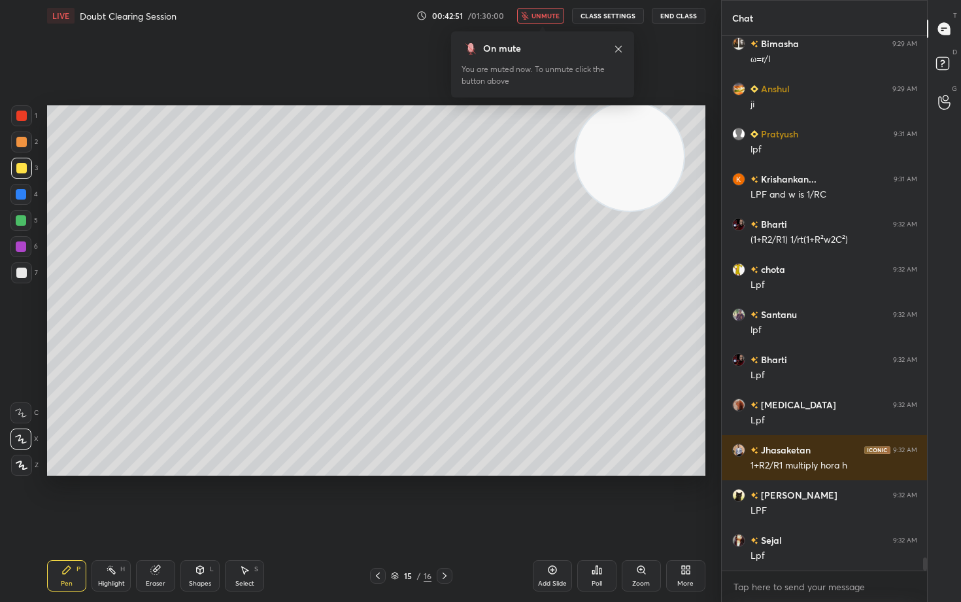
click at [536, 13] on span "unmute" at bounding box center [546, 15] width 28 height 9
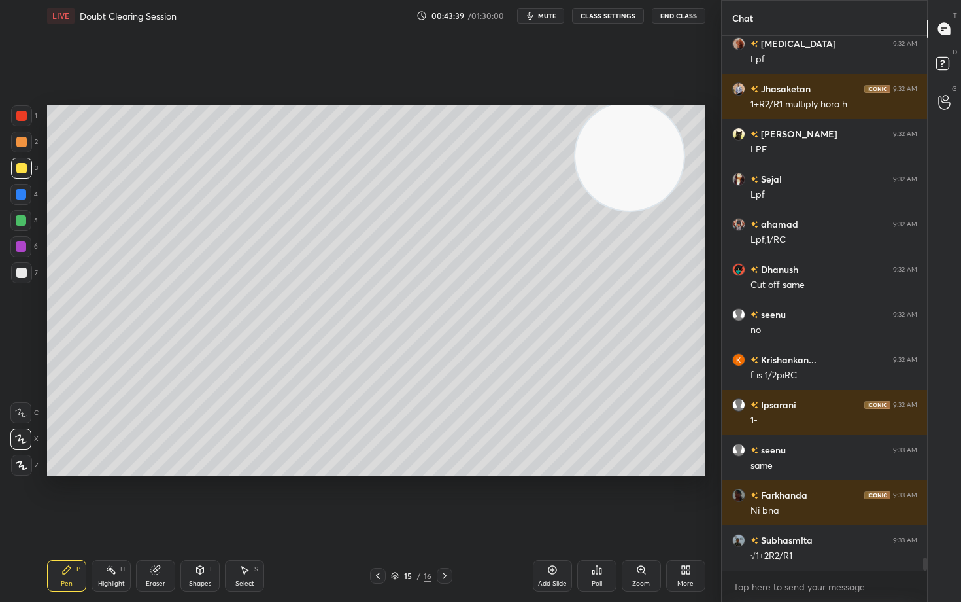
scroll to position [21380, 0]
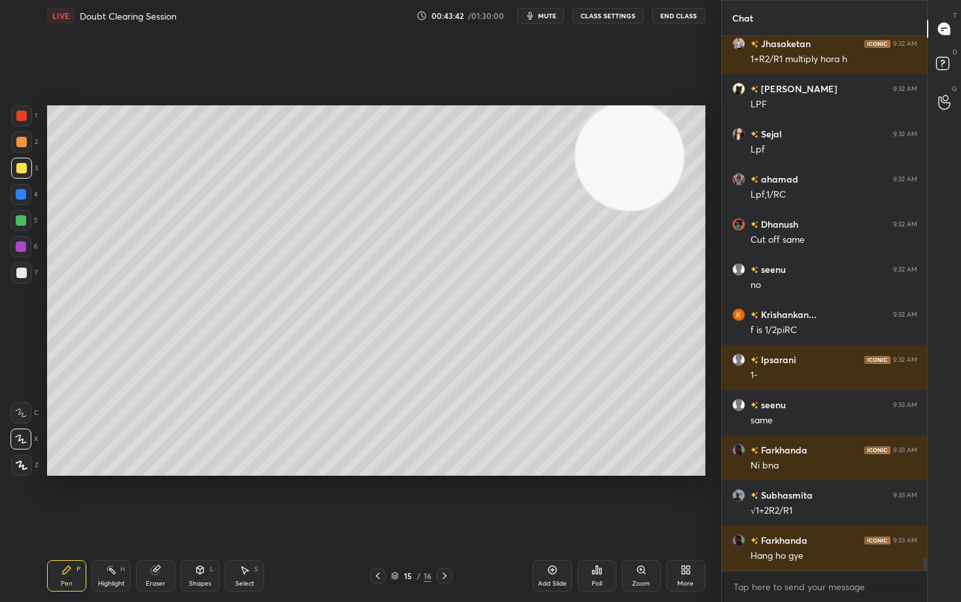
click at [19, 276] on div at bounding box center [21, 272] width 10 height 10
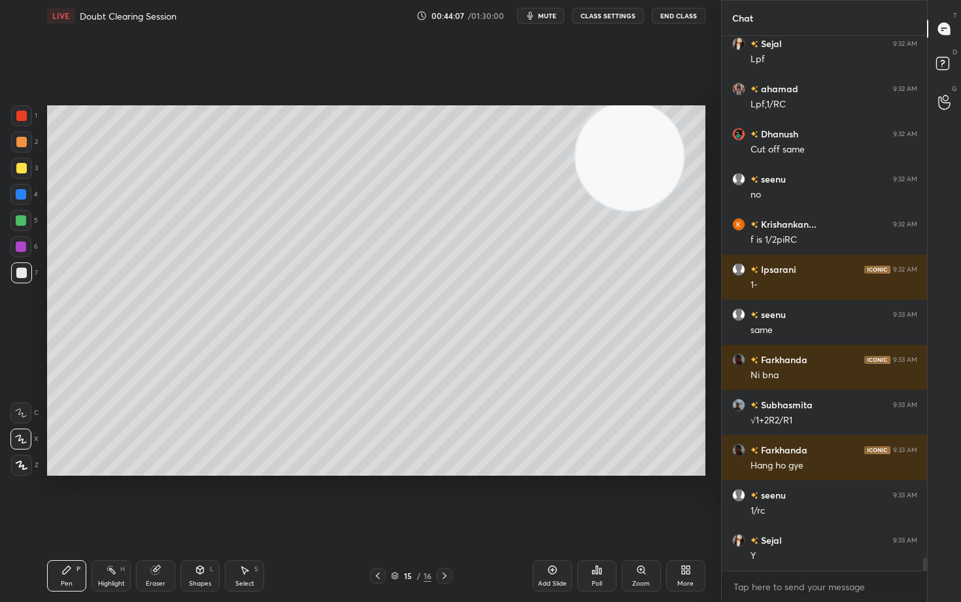
scroll to position [21515, 0]
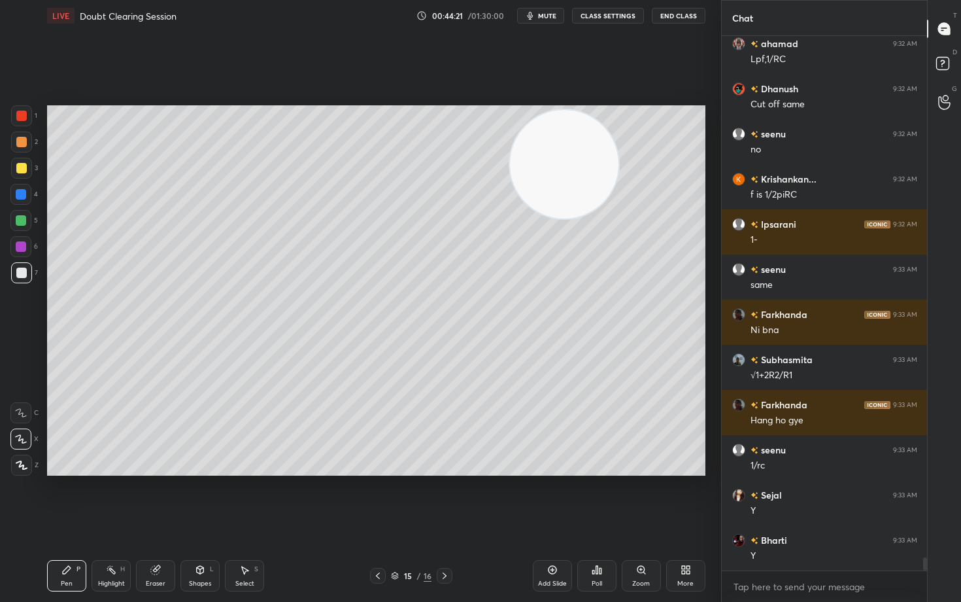
drag, startPoint x: 658, startPoint y: 155, endPoint x: 268, endPoint y: 231, distance: 397.1
click at [510, 218] on video at bounding box center [564, 164] width 109 height 109
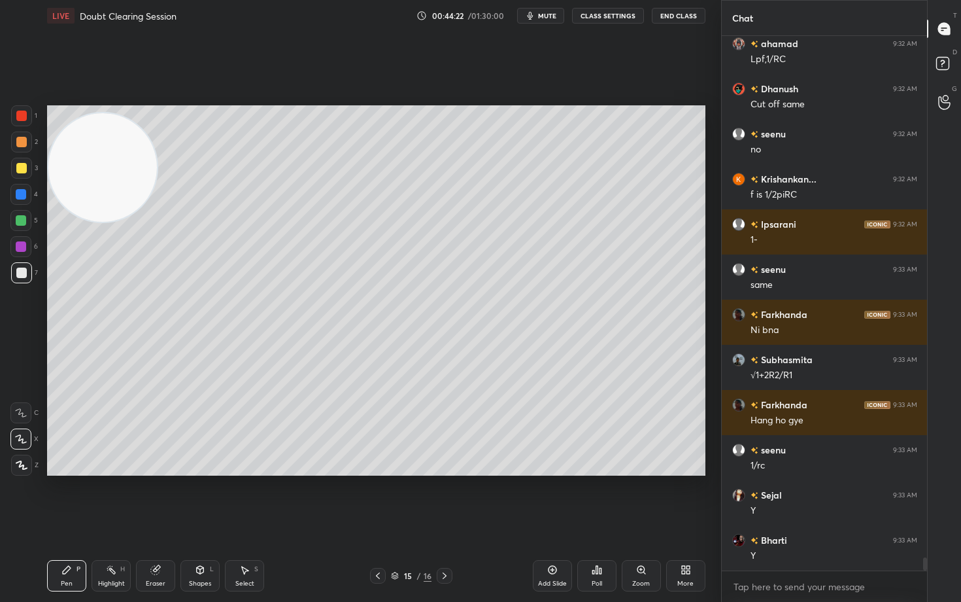
drag, startPoint x: 266, startPoint y: 260, endPoint x: 123, endPoint y: 175, distance: 166.5
click at [79, 149] on video at bounding box center [102, 167] width 109 height 109
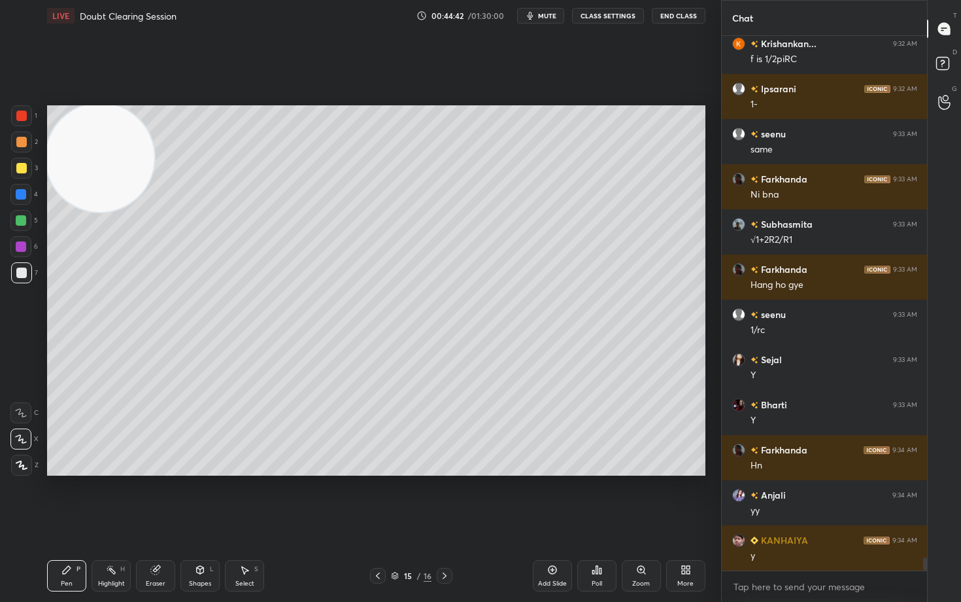
scroll to position [21696, 0]
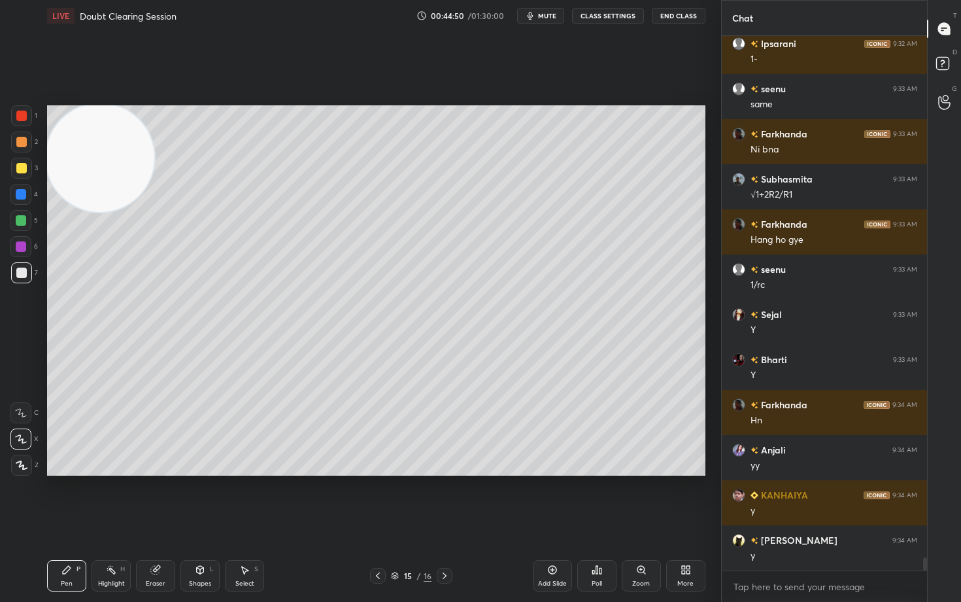
click at [22, 167] on div at bounding box center [21, 168] width 10 height 10
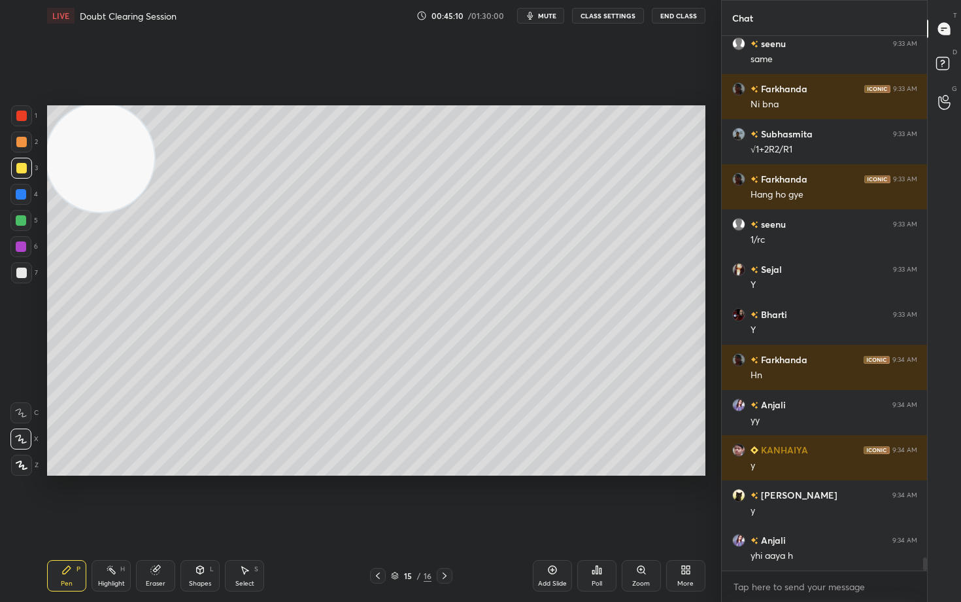
drag, startPoint x: 20, startPoint y: 217, endPoint x: 35, endPoint y: 218, distance: 15.1
click at [19, 218] on div at bounding box center [21, 220] width 10 height 10
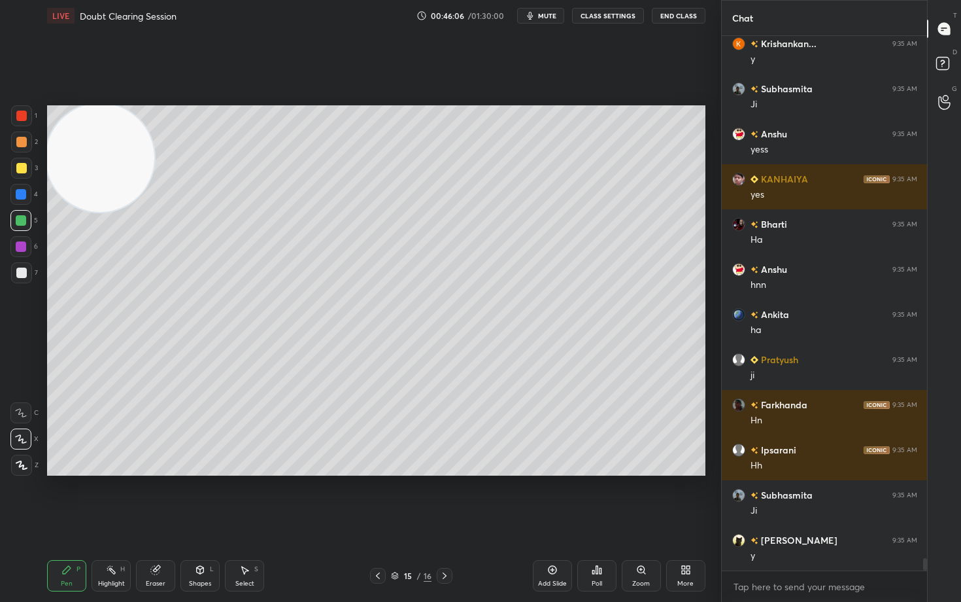
scroll to position [22688, 0]
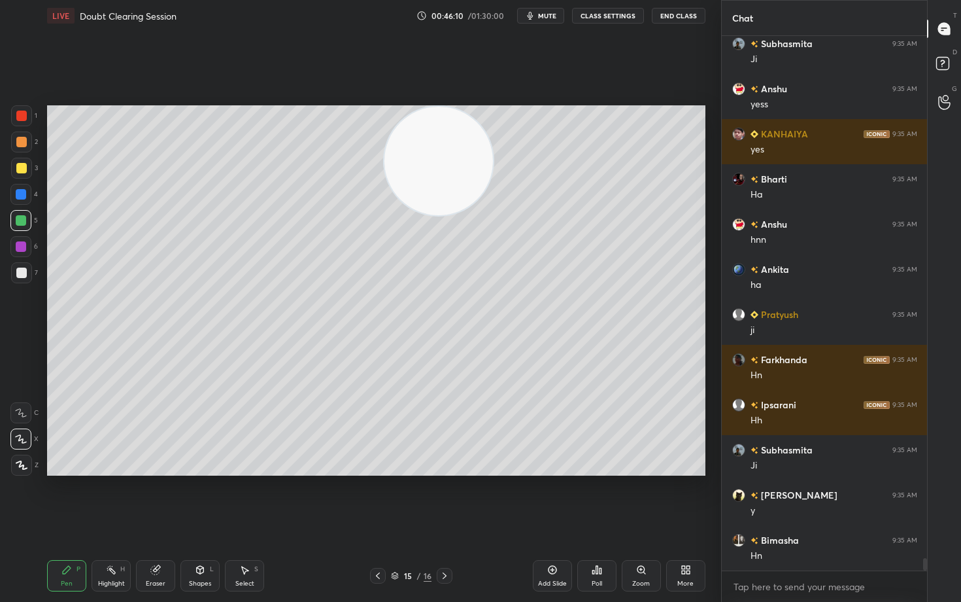
drag, startPoint x: 102, startPoint y: 150, endPoint x: 559, endPoint y: 107, distance: 459.1
click at [493, 122] on video at bounding box center [438, 161] width 109 height 109
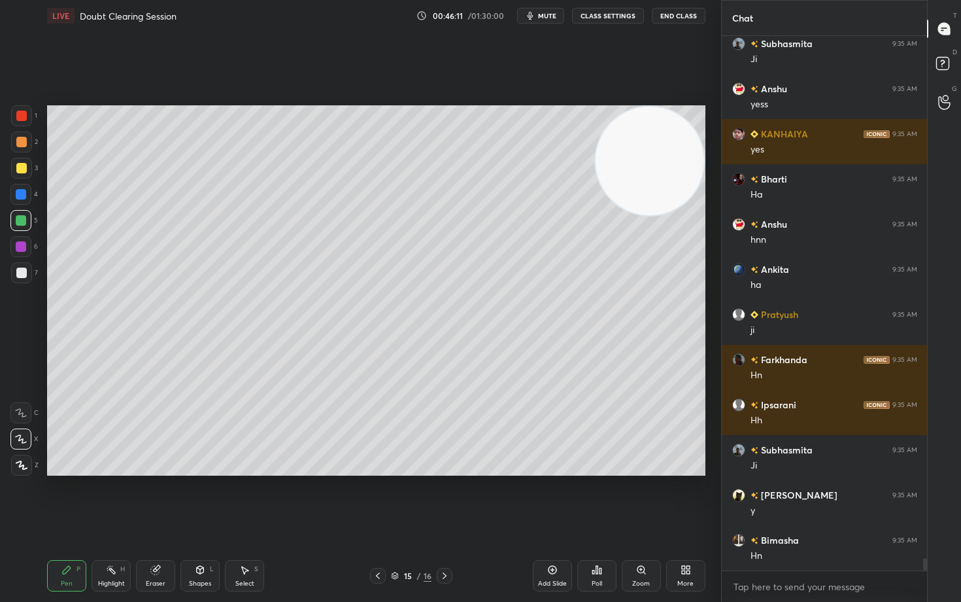
drag, startPoint x: 588, startPoint y: 160, endPoint x: 668, endPoint y: 138, distance: 83.4
click at [672, 144] on video at bounding box center [650, 161] width 109 height 109
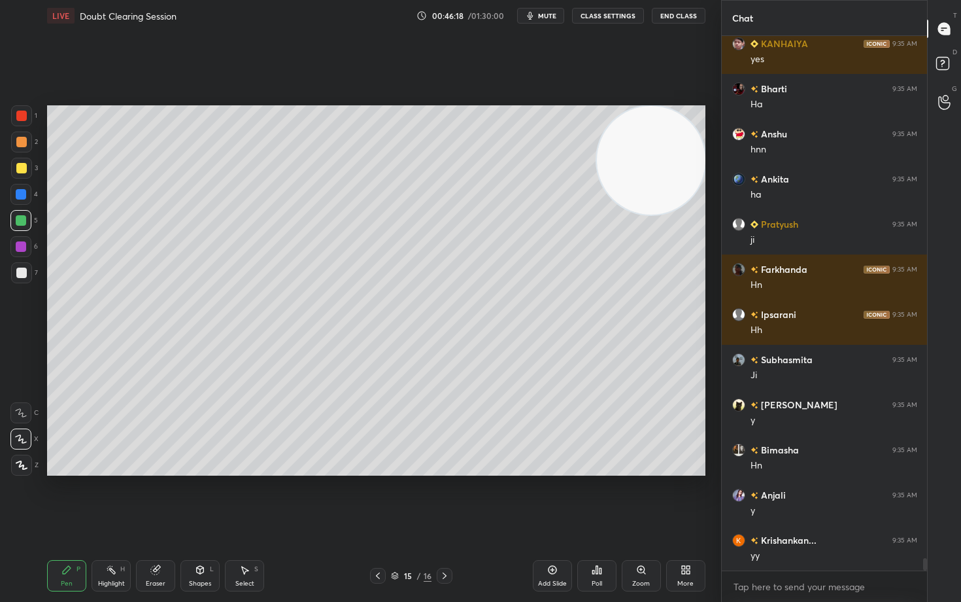
scroll to position [22914, 0]
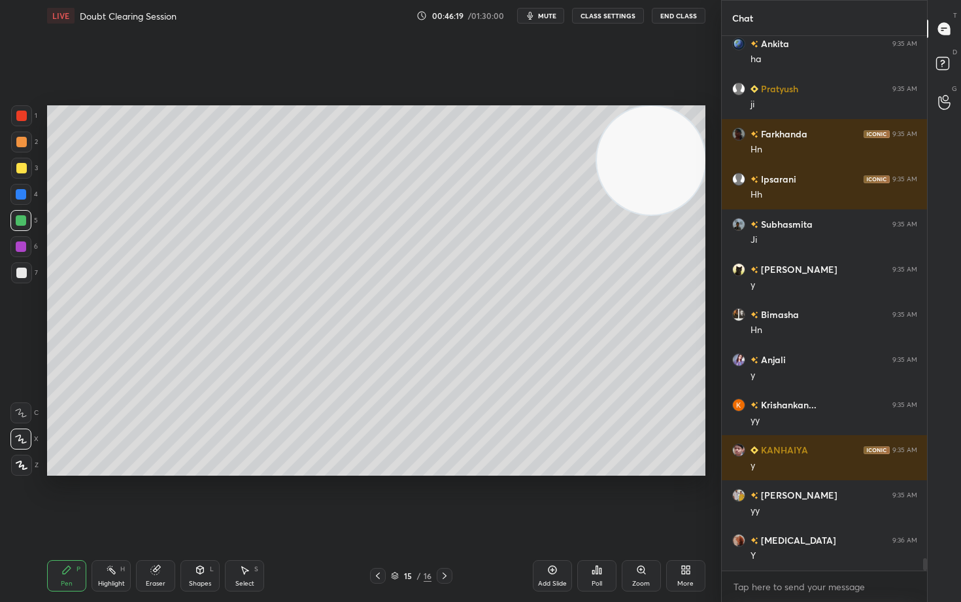
click at [549, 498] on icon at bounding box center [552, 569] width 10 height 10
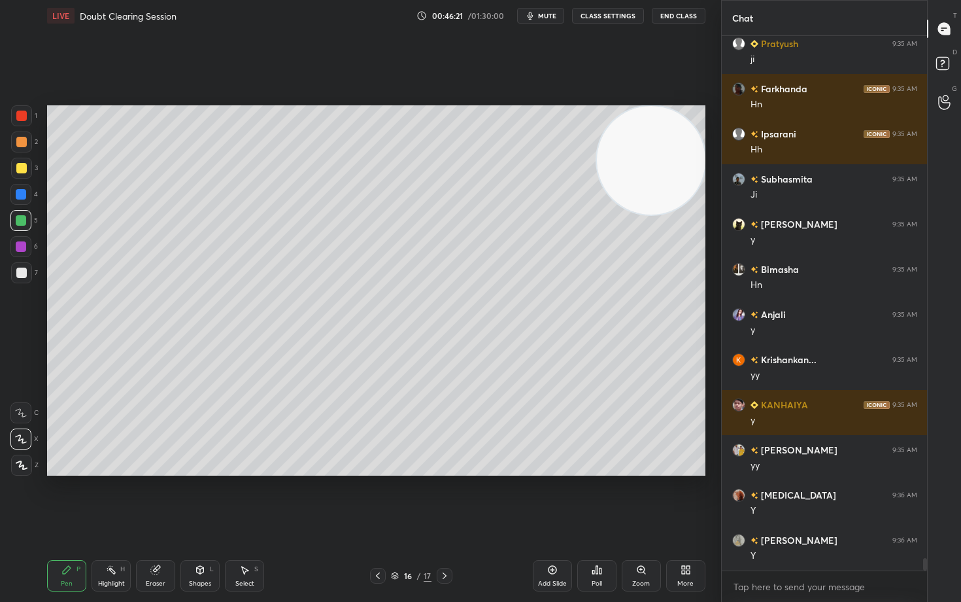
click at [22, 169] on div at bounding box center [21, 168] width 10 height 10
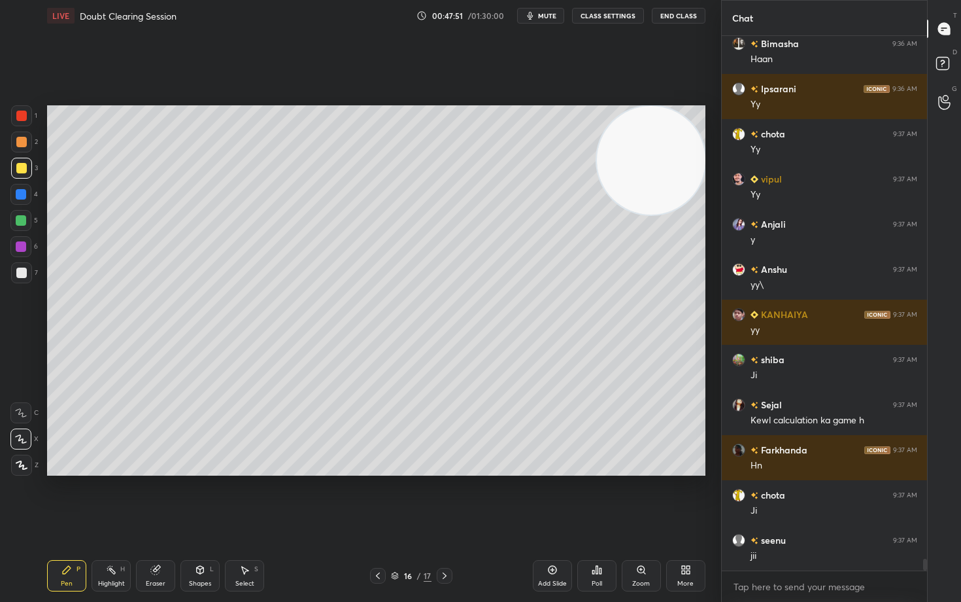
scroll to position [24357, 0]
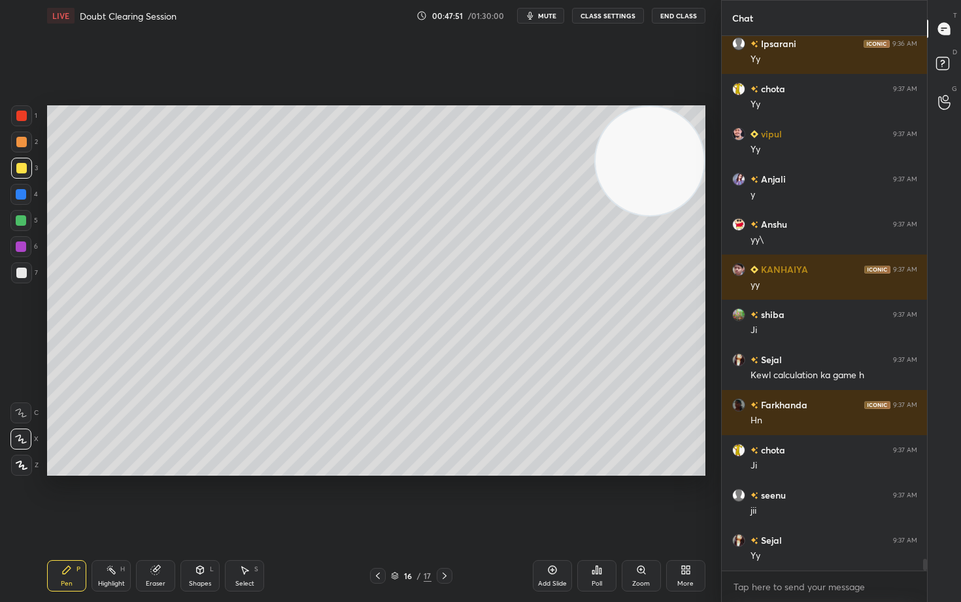
drag, startPoint x: 663, startPoint y: 184, endPoint x: 688, endPoint y: 149, distance: 42.6
click at [688, 149] on video at bounding box center [650, 161] width 109 height 109
drag, startPoint x: 546, startPoint y: 573, endPoint x: 543, endPoint y: 560, distance: 13.3
click at [545, 498] on div "Add Slide" at bounding box center [552, 575] width 39 height 31
click at [20, 275] on div at bounding box center [21, 272] width 10 height 10
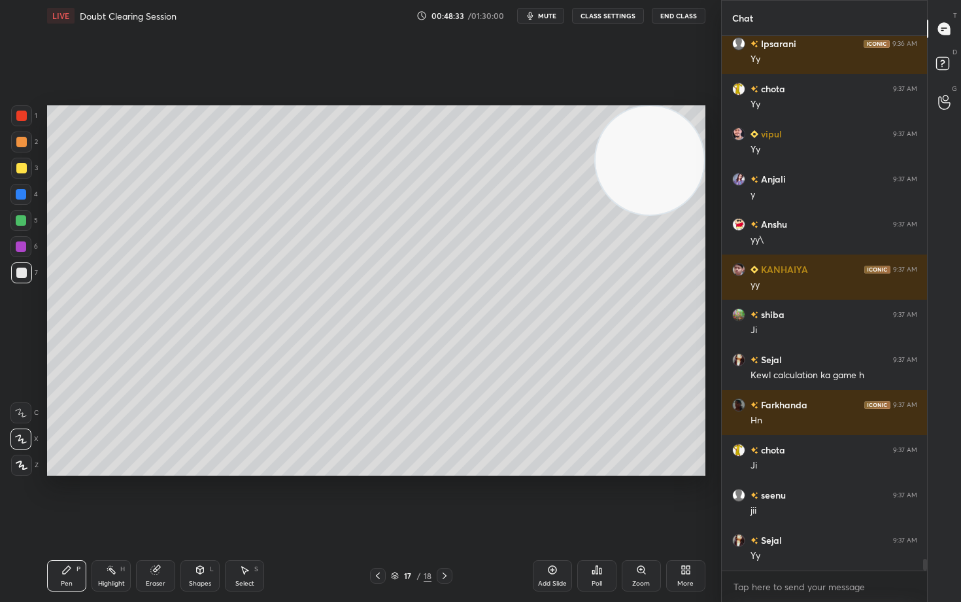
scroll to position [24402, 0]
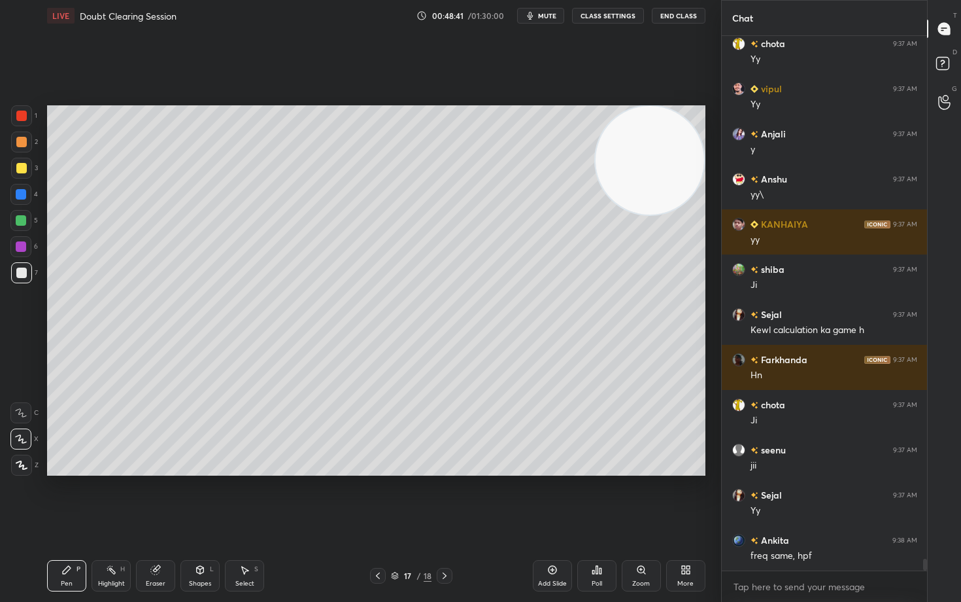
click at [20, 168] on div at bounding box center [21, 168] width 10 height 10
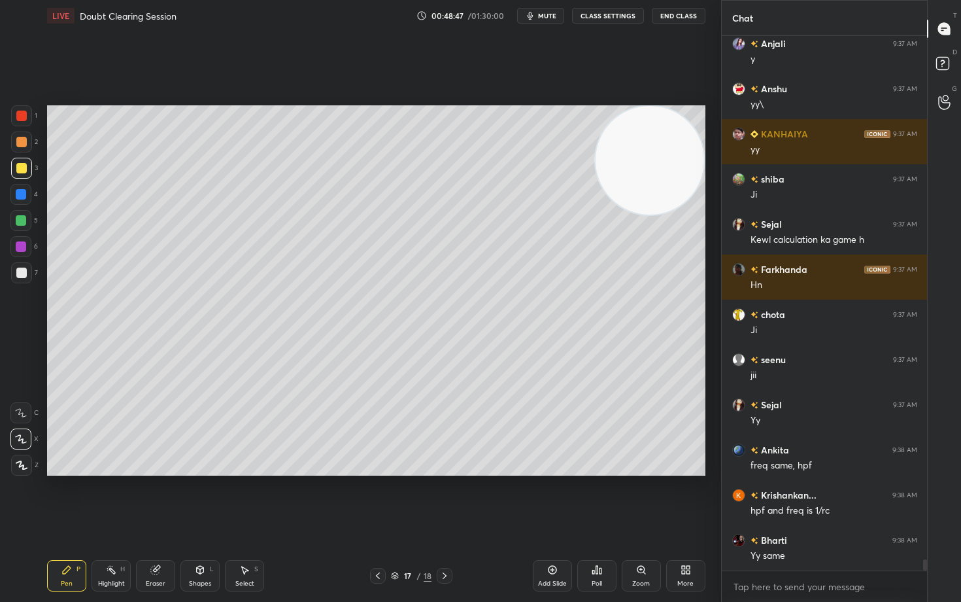
scroll to position [24538, 0]
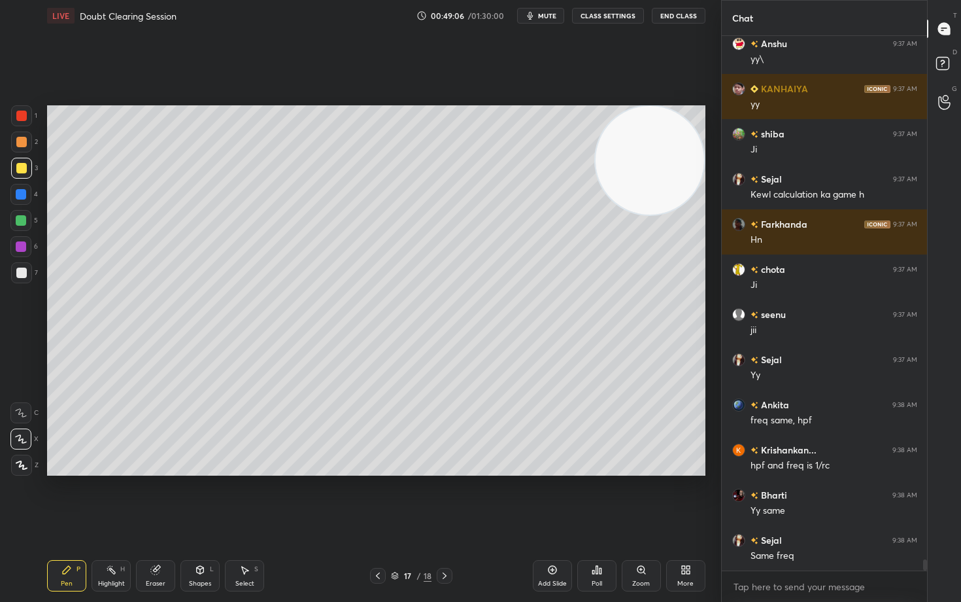
click at [22, 114] on div at bounding box center [21, 115] width 10 height 10
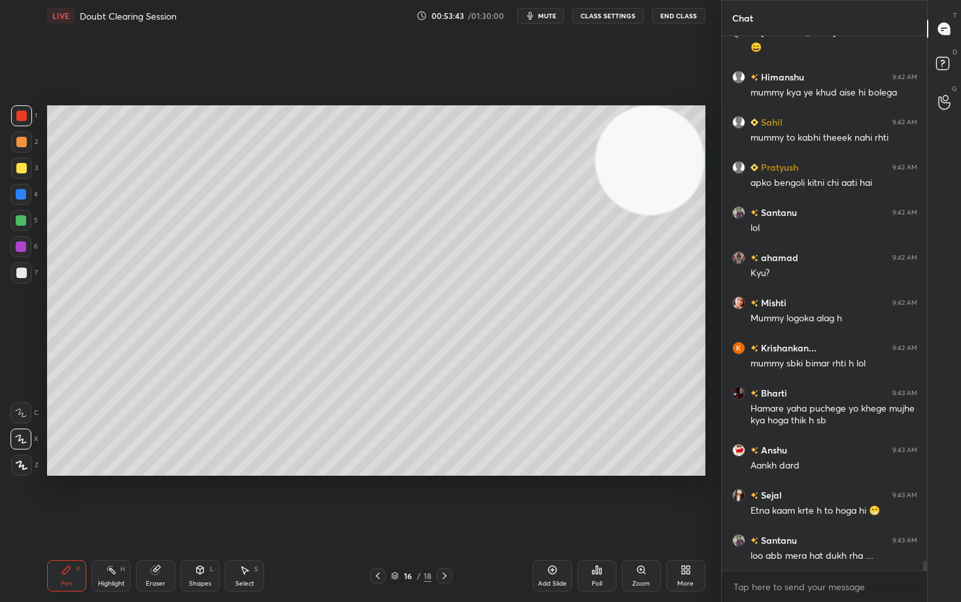
scroll to position [28880, 0]
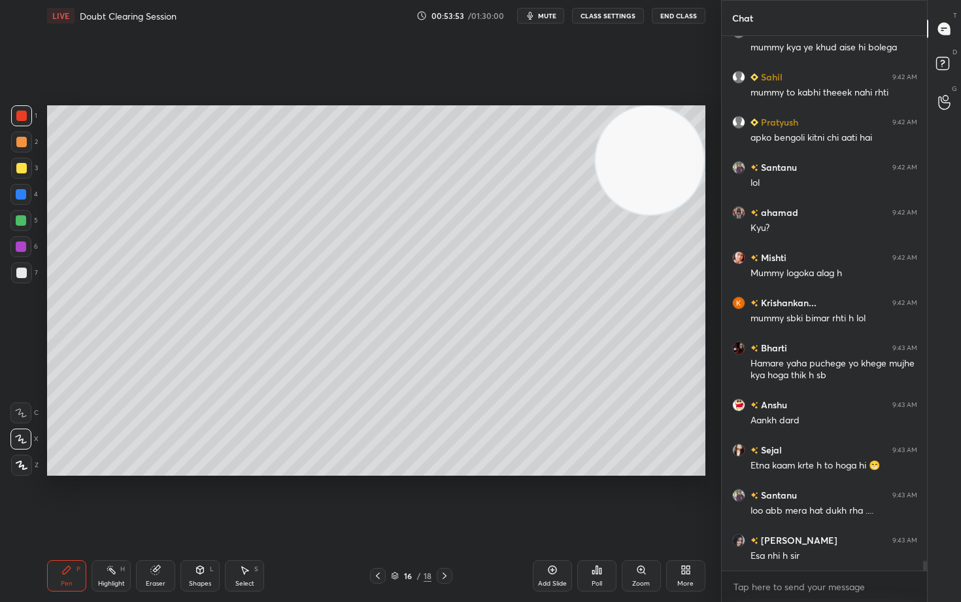
click at [24, 273] on div at bounding box center [21, 272] width 10 height 10
drag, startPoint x: 651, startPoint y: 173, endPoint x: 677, endPoint y: 118, distance: 60.2
click at [674, 129] on video at bounding box center [650, 160] width 109 height 109
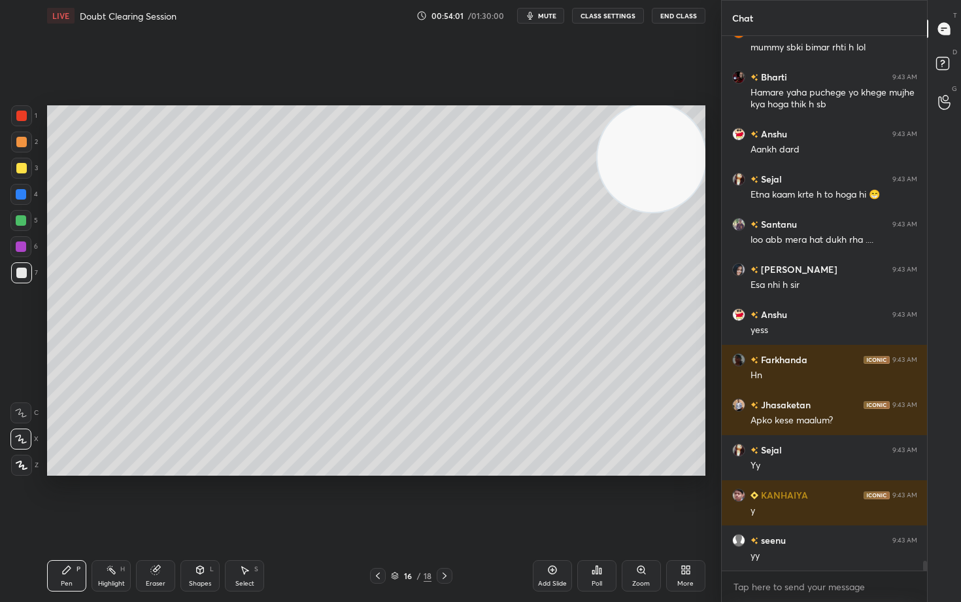
scroll to position [29196, 0]
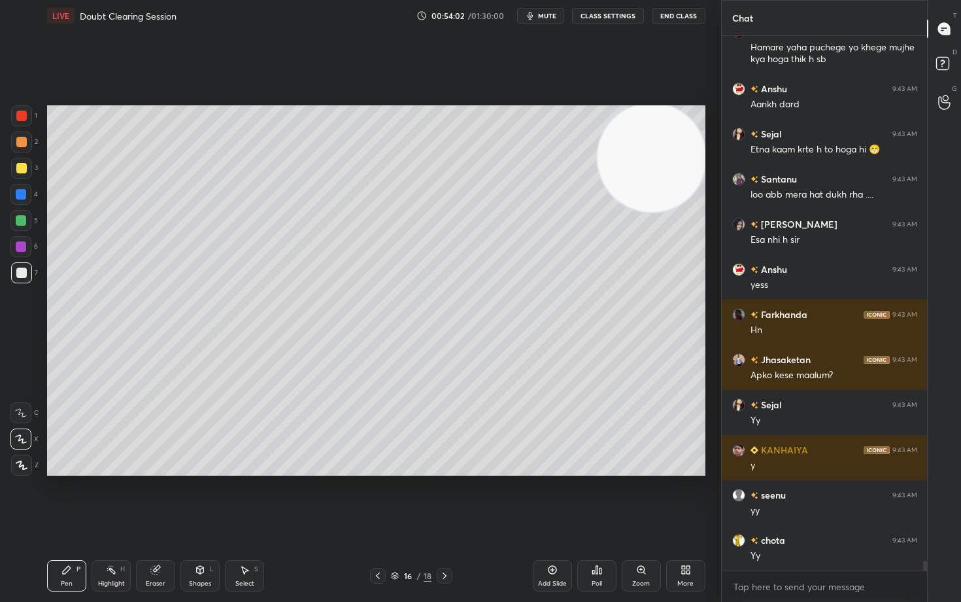
click at [552, 498] on icon at bounding box center [552, 569] width 10 height 10
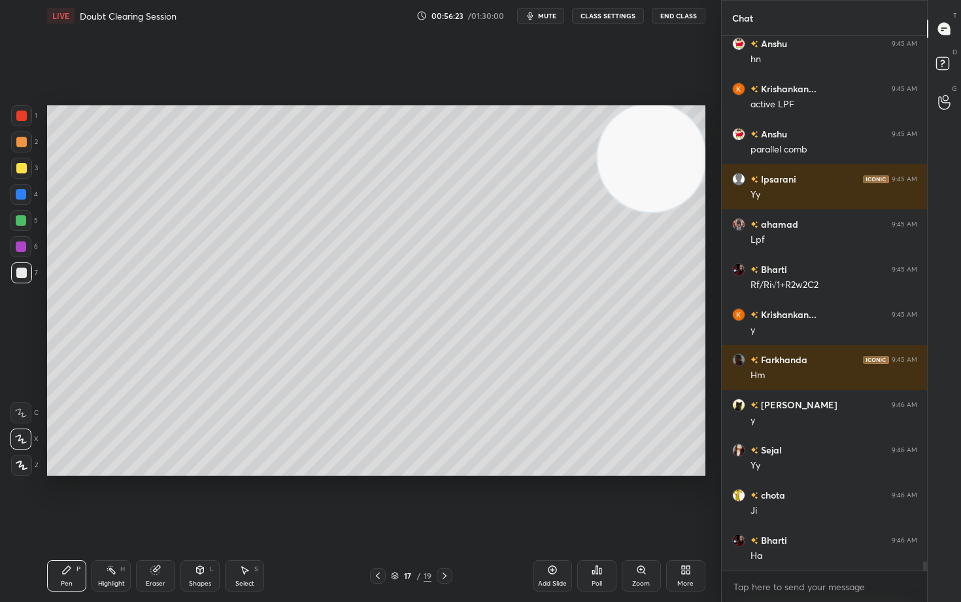
scroll to position [29963, 0]
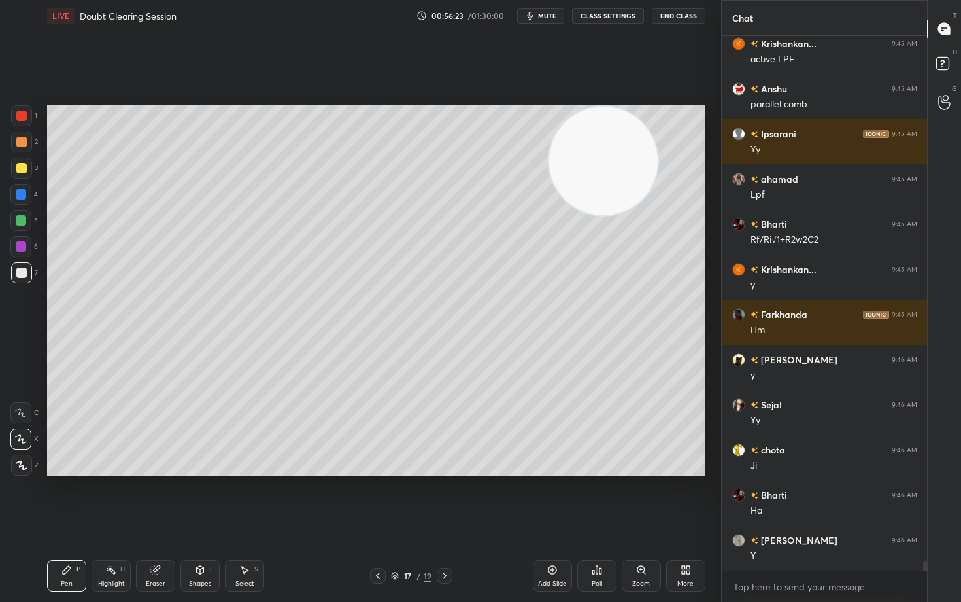
drag, startPoint x: 615, startPoint y: 158, endPoint x: 324, endPoint y: 158, distance: 290.9
click at [549, 166] on video at bounding box center [603, 161] width 109 height 109
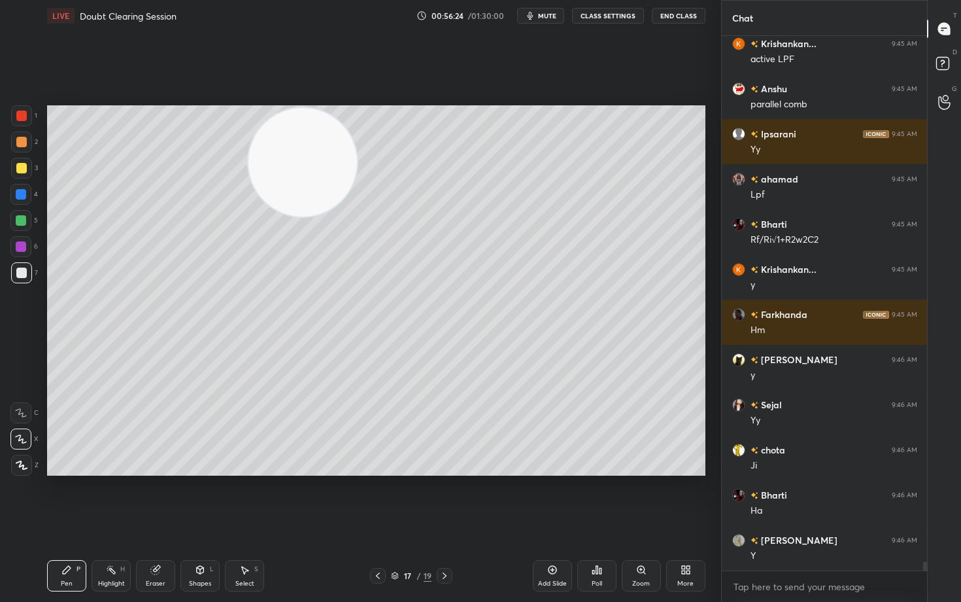
scroll to position [30008, 0]
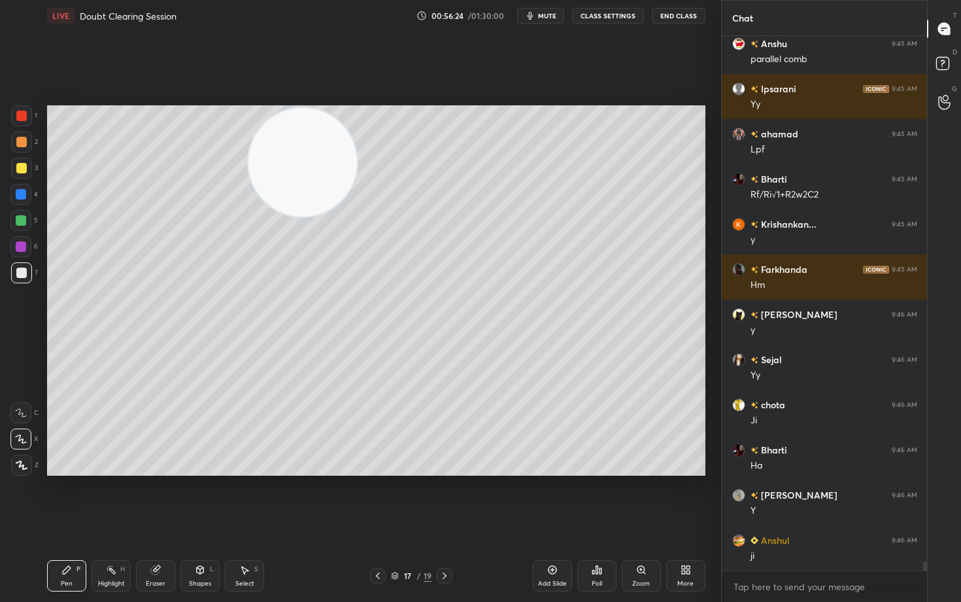
drag, startPoint x: 330, startPoint y: 173, endPoint x: 141, endPoint y: 127, distance: 193.9
click at [248, 146] on video at bounding box center [302, 162] width 109 height 109
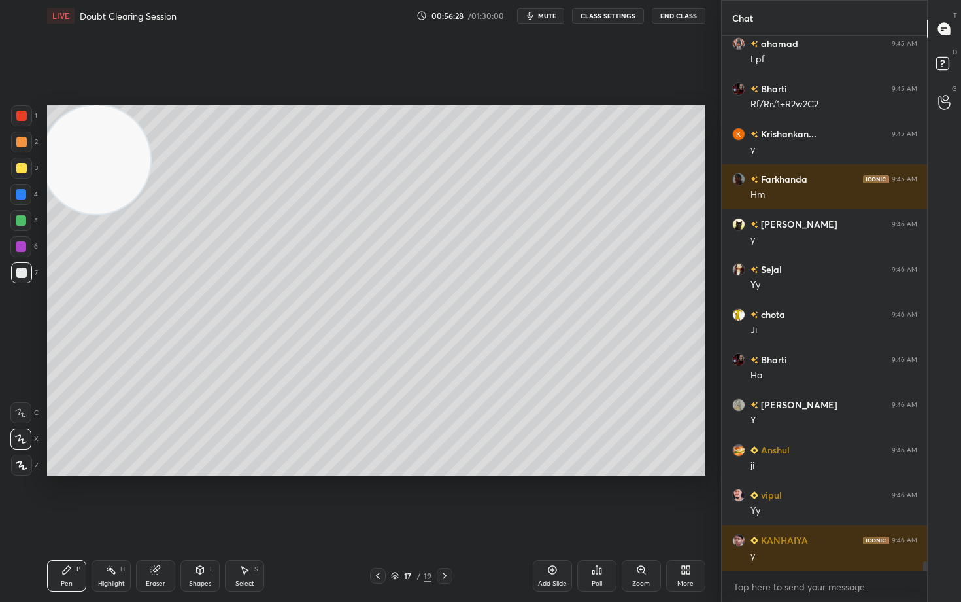
scroll to position [30144, 0]
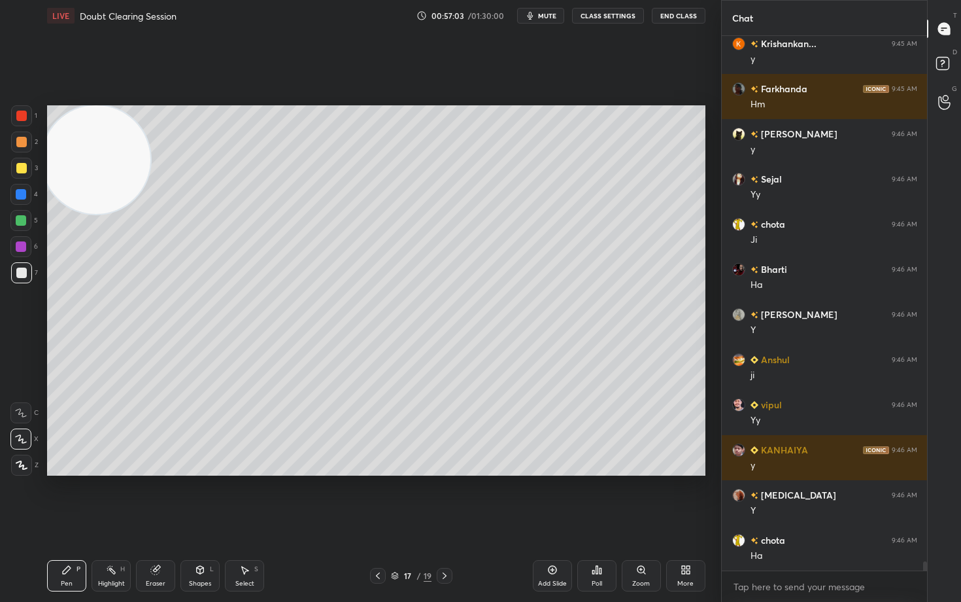
click at [20, 166] on div at bounding box center [21, 168] width 10 height 10
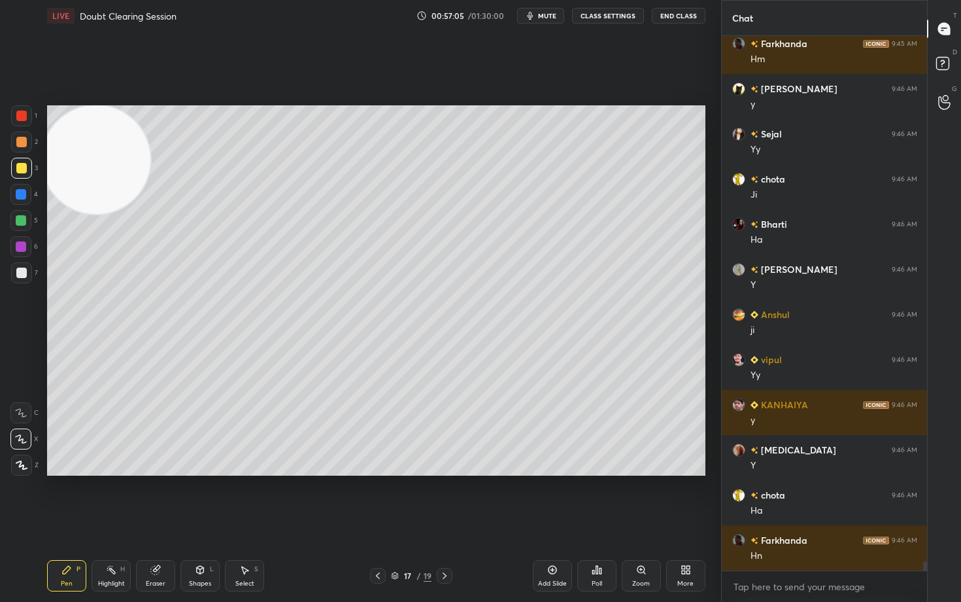
scroll to position [30324, 0]
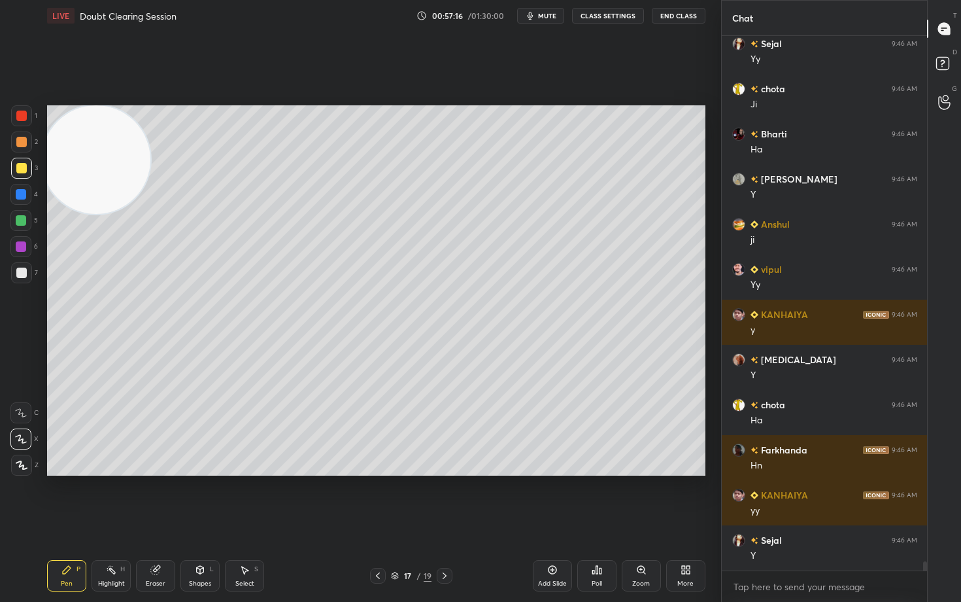
click at [156, 498] on div "Eraser" at bounding box center [156, 583] width 20 height 7
click at [62, 498] on div "Pen P" at bounding box center [66, 575] width 39 height 31
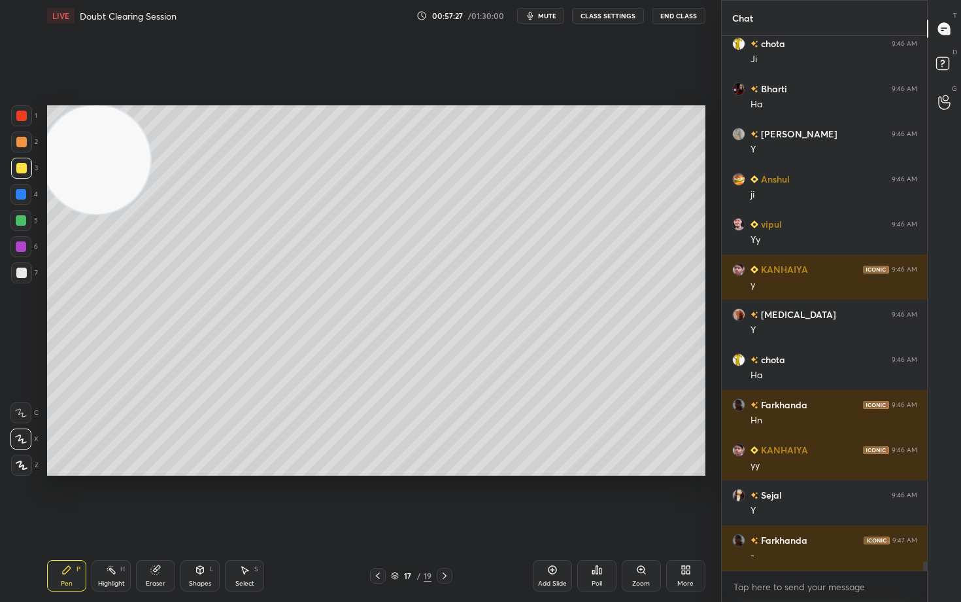
click at [547, 498] on icon at bounding box center [552, 569] width 10 height 10
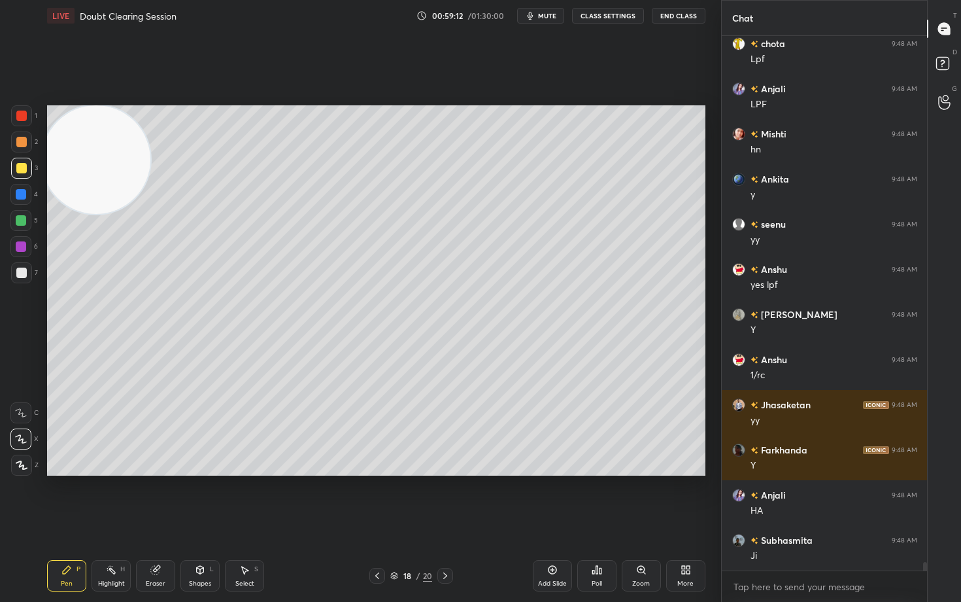
scroll to position [31813, 0]
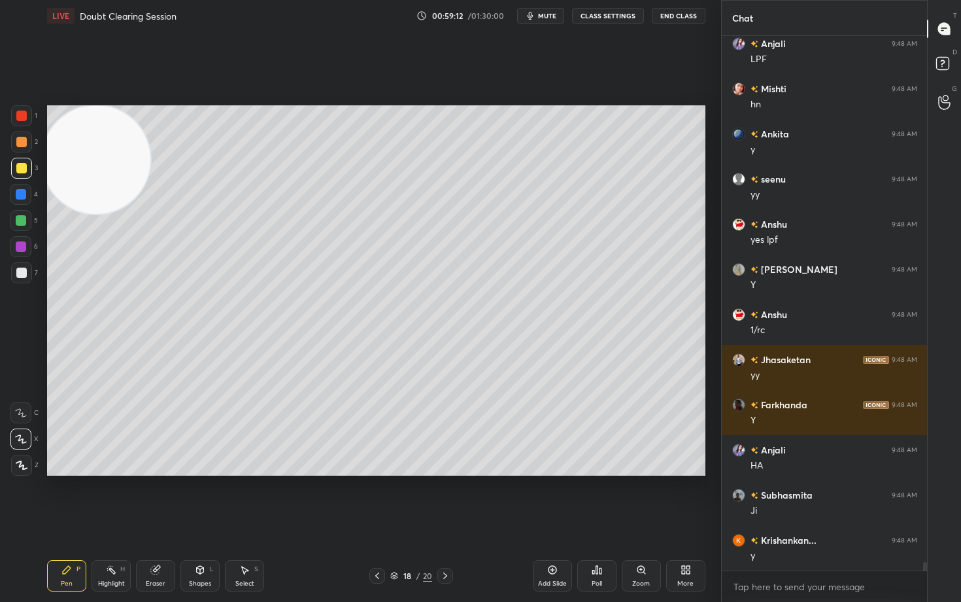
drag, startPoint x: 99, startPoint y: 167, endPoint x: 559, endPoint y: 126, distance: 462.1
click at [150, 126] on video at bounding box center [96, 159] width 109 height 109
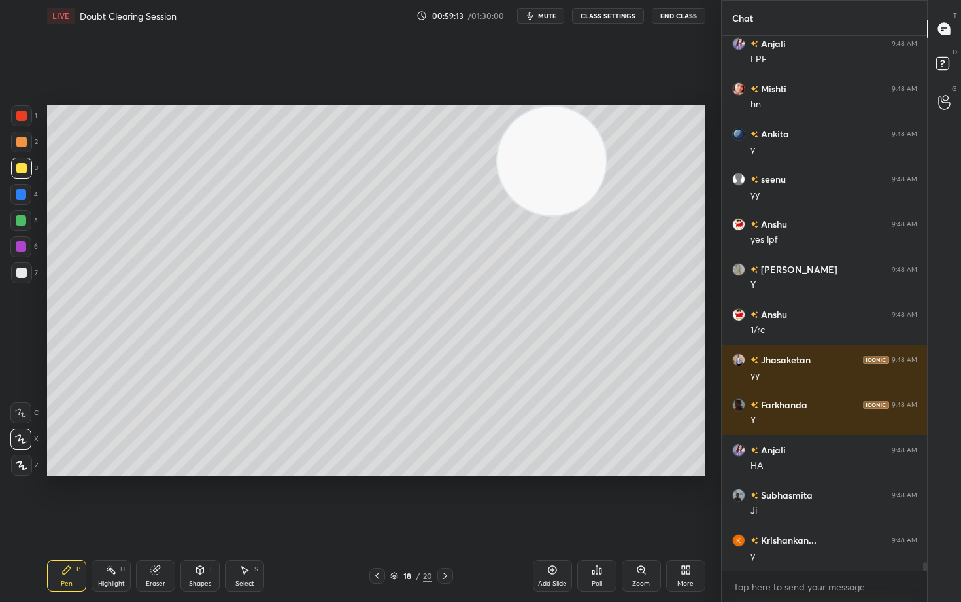
drag, startPoint x: 562, startPoint y: 139, endPoint x: 662, endPoint y: 110, distance: 104.5
click at [606, 113] on video at bounding box center [552, 161] width 109 height 109
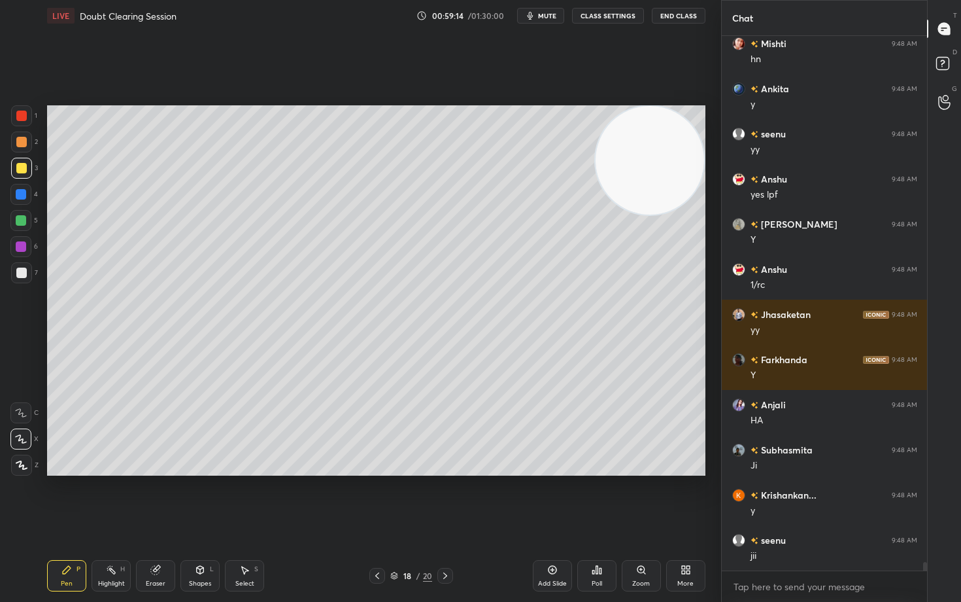
scroll to position [31903, 0]
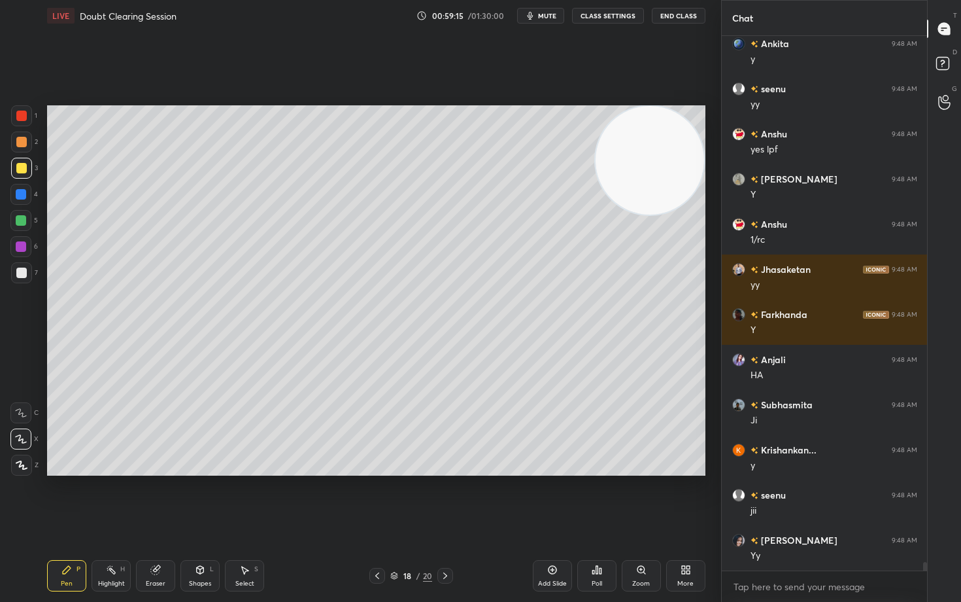
drag, startPoint x: 554, startPoint y: 573, endPoint x: 548, endPoint y: 564, distance: 10.3
click at [552, 498] on icon at bounding box center [552, 569] width 10 height 10
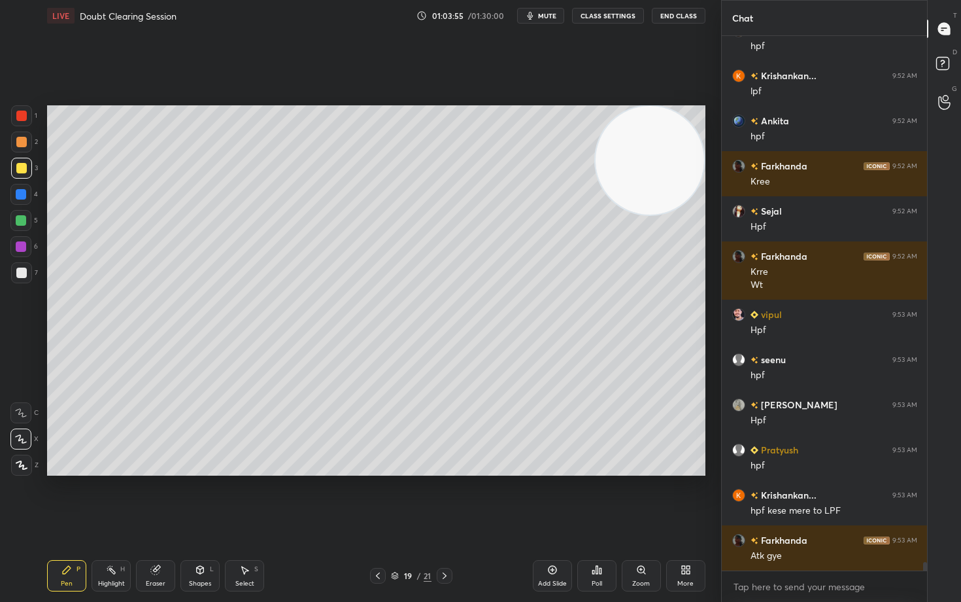
scroll to position [32966, 0]
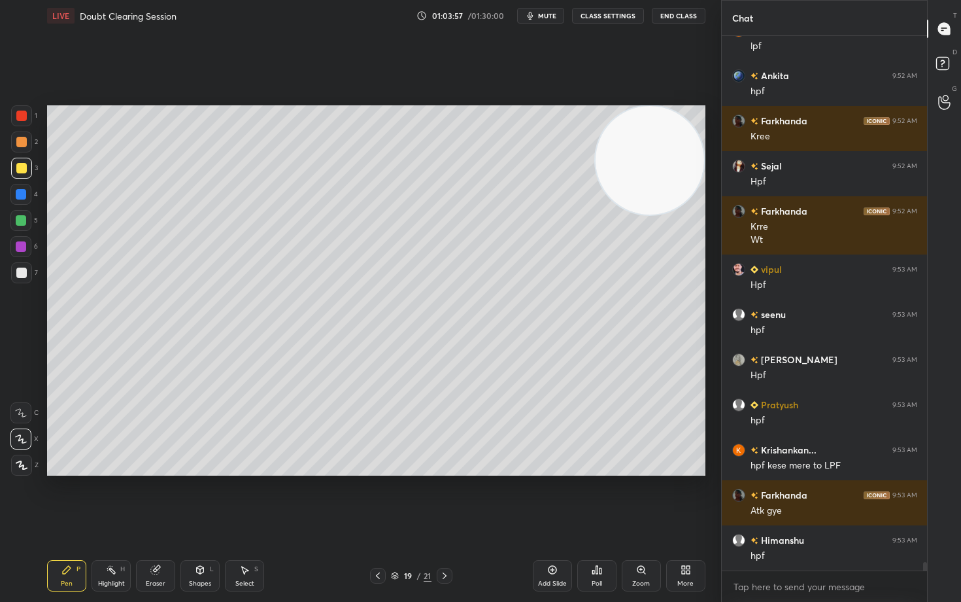
click at [22, 141] on div at bounding box center [21, 142] width 10 height 10
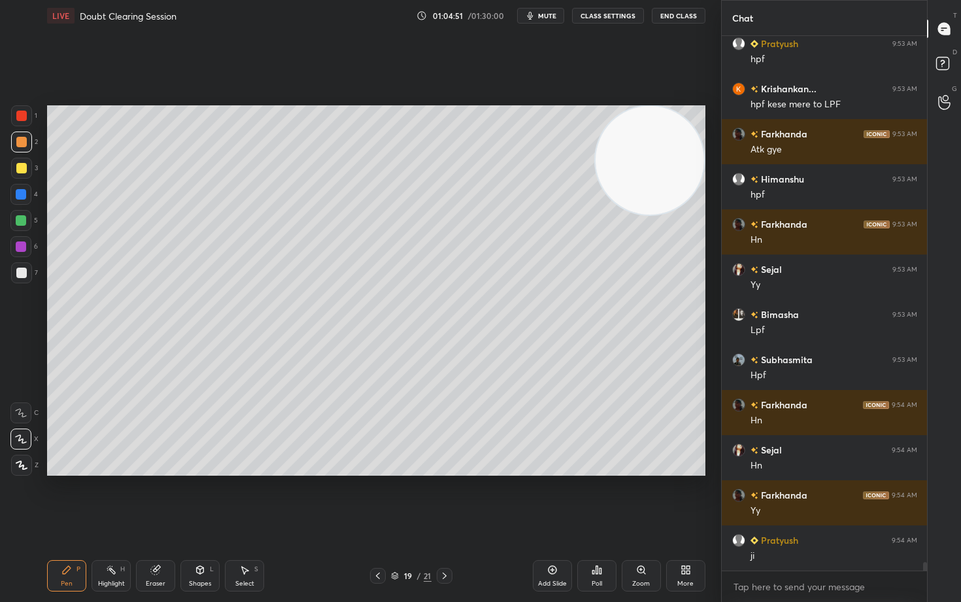
scroll to position [33417, 0]
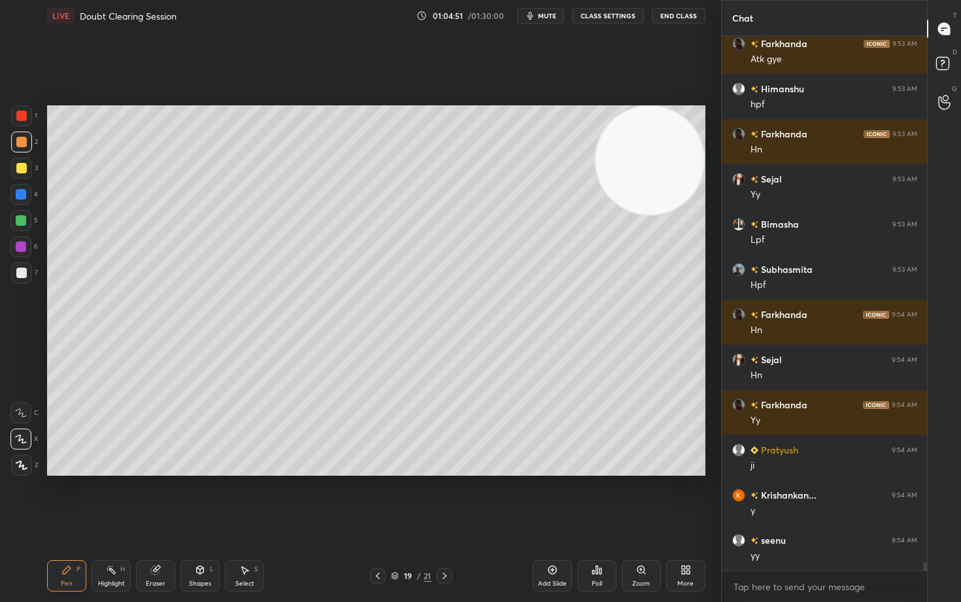
drag, startPoint x: 21, startPoint y: 112, endPoint x: 37, endPoint y: 123, distance: 19.4
click at [21, 114] on div at bounding box center [21, 115] width 10 height 10
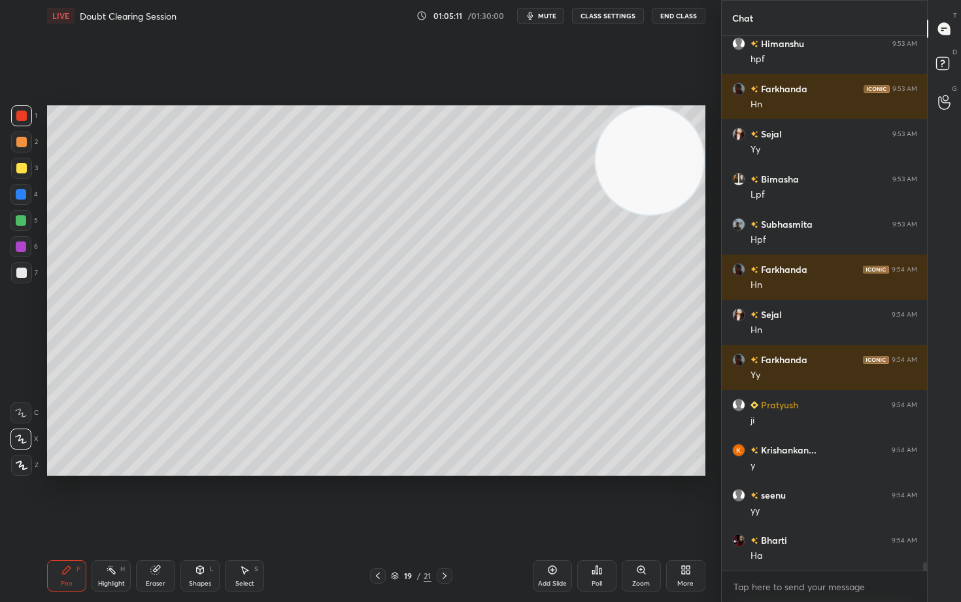
scroll to position [33507, 0]
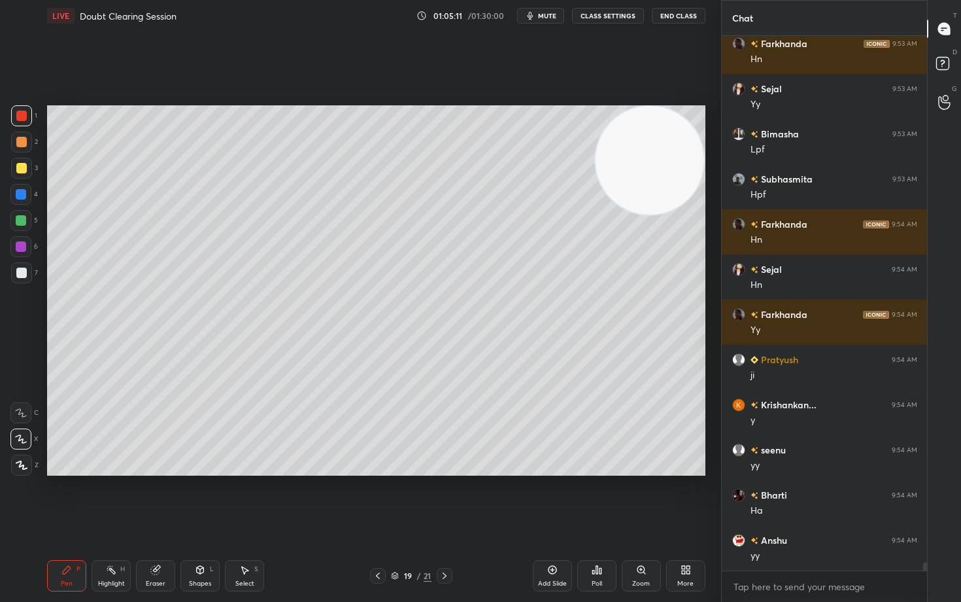
click at [20, 269] on div at bounding box center [21, 272] width 10 height 10
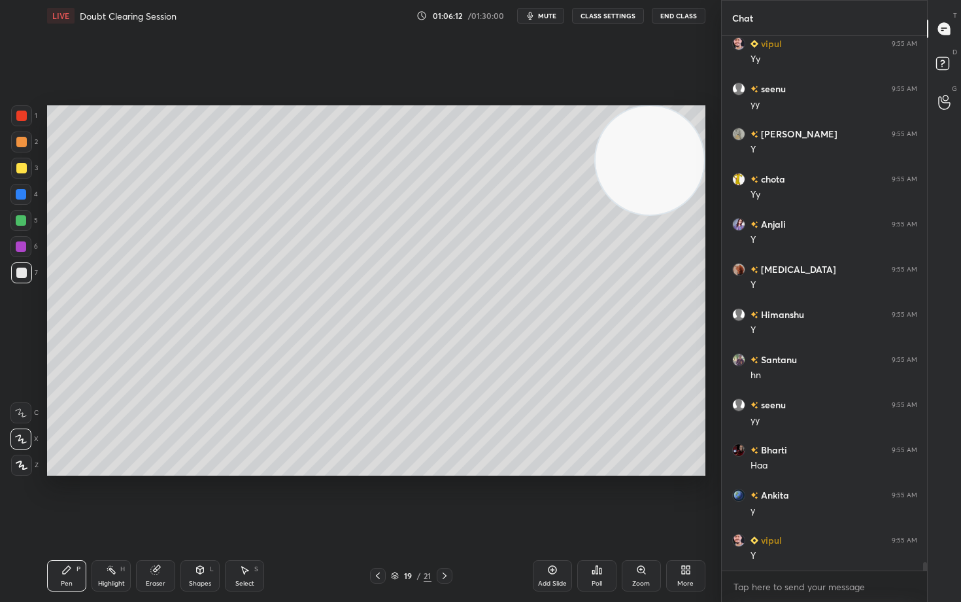
scroll to position [34364, 0]
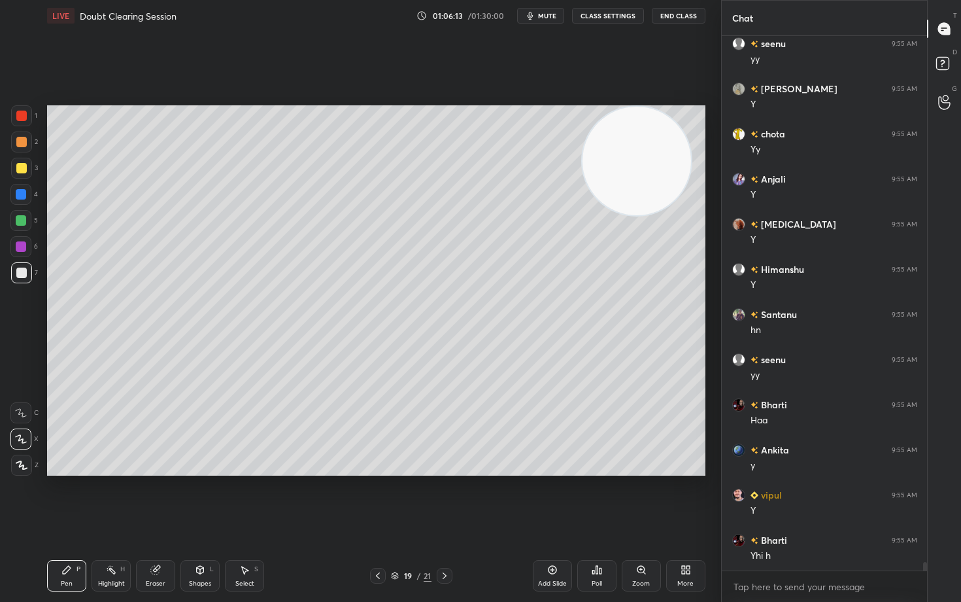
drag, startPoint x: 655, startPoint y: 163, endPoint x: 422, endPoint y: 145, distance: 234.1
click at [583, 152] on video at bounding box center [637, 161] width 109 height 109
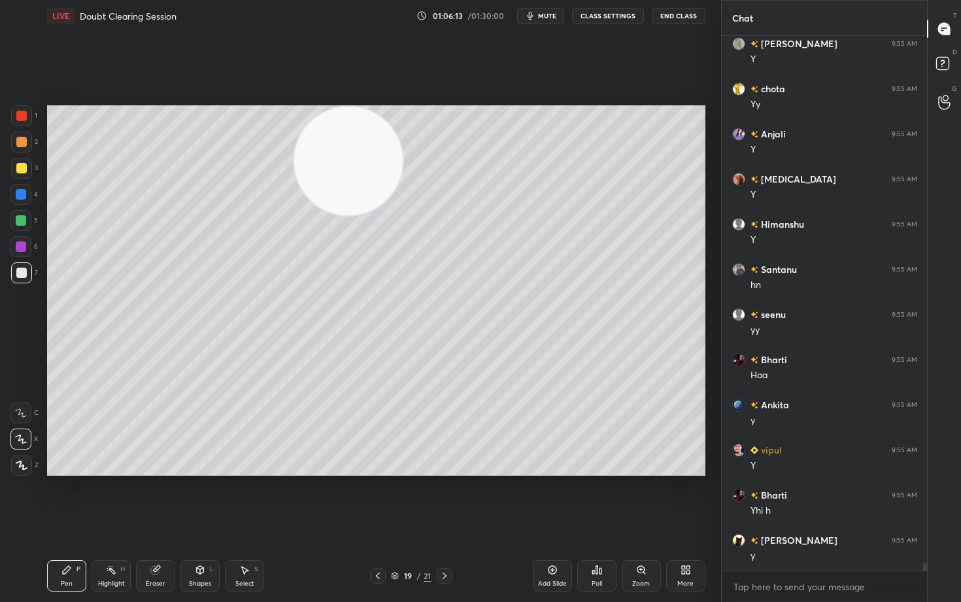
drag, startPoint x: 379, startPoint y: 165, endPoint x: 259, endPoint y: 163, distance: 120.3
click at [294, 165] on video at bounding box center [348, 161] width 109 height 109
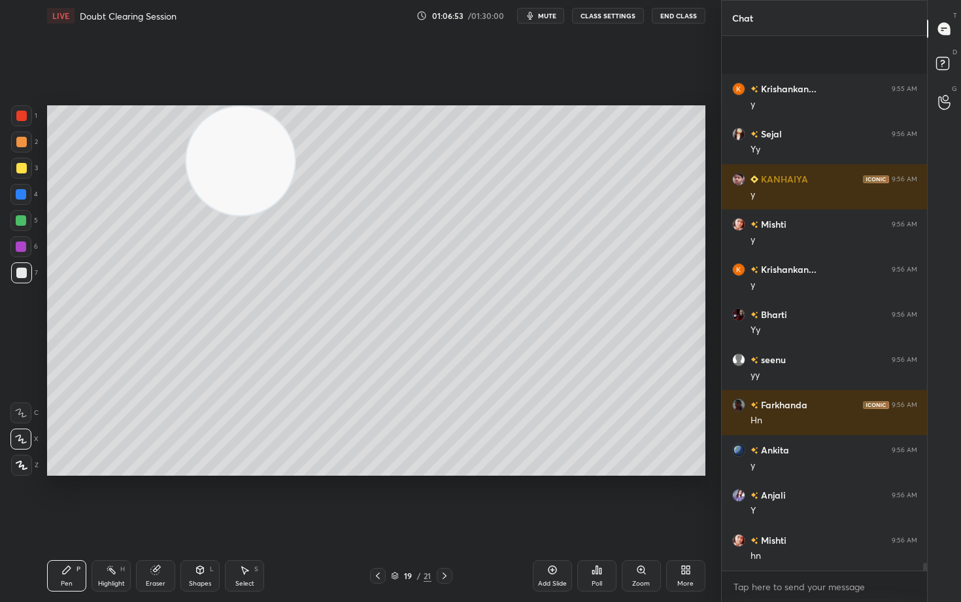
scroll to position [35086, 0]
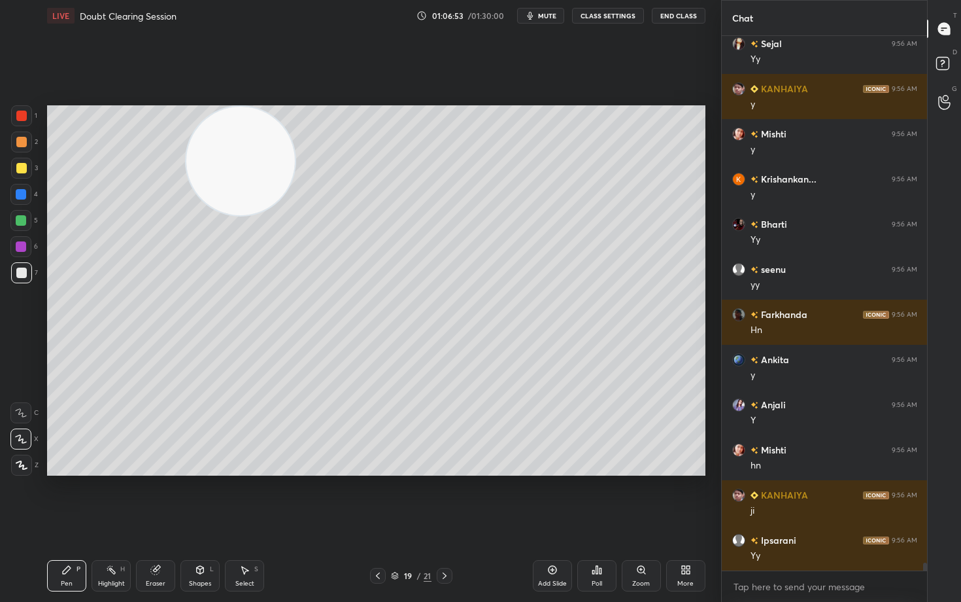
drag, startPoint x: 266, startPoint y: 170, endPoint x: 104, endPoint y: 137, distance: 165.4
click at [186, 138] on video at bounding box center [240, 161] width 109 height 109
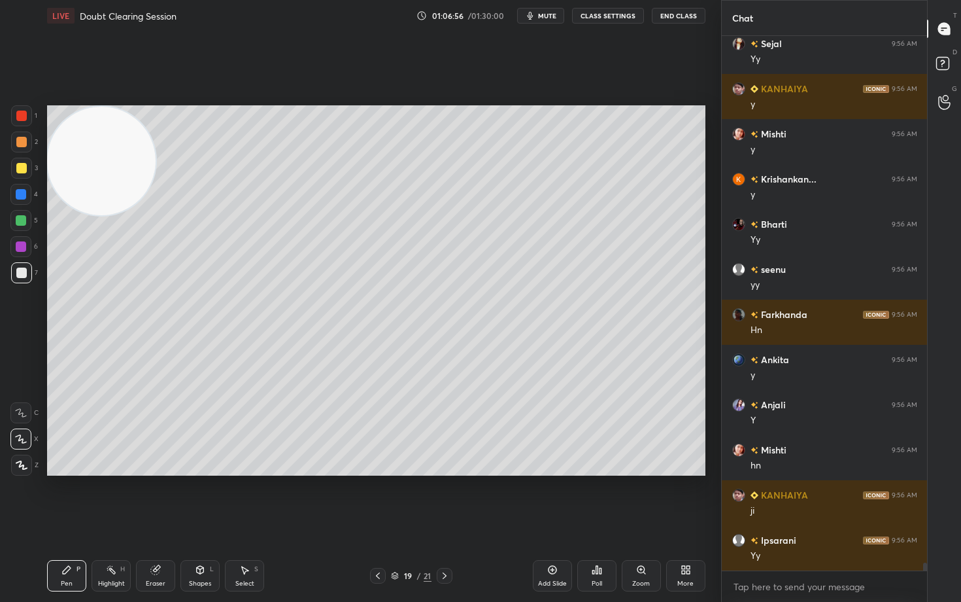
click at [23, 141] on div at bounding box center [21, 142] width 10 height 10
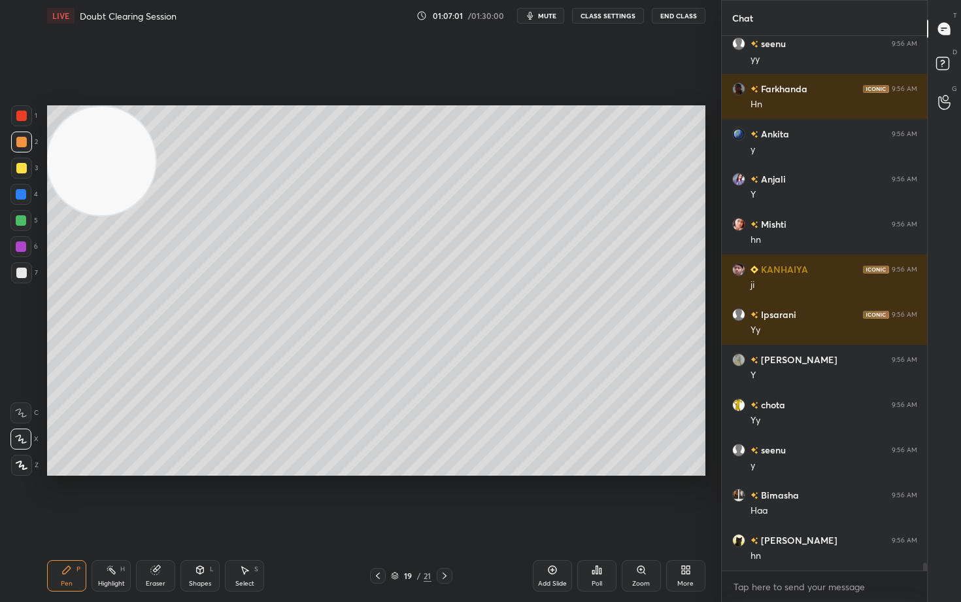
scroll to position [35357, 0]
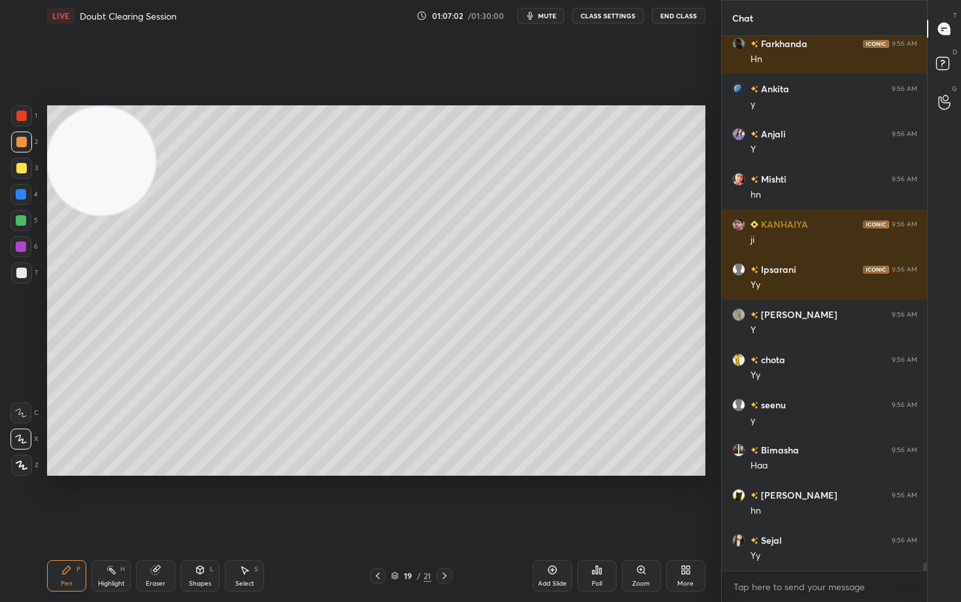
click at [549, 498] on icon at bounding box center [552, 569] width 10 height 10
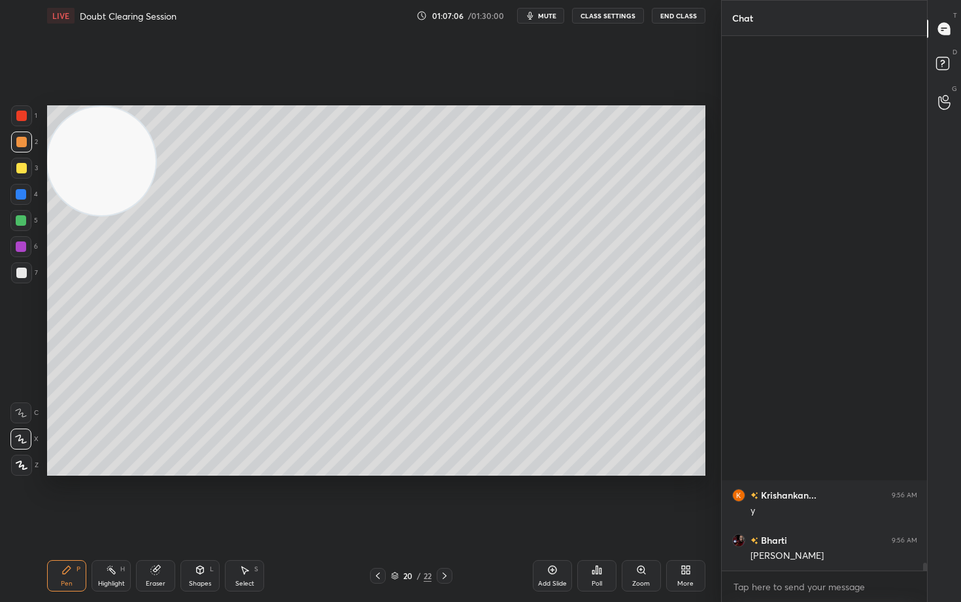
scroll to position [0, 0]
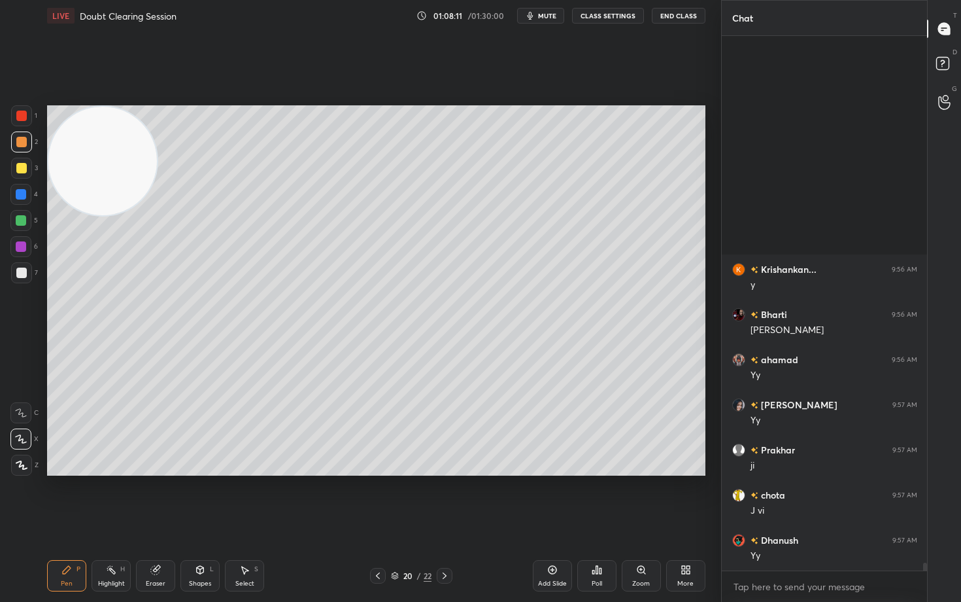
drag, startPoint x: 104, startPoint y: 190, endPoint x: 614, endPoint y: 143, distance: 512.1
click at [157, 154] on video at bounding box center [102, 161] width 109 height 109
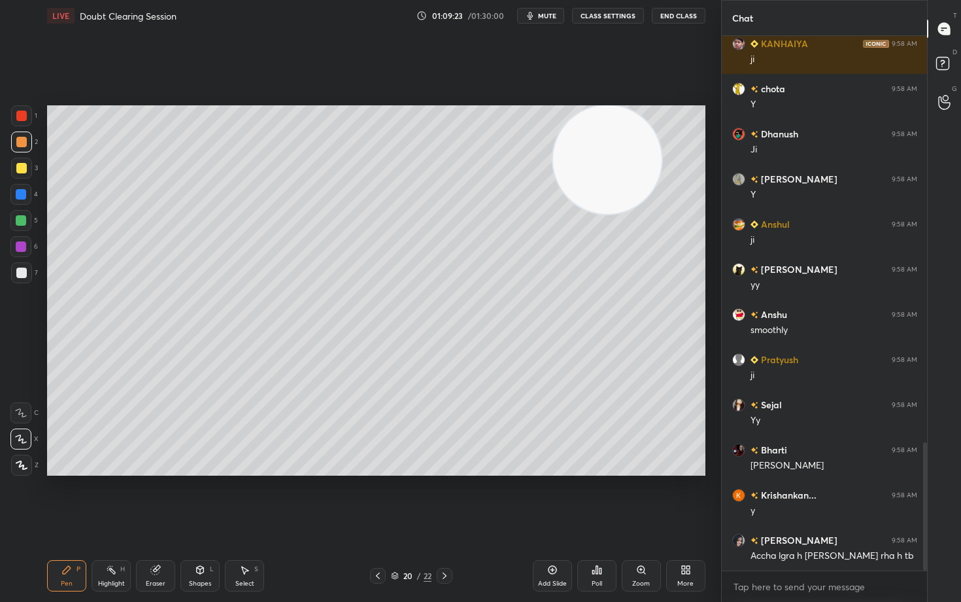
scroll to position [1689, 0]
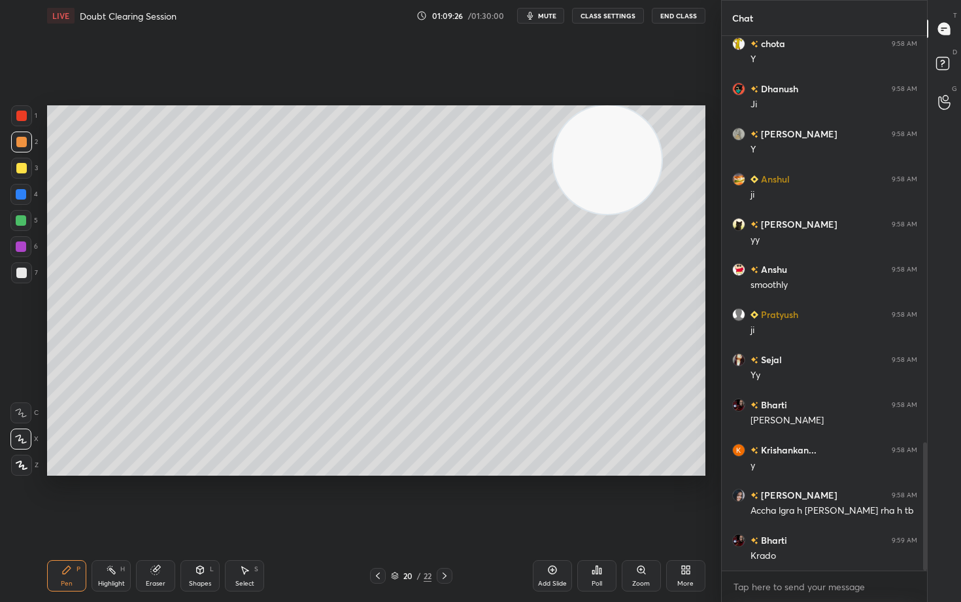
click at [552, 498] on icon at bounding box center [552, 569] width 10 height 10
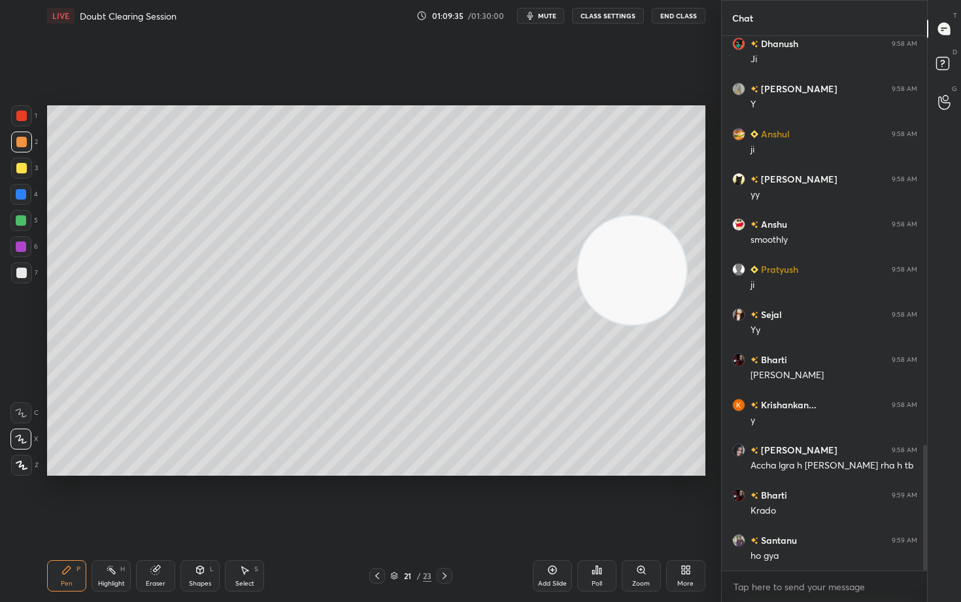
drag, startPoint x: 627, startPoint y: 206, endPoint x: 640, endPoint y: 293, distance: 87.9
click at [648, 304] on video at bounding box center [632, 270] width 109 height 109
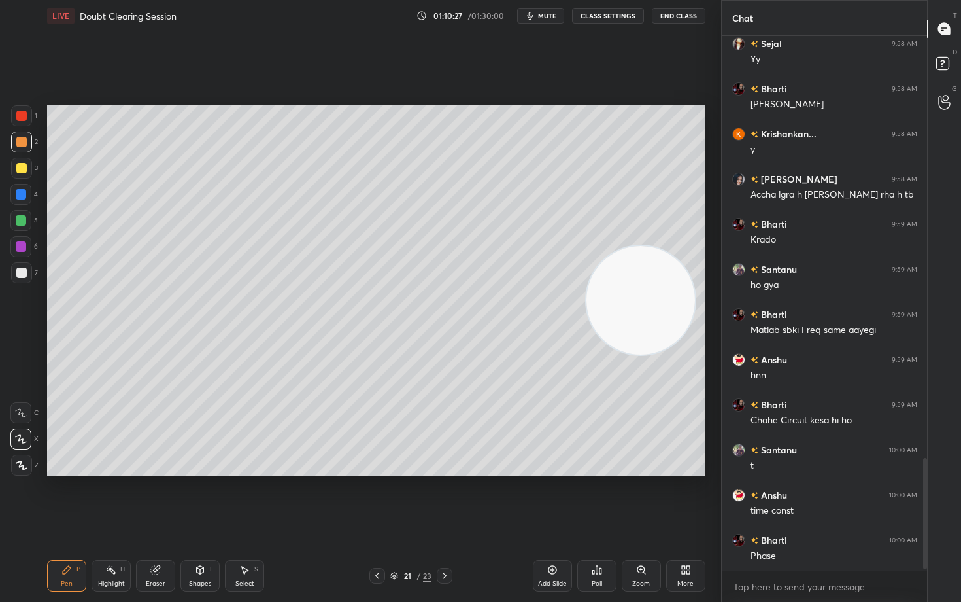
scroll to position [2050, 0]
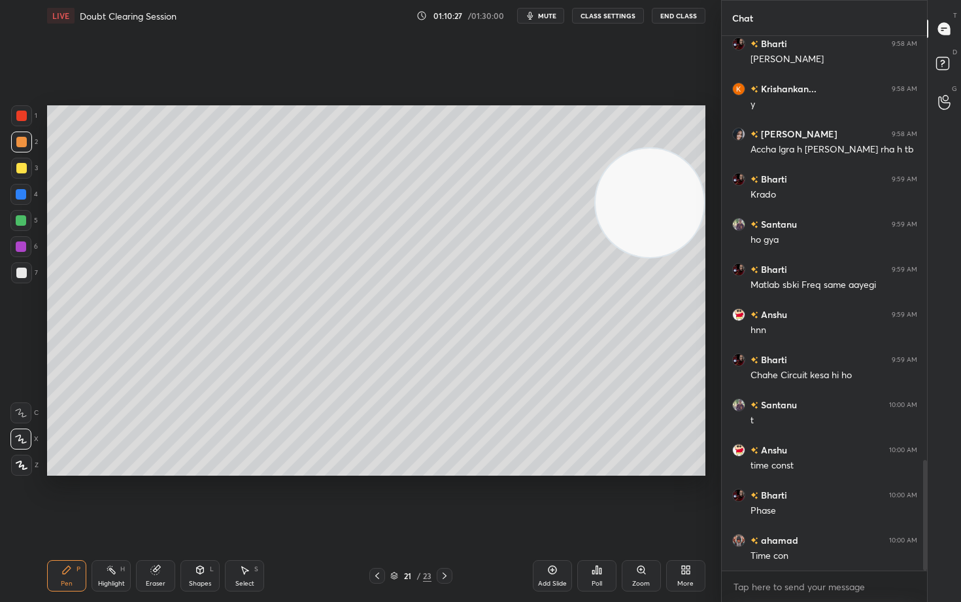
drag, startPoint x: 641, startPoint y: 305, endPoint x: 683, endPoint y: 159, distance: 151.5
click at [685, 162] on video at bounding box center [650, 202] width 109 height 109
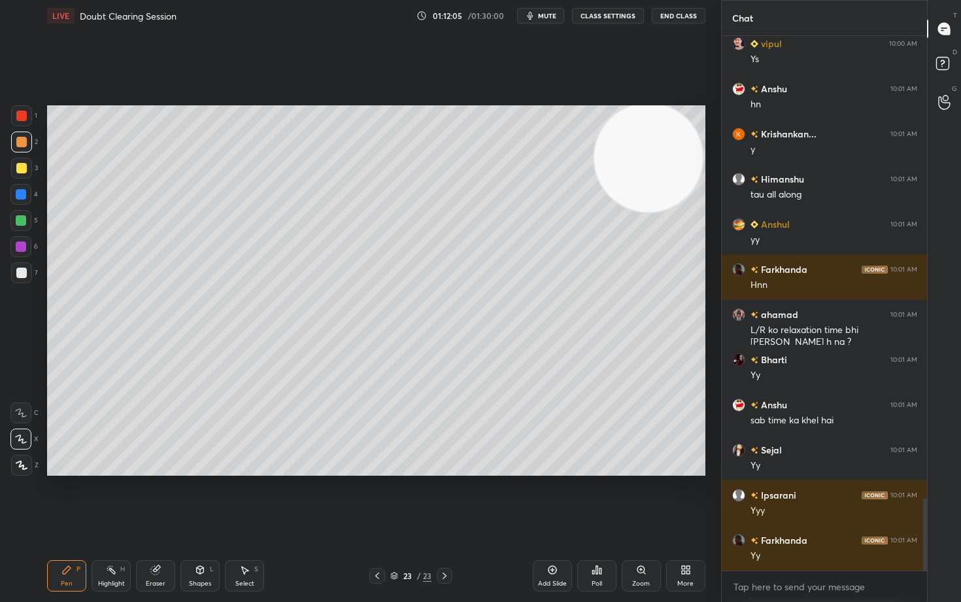
scroll to position [3404, 0]
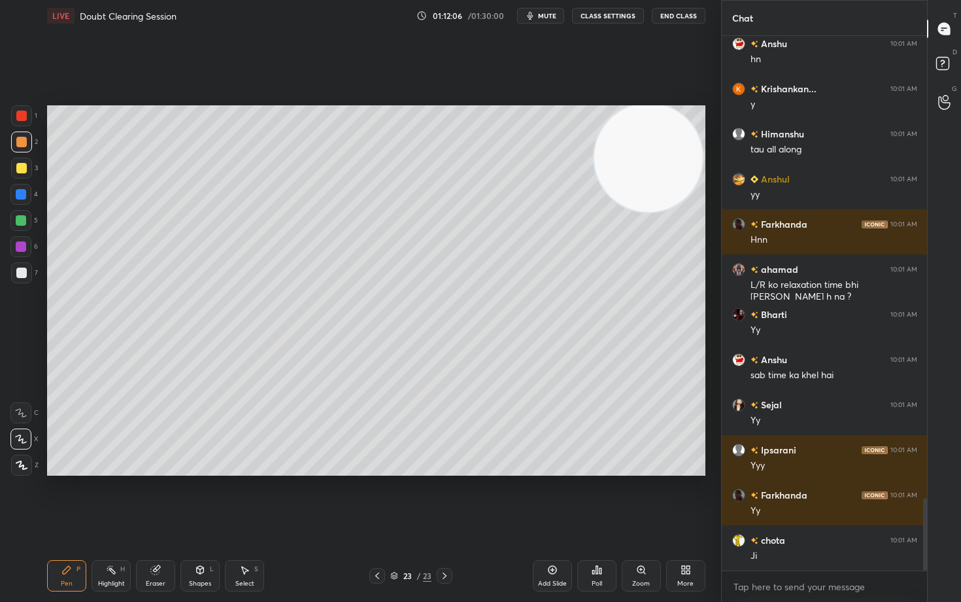
click at [549, 498] on icon at bounding box center [552, 570] width 8 height 8
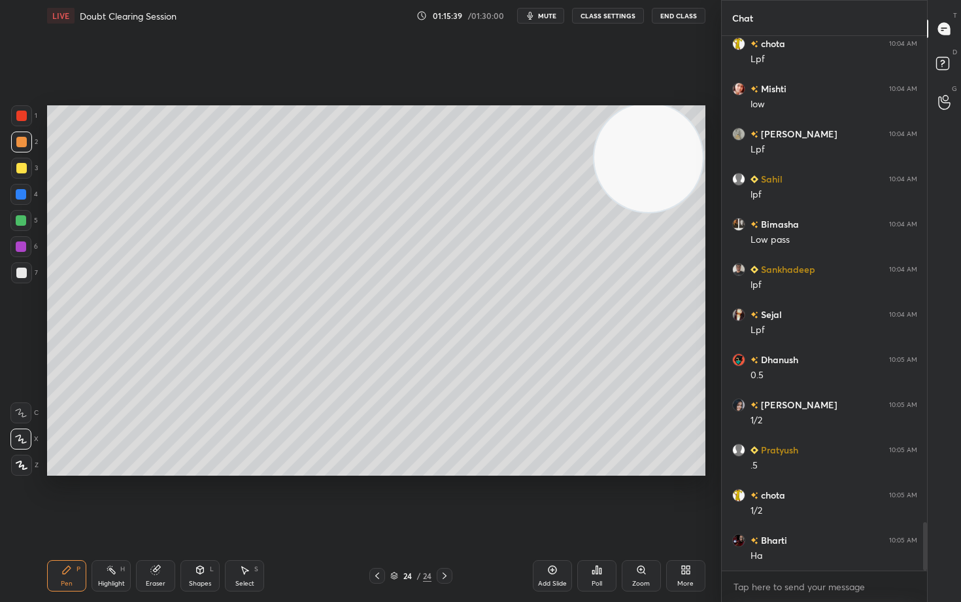
scroll to position [5492, 0]
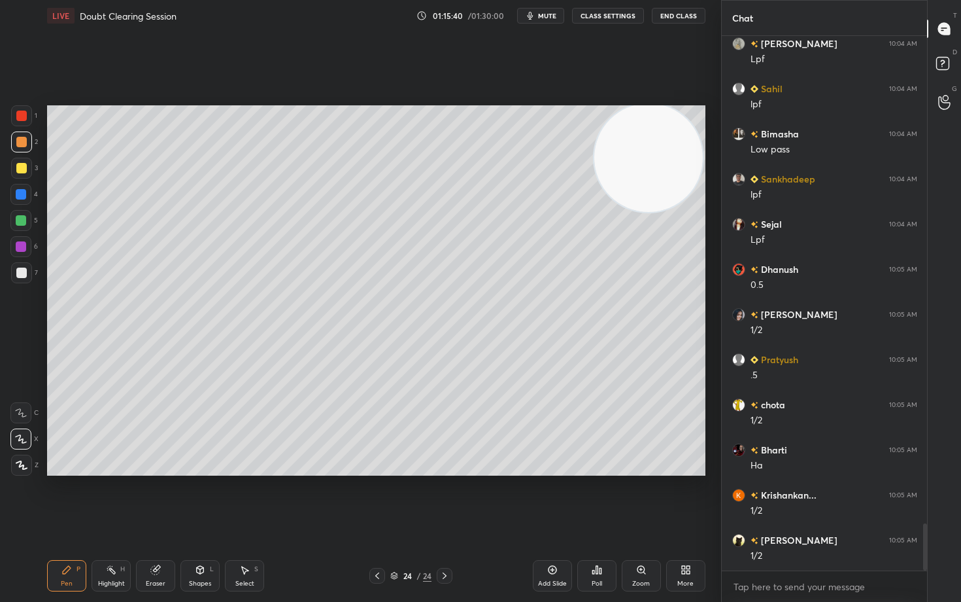
drag, startPoint x: 555, startPoint y: 571, endPoint x: 560, endPoint y: 558, distance: 13.9
click at [554, 498] on icon at bounding box center [552, 569] width 10 height 10
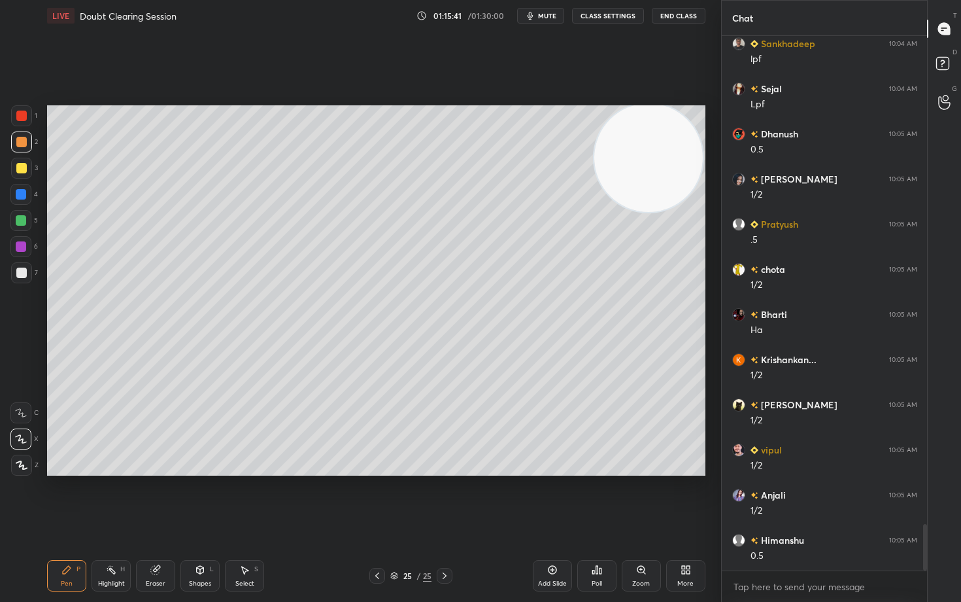
click at [16, 273] on div at bounding box center [21, 272] width 10 height 10
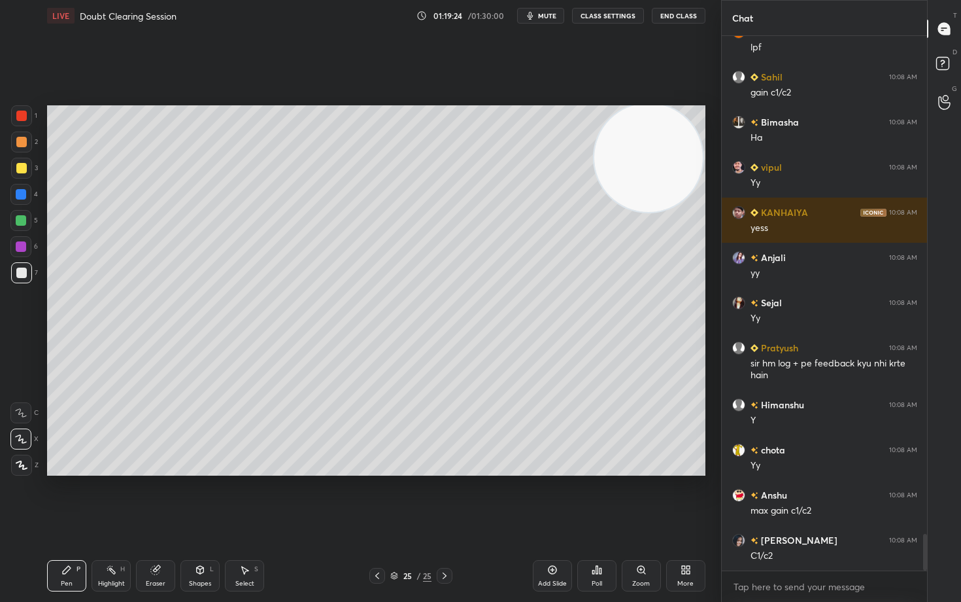
scroll to position [7263, 0]
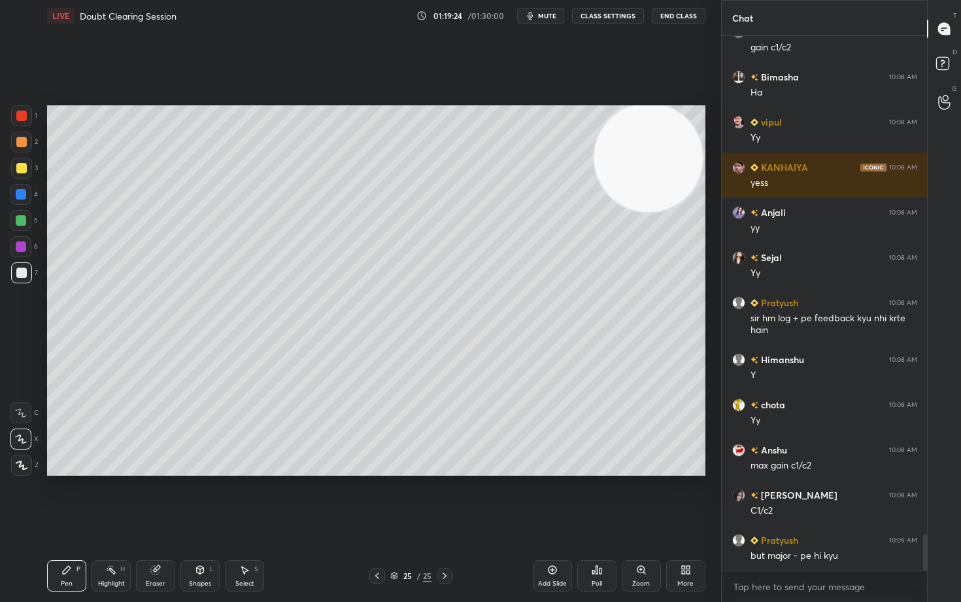
click at [20, 142] on div at bounding box center [21, 142] width 10 height 10
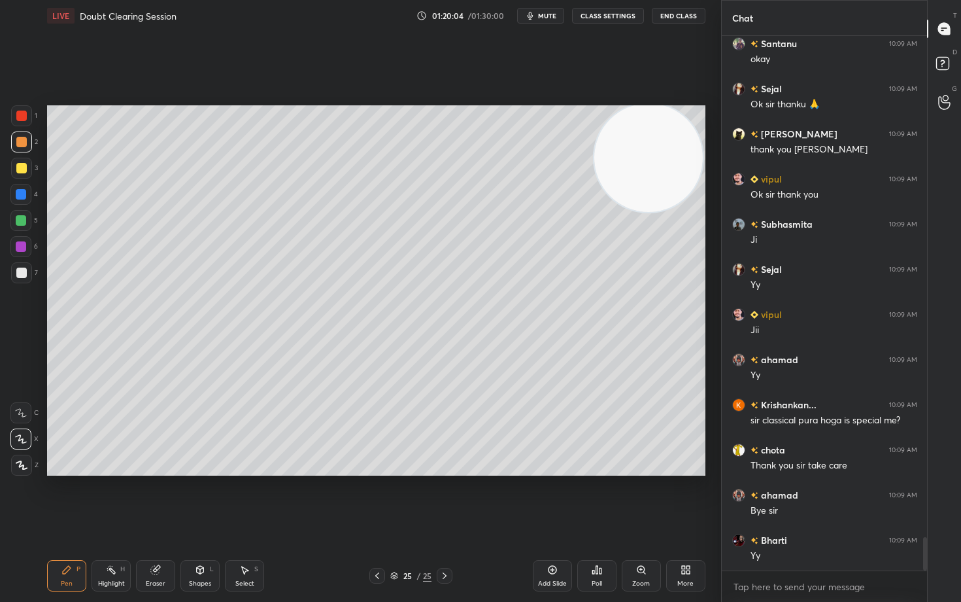
scroll to position [8075, 0]
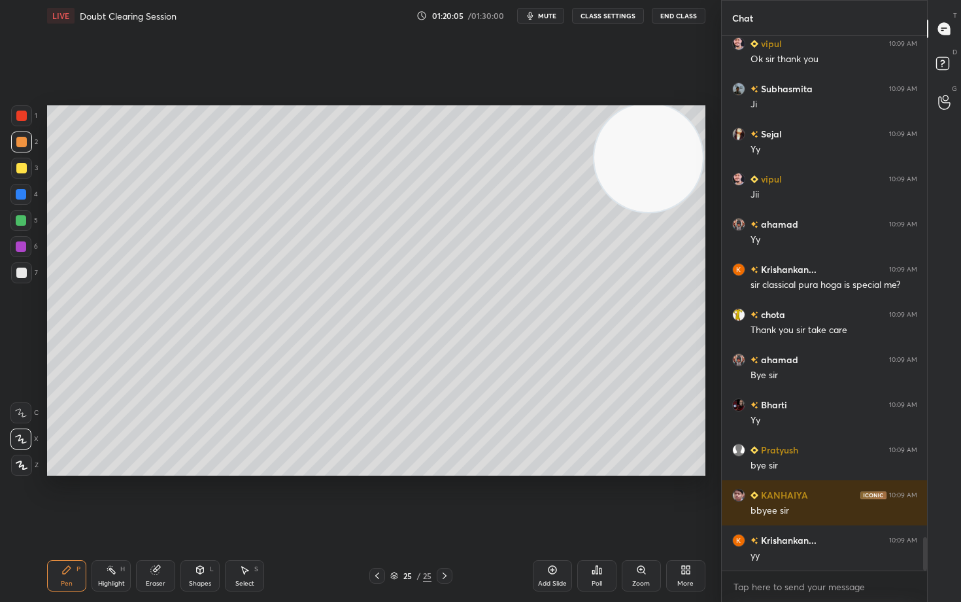
click at [671, 18] on button "End Class" at bounding box center [679, 16] width 54 height 16
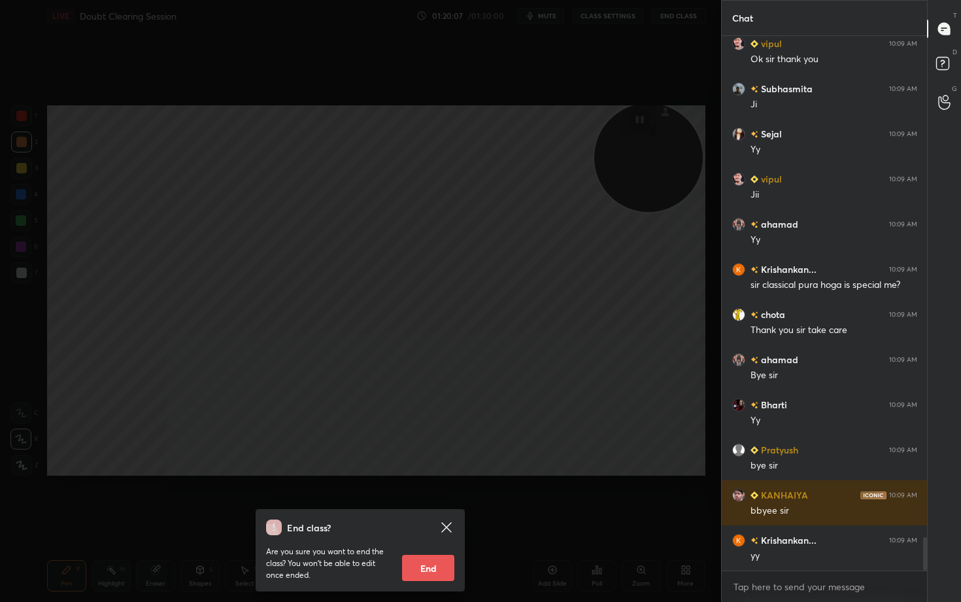
click at [418, 498] on button "End" at bounding box center [428, 567] width 52 height 26
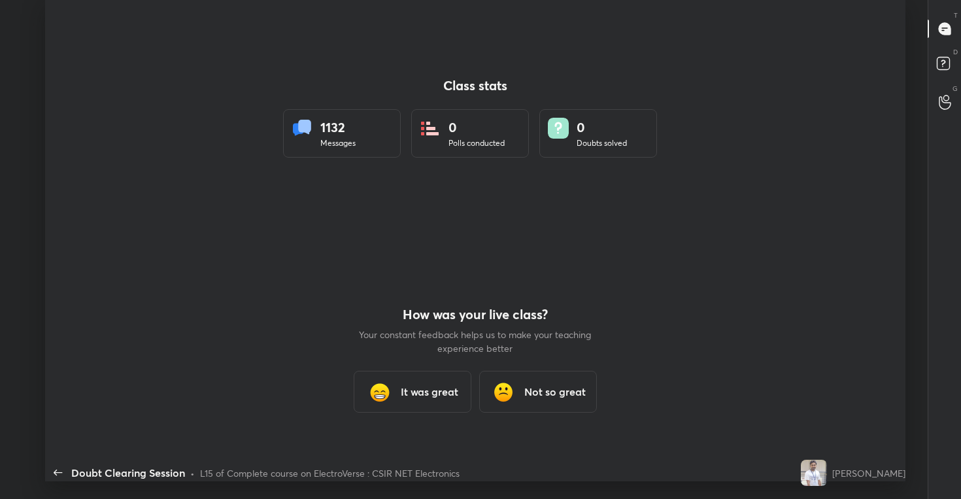
scroll to position [64967, 64431]
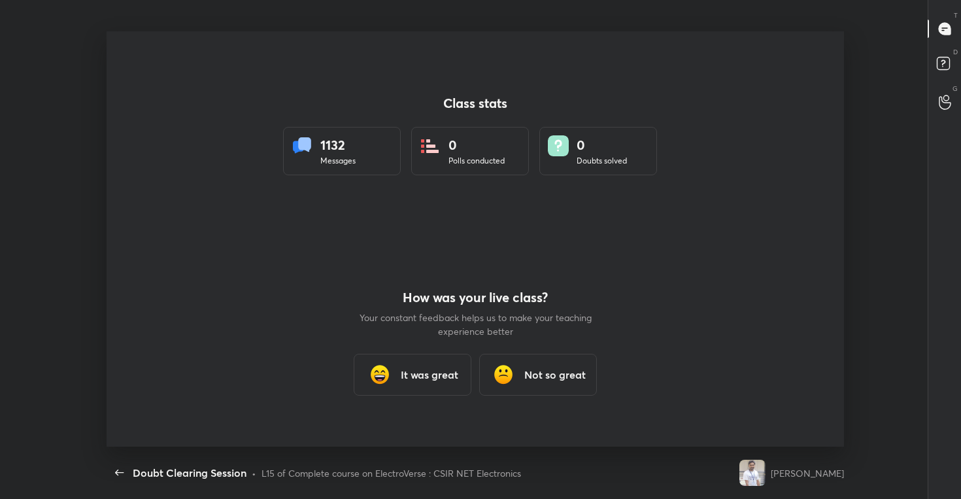
type textarea "x"
